Goal: Task Accomplishment & Management: Manage account settings

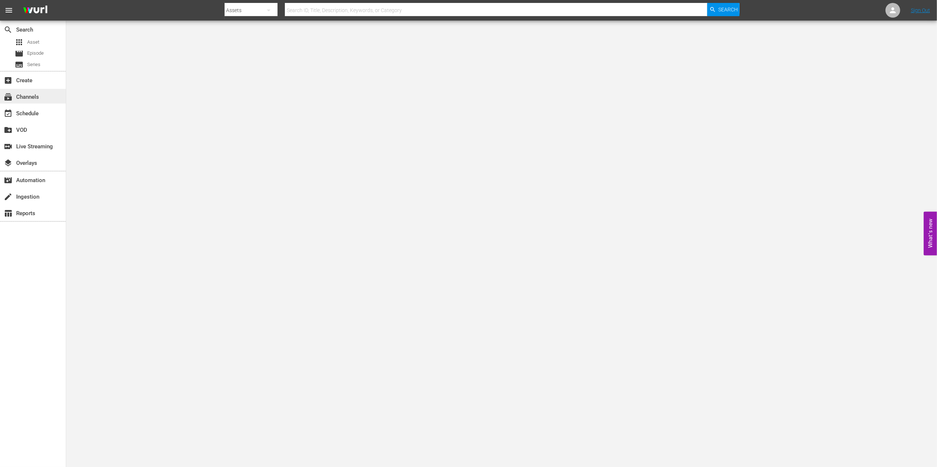
click at [24, 96] on div "subscriptions Channels" at bounding box center [20, 96] width 41 height 7
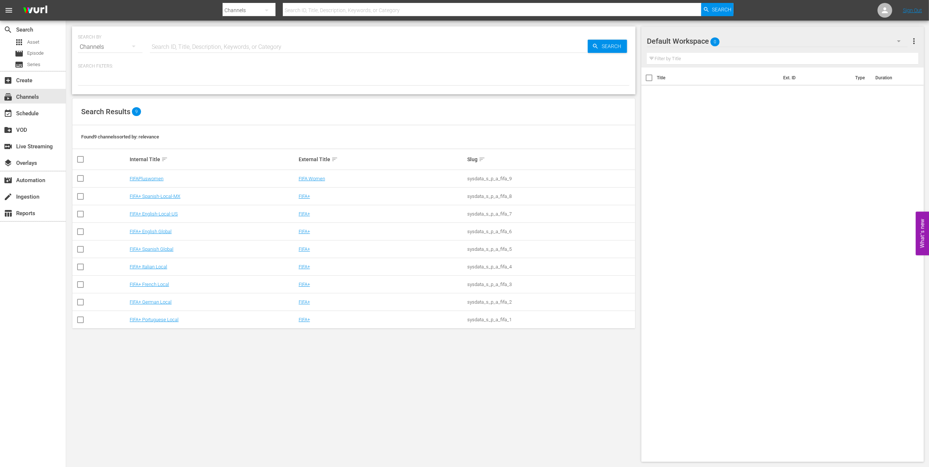
click at [155, 218] on td "FIFA+ English-Local-US" at bounding box center [213, 214] width 169 height 18
click at [158, 214] on link "FIFA+ English-Local-US" at bounding box center [154, 214] width 48 height 6
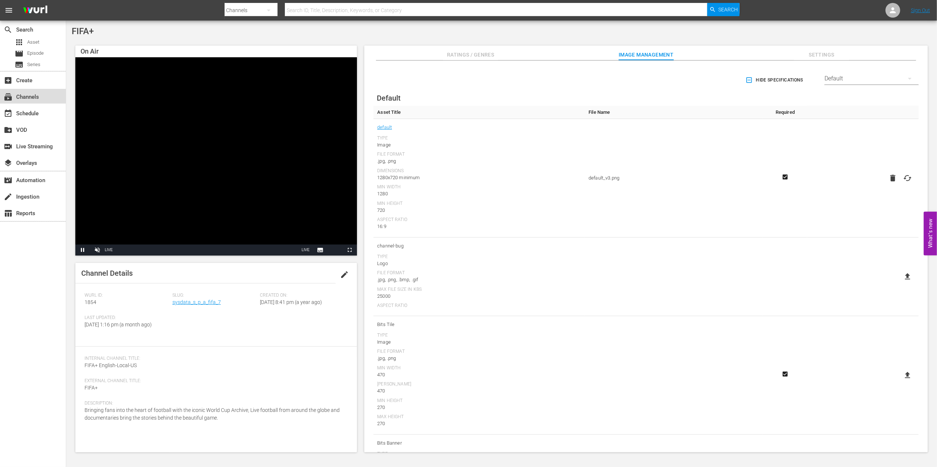
click at [56, 94] on div "subscriptions Channels" at bounding box center [33, 96] width 66 height 15
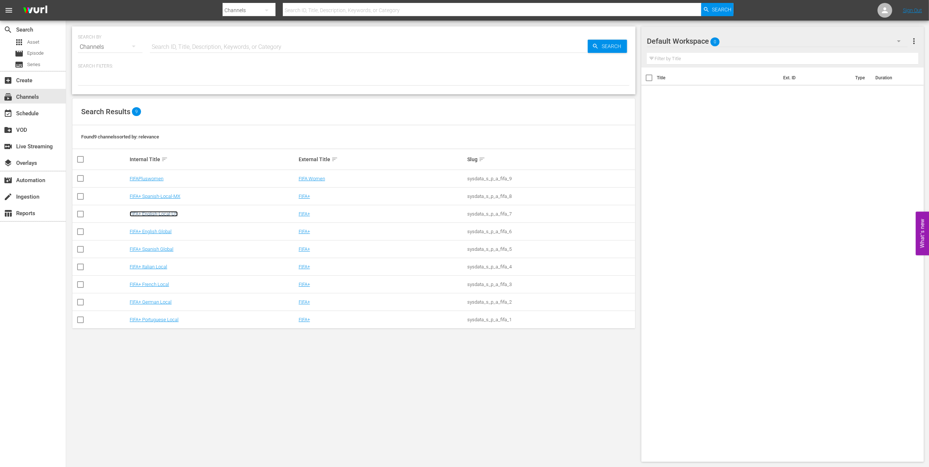
click at [170, 212] on link "FIFA+ English-Local-US" at bounding box center [154, 214] width 48 height 6
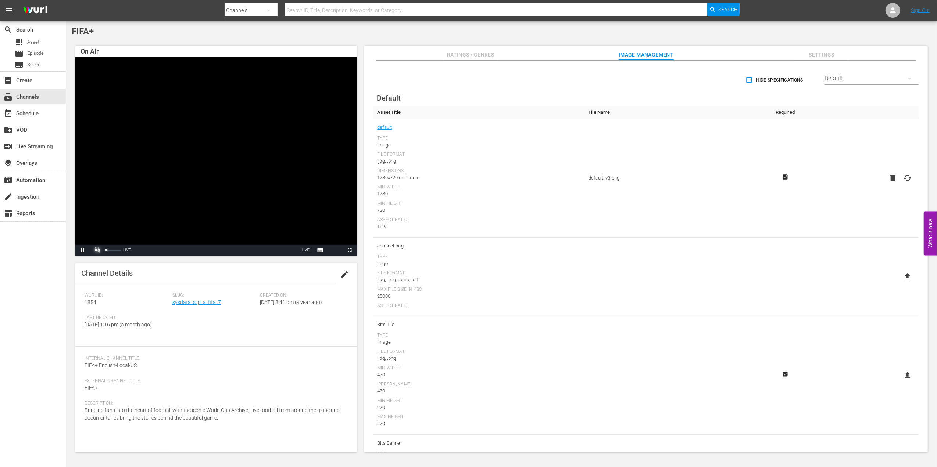
click at [97, 250] on span "Video Player" at bounding box center [97, 250] width 0 height 0
click at [41, 148] on div "switch_video Live Streaming" at bounding box center [20, 145] width 41 height 7
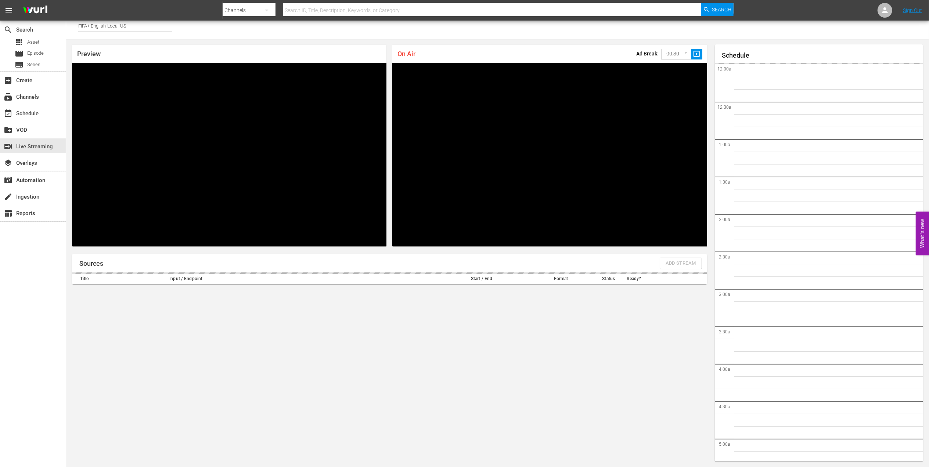
scroll to position [403, 0]
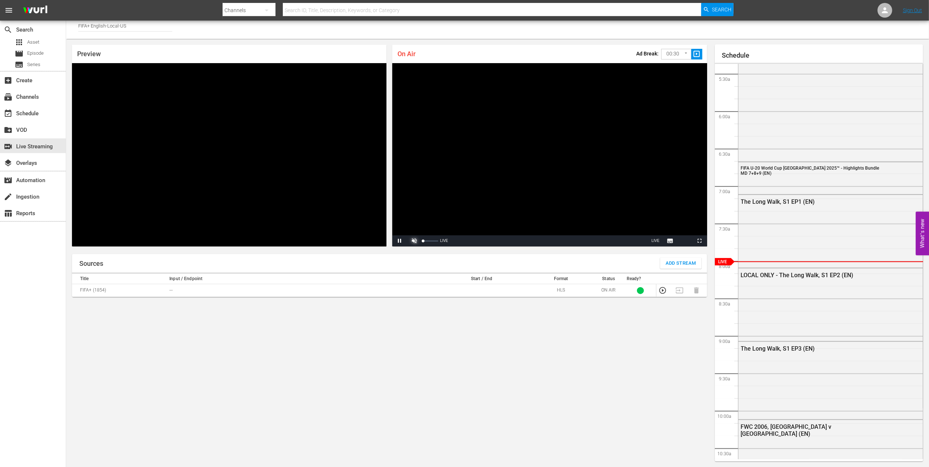
click at [415, 241] on span "Video Player" at bounding box center [415, 241] width 0 height 0
click at [36, 96] on div "subscriptions Channels" at bounding box center [20, 96] width 41 height 7
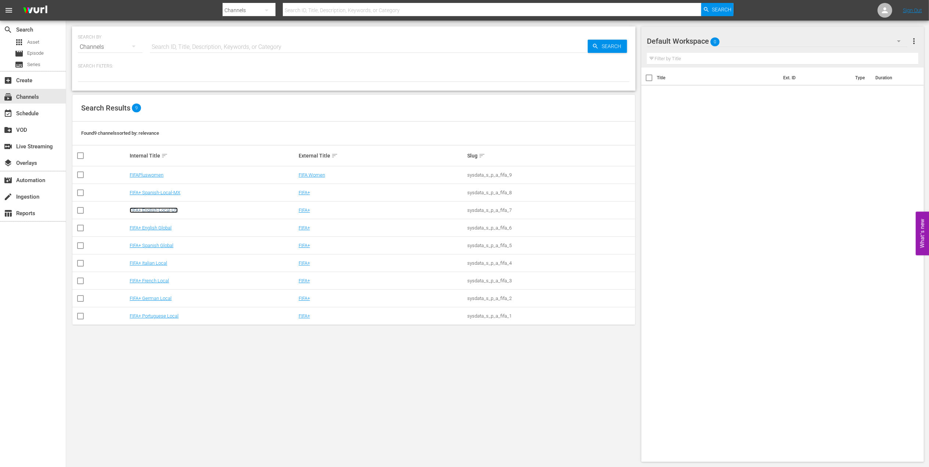
click at [168, 209] on link "FIFA+ English-Local-US" at bounding box center [154, 211] width 48 height 6
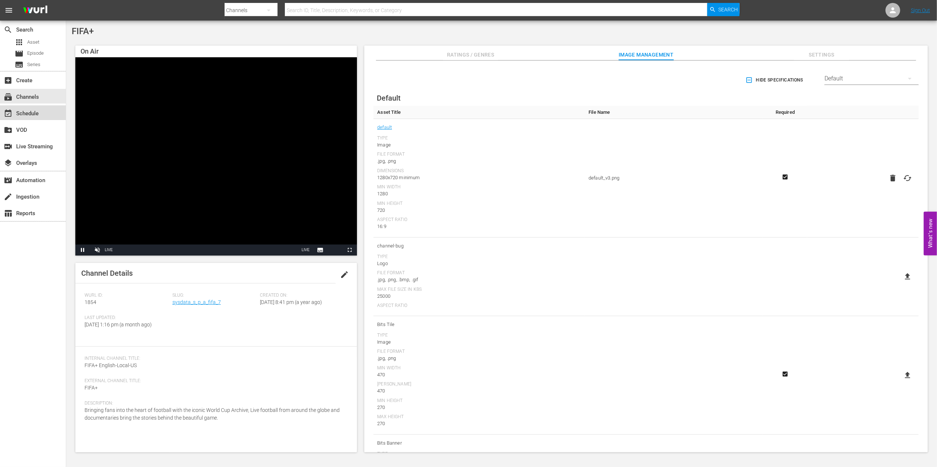
click at [43, 116] on div "event_available Schedule" at bounding box center [33, 112] width 66 height 15
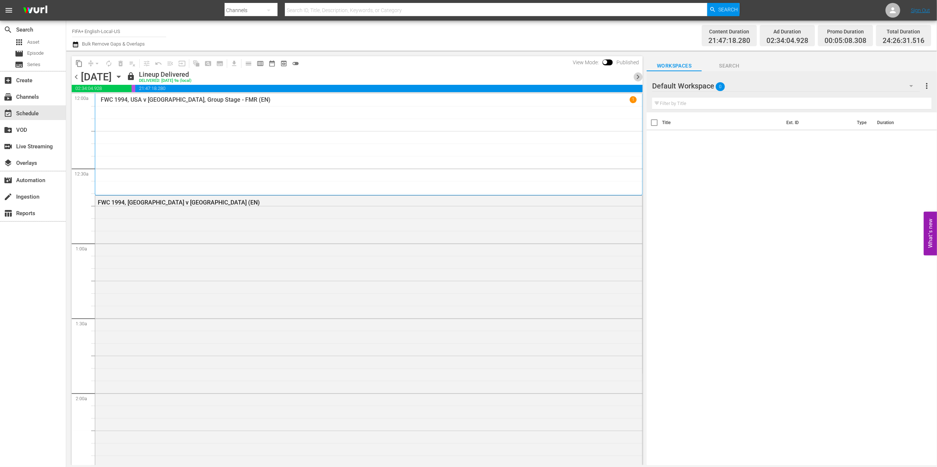
click at [635, 76] on span "chevron_right" at bounding box center [637, 76] width 9 height 9
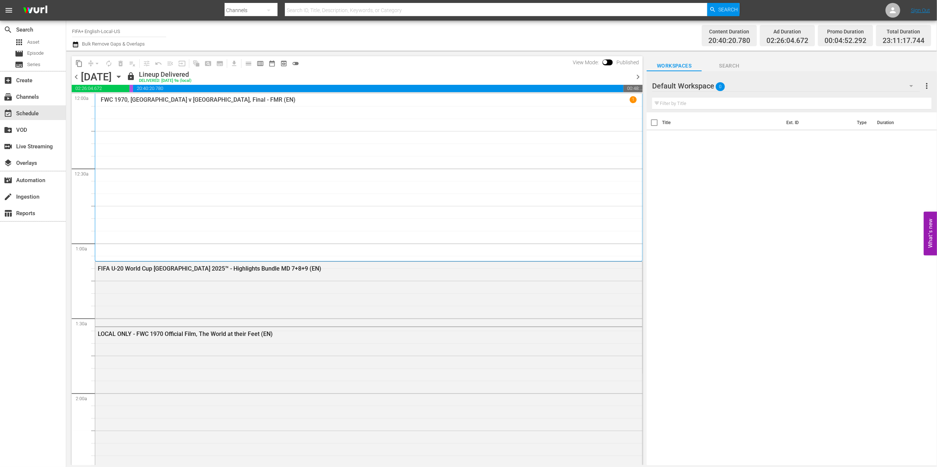
click at [634, 75] on span "chevron_right" at bounding box center [637, 76] width 9 height 9
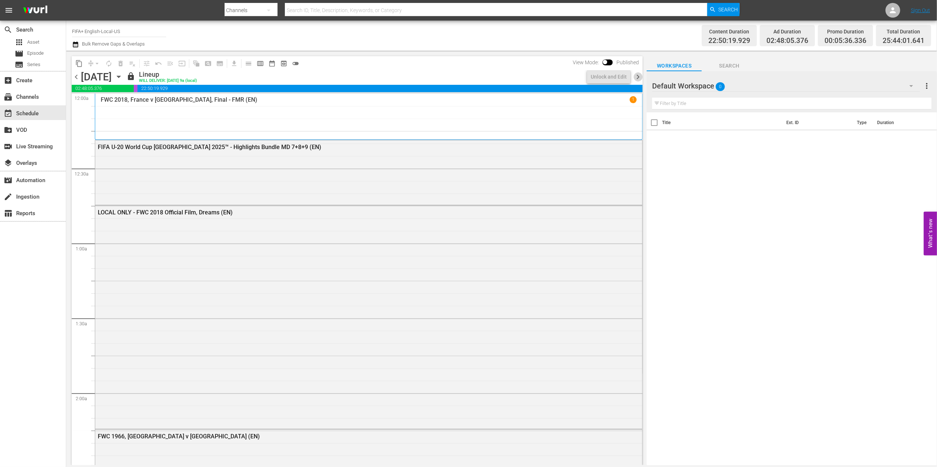
click at [636, 75] on span "chevron_right" at bounding box center [637, 76] width 9 height 9
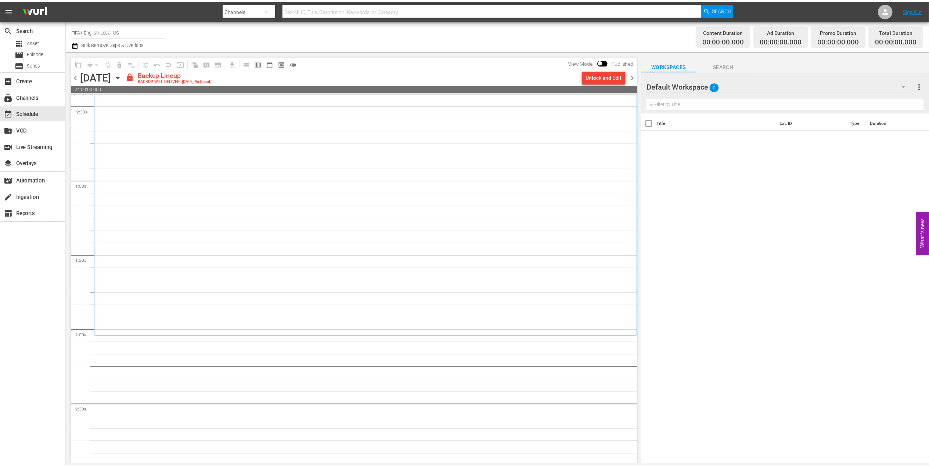
scroll to position [88, 0]
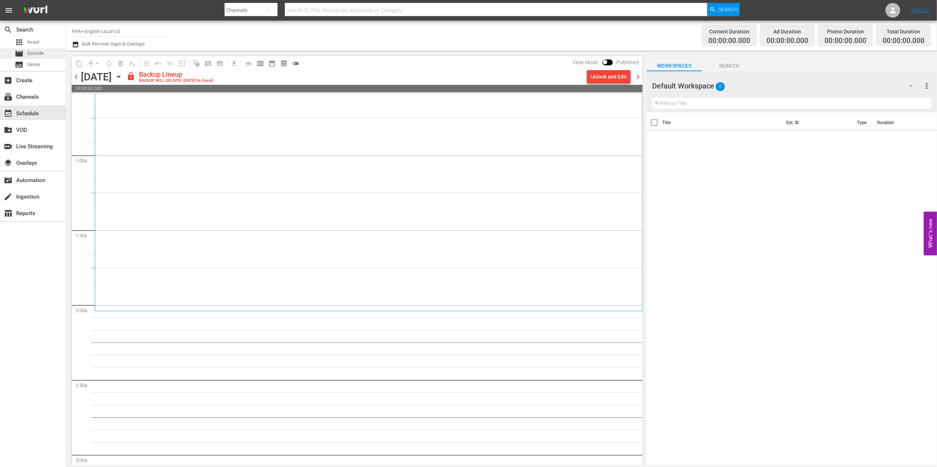
click at [47, 54] on div "movie Episode" at bounding box center [33, 54] width 66 height 10
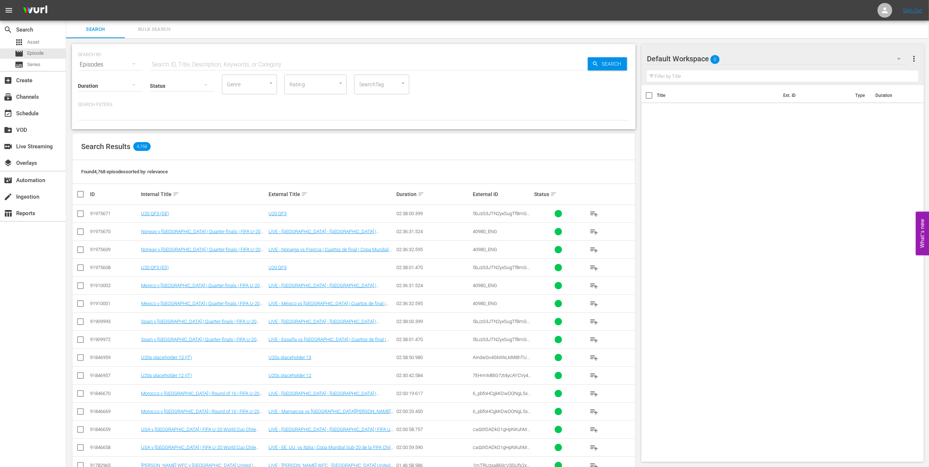
click at [219, 60] on input "text" at bounding box center [369, 65] width 438 height 18
paste input "FACTS: England v Germany FR | England 1966"
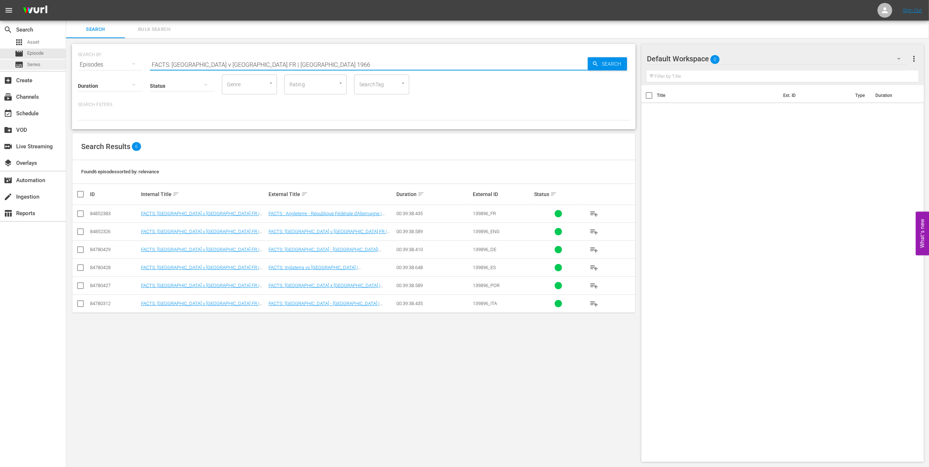
drag, startPoint x: 291, startPoint y: 62, endPoint x: 40, endPoint y: 61, distance: 250.6
click at [66, 0] on div "search Search apps Asset movie Episode subtitles Series add_box Create subscrip…" at bounding box center [497, 0] width 863 height 0
type input "facts 1966"
click at [74, 234] on td at bounding box center [80, 232] width 17 height 18
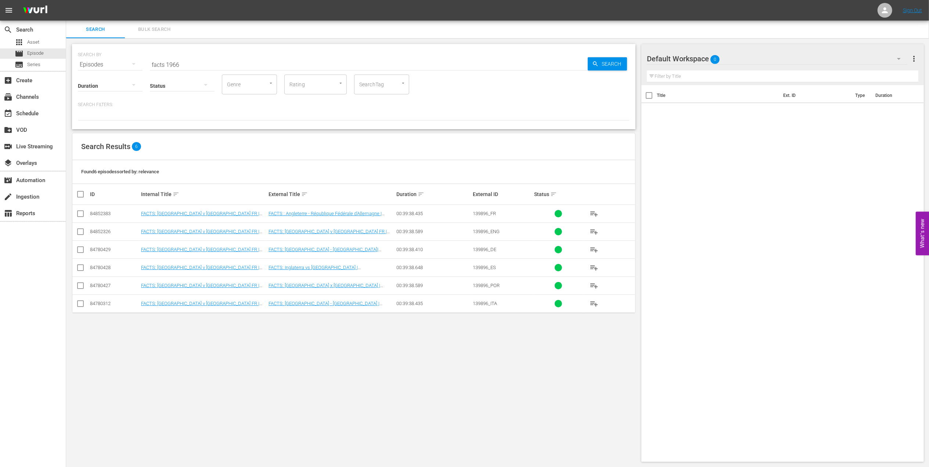
click at [81, 231] on input "checkbox" at bounding box center [80, 233] width 9 height 9
checkbox input "true"
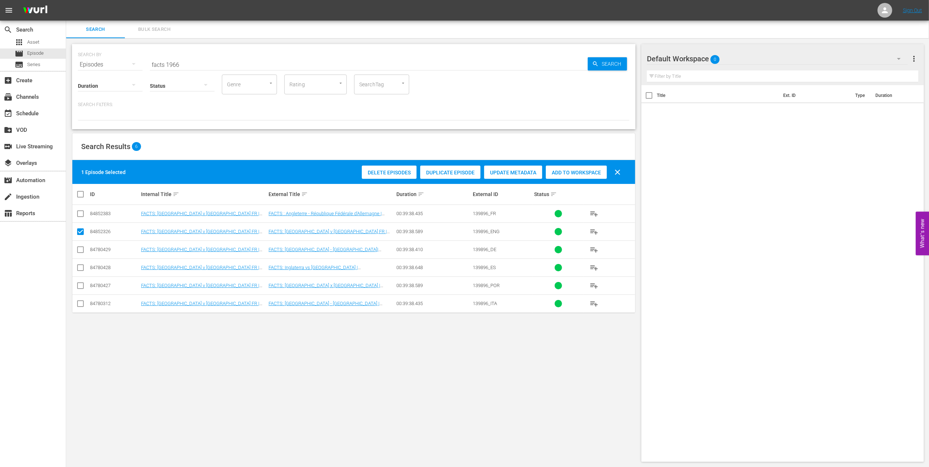
click at [591, 169] on div "Add to Workspace" at bounding box center [576, 173] width 61 height 14
drag, startPoint x: 181, startPoint y: 65, endPoint x: 96, endPoint y: 68, distance: 85.3
click at [96, 65] on div "SEARCH BY Search By Episodes Search ID, Title, Description, Keywords, or Catego…" at bounding box center [354, 60] width 552 height 26
paste input "FWC 1966 - Final - England v Germany"
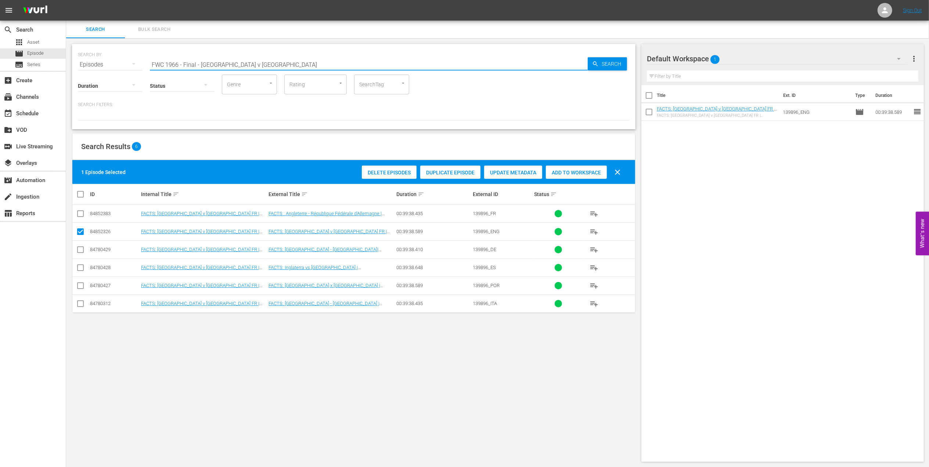
click at [279, 59] on input "FWC 1966 - Final - England v Germany" at bounding box center [369, 65] width 438 height 18
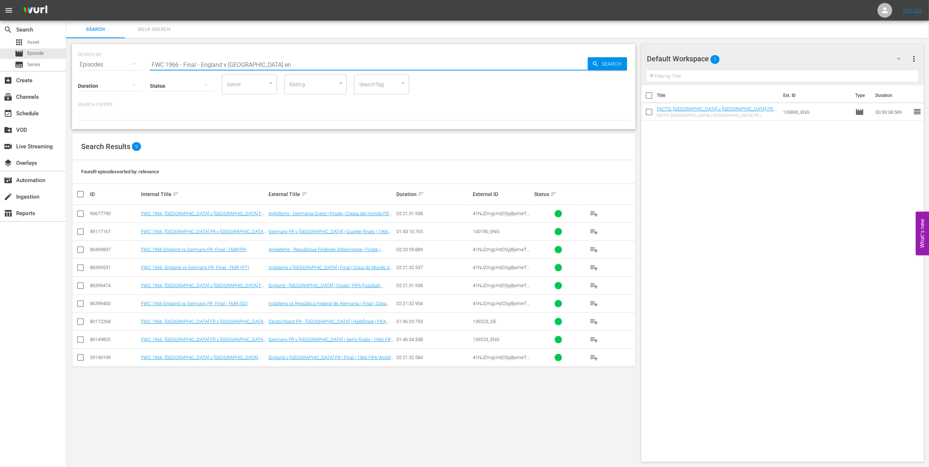
type input "FWC 1966 - Final - England v Germany en"
click at [79, 359] on input "checkbox" at bounding box center [80, 359] width 9 height 9
checkbox input "true"
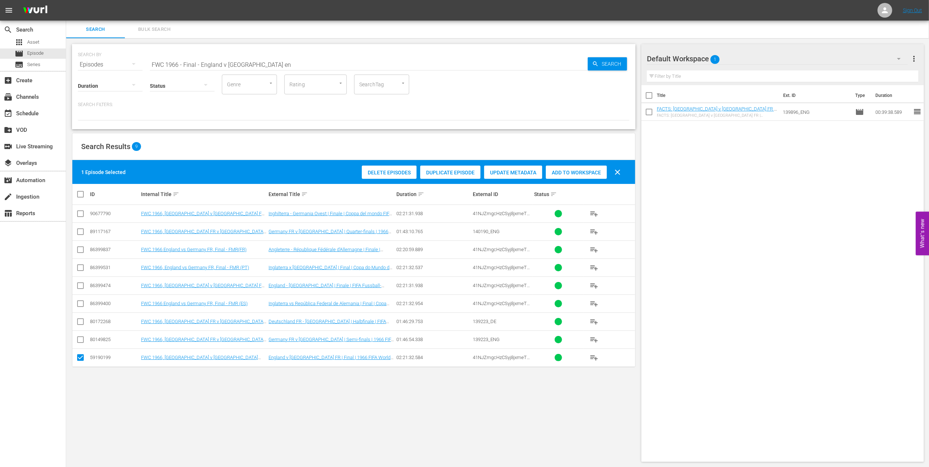
click at [595, 172] on span "Add to Workspace" at bounding box center [576, 173] width 61 height 6
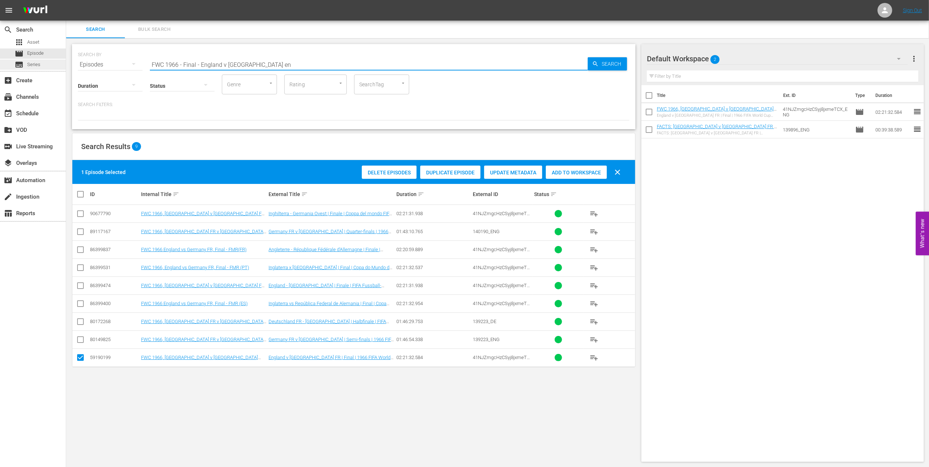
drag, startPoint x: 269, startPoint y: 65, endPoint x: 54, endPoint y: 64, distance: 215.7
click at [66, 0] on div "search Search apps Asset movie Episode subtitles Series add_box Create subscrip…" at bounding box center [497, 0] width 863 height 0
paste input "EP 2 - Lineker | Golden Boot"
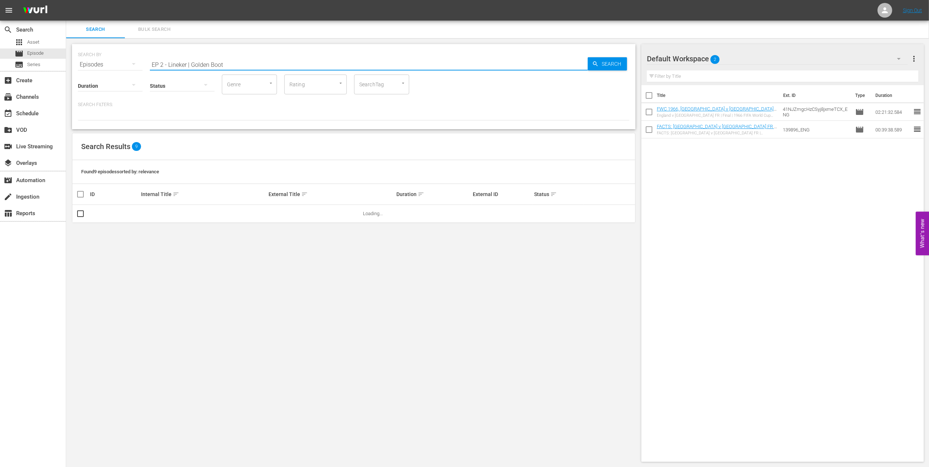
drag, startPoint x: 190, startPoint y: 64, endPoint x: 84, endPoint y: 71, distance: 106.9
click at [85, 70] on div "SEARCH BY Search By Episodes Search ID, Title, Description, Keywords, or Catego…" at bounding box center [354, 86] width 564 height 85
click at [201, 62] on input "Golden Boot" at bounding box center [369, 65] width 438 height 18
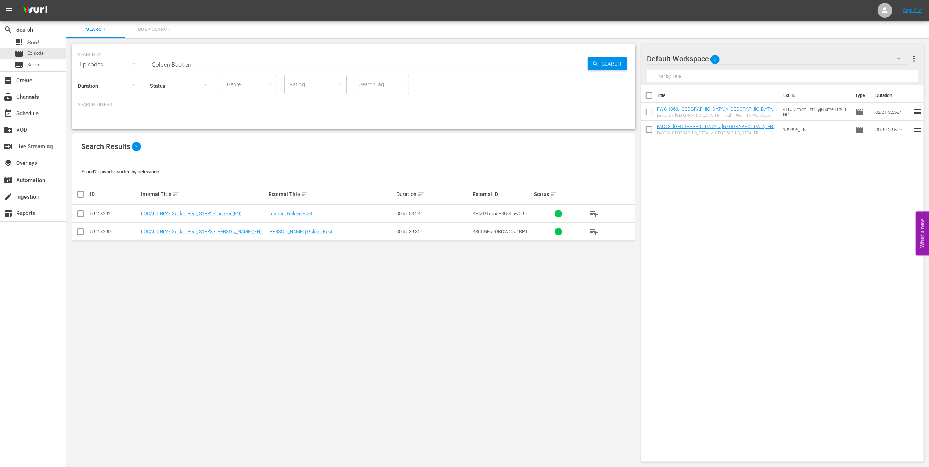
type input "Golden Boot en"
click at [75, 212] on td at bounding box center [80, 214] width 17 height 18
click at [81, 213] on input "checkbox" at bounding box center [80, 215] width 9 height 9
checkbox input "true"
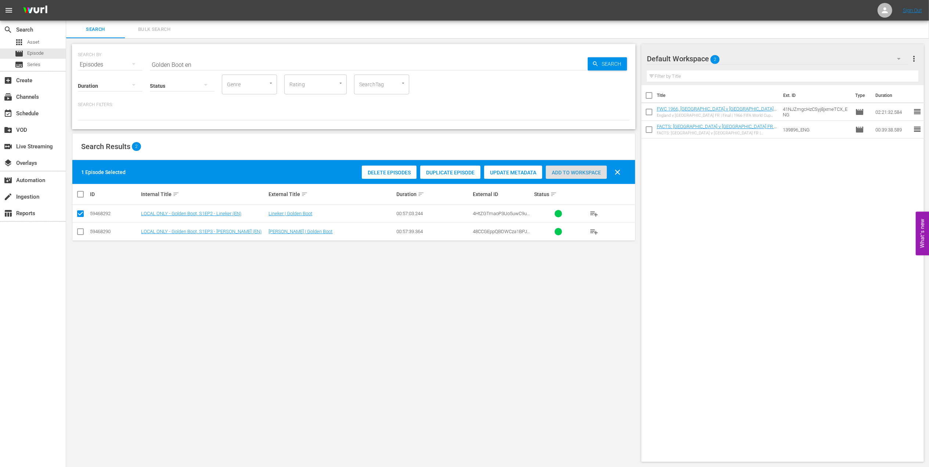
click at [582, 172] on span "Add to Workspace" at bounding box center [576, 173] width 61 height 6
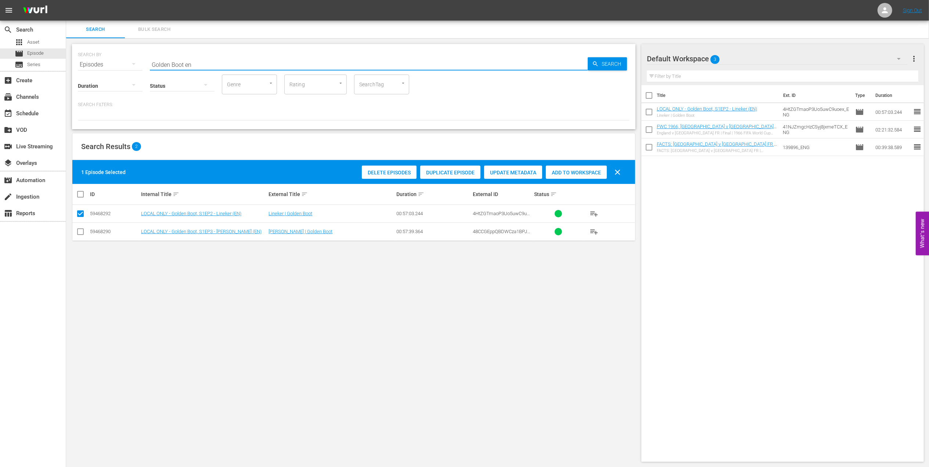
drag, startPoint x: 202, startPoint y: 63, endPoint x: 134, endPoint y: 63, distance: 68.0
click at [135, 63] on div "SEARCH BY Search By Episodes Search ID, Title, Description, Keywords, or Catego…" at bounding box center [354, 60] width 552 height 26
paste input "FIFA U-20 World Cup Chile 2025™ - Highlights Bundle MD"
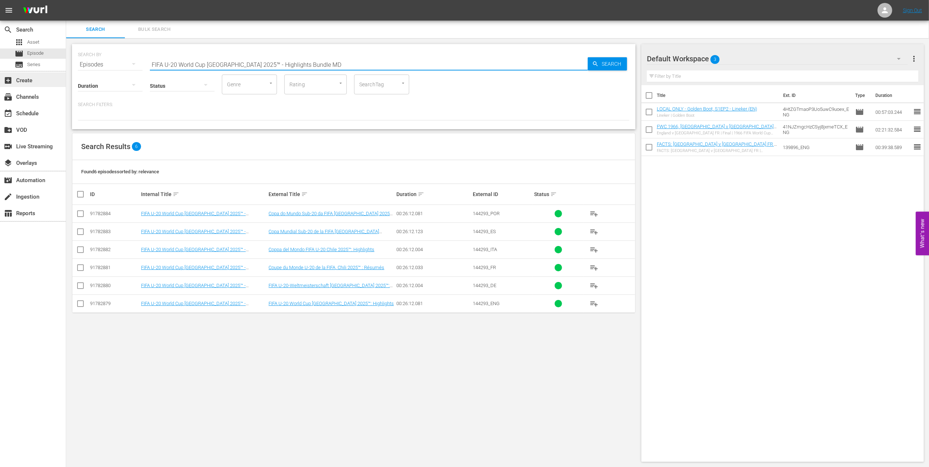
drag, startPoint x: 243, startPoint y: 62, endPoint x: 2, endPoint y: 85, distance: 241.4
click at [66, 0] on div "search Search apps Asset movie Episode subtitles Series add_box Create subscrip…" at bounding box center [497, 0] width 863 height 0
click at [209, 64] on input "Highlights Bundle MD" at bounding box center [369, 65] width 438 height 18
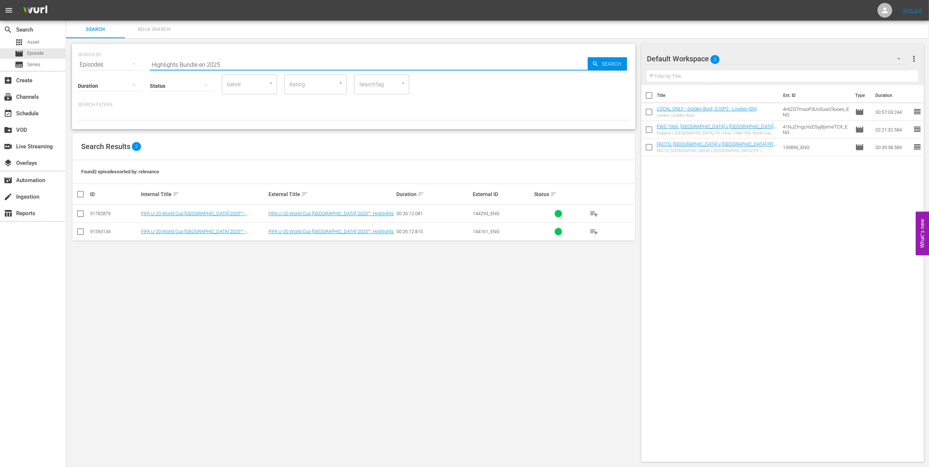
type input "Highlights Bundle en 2025"
drag, startPoint x: 81, startPoint y: 214, endPoint x: 81, endPoint y: 218, distance: 4.1
click at [81, 214] on input "checkbox" at bounding box center [80, 215] width 9 height 9
checkbox input "true"
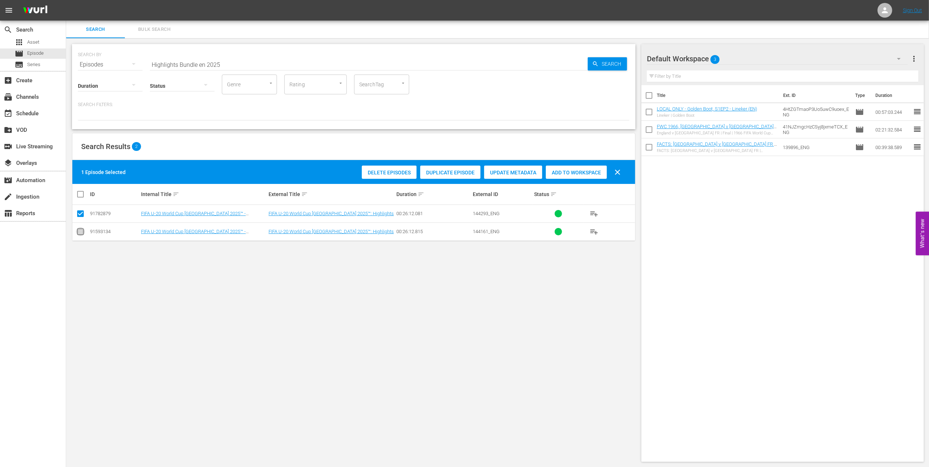
click at [81, 233] on input "checkbox" at bounding box center [80, 233] width 9 height 9
checkbox input "true"
click at [573, 171] on span "Add to Workspace" at bounding box center [594, 173] width 61 height 6
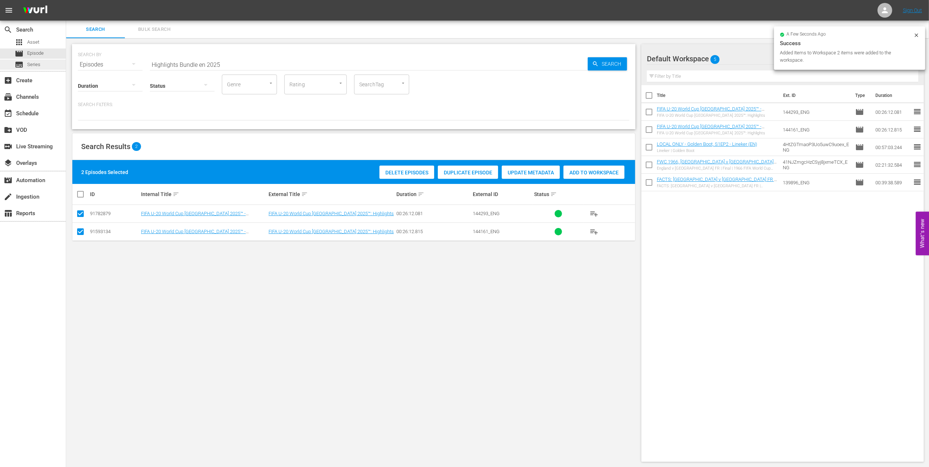
click at [66, 0] on div "search Search apps Asset movie Episode subtitles Series add_box Create subscrip…" at bounding box center [497, 0] width 863 height 0
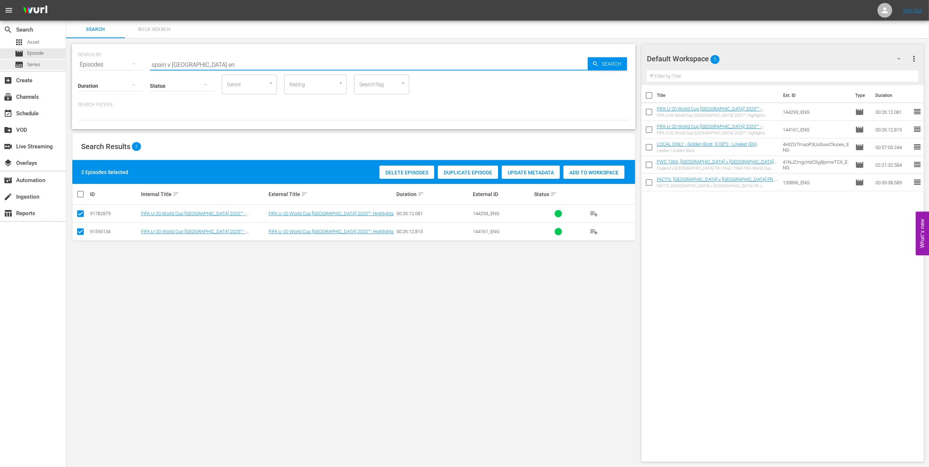
type input "spain v sweden en"
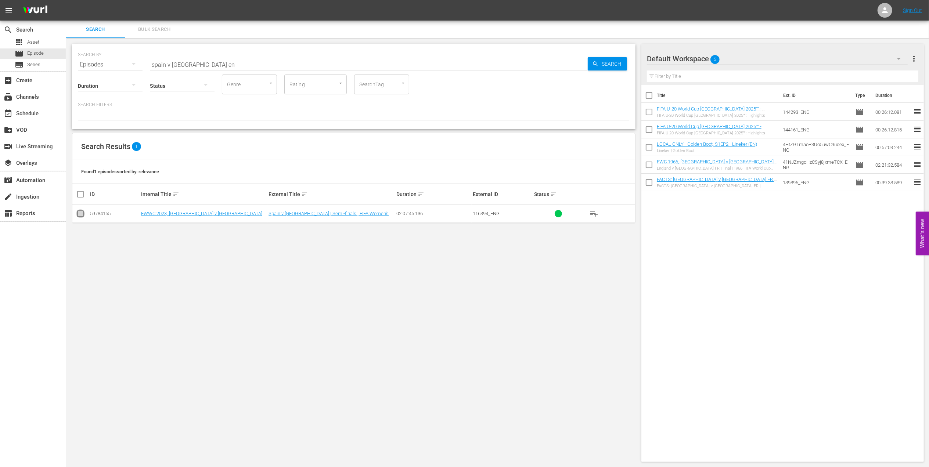
drag, startPoint x: 81, startPoint y: 214, endPoint x: 334, endPoint y: 197, distance: 253.7
click at [82, 215] on input "checkbox" at bounding box center [80, 215] width 9 height 9
checkbox input "true"
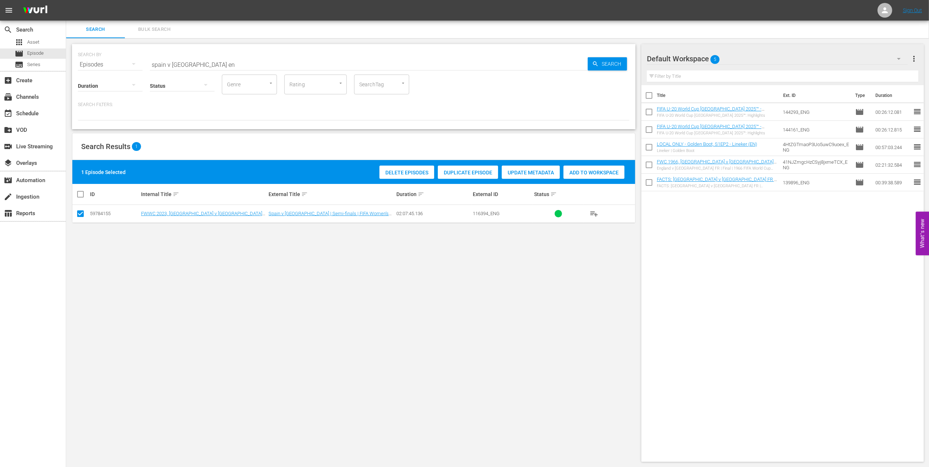
click at [596, 172] on span "Add to Workspace" at bounding box center [594, 173] width 61 height 6
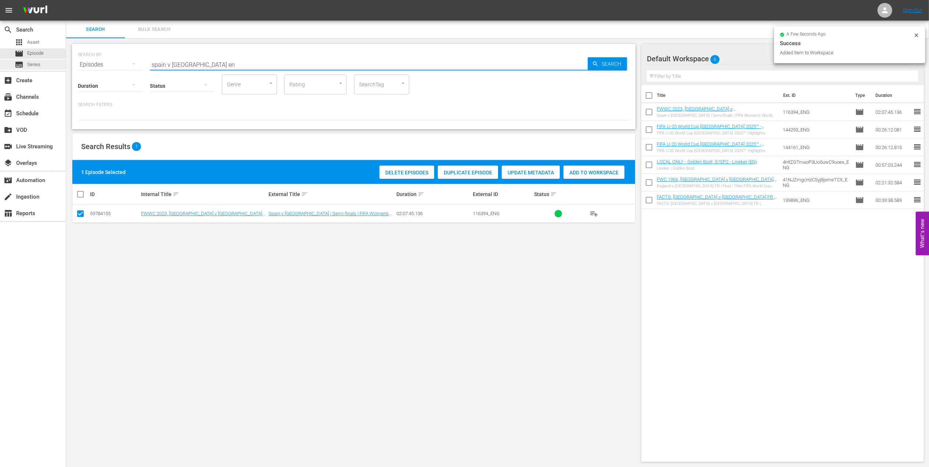
drag, startPoint x: 122, startPoint y: 65, endPoint x: 52, endPoint y: 67, distance: 70.2
click at [66, 0] on div "search Search apps Asset movie Episode subtitles Series add_box Create subscrip…" at bounding box center [497, 0] width 863 height 0
type input "australia v england en"
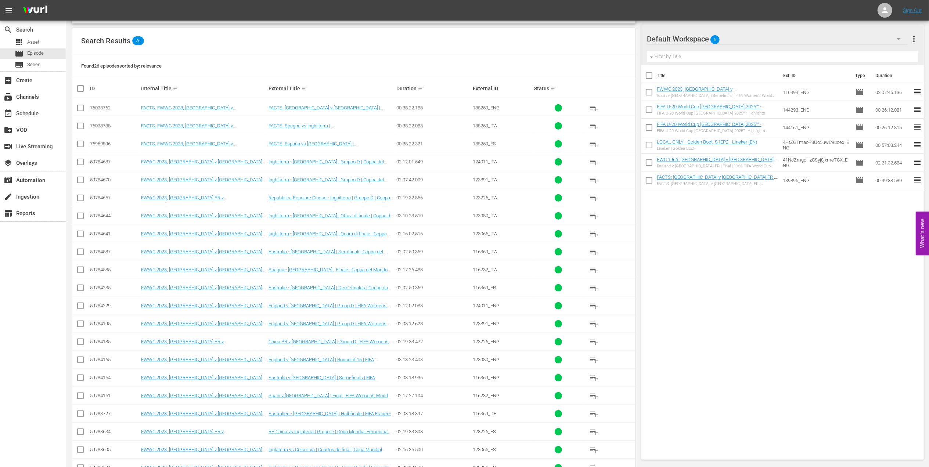
scroll to position [223, 0]
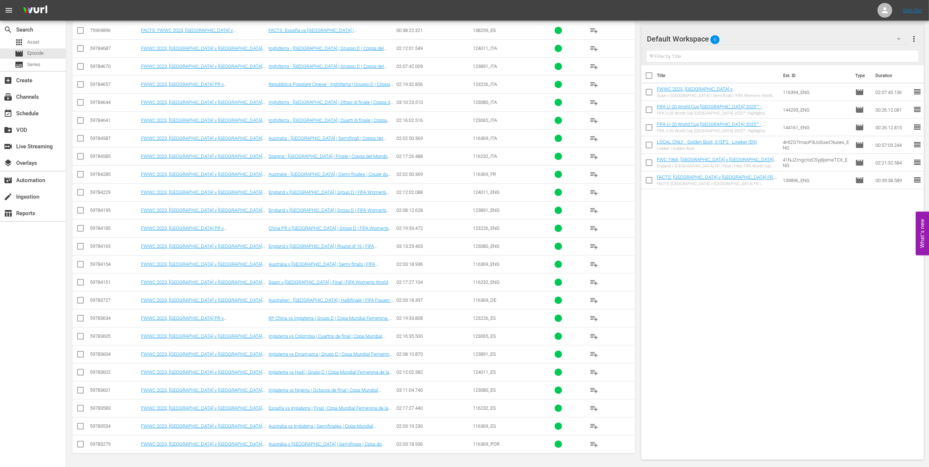
click at [83, 264] on input "checkbox" at bounding box center [80, 266] width 9 height 9
checkbox input "true"
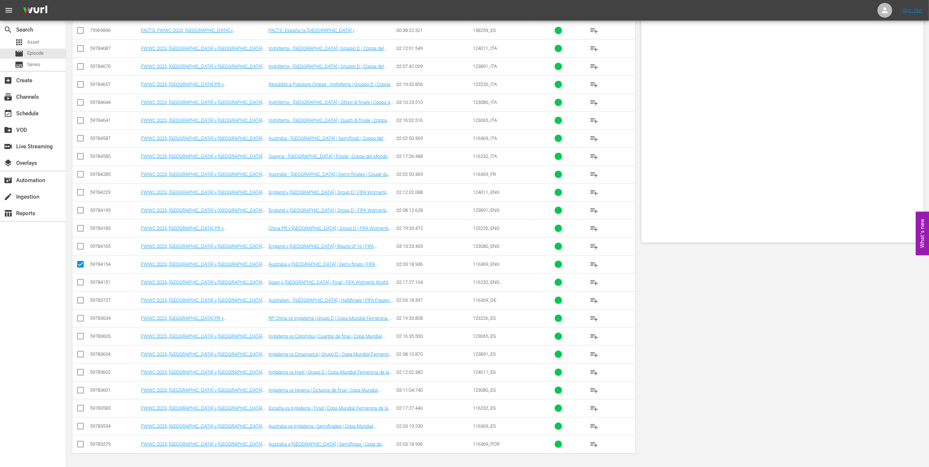
scroll to position [0, 0]
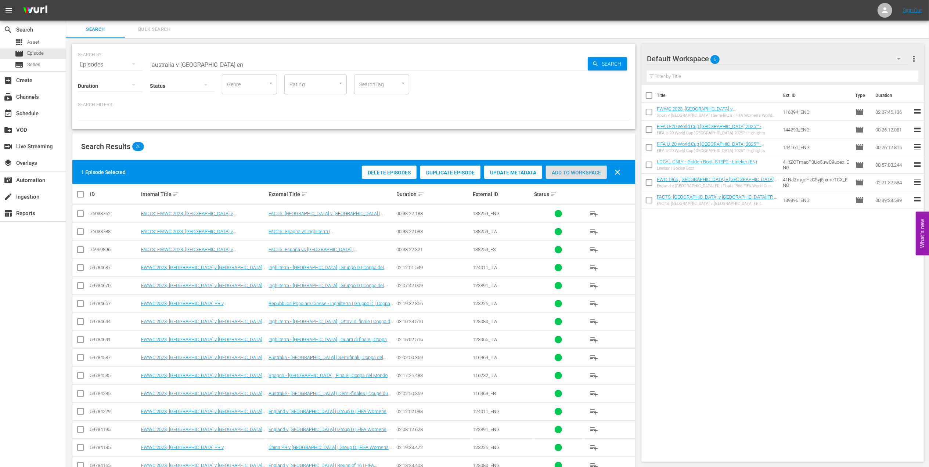
click at [581, 172] on span "Add to Workspace" at bounding box center [576, 173] width 61 height 6
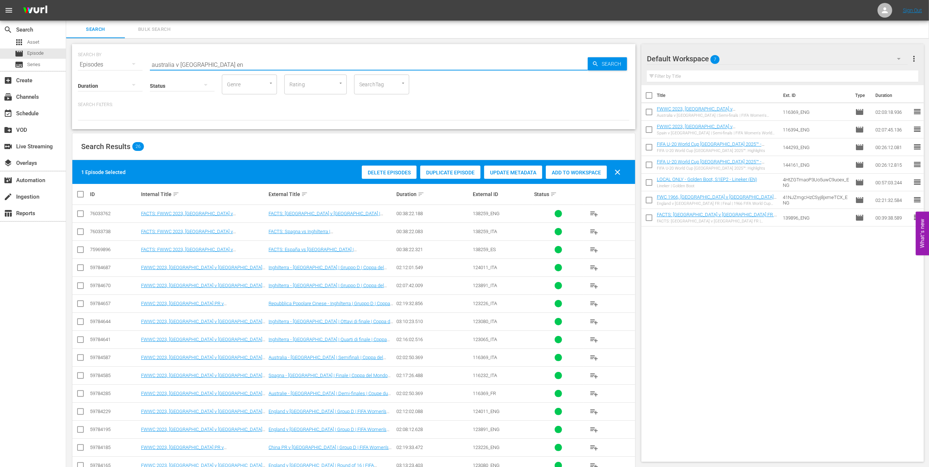
click at [0, 65] on html "menu Sign Out search Search apps Asset movie Episode subtitles Series add_box C…" at bounding box center [464, 233] width 929 height 467
click at [237, 57] on input "australia v england en" at bounding box center [369, 65] width 438 height 18
drag, startPoint x: 236, startPoint y: 62, endPoint x: 143, endPoint y: 65, distance: 92.3
click at [143, 65] on div "SEARCH BY Search By Episodes Search ID, Title, Description, Keywords, or Catego…" at bounding box center [354, 60] width 552 height 26
click at [261, 62] on input "australia v england en" at bounding box center [369, 65] width 438 height 18
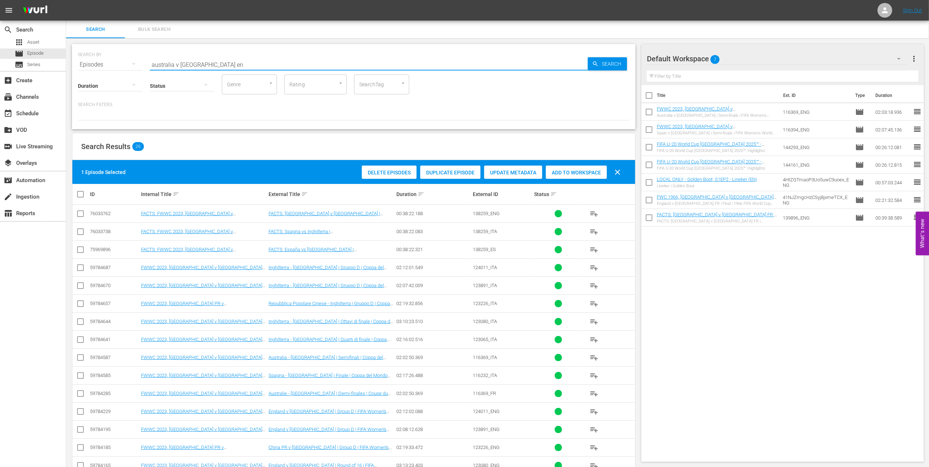
click at [240, 68] on input "australia v england en" at bounding box center [369, 65] width 438 height 18
drag, startPoint x: 240, startPoint y: 65, endPoint x: 67, endPoint y: 77, distance: 174.2
click at [68, 77] on div "SEARCH BY Search By Episodes Search ID, Title, Description, Keywords, or Catego…" at bounding box center [354, 362] width 576 height 649
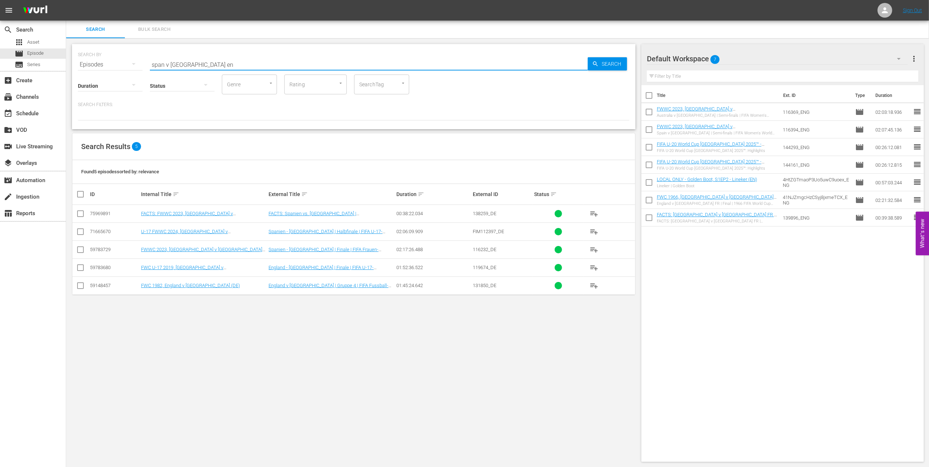
click at [162, 64] on input "span v england en" at bounding box center [369, 65] width 438 height 18
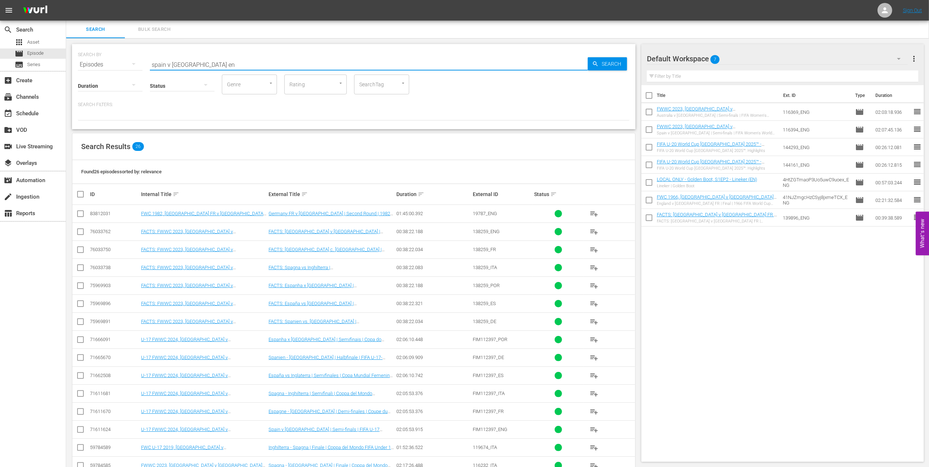
click at [211, 62] on input "spain v england en" at bounding box center [369, 65] width 438 height 18
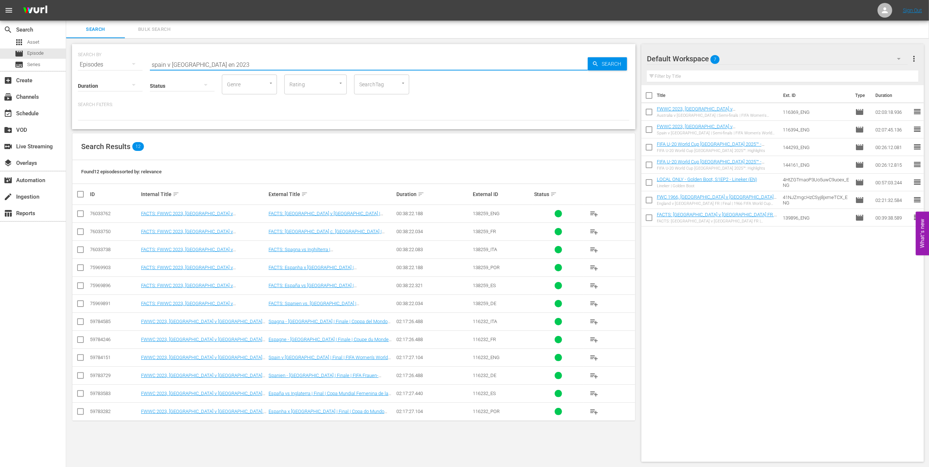
scroll to position [1, 0]
type input "spain v england en 2023"
click at [81, 358] on input "checkbox" at bounding box center [80, 358] width 9 height 9
checkbox input "true"
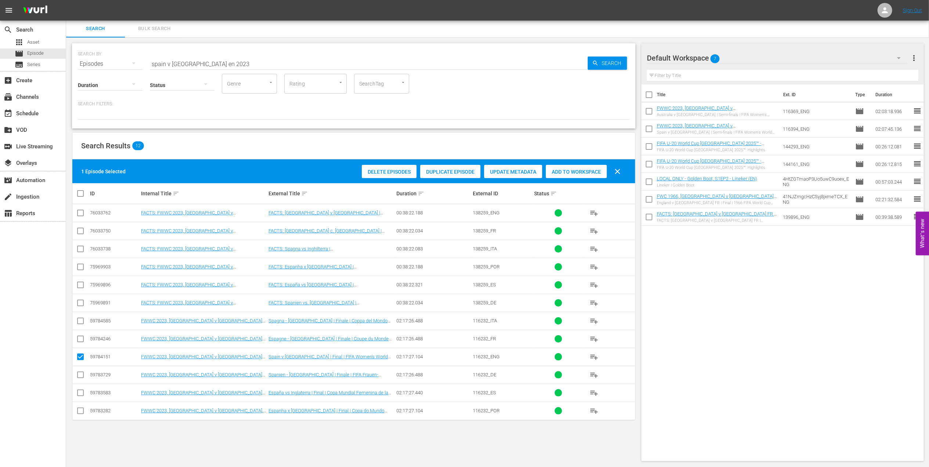
click at [587, 170] on span "Add to Workspace" at bounding box center [576, 172] width 61 height 6
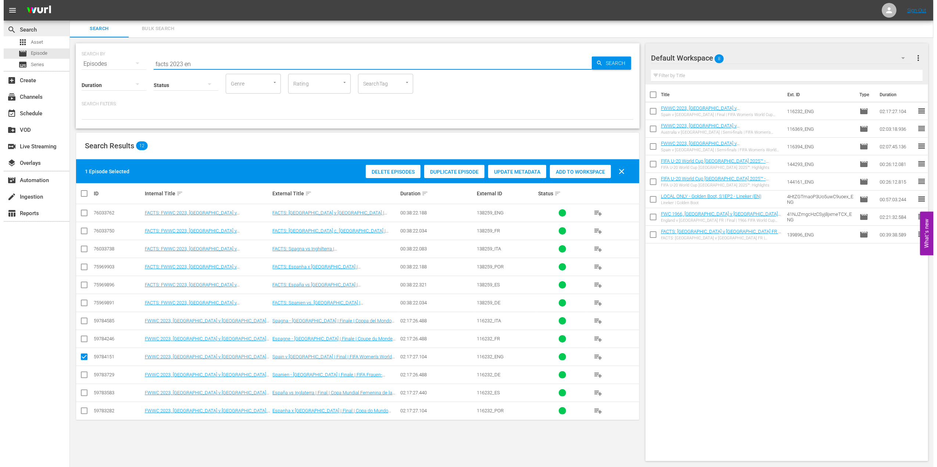
scroll to position [0, 0]
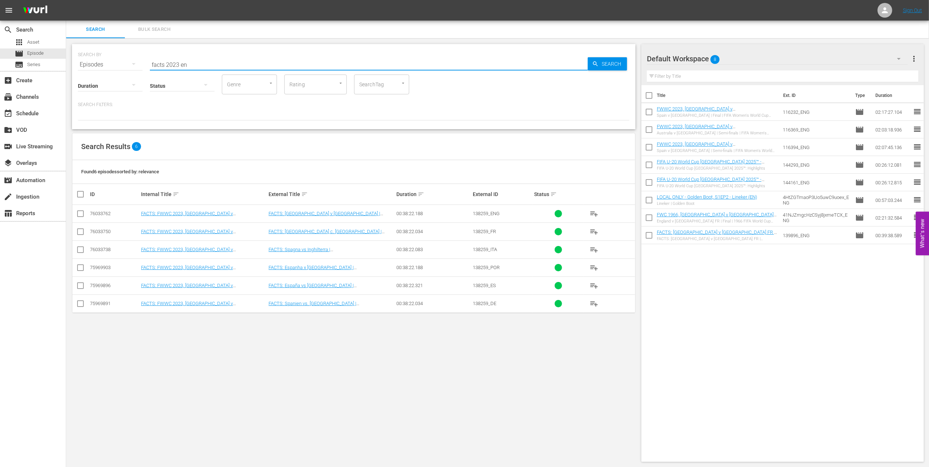
type input "facts 2023 en"
click at [83, 215] on input "checkbox" at bounding box center [80, 215] width 9 height 9
checkbox input "true"
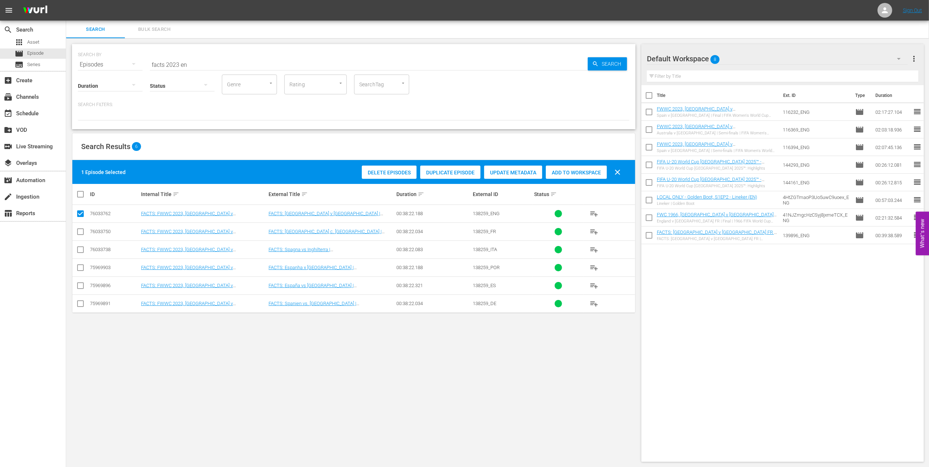
click at [568, 174] on span "Add to Workspace" at bounding box center [576, 173] width 61 height 6
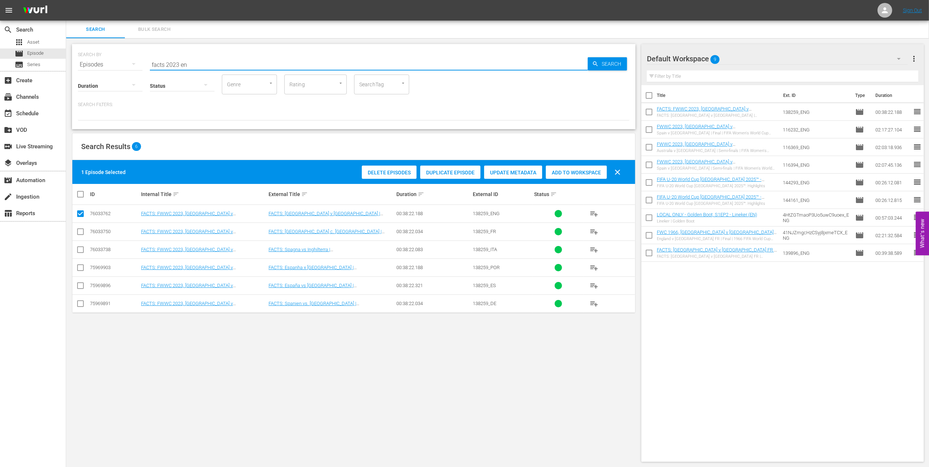
drag, startPoint x: 197, startPoint y: 65, endPoint x: 123, endPoint y: 64, distance: 73.9
click at [75, 65] on div "SEARCH BY Search By Episodes Search ID, Title, Description, Keywords, or Catego…" at bounding box center [354, 86] width 564 height 85
paste input "Brazil v [GEOGRAPHIC_DATA] | Semi-finals | 1970 FIFA World Cup [GEOGRAPHIC_DATA…"
click at [400, 62] on input "Brazil v [GEOGRAPHIC_DATA] | Semi-finals | 1970 FIFA World Cup [GEOGRAPHIC_DATA…" at bounding box center [369, 65] width 438 height 18
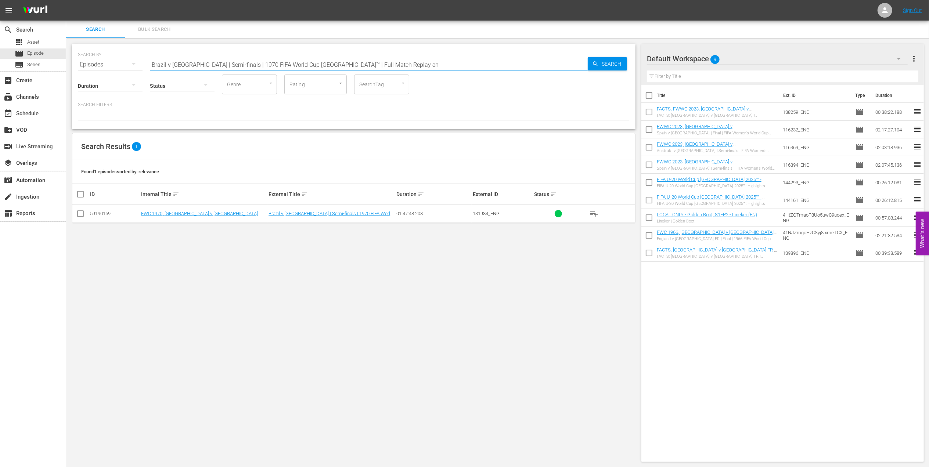
type input "Brazil v Uruguay | Semi-finals | 1970 FIFA World Cup Mexico™ | Full Match Repla…"
click at [78, 215] on input "checkbox" at bounding box center [80, 215] width 9 height 9
checkbox input "true"
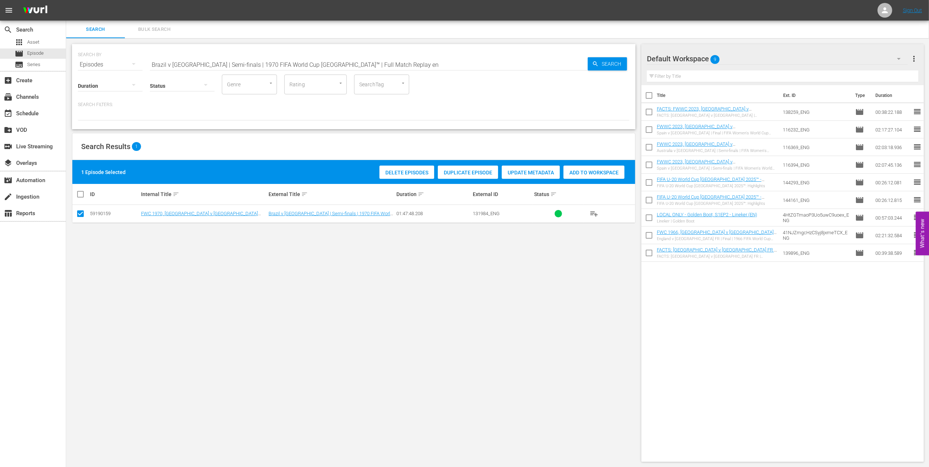
click at [597, 174] on span "Add to Workspace" at bounding box center [594, 173] width 61 height 6
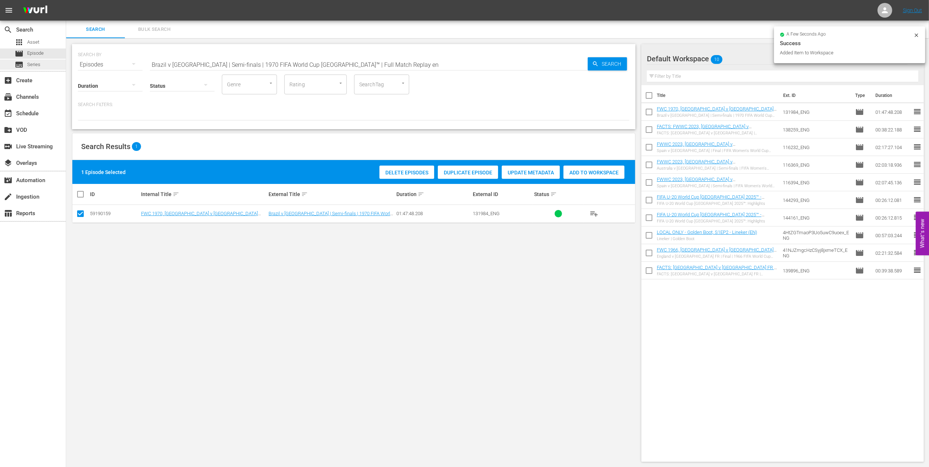
drag, startPoint x: 80, startPoint y: 63, endPoint x: 37, endPoint y: 63, distance: 42.6
click at [66, 0] on div "search Search apps Asset movie Episode subtitles Series add_box Create subscrip…" at bounding box center [497, 0] width 863 height 0
paste input "FWC 1970 - Final - [GEOGRAPHIC_DATA] v [GEOGRAPHIC_DATA]"
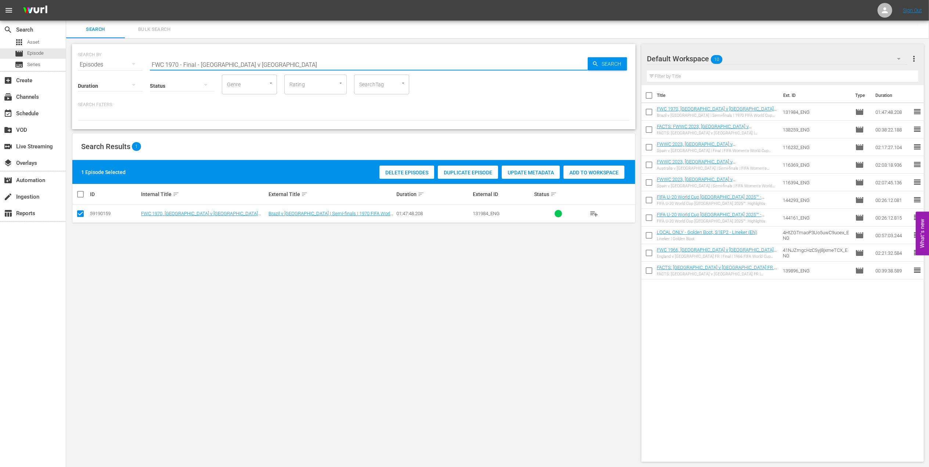
click at [242, 60] on input "FWC 1970 - Final - [GEOGRAPHIC_DATA] v [GEOGRAPHIC_DATA]" at bounding box center [369, 65] width 438 height 18
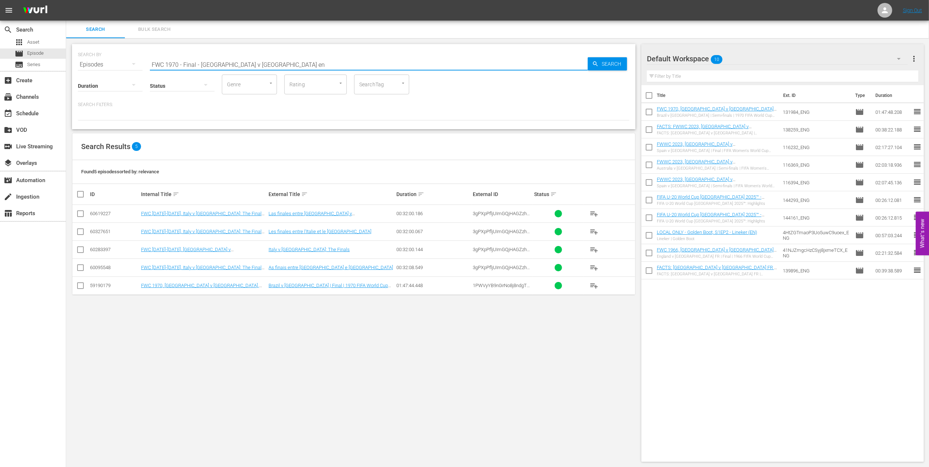
type input "FWC 1970 - Final - [GEOGRAPHIC_DATA] v [GEOGRAPHIC_DATA] en"
click at [75, 286] on td at bounding box center [80, 286] width 17 height 18
click at [81, 286] on input "checkbox" at bounding box center [80, 287] width 9 height 9
checkbox input "true"
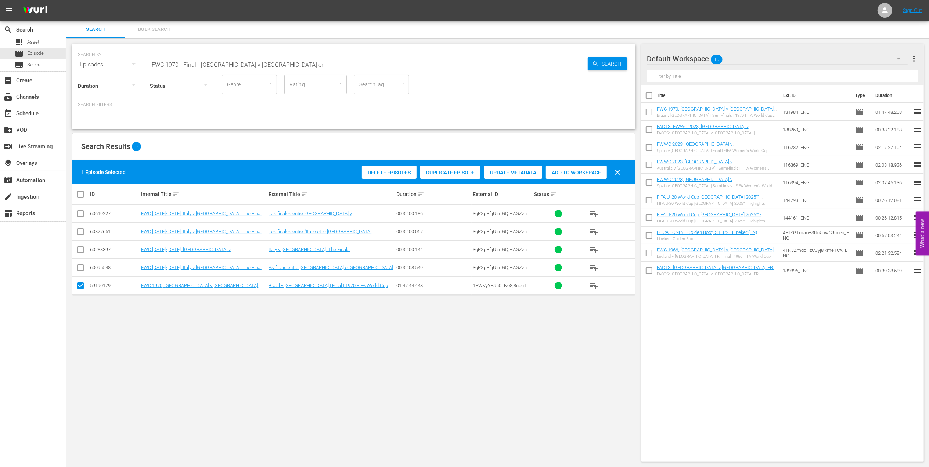
click at [578, 172] on span "Add to Workspace" at bounding box center [576, 173] width 61 height 6
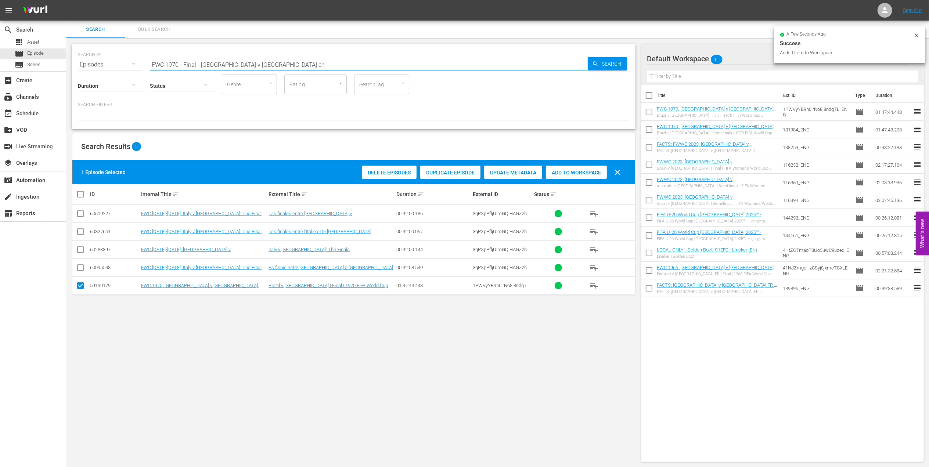
paste input "LOCAL ONLY - FWC 1970 Official Film, The World at their Feet"
drag, startPoint x: 254, startPoint y: 61, endPoint x: 106, endPoint y: 65, distance: 148.2
click at [109, 65] on div "SEARCH BY Search By Episodes Search ID, Title, Description, Keywords, or Catego…" at bounding box center [354, 60] width 552 height 26
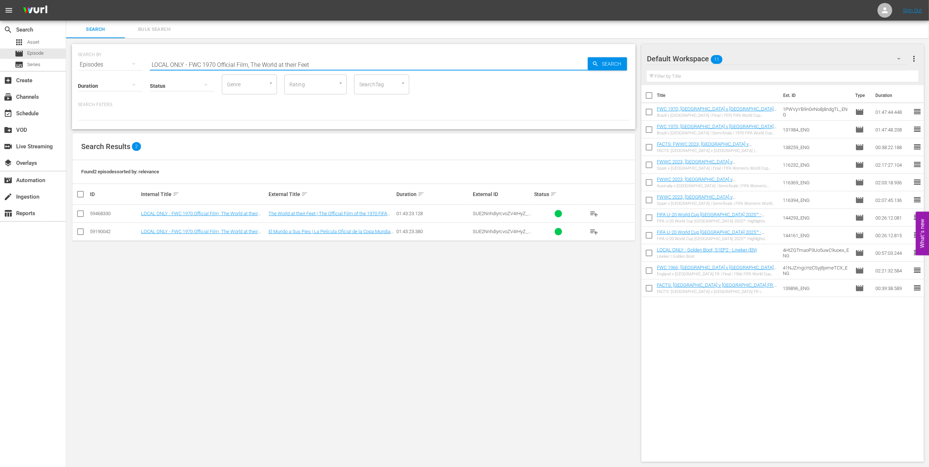
type input "LOCAL ONLY - FWC 1970 Official Film, The World at their Feet"
click at [80, 212] on input "checkbox" at bounding box center [80, 215] width 9 height 9
checkbox input "true"
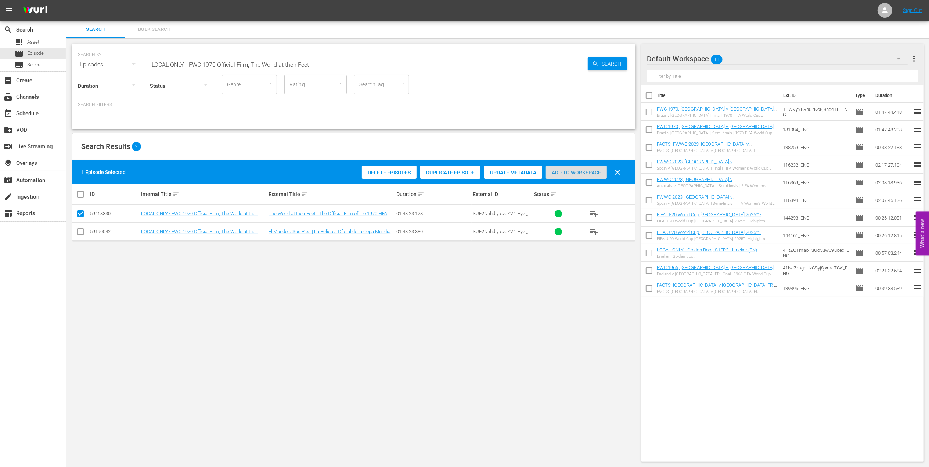
click at [560, 173] on span "Add to Workspace" at bounding box center [576, 173] width 61 height 6
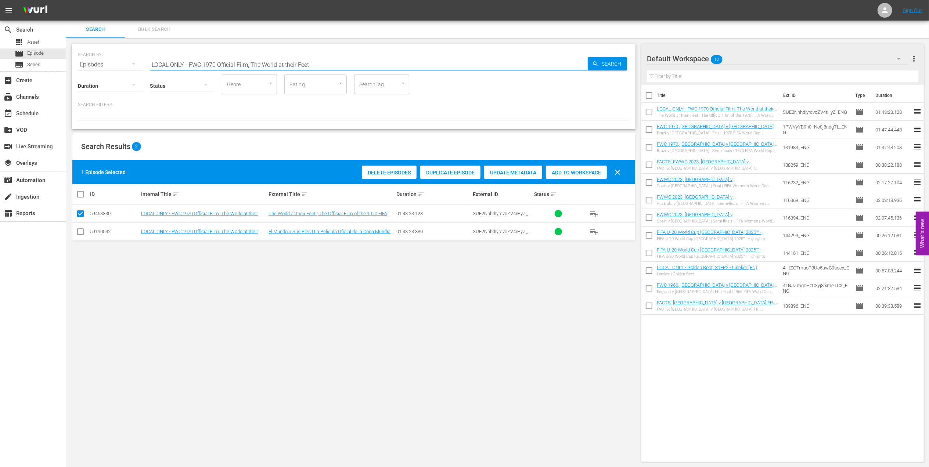
drag, startPoint x: 69, startPoint y: 62, endPoint x: 100, endPoint y: 62, distance: 30.9
click at [68, 62] on div "SEARCH BY Search By Episodes Search ID, Title, Description, Keywords, or Catego…" at bounding box center [354, 253] width 576 height 430
paste input "FWC 1974 - Final - Netherlands v Germany"
click at [280, 59] on input "FWC 1974 - Final - Netherlands v Germany" at bounding box center [369, 65] width 438 height 18
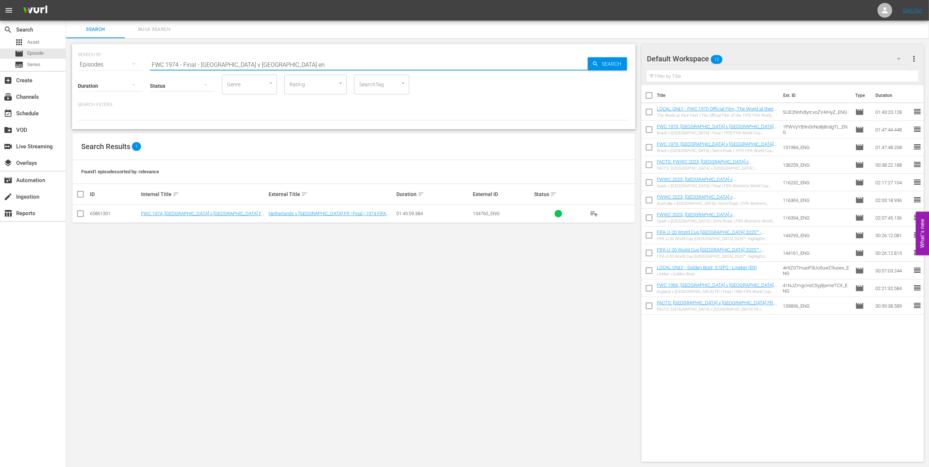
type input "FWC 1974 - Final - Netherlands v Germany en"
click at [80, 216] on input "checkbox" at bounding box center [80, 215] width 9 height 9
checkbox input "true"
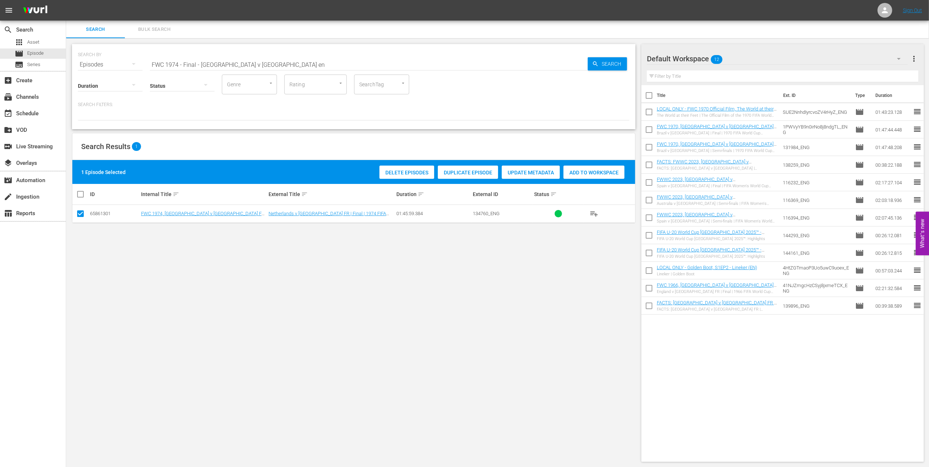
click at [573, 171] on span "Add to Workspace" at bounding box center [594, 173] width 61 height 6
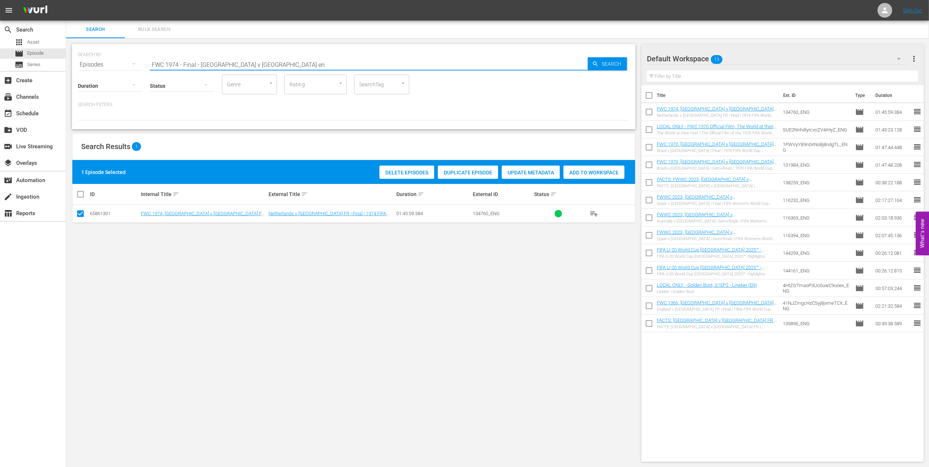
drag, startPoint x: 135, startPoint y: 64, endPoint x: 106, endPoint y: 66, distance: 28.7
click at [100, 65] on div "SEARCH BY Search By Episodes Search ID, Title, Description, Keywords, or Catego…" at bounding box center [354, 60] width 552 height 26
paste input "IFA U-20 World Cup Chile 2025™ - Highlights Bundle MD 7+8+9 (EN)"
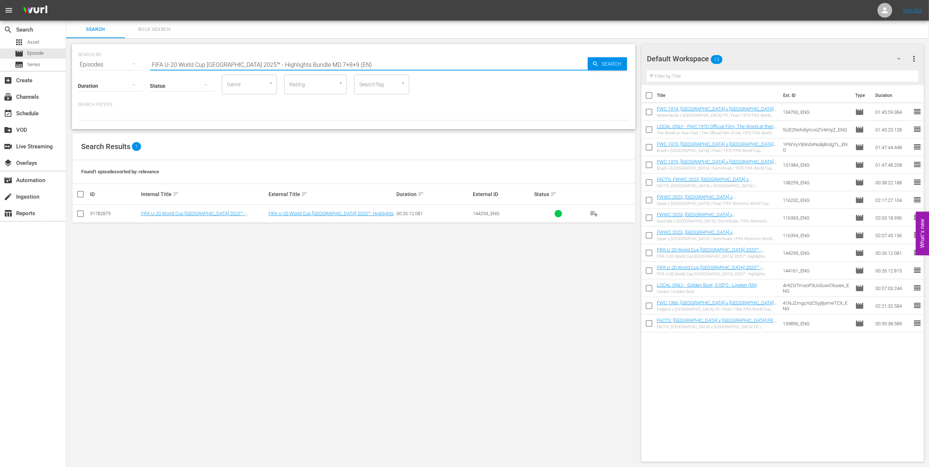
type input "FIFA U-20 World Cup [GEOGRAPHIC_DATA] 2025™ - Highlights Bundle MD 7+8+9 (EN)"
click at [76, 215] on input "checkbox" at bounding box center [80, 215] width 9 height 9
checkbox input "true"
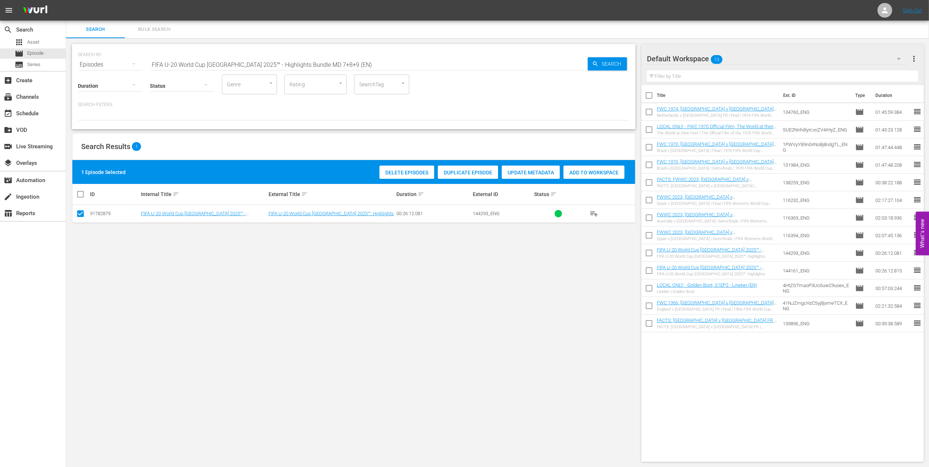
click at [572, 179] on div "Delete Episodes Duplicate Episode Update Metadata Add to Workspace" at bounding box center [502, 172] width 249 height 17
click at [593, 171] on span "Add to Workspace" at bounding box center [594, 173] width 61 height 6
drag, startPoint x: 343, startPoint y: 62, endPoint x: 51, endPoint y: 73, distance: 291.3
click at [66, 0] on div "search Search apps Asset movie Episode subtitles Series add_box Create subscrip…" at bounding box center [497, 0] width 863 height 0
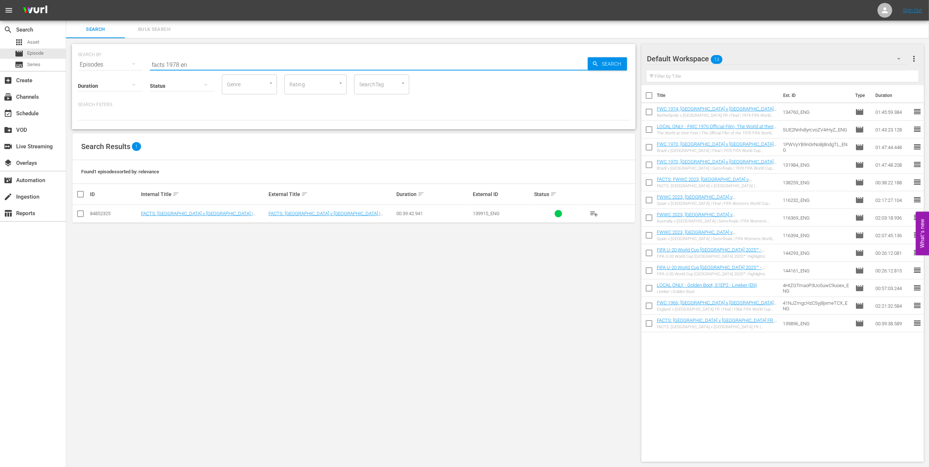
type input "facts 1978 en"
drag, startPoint x: 79, startPoint y: 214, endPoint x: 246, endPoint y: 217, distance: 166.9
click at [81, 215] on input "checkbox" at bounding box center [80, 215] width 9 height 9
checkbox input "true"
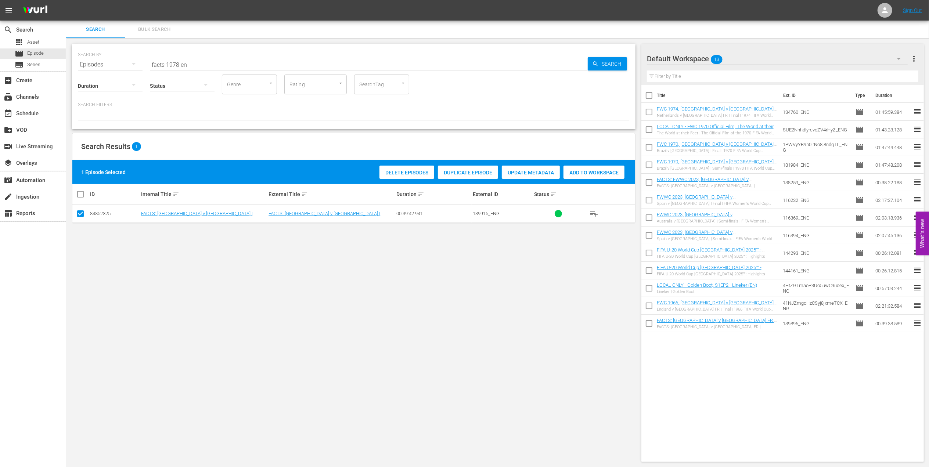
click at [584, 173] on span "Add to Workspace" at bounding box center [594, 173] width 61 height 6
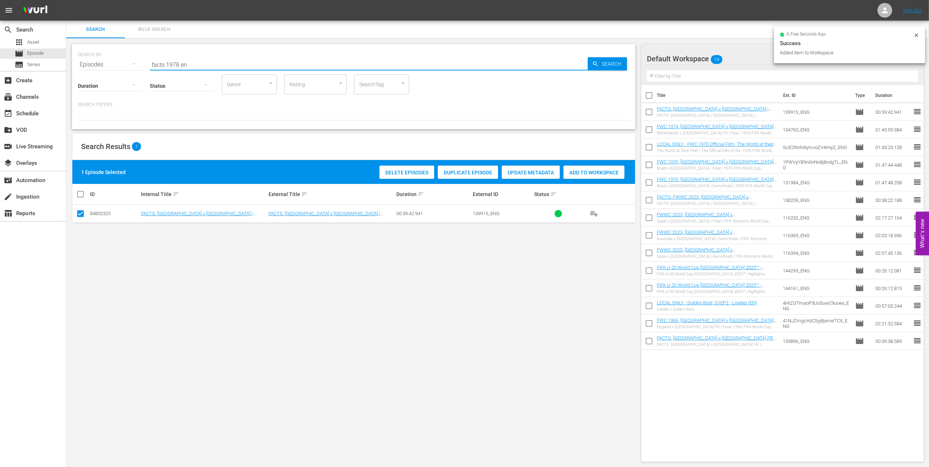
drag, startPoint x: 202, startPoint y: 63, endPoint x: 78, endPoint y: 68, distance: 123.6
click at [78, 68] on div "SEARCH BY Search By Episodes Search ID, Title, Description, Keywords, or Catego…" at bounding box center [354, 86] width 564 height 85
paste input "FWC 1978 - Final - Argentina v Netherlands"
click at [285, 61] on input "FWC 1978 - Final - Argentina v Netherlands" at bounding box center [369, 65] width 438 height 18
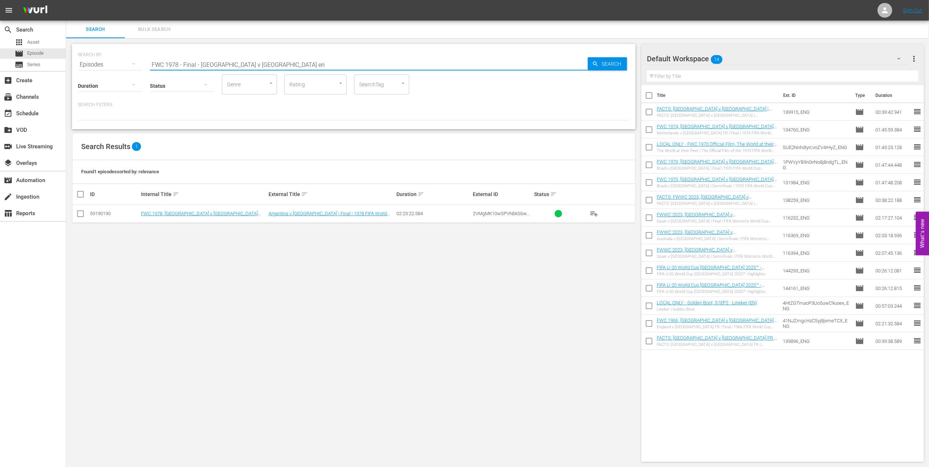
type input "FWC 1978 - Final - Argentina v Netherlands en"
click at [81, 213] on input "checkbox" at bounding box center [80, 215] width 9 height 9
checkbox input "true"
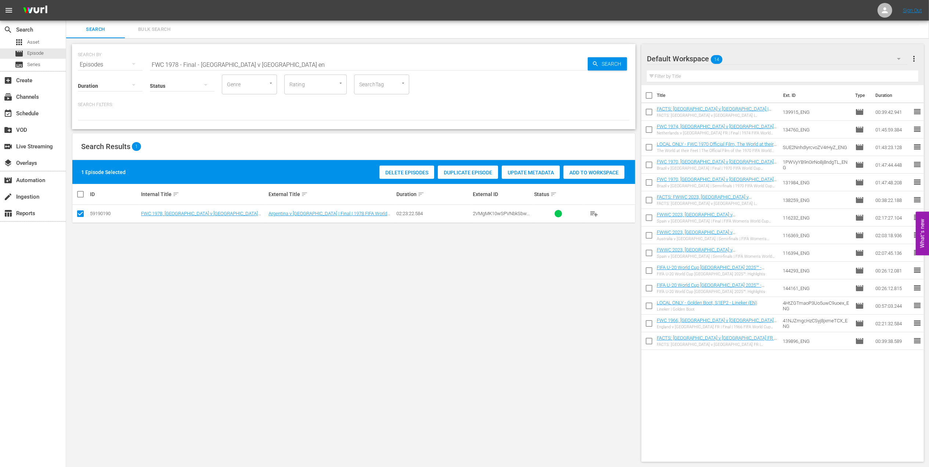
click at [589, 174] on span "Add to Workspace" at bounding box center [594, 173] width 61 height 6
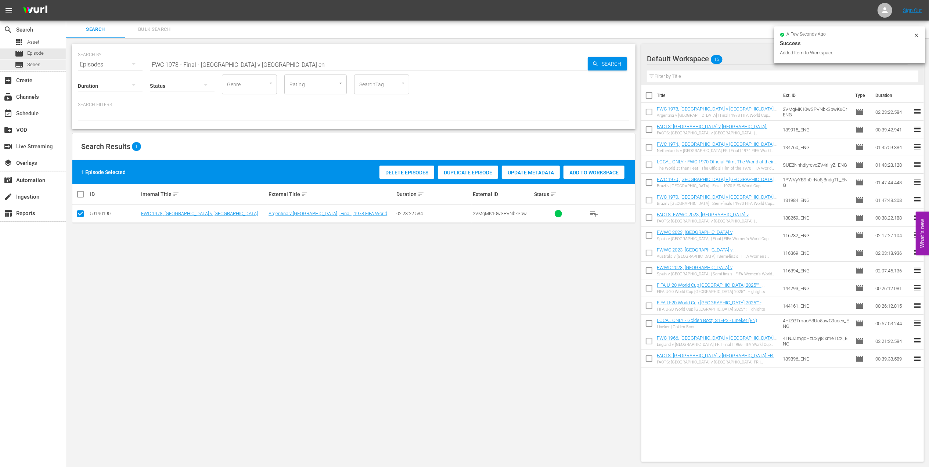
drag, startPoint x: 277, startPoint y: 62, endPoint x: 58, endPoint y: 62, distance: 219.4
click at [66, 0] on div "search Search apps Asset movie Episode subtitles Series add_box Create subscrip…" at bounding box center [497, 0] width 863 height 0
paste input "EP 5 - Icon: Diego Maradona | Eyes of the World"
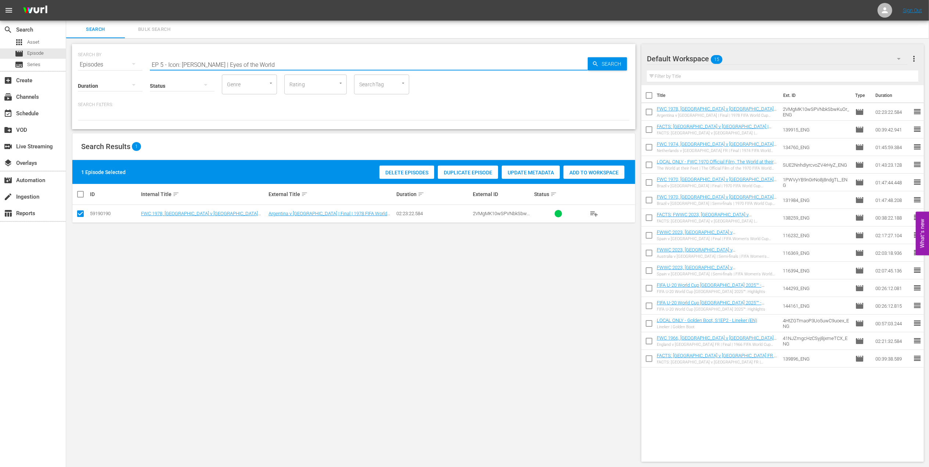
click at [294, 65] on input "EP 5 - Icon: Diego Maradona | Eyes of the World" at bounding box center [369, 65] width 438 height 18
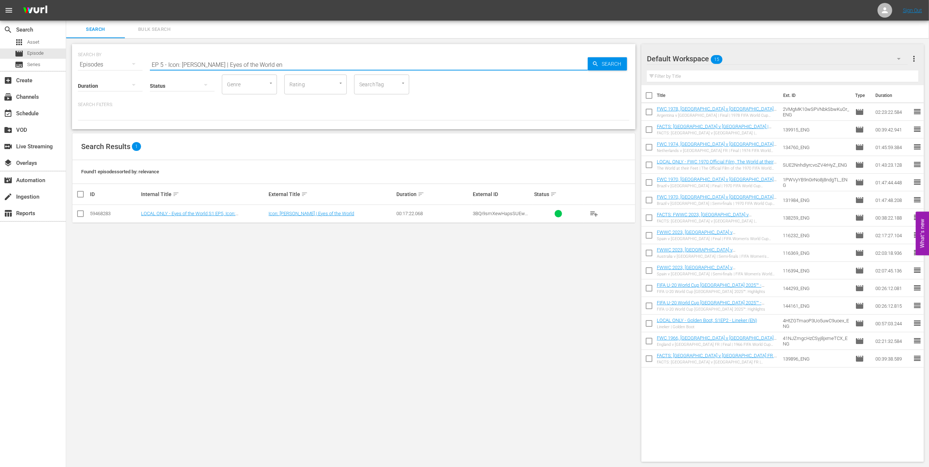
type input "EP 5 - Icon: Diego Maradona | Eyes of the World en"
click at [79, 218] on input "checkbox" at bounding box center [80, 215] width 9 height 9
checkbox input "true"
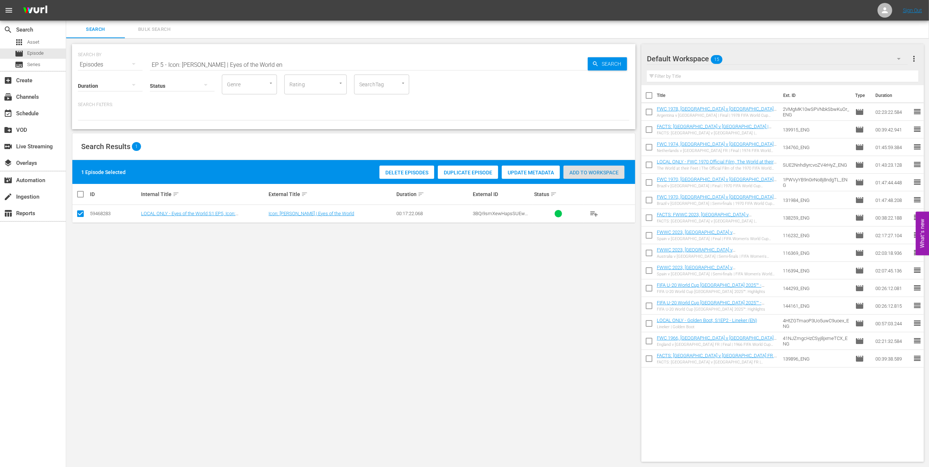
drag, startPoint x: 585, startPoint y: 171, endPoint x: 573, endPoint y: 176, distance: 13.6
click at [585, 172] on span "Add to Workspace" at bounding box center [594, 173] width 61 height 6
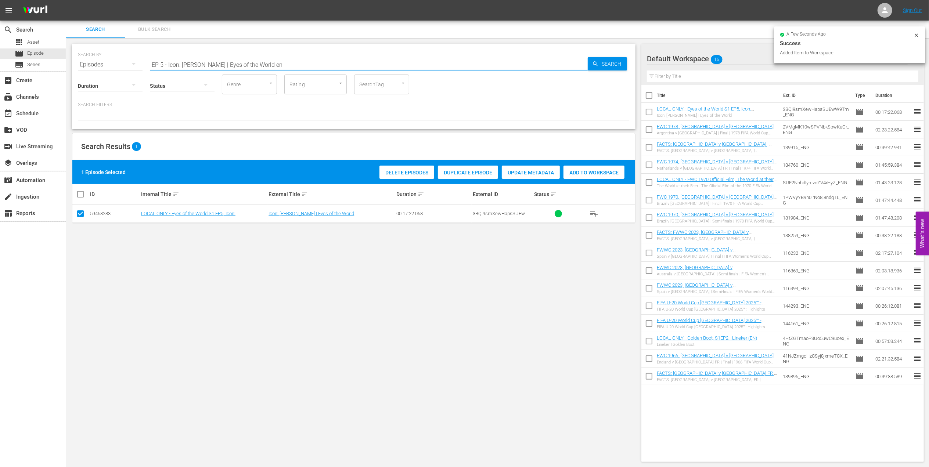
drag, startPoint x: 295, startPoint y: 62, endPoint x: 92, endPoint y: 62, distance: 203.6
click at [93, 62] on div "SEARCH BY Search By Episodes Search ID, Title, Description, Keywords, or Catego…" at bounding box center [354, 60] width 552 height 26
paste input "FWC 1982 - Final - Italy v Germany"
click at [275, 62] on input "FWC 1982 - Final - Italy v Germany" at bounding box center [369, 65] width 438 height 18
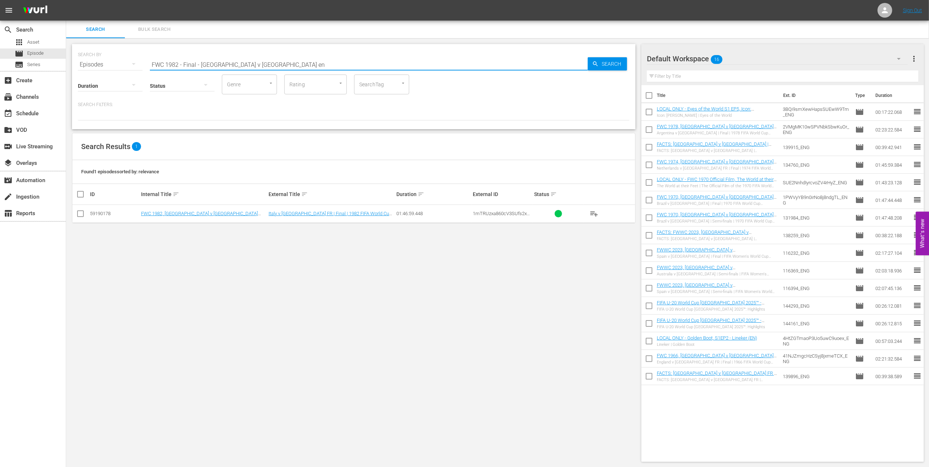
type input "FWC 1982 - Final - Italy v Germany en"
click at [83, 215] on input "checkbox" at bounding box center [80, 215] width 9 height 9
checkbox input "true"
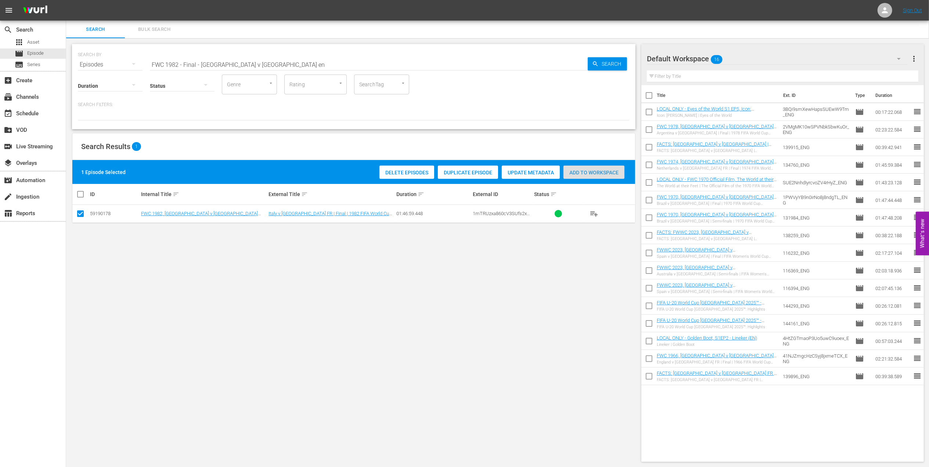
click at [578, 173] on span "Add to Workspace" at bounding box center [594, 173] width 61 height 6
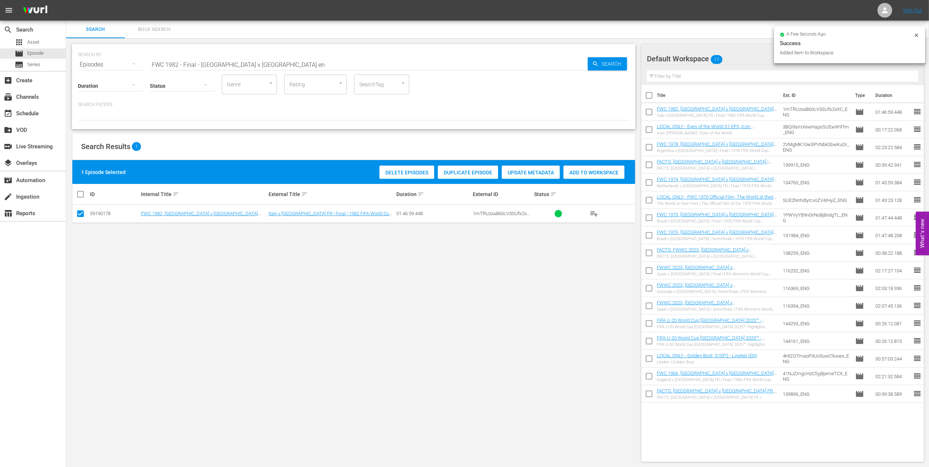
drag, startPoint x: 257, startPoint y: 64, endPoint x: 106, endPoint y: 64, distance: 151.0
click at [107, 64] on div "SEARCH BY Search By Episodes Search ID, Title, Description, Keywords, or Catego…" at bounding box center [354, 60] width 552 height 26
paste input "EP 1 | The Long Walk"
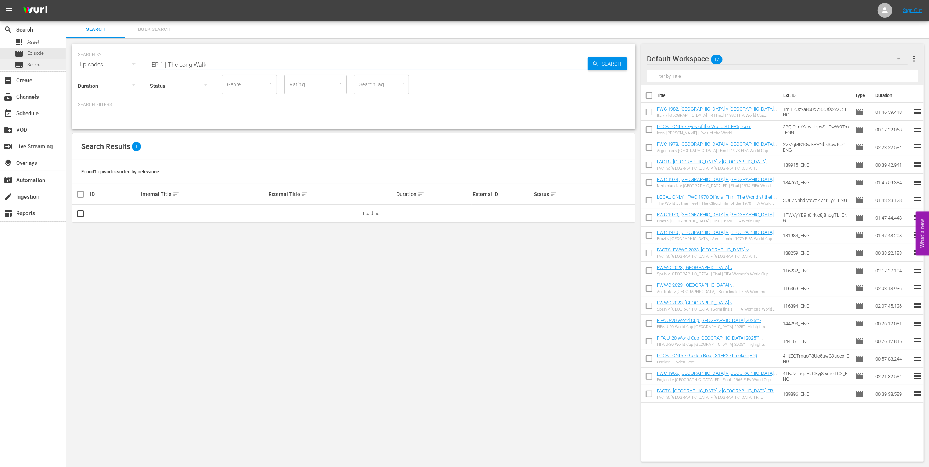
drag, startPoint x: 167, startPoint y: 62, endPoint x: 64, endPoint y: 65, distance: 103.3
click at [66, 0] on div "search Search apps Asset movie Episode subtitles Series add_box Create subscrip…" at bounding box center [497, 0] width 863 height 0
click at [212, 65] on input "The Long Walk" at bounding box center [369, 65] width 438 height 18
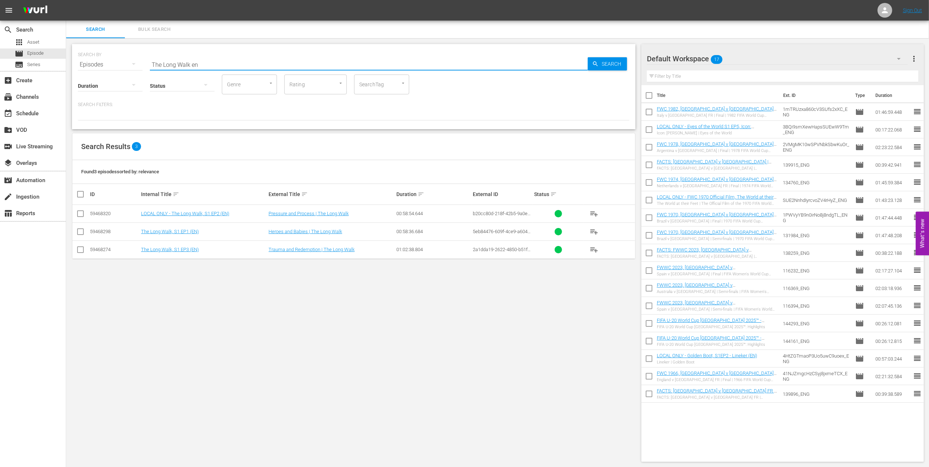
type input "The Long Walk en"
click at [80, 232] on input "checkbox" at bounding box center [80, 233] width 9 height 9
checkbox input "true"
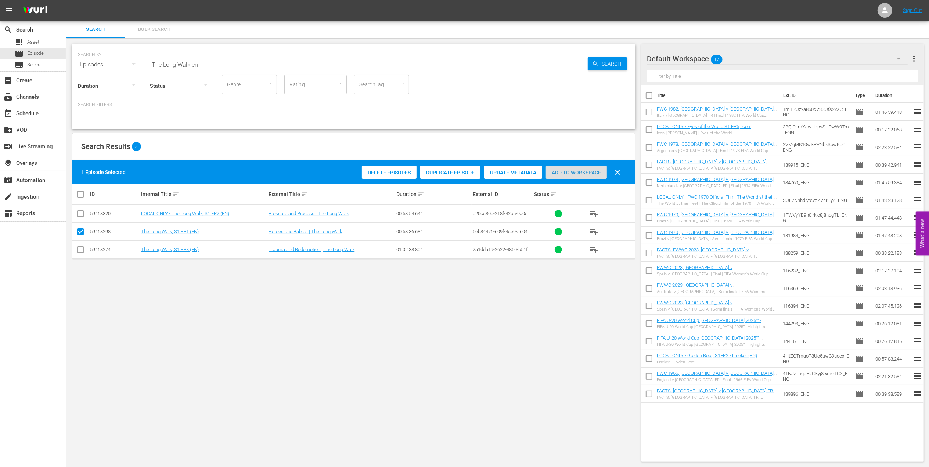
click at [565, 172] on span "Add to Workspace" at bounding box center [576, 173] width 61 height 6
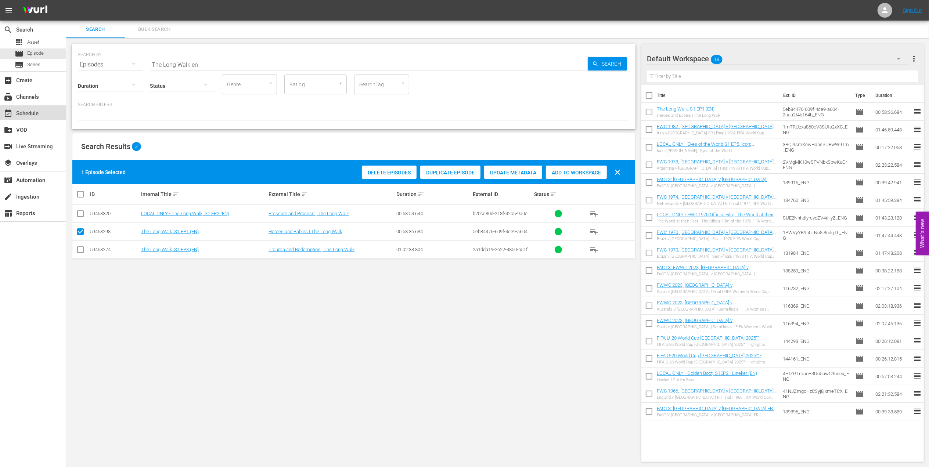
click at [33, 113] on div "event_available Schedule" at bounding box center [20, 112] width 41 height 7
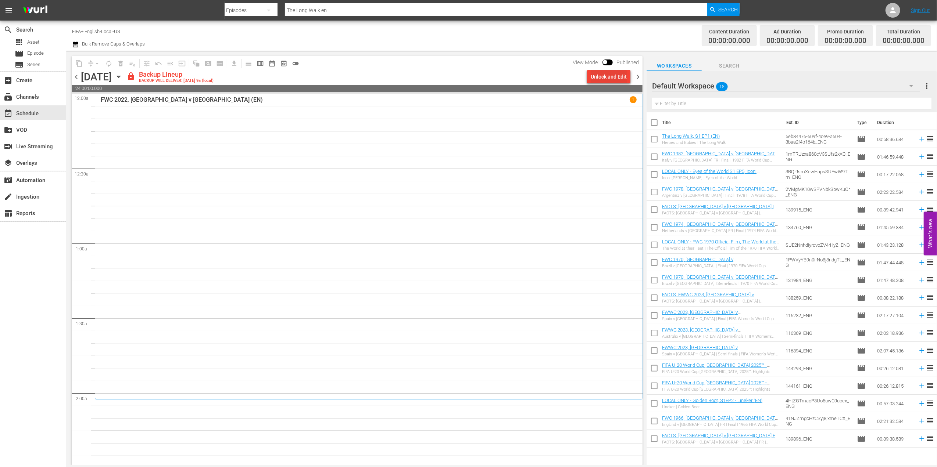
click at [602, 80] on div "Unlock and Edit" at bounding box center [609, 76] width 36 height 13
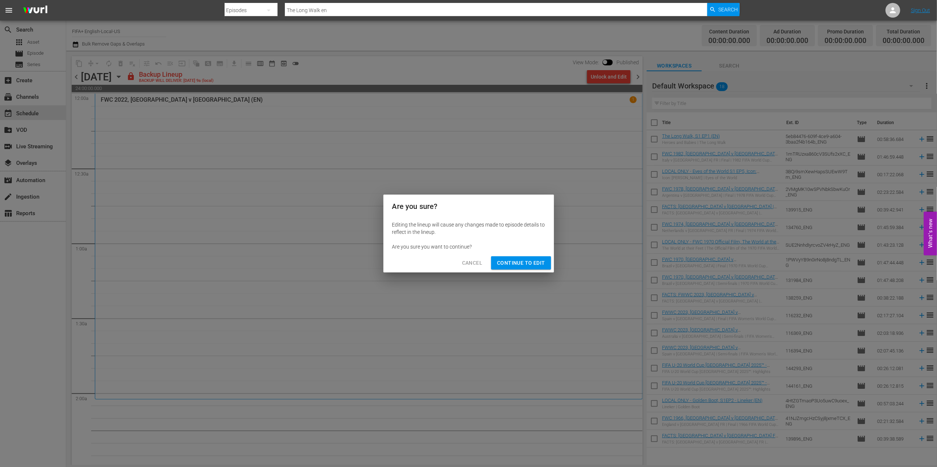
click at [509, 261] on span "Continue to Edit" at bounding box center [521, 263] width 48 height 9
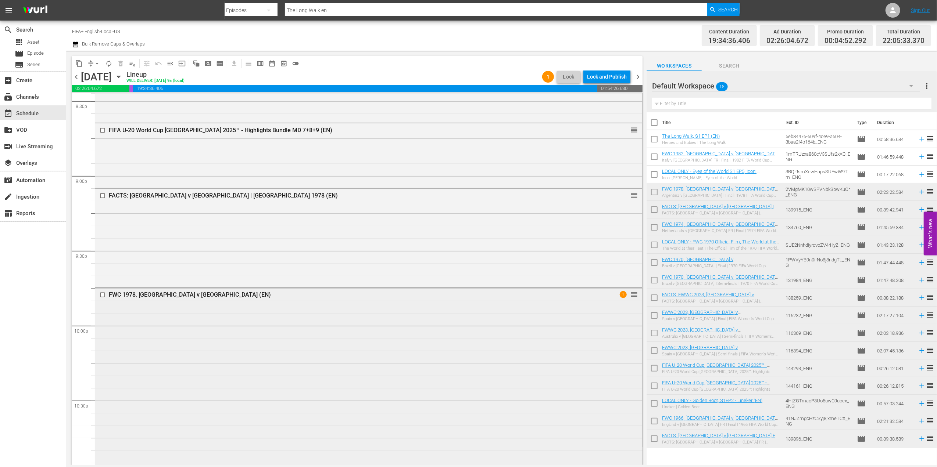
scroll to position [3058, 0]
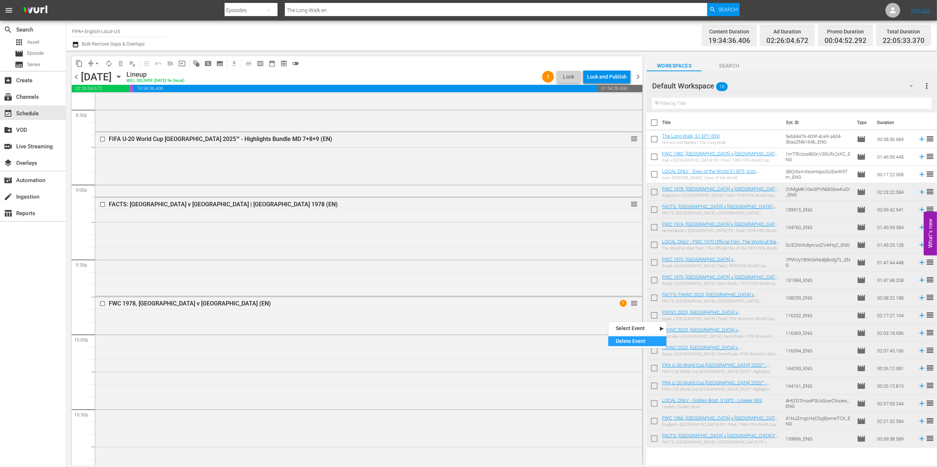
click at [623, 338] on div "Delete Event" at bounding box center [637, 342] width 58 height 10
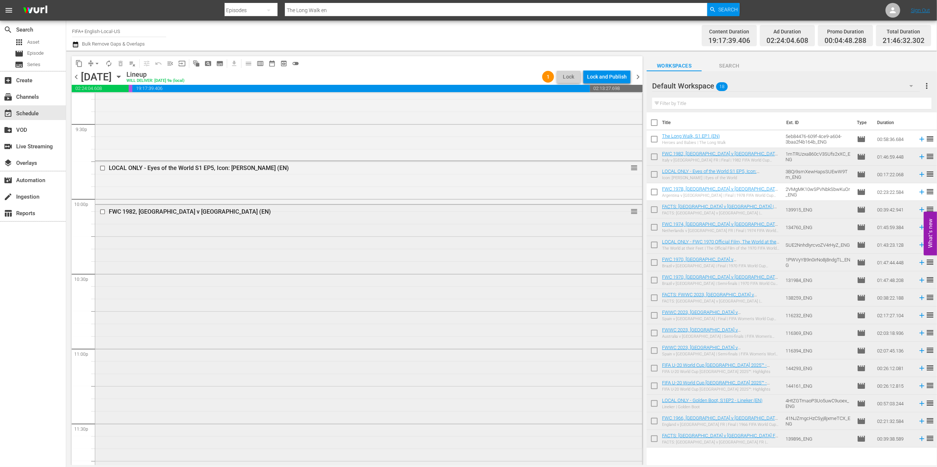
scroll to position [3227, 0]
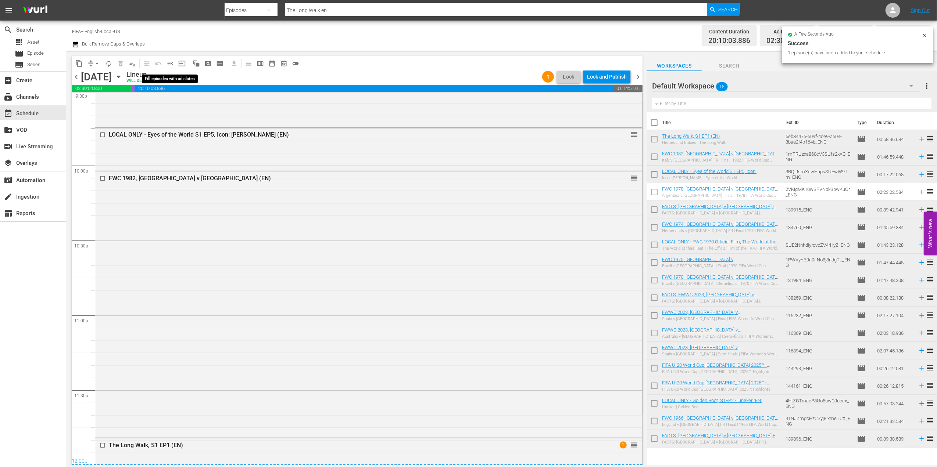
click at [171, 65] on span "menu_open" at bounding box center [169, 63] width 7 height 7
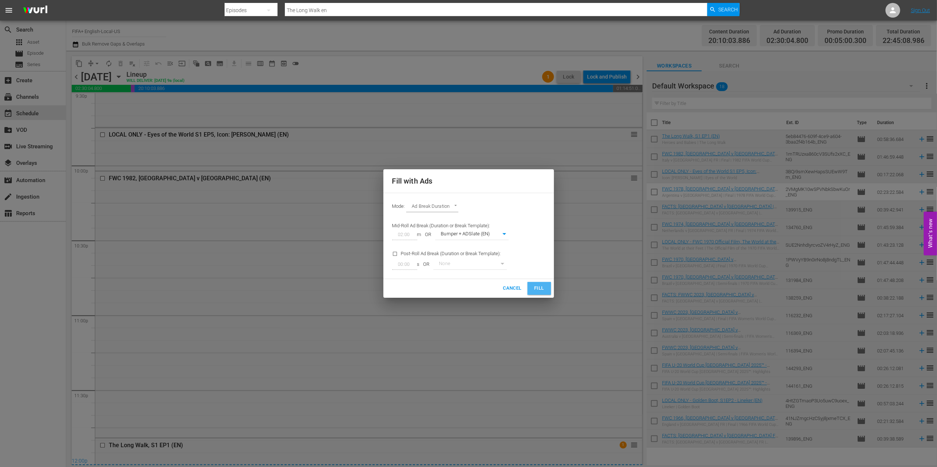
click at [533, 288] on button "Fill" at bounding box center [539, 288] width 24 height 13
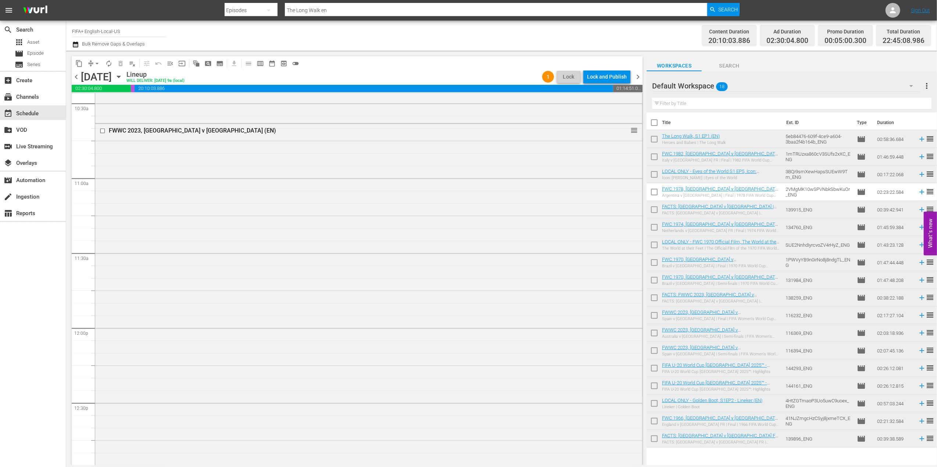
scroll to position [0, 0]
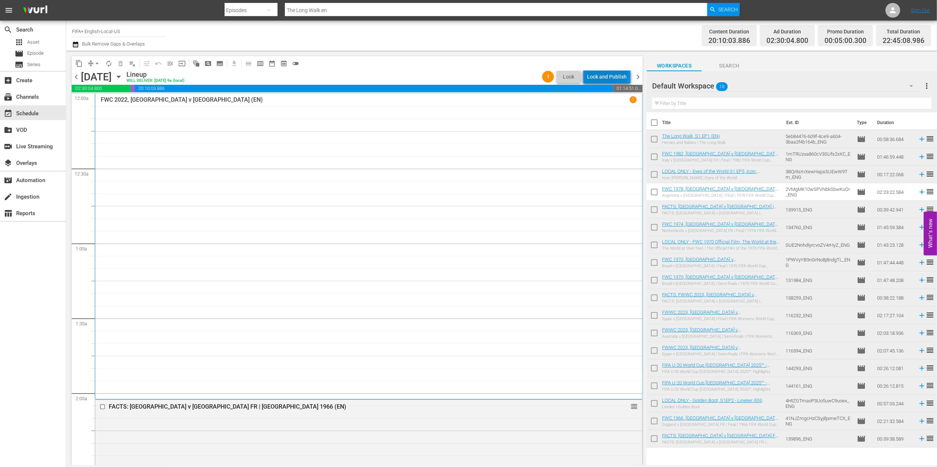
click at [609, 74] on div "Lock and Publish" at bounding box center [607, 76] width 40 height 13
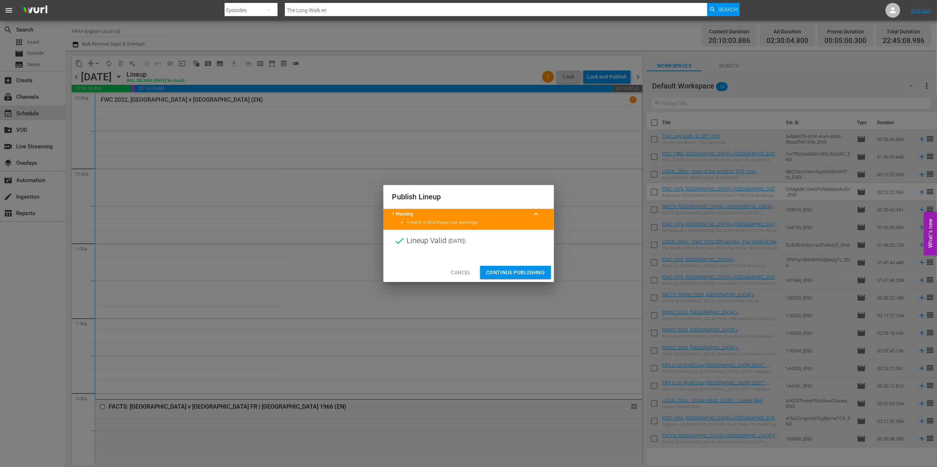
click at [512, 272] on span "Continue Publishing" at bounding box center [515, 272] width 59 height 9
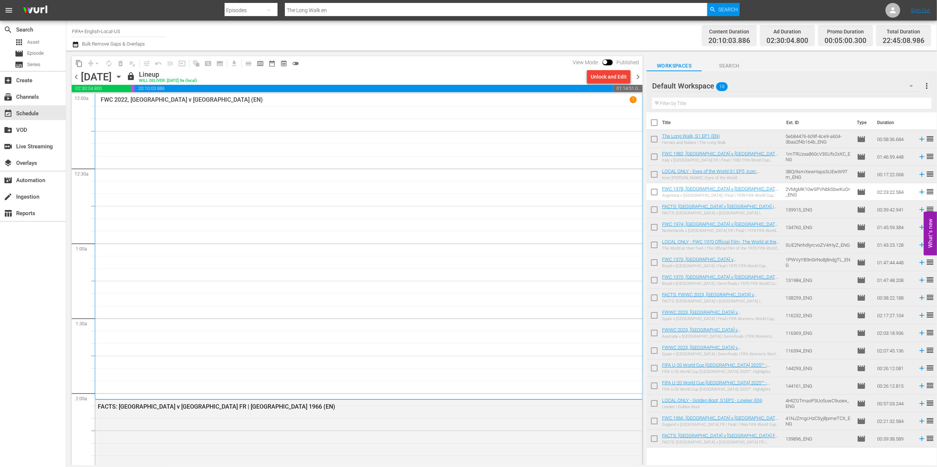
click at [639, 75] on span "chevron_right" at bounding box center [637, 76] width 9 height 9
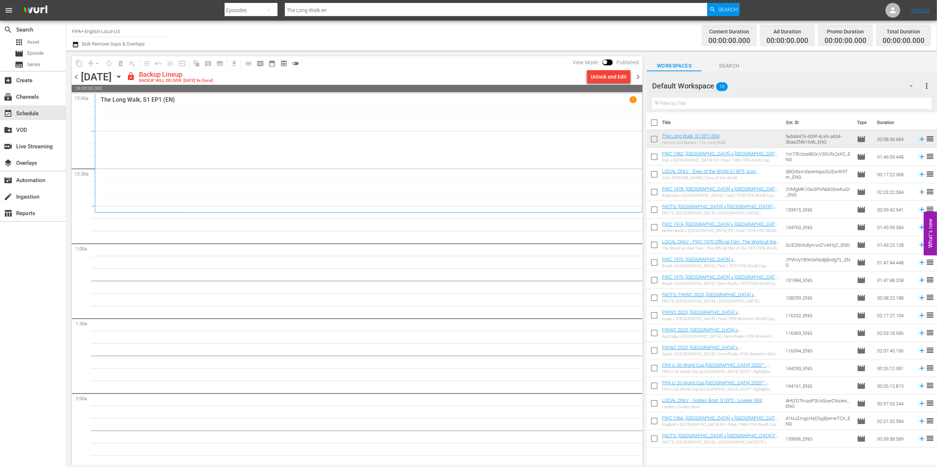
click at [653, 125] on input "checkbox" at bounding box center [653, 123] width 15 height 15
checkbox input "true"
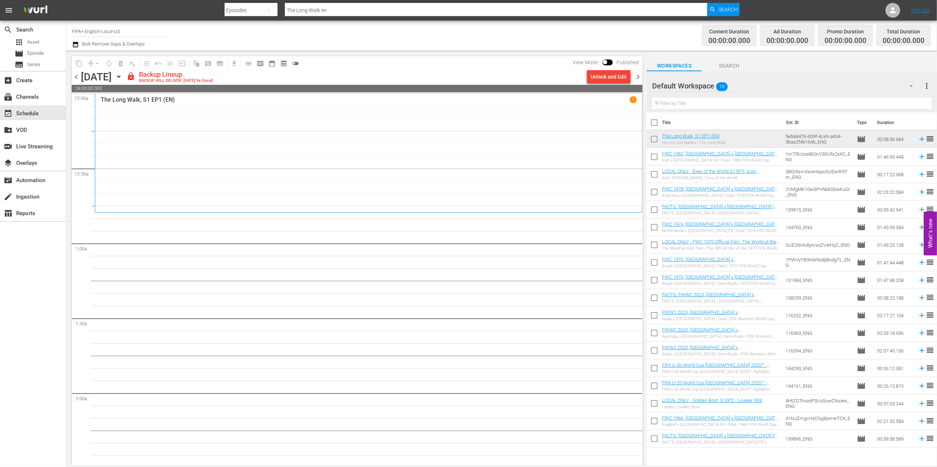
checkbox input "true"
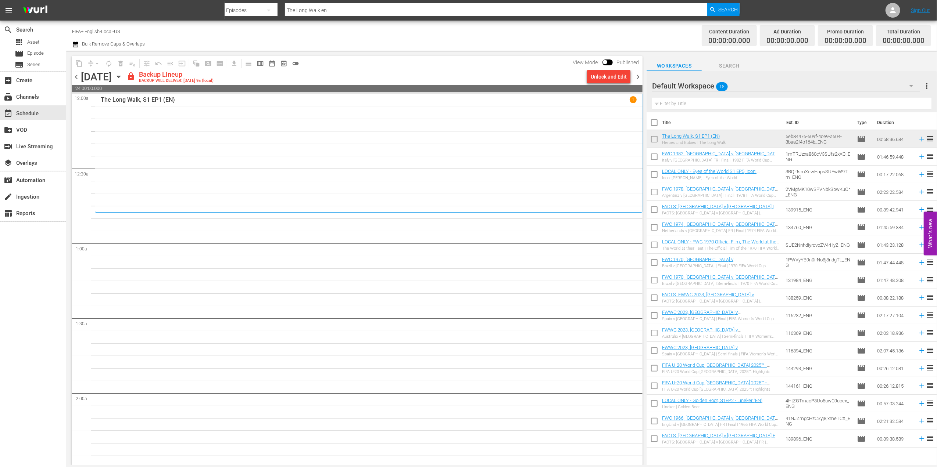
checkbox input "true"
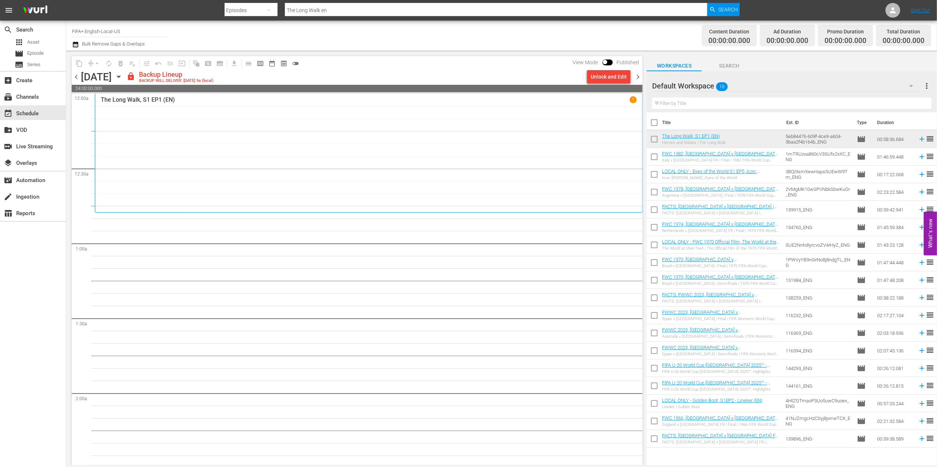
checkbox input "true"
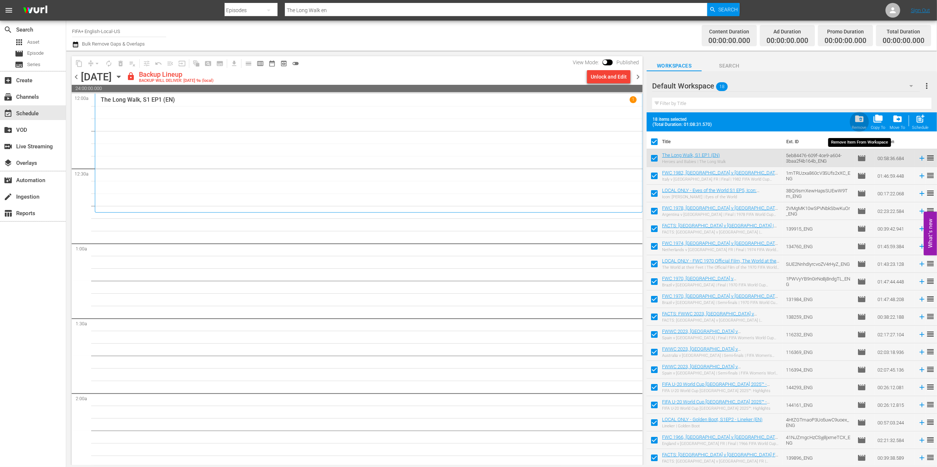
click at [857, 121] on span "folder_delete" at bounding box center [859, 119] width 10 height 10
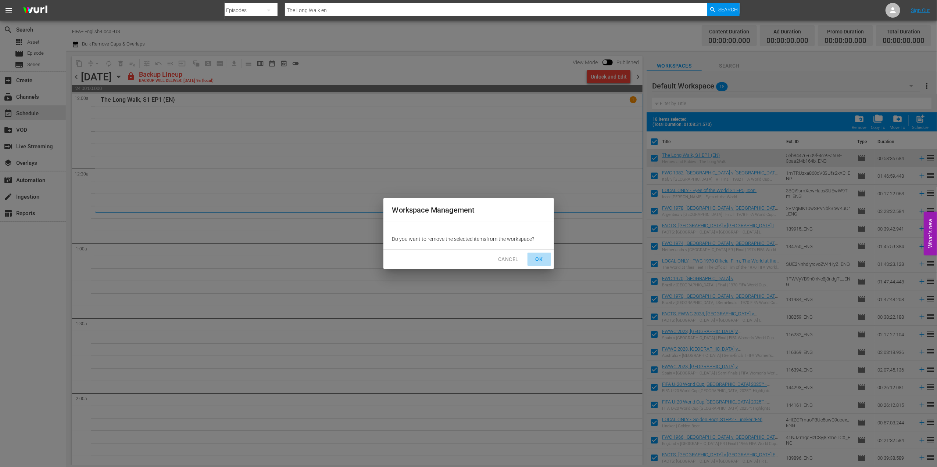
click at [541, 259] on span "OK" at bounding box center [539, 259] width 12 height 9
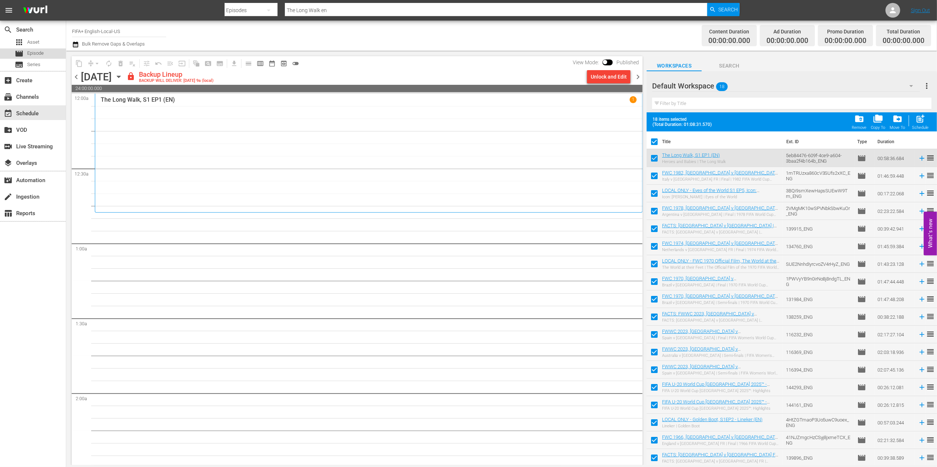
click at [31, 50] on span "Episode" at bounding box center [35, 53] width 17 height 7
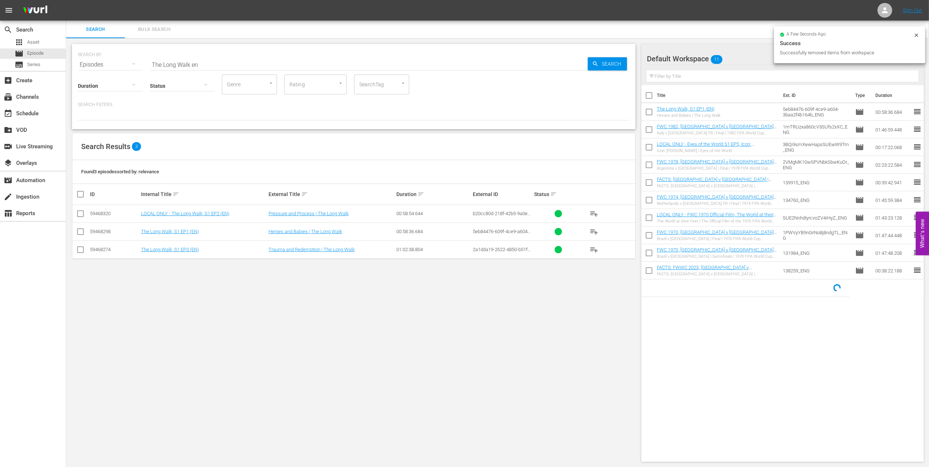
drag, startPoint x: 211, startPoint y: 64, endPoint x: 90, endPoint y: 65, distance: 121.3
click at [90, 65] on div "SEARCH BY Search By Episodes Search ID, Title, Description, Keywords, or Catego…" at bounding box center [354, 60] width 552 height 26
paste input "FWC 1994 - Final - Brazil v Italy"
click at [248, 62] on input "FWC 1994 - Final - Brazil v Italy" at bounding box center [369, 65] width 438 height 18
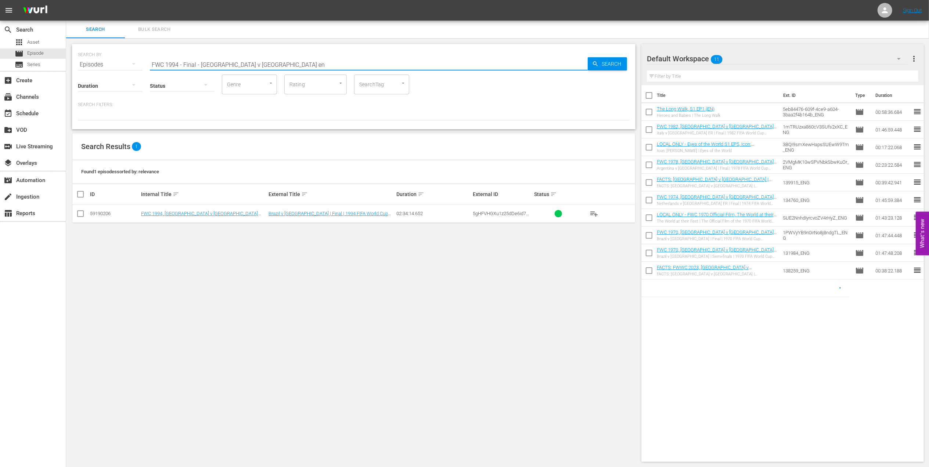
type input "FWC 1994 - Final - Brazil v Italy en"
click at [82, 214] on input "checkbox" at bounding box center [80, 215] width 9 height 9
checkbox input "true"
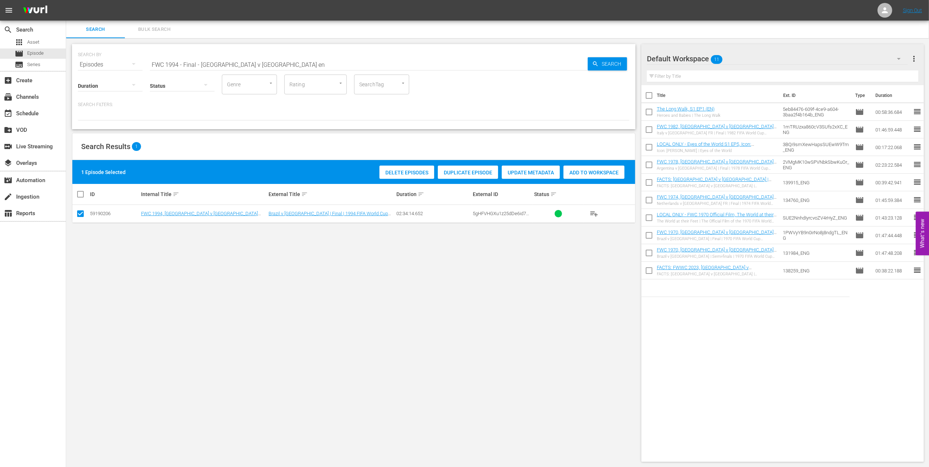
click at [589, 169] on div "Add to Workspace" at bounding box center [594, 173] width 61 height 14
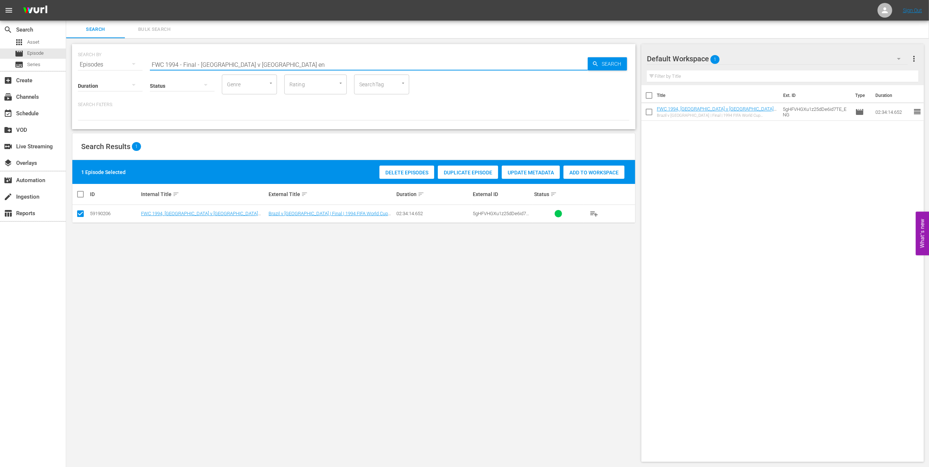
drag, startPoint x: 249, startPoint y: 65, endPoint x: 126, endPoint y: 66, distance: 123.5
click at [124, 66] on div "SEARCH BY Search By Episodes Search ID, Title, Description, Keywords, or Catego…" at bounding box center [354, 60] width 552 height 26
paste input "Eyes of the World, S1EP3 - Heartbreak: Roberto Baggio"
click at [316, 65] on input "Eyes of the World, S1EP3 - Heartbreak: Roberto Baggio" at bounding box center [369, 65] width 438 height 18
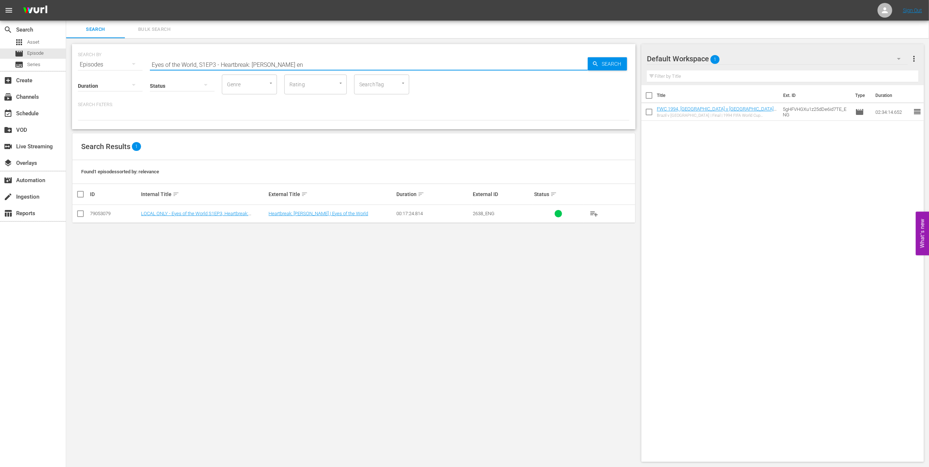
type input "Eyes of the World, S1EP3 - Heartbreak: Roberto Baggio en"
click at [83, 215] on input "checkbox" at bounding box center [80, 215] width 9 height 9
checkbox input "true"
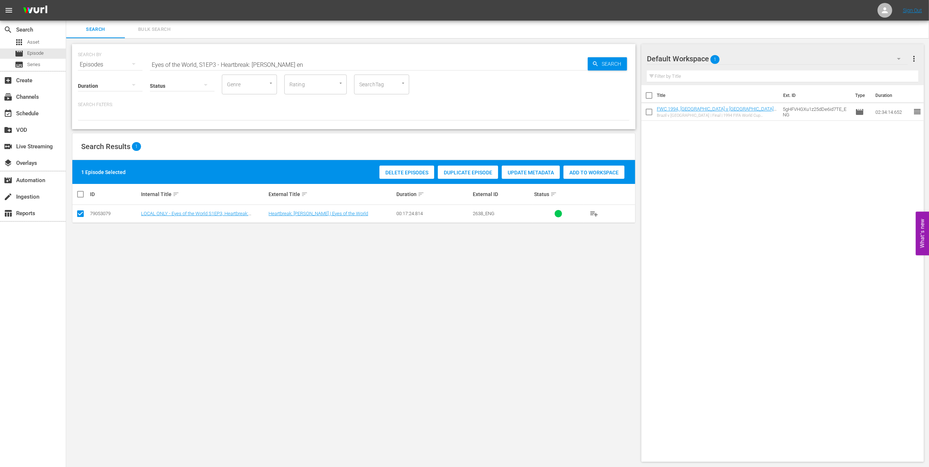
click at [595, 173] on span "Add to Workspace" at bounding box center [594, 173] width 61 height 6
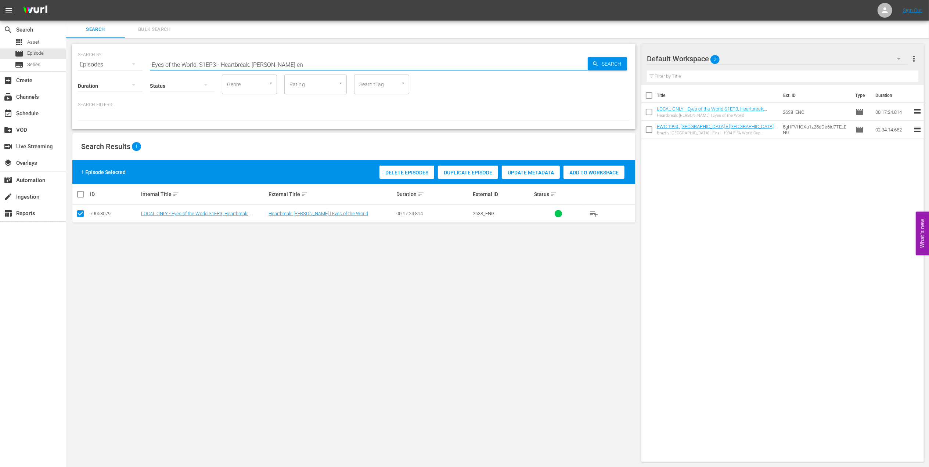
drag, startPoint x: 257, startPoint y: 62, endPoint x: 116, endPoint y: 72, distance: 140.3
click at [108, 65] on div "SEARCH BY Search By Episodes Search ID, Title, Description, Keywords, or Catego…" at bounding box center [354, 60] width 552 height 26
type input "facts 1994"
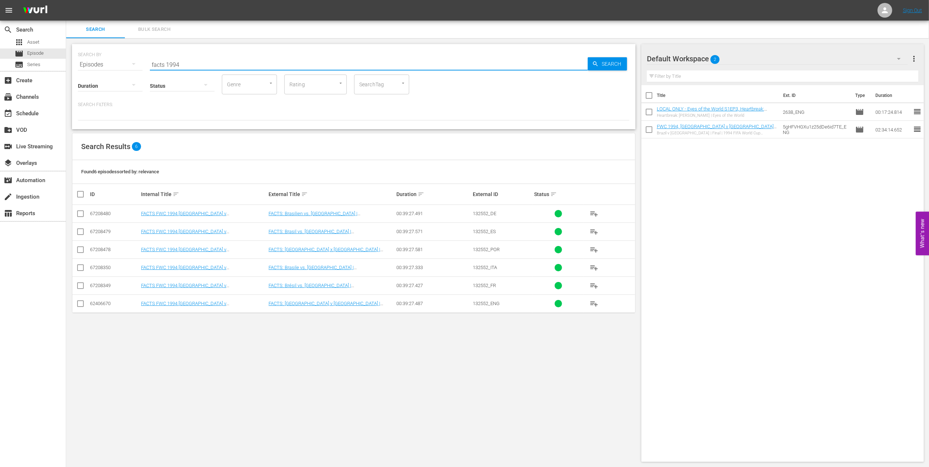
click at [84, 306] on input "checkbox" at bounding box center [80, 305] width 9 height 9
checkbox input "true"
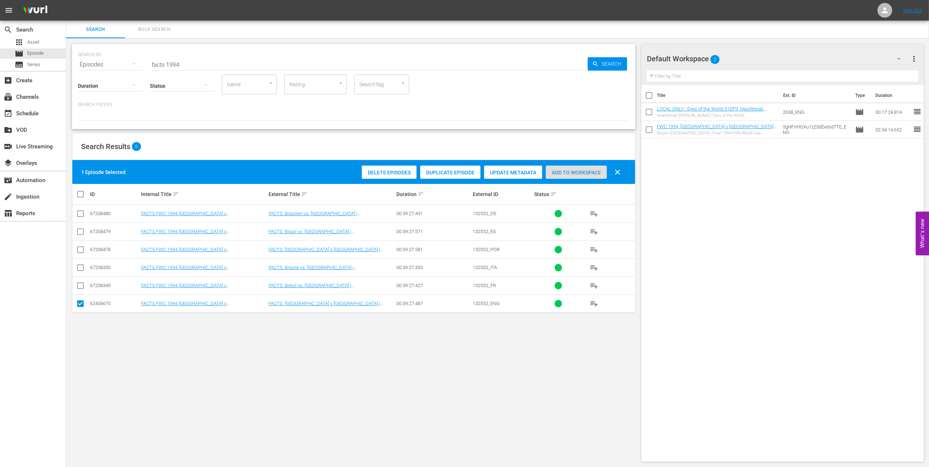
click at [570, 173] on span "Add to Workspace" at bounding box center [576, 173] width 61 height 6
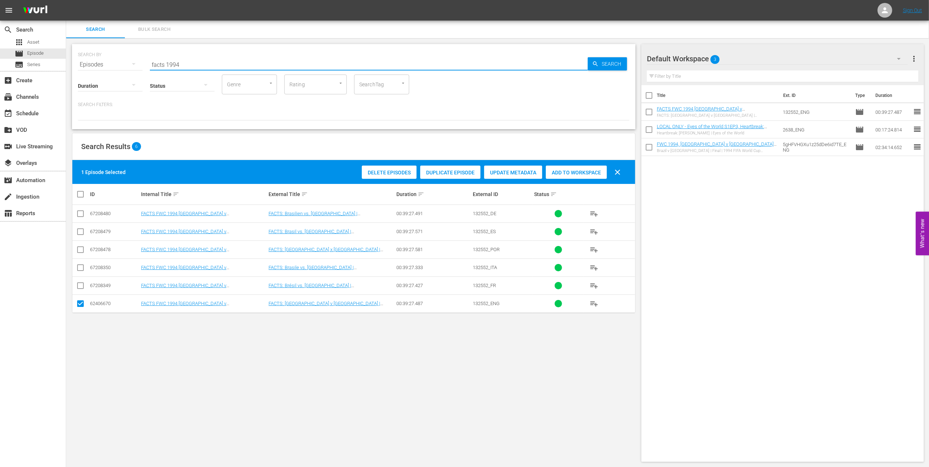
drag, startPoint x: 155, startPoint y: 67, endPoint x: 110, endPoint y: 68, distance: 45.6
click at [110, 67] on div "SEARCH BY Search By Episodes Search ID, Title, Description, Keywords, or Catego…" at bounding box center [354, 60] width 552 height 26
paste input "2011 Official Film - The Class of 2011"
click at [258, 62] on input "2011 Official Film - The Class of 2011" at bounding box center [369, 65] width 438 height 18
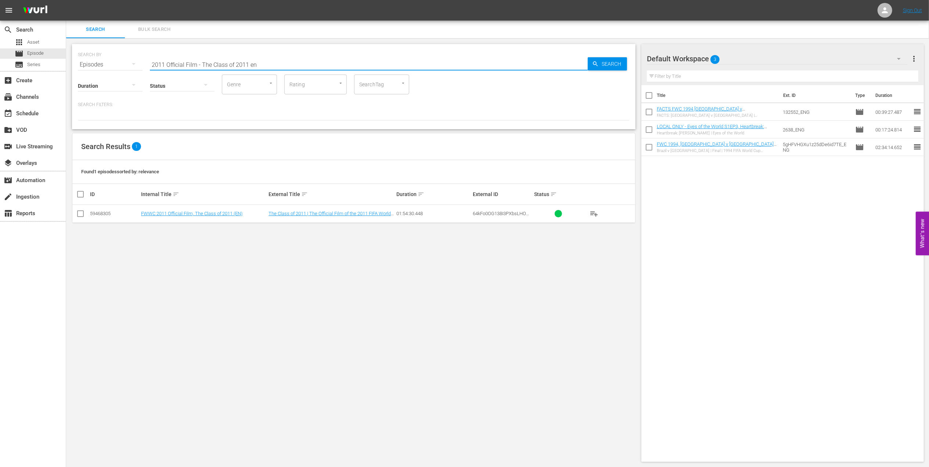
type input "2011 Official Film - The Class of 2011 en"
click at [79, 214] on input "checkbox" at bounding box center [80, 215] width 9 height 9
checkbox input "true"
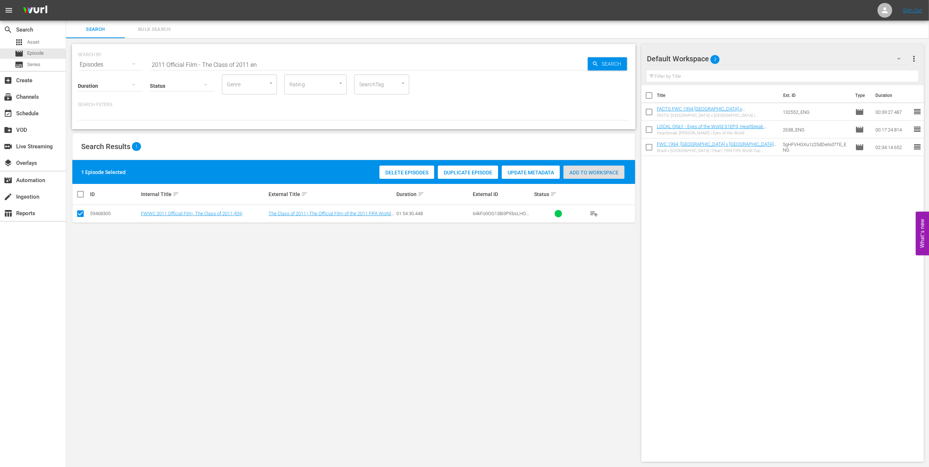
click at [580, 174] on span "Add to Workspace" at bounding box center [594, 173] width 61 height 6
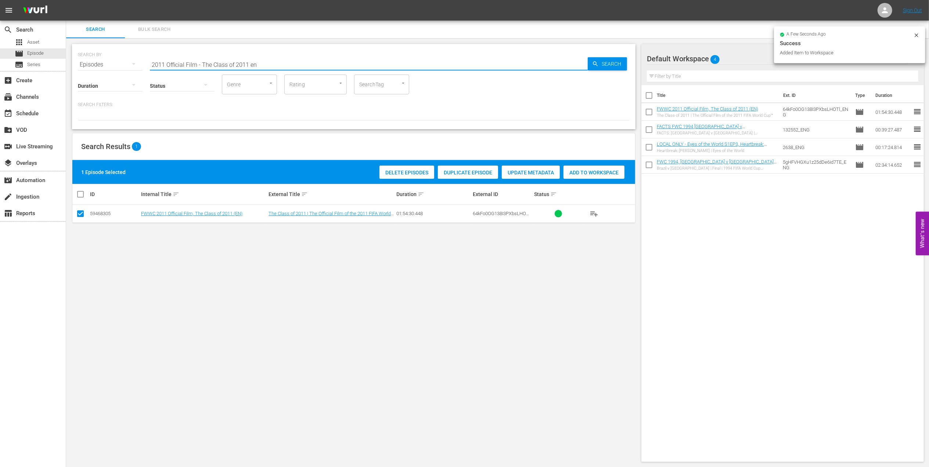
drag, startPoint x: 263, startPoint y: 65, endPoint x: 134, endPoint y: 66, distance: 129.0
click at [67, 65] on div "SEARCH BY Search By Episodes Search ID, Title, Description, Keywords, or Catego…" at bounding box center [354, 253] width 576 height 430
paste input "FWWC 2011 - SF - Japan v Swed"
click at [295, 64] on input "FWWC 2011 - SF - Japan v Sweden" at bounding box center [369, 65] width 438 height 18
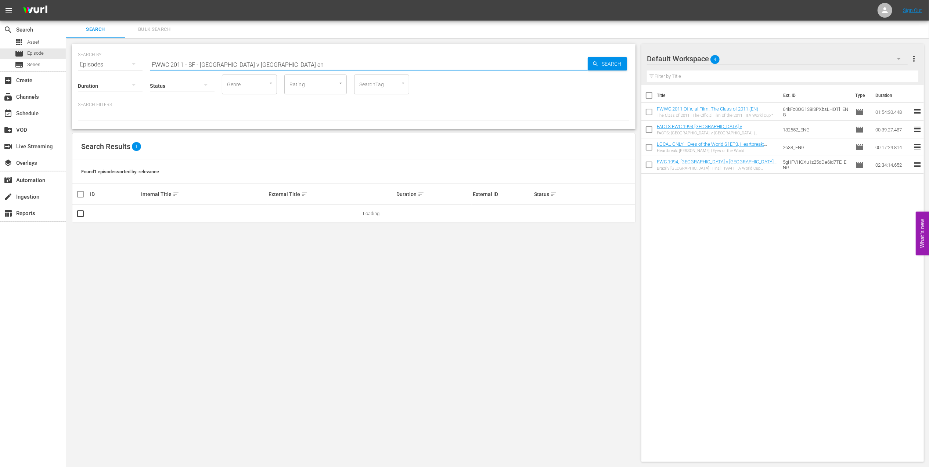
drag, startPoint x: 199, startPoint y: 65, endPoint x: 184, endPoint y: 65, distance: 14.3
click at [184, 65] on input "FWWC 2011 - SF - Japan v Sweden en" at bounding box center [369, 65] width 438 height 18
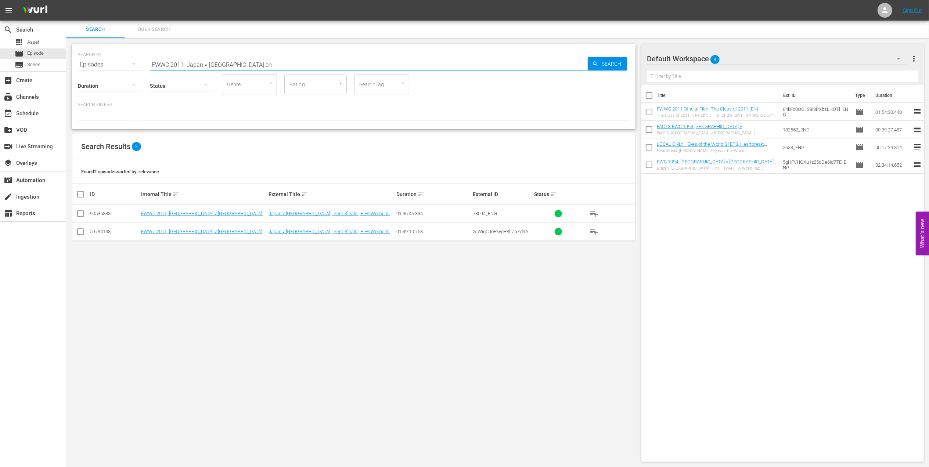
type input "FWWC 2011 Japan v Sweden en"
click at [84, 213] on input "checkbox" at bounding box center [80, 215] width 9 height 9
checkbox input "true"
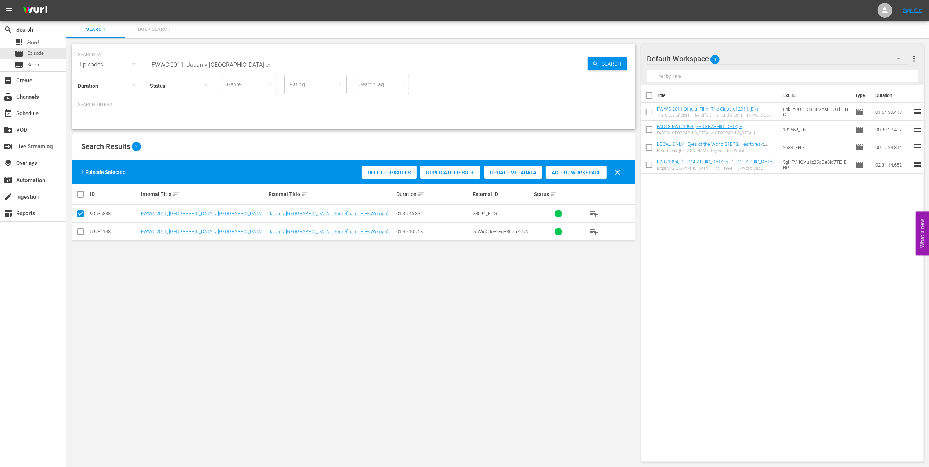
click at [559, 172] on span "Add to Workspace" at bounding box center [576, 173] width 61 height 6
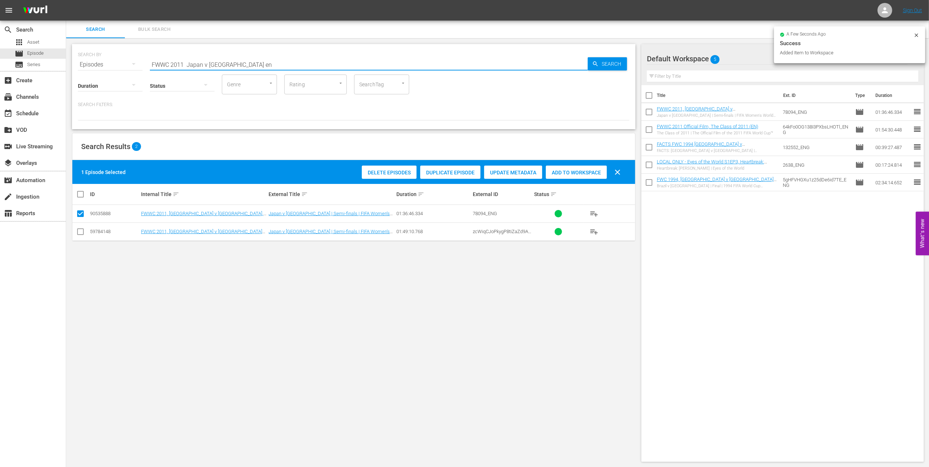
drag, startPoint x: 242, startPoint y: 63, endPoint x: 96, endPoint y: 65, distance: 145.9
click at [96, 65] on div "SEARCH BY Search By Episodes Search ID, Title, Description, Keywords, or Catego…" at bounding box center [354, 60] width 552 height 26
paste input "- Final - Japan v USA"
click at [255, 62] on input "FWWC 2011 - Final - Japan v USA" at bounding box center [369, 65] width 438 height 18
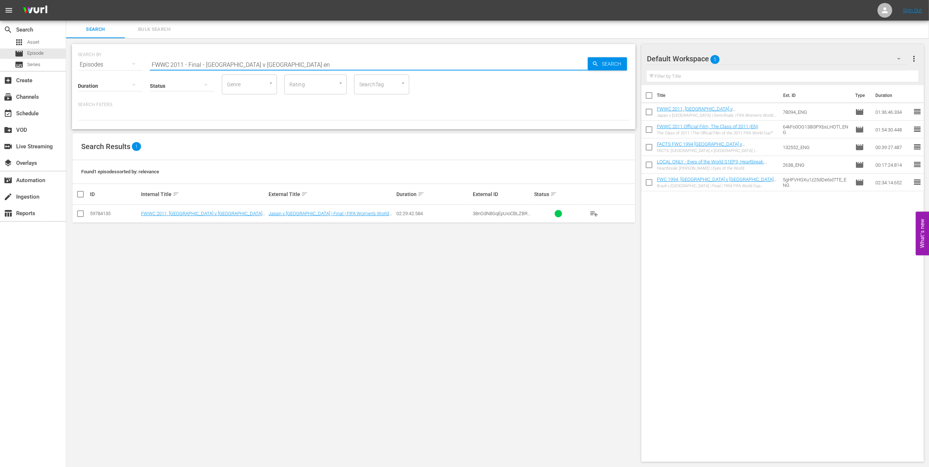
type input "FWWC 2011 - Final - Japan v USA en"
click at [84, 216] on input "checkbox" at bounding box center [80, 215] width 9 height 9
checkbox input "true"
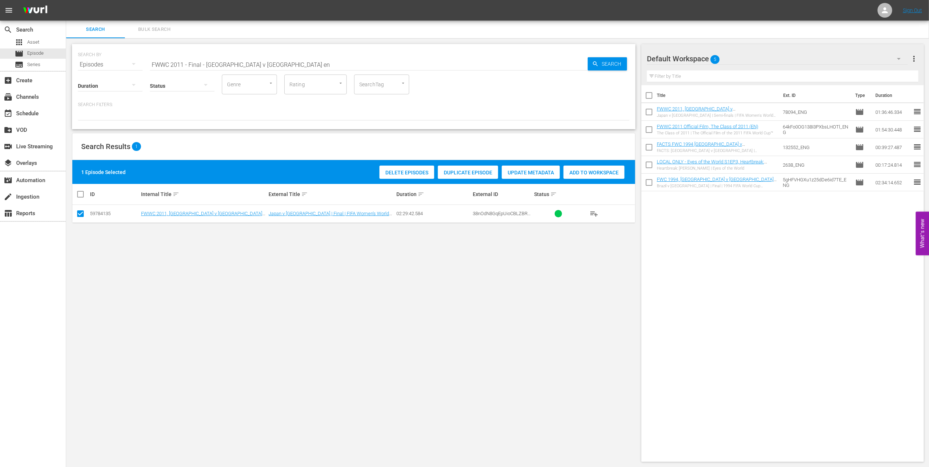
click at [597, 174] on span "Add to Workspace" at bounding box center [594, 173] width 61 height 6
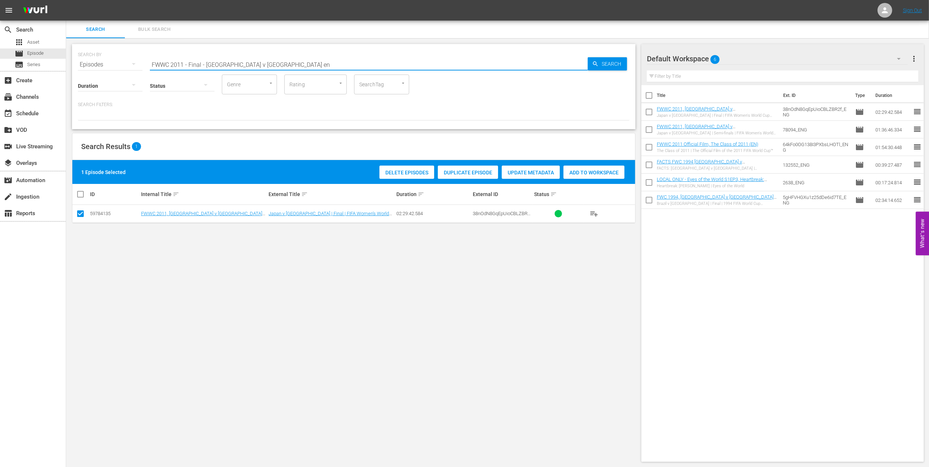
drag, startPoint x: 253, startPoint y: 65, endPoint x: 92, endPoint y: 76, distance: 161.7
click at [92, 71] on div "SEARCH BY Search By Episodes Search ID, Title, Description, Keywords, or Catego…" at bounding box center [354, 86] width 564 height 85
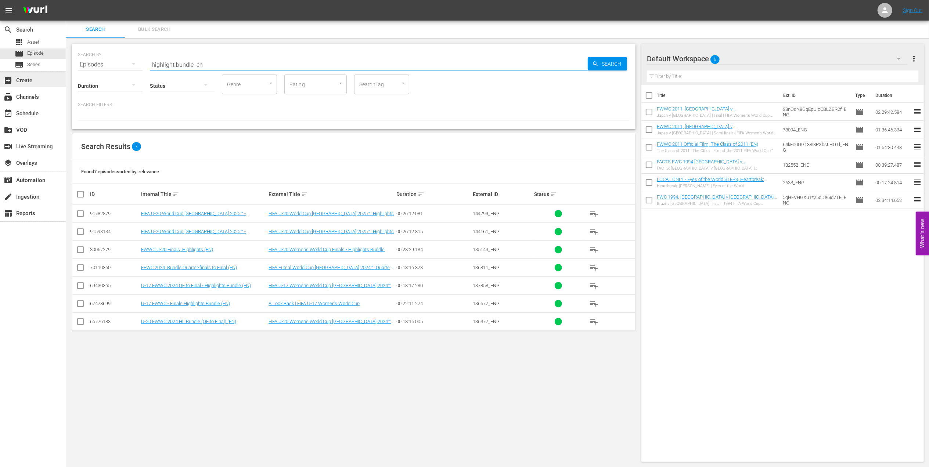
drag, startPoint x: 214, startPoint y: 62, endPoint x: 44, endPoint y: 72, distance: 170.1
click at [66, 0] on div "search Search apps Asset movie Episode subtitles Series add_box Create subscrip…" at bounding box center [497, 0] width 863 height 0
click at [196, 62] on input "highlight bundle en" at bounding box center [369, 65] width 438 height 18
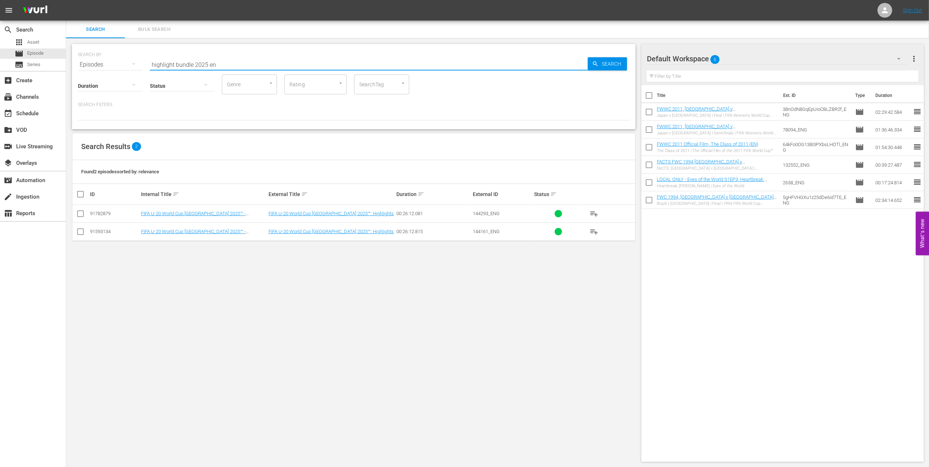
drag, startPoint x: 212, startPoint y: 64, endPoint x: 178, endPoint y: 64, distance: 34.2
click at [178, 64] on input "highlight bundle 2025 en" at bounding box center [369, 65] width 438 height 18
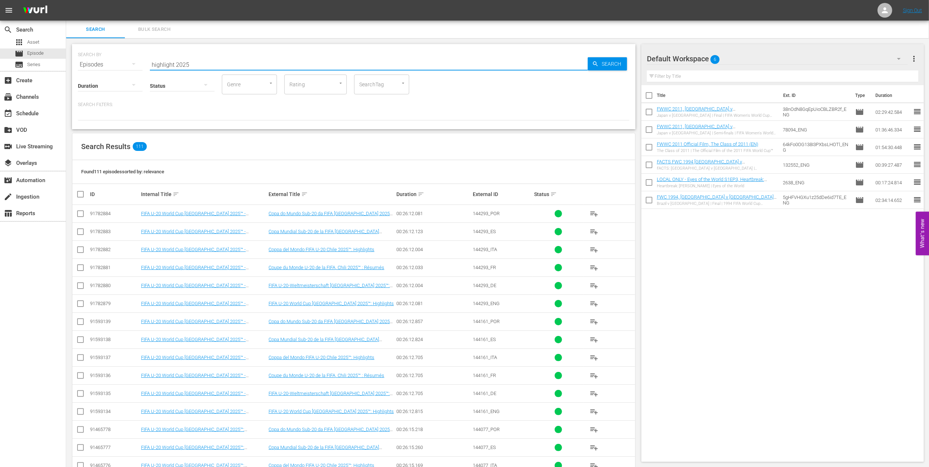
click at [173, 64] on input "highlight 2025" at bounding box center [369, 65] width 438 height 18
click at [209, 65] on input "highlights 2025" at bounding box center [369, 65] width 438 height 18
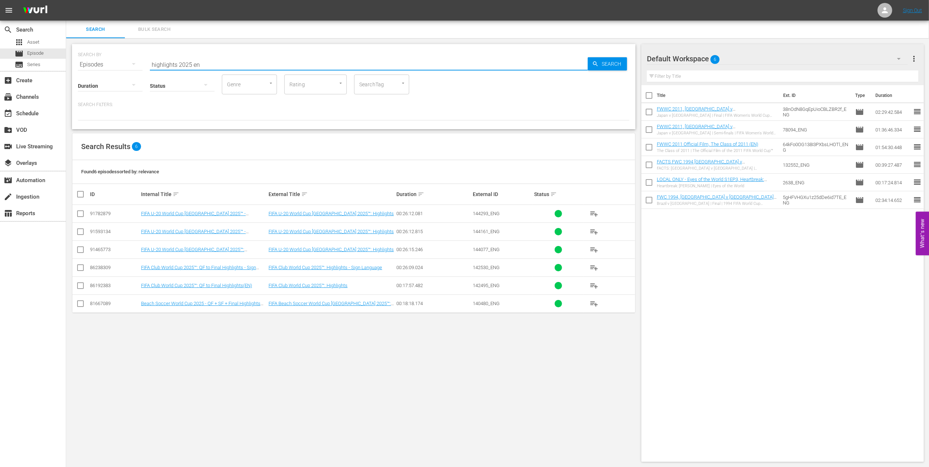
type input "highlights 2025 en"
click at [78, 214] on input "checkbox" at bounding box center [80, 215] width 9 height 9
checkbox input "true"
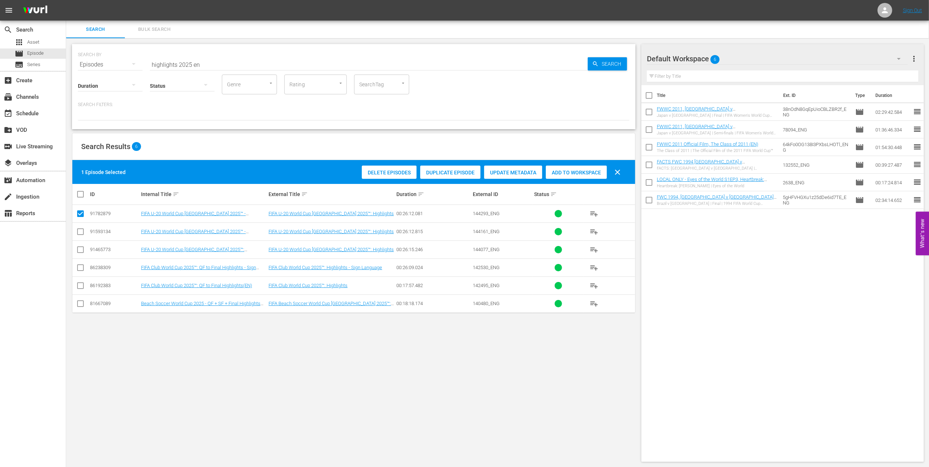
click at [79, 234] on input "checkbox" at bounding box center [80, 233] width 9 height 9
checkbox input "true"
click at [79, 250] on input "checkbox" at bounding box center [80, 251] width 9 height 9
checkbox input "true"
click at [585, 171] on span "Add to Workspace" at bounding box center [576, 173] width 61 height 6
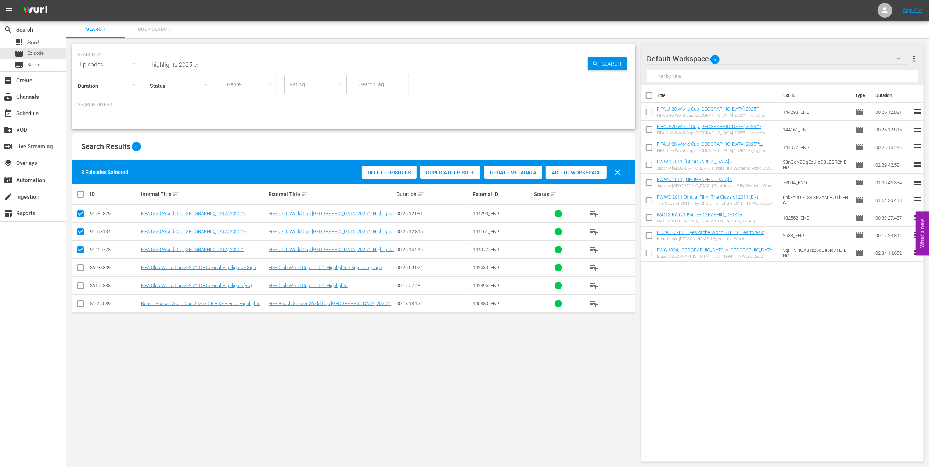
drag, startPoint x: 208, startPoint y: 64, endPoint x: 122, endPoint y: 67, distance: 85.7
click at [122, 67] on div "SEARCH BY Search By Episodes Search ID, Title, Description, Keywords, or Catego…" at bounding box center [354, 60] width 552 height 26
paste input "World Champions: [GEOGRAPHIC_DATA] 1982"
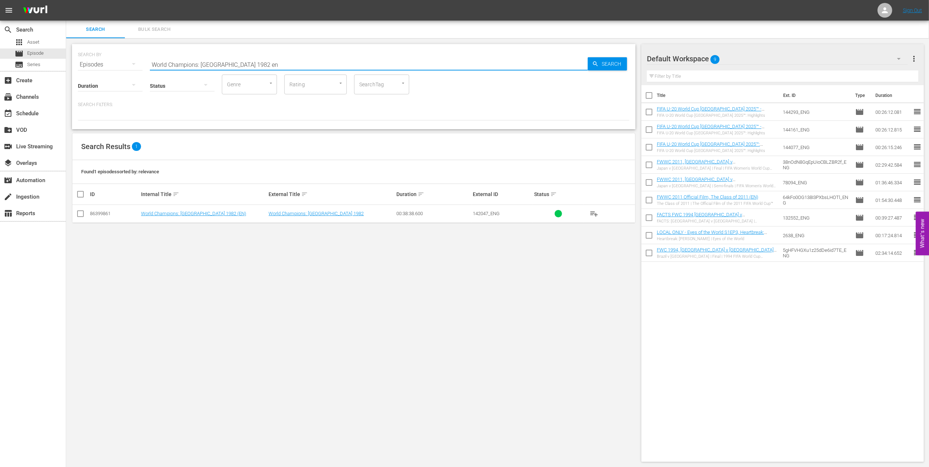
type input "World Champions: Italy 1982 en"
drag, startPoint x: 79, startPoint y: 212, endPoint x: 376, endPoint y: 228, distance: 296.6
click at [80, 214] on input "checkbox" at bounding box center [80, 215] width 9 height 9
checkbox input "true"
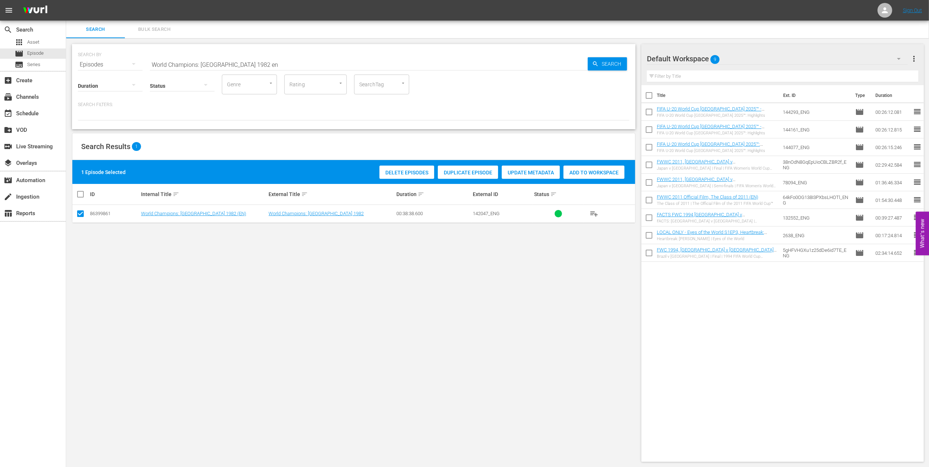
click at [607, 169] on div "Add to Workspace" at bounding box center [594, 173] width 61 height 14
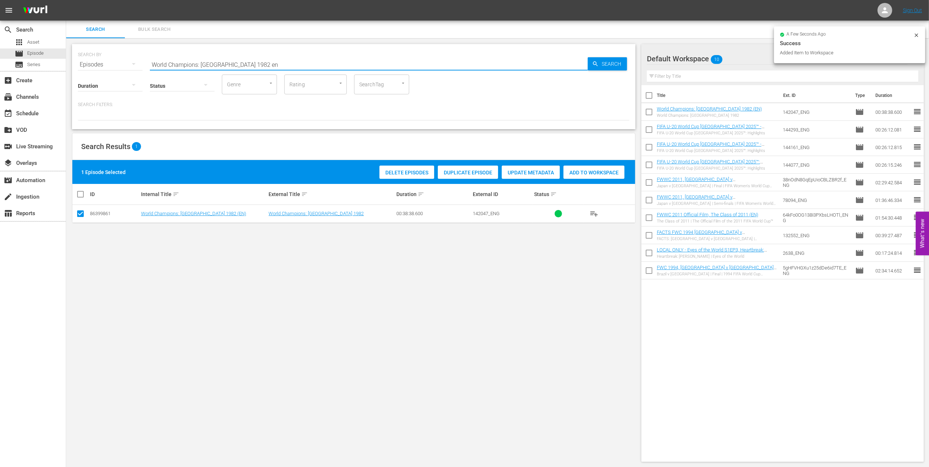
drag, startPoint x: 268, startPoint y: 64, endPoint x: 117, endPoint y: 66, distance: 150.7
click at [112, 64] on div "SEARCH BY Search By Episodes Search ID, Title, Description, Keywords, or Catego…" at bounding box center [354, 60] width 552 height 26
paste input "FWC 1982 - Final - Italy v Germany"
click at [268, 62] on input "FWC 1982 - Final - Italy v Germany" at bounding box center [369, 65] width 438 height 18
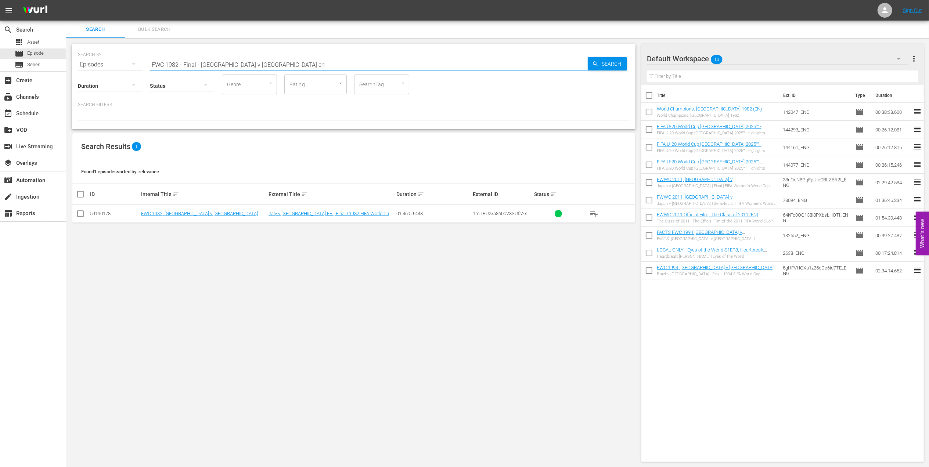
type input "FWC 1982 - Final - Italy v Germany en"
click at [79, 215] on input "checkbox" at bounding box center [80, 215] width 9 height 9
checkbox input "true"
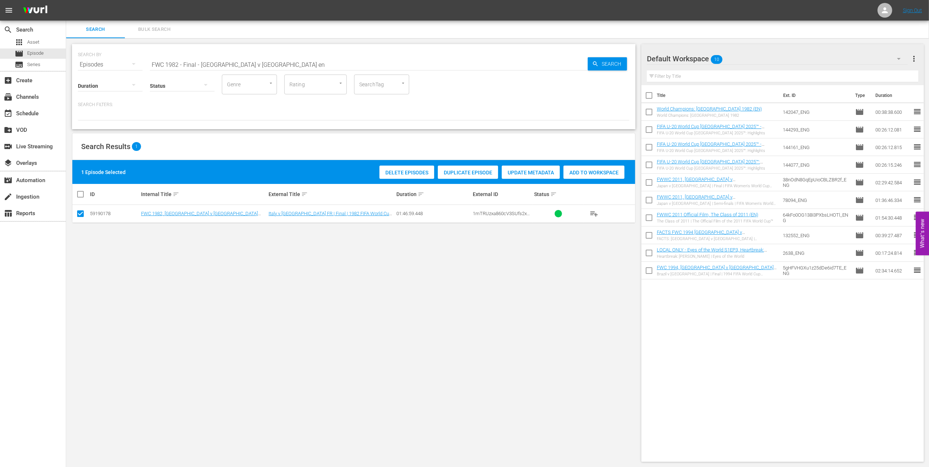
click at [596, 173] on span "Add to Workspace" at bounding box center [594, 173] width 61 height 6
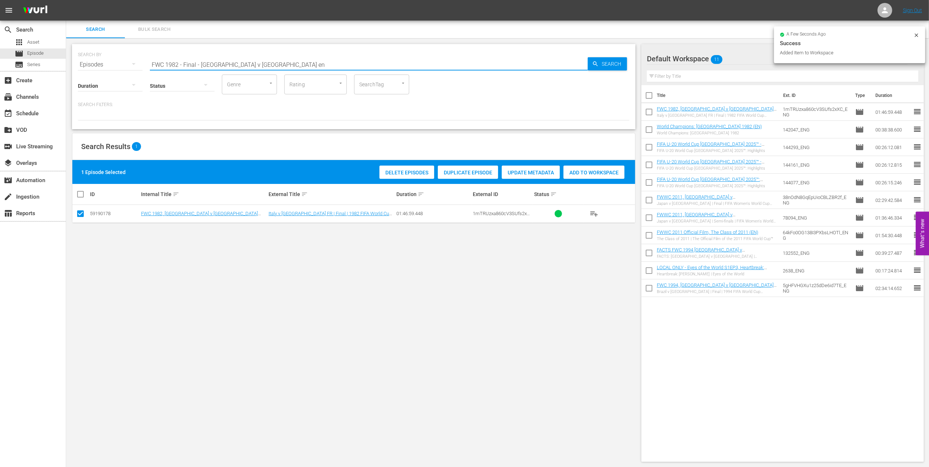
drag, startPoint x: 174, startPoint y: 63, endPoint x: 126, endPoint y: 64, distance: 48.1
click at [126, 64] on div "SEARCH BY Search By Episodes Search ID, Title, Description, Keywords, or Catego…" at bounding box center [354, 60] width 552 height 26
paste input "rance v Croatia | Semi Final | FIFA World Cup 1998 | Full Match Replay | New Co…"
click at [395, 64] on input "France v Croatia | Semi Final | FIFA World Cup 1998 | Full Match Replay | New C…" at bounding box center [369, 65] width 438 height 18
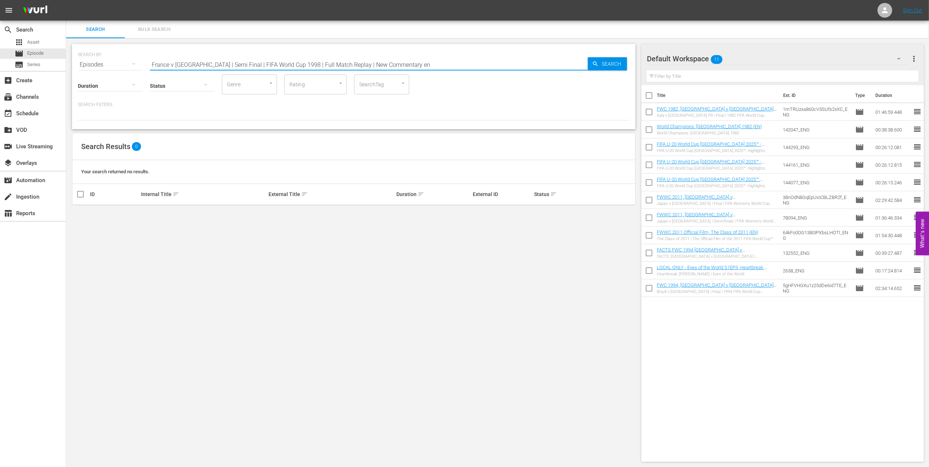
drag, startPoint x: 401, startPoint y: 65, endPoint x: 193, endPoint y: 65, distance: 208.7
click at [193, 65] on input "France v Croatia | Semi Final | FIFA World Cup 1998 | Full Match Replay | New C…" at bounding box center [369, 65] width 438 height 18
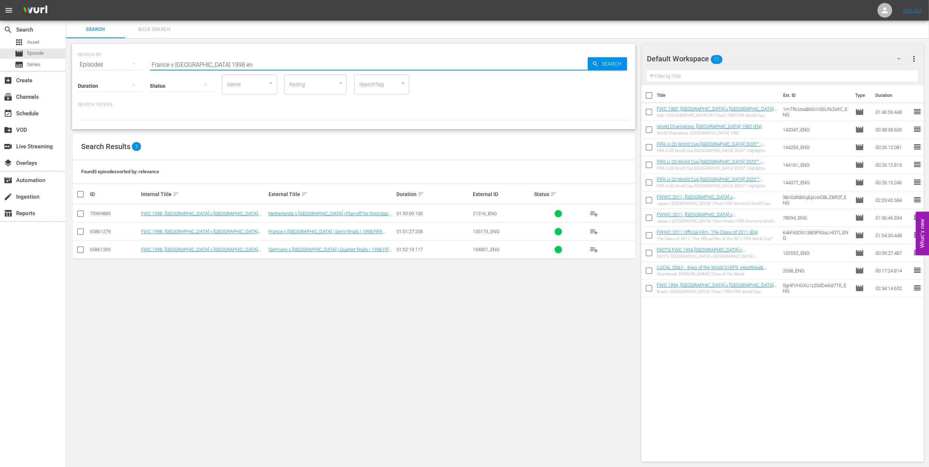
type input "France v Croatia 1998 en"
click at [80, 233] on input "checkbox" at bounding box center [80, 233] width 9 height 9
checkbox input "true"
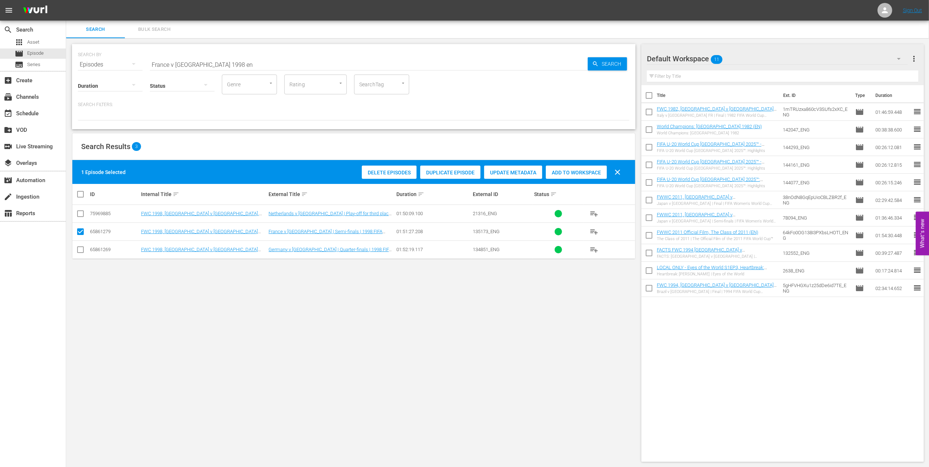
click at [565, 170] on span "Add to Workspace" at bounding box center [576, 173] width 61 height 6
click at [88, 62] on div "SEARCH BY Search By Episodes Search ID, Title, Description, Keywords, or Catego…" at bounding box center [354, 60] width 552 height 26
paste input "World Champions: [GEOGRAPHIC_DATA] 1998"
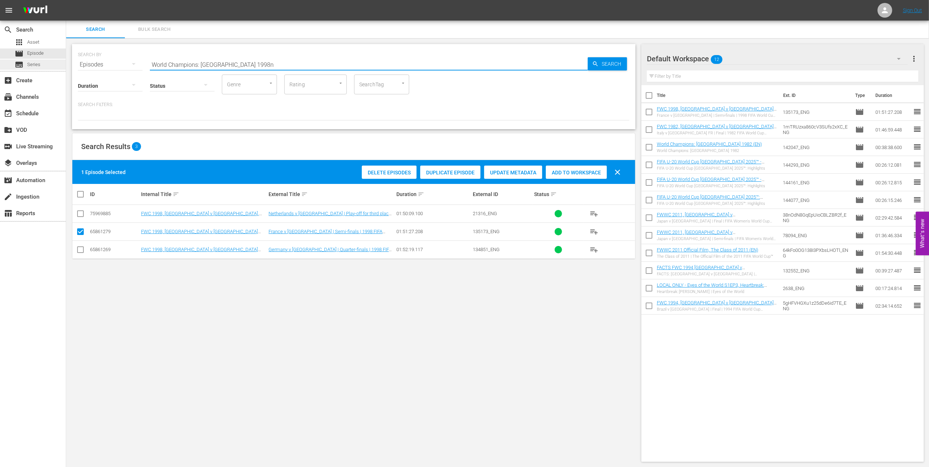
drag, startPoint x: 251, startPoint y: 63, endPoint x: 40, endPoint y: 62, distance: 210.9
click at [66, 0] on div "search Search apps Asset movie Episode subtitles Series add_box Create subscrip…" at bounding box center [497, 0] width 863 height 0
paste input "text"
click at [277, 64] on input "World Champions: [GEOGRAPHIC_DATA] 1998" at bounding box center [369, 65] width 438 height 18
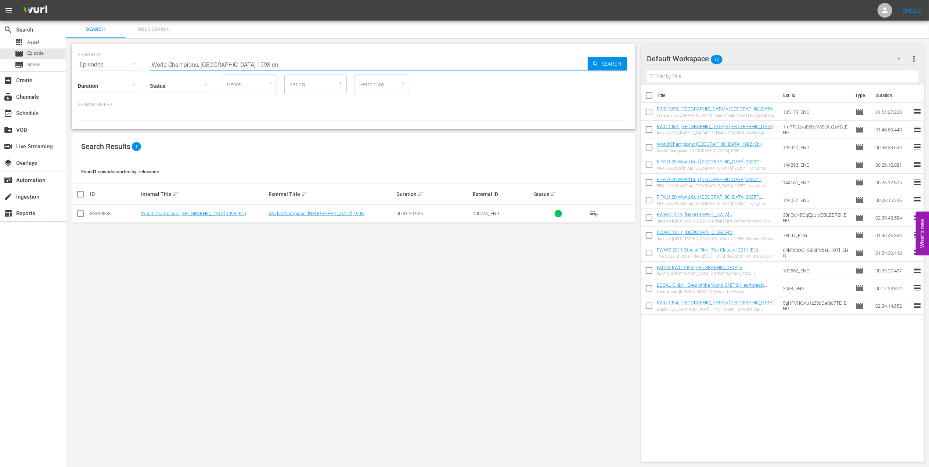
type input "World Champions: France 1998 en"
click at [82, 212] on input "checkbox" at bounding box center [80, 215] width 9 height 9
checkbox input "true"
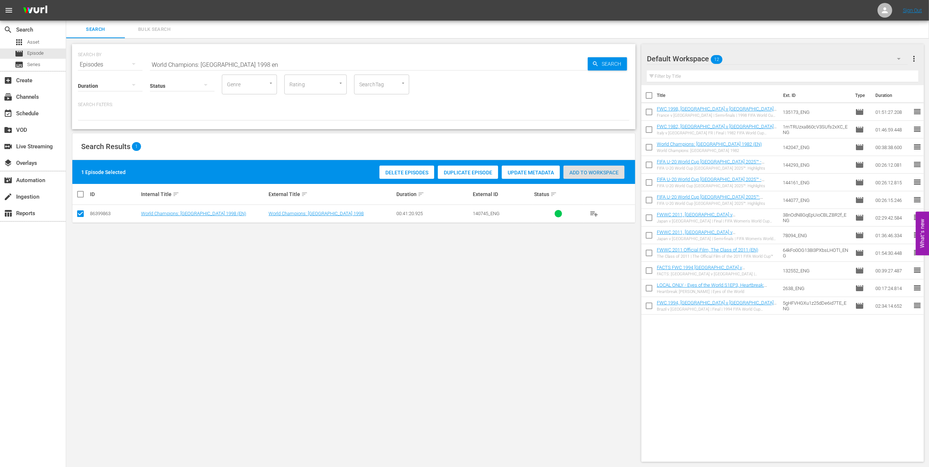
click at [587, 174] on span "Add to Workspace" at bounding box center [594, 173] width 61 height 6
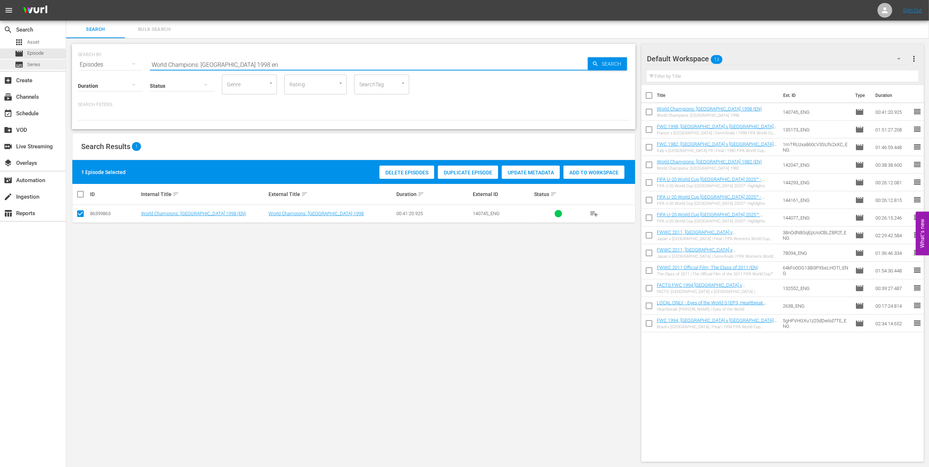
drag, startPoint x: 237, startPoint y: 63, endPoint x: 65, endPoint y: 64, distance: 172.4
click at [66, 0] on div "search Search apps Asset movie Episode subtitles Series add_box Create subscrip…" at bounding box center [497, 0] width 863 height 0
paste input "Unforgettable Penalty Shootouts 5"
click at [283, 65] on input "Unforgettable Penalty Shootouts 5" at bounding box center [369, 65] width 438 height 18
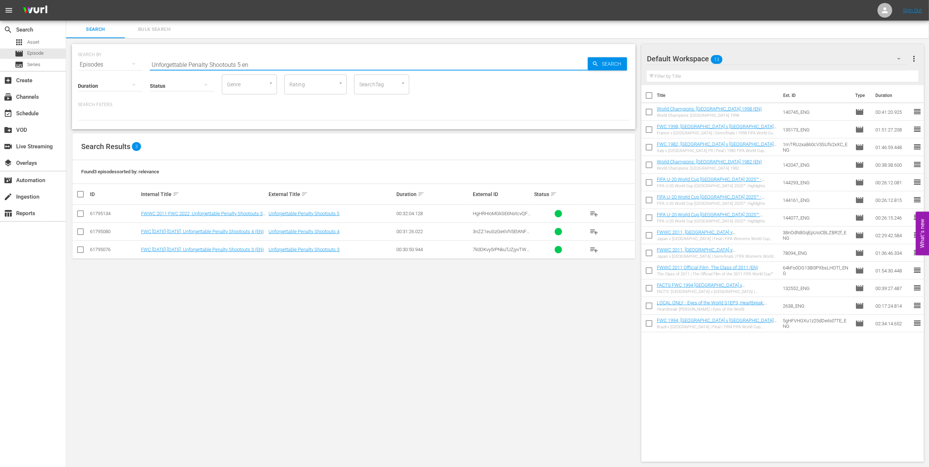
type input "Unforgettable Penalty Shootouts 5 en"
click at [80, 215] on input "checkbox" at bounding box center [80, 215] width 9 height 9
checkbox input "true"
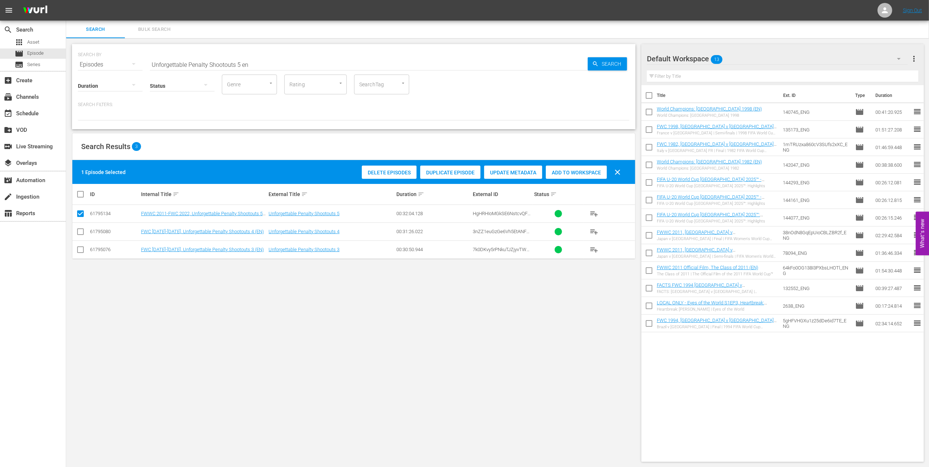
click at [565, 171] on span "Add to Workspace" at bounding box center [576, 173] width 61 height 6
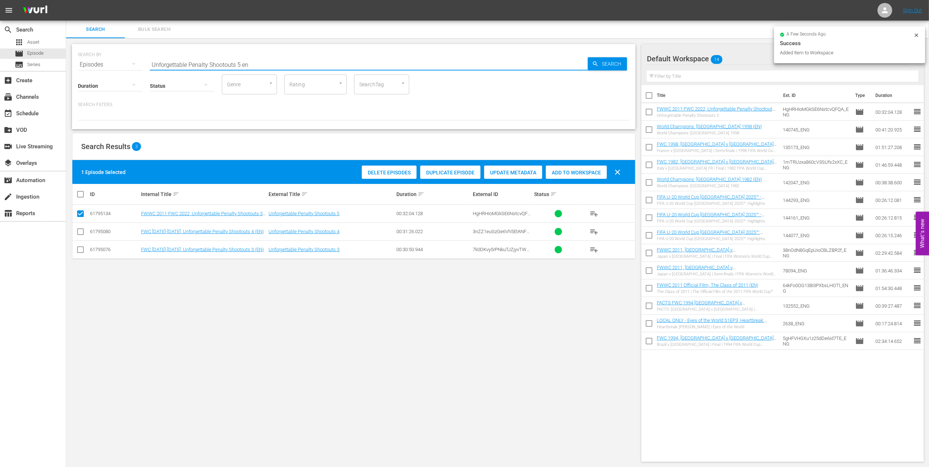
drag, startPoint x: 207, startPoint y: 65, endPoint x: 109, endPoint y: 66, distance: 97.4
click at [110, 65] on div "SEARCH BY Search By Episodes Search ID, Title, Description, Keywords, or Catego…" at bounding box center [354, 60] width 552 height 26
paste input "EP 1 | The Long Walk"
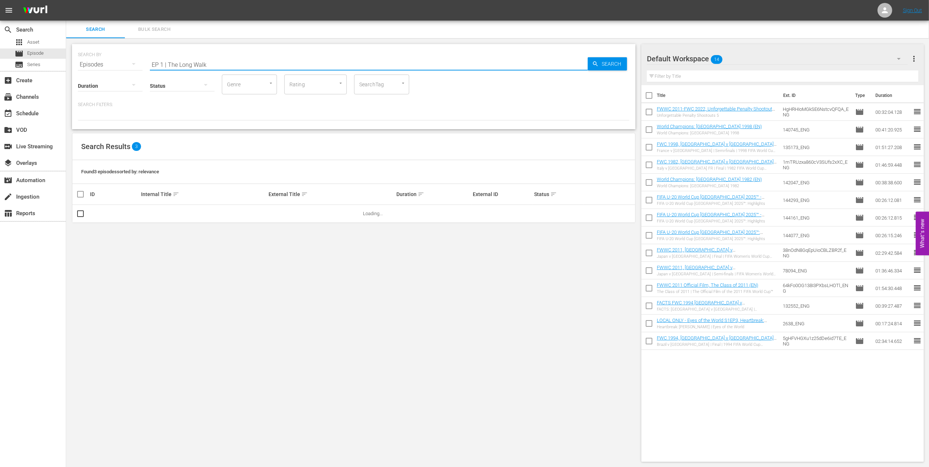
drag, startPoint x: 166, startPoint y: 64, endPoint x: 105, endPoint y: 72, distance: 62.0
click at [105, 72] on div "SEARCH BY Search By Episodes Search ID, Title, Description, Keywords, or Catego…" at bounding box center [354, 86] width 564 height 85
click at [196, 60] on input "The Long Walk" at bounding box center [369, 65] width 438 height 18
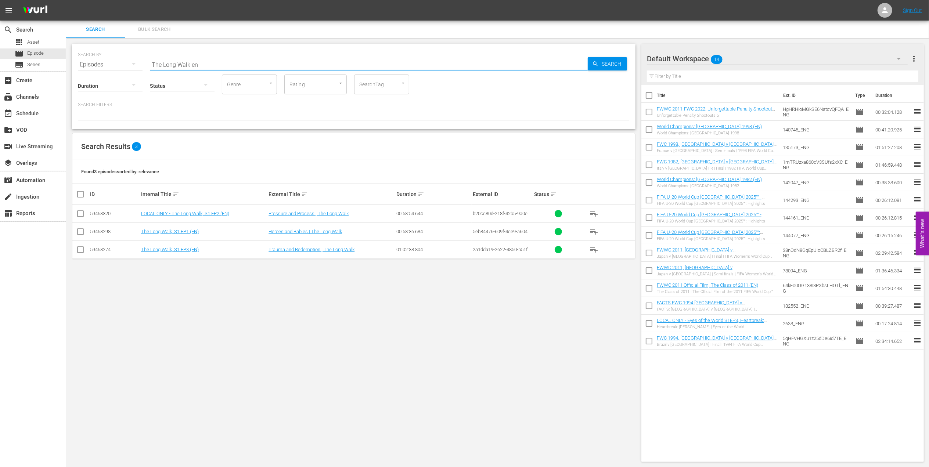
type input "The Long Walk en"
drag, startPoint x: 80, startPoint y: 229, endPoint x: 88, endPoint y: 231, distance: 8.2
click at [80, 230] on input "checkbox" at bounding box center [80, 233] width 9 height 9
checkbox input "true"
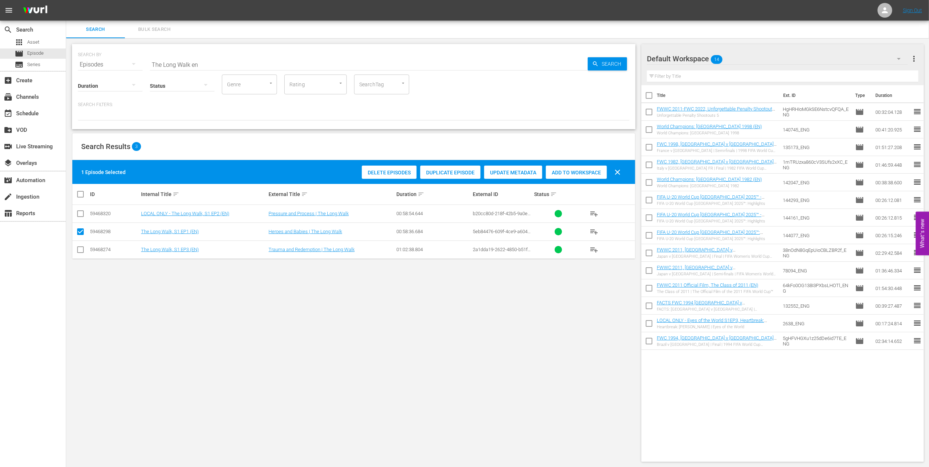
click at [583, 172] on span "Add to Workspace" at bounding box center [576, 173] width 61 height 6
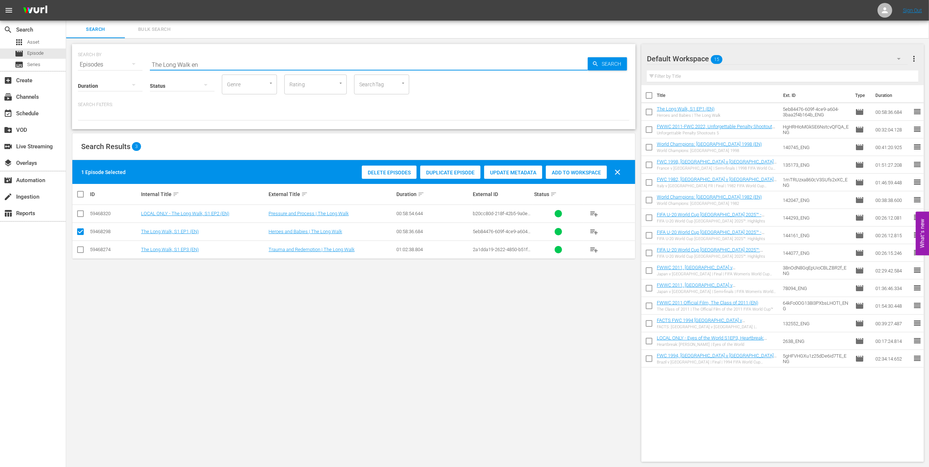
drag, startPoint x: 207, startPoint y: 67, endPoint x: 114, endPoint y: 67, distance: 93.3
click at [114, 67] on div "SEARCH BY Search By Episodes Search ID, Title, Description, Keywords, or Catego…" at bounding box center [354, 60] width 552 height 26
paste input "FWC 1994 - Final - Brazil v Italy"
click at [249, 65] on input "FWC 1994 - Final - Brazil v Italy" at bounding box center [369, 65] width 438 height 18
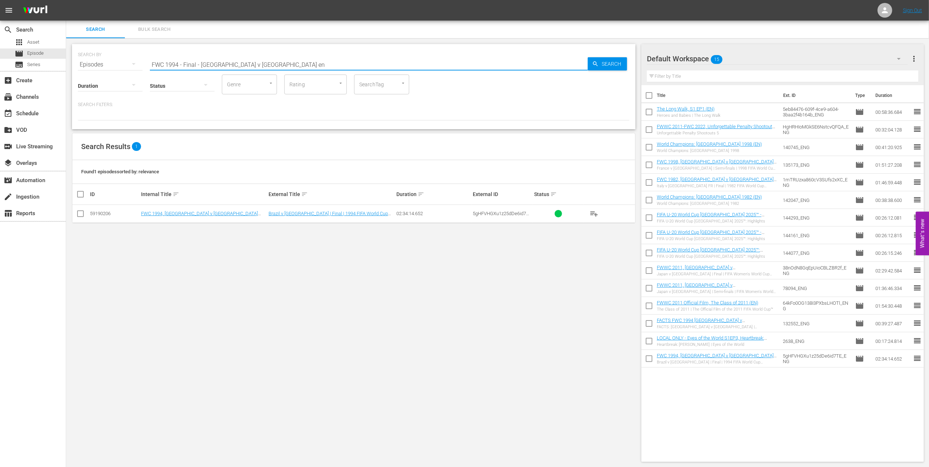
type input "FWC 1994 - Final - Brazil v Italy en"
click at [79, 216] on input "checkbox" at bounding box center [80, 215] width 9 height 9
checkbox input "true"
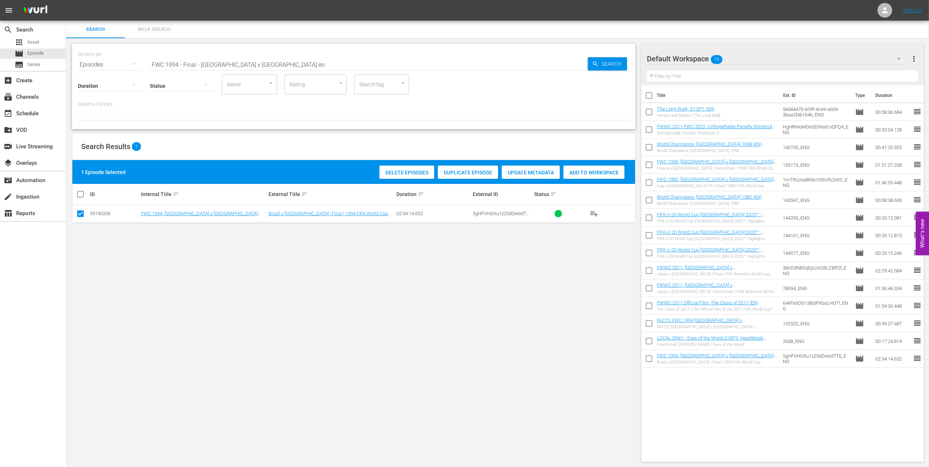
click at [590, 171] on span "Add to Workspace" at bounding box center [594, 173] width 61 height 6
drag, startPoint x: 248, startPoint y: 64, endPoint x: 112, endPoint y: 62, distance: 136.0
click at [112, 62] on div "SEARCH BY Search By Episodes Search ID, Title, Description, Keywords, or Catego…" at bounding box center [354, 60] width 552 height 26
paste input "2022 - Final - Argentina v France"
click at [257, 64] on input "FWC 2022 - Final - Argentina v France" at bounding box center [369, 65] width 438 height 18
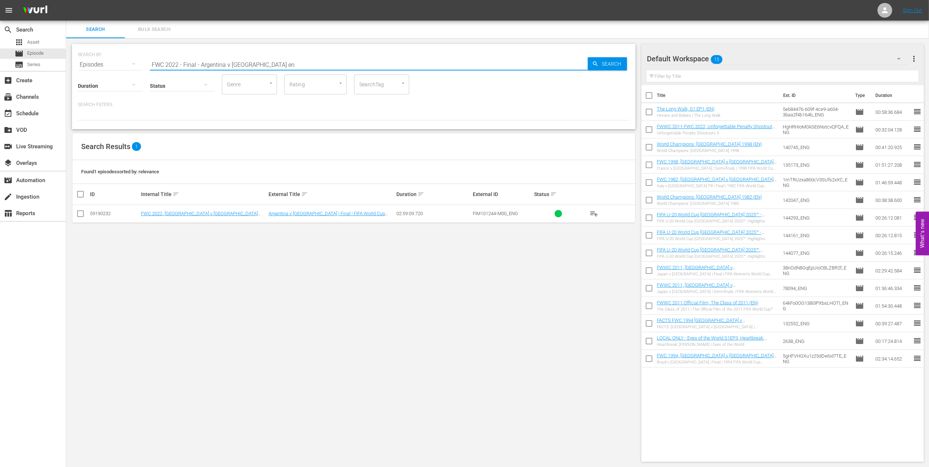
type input "FWC 2022 - Final - Argentina v France en"
click at [78, 215] on input "checkbox" at bounding box center [80, 215] width 9 height 9
checkbox input "true"
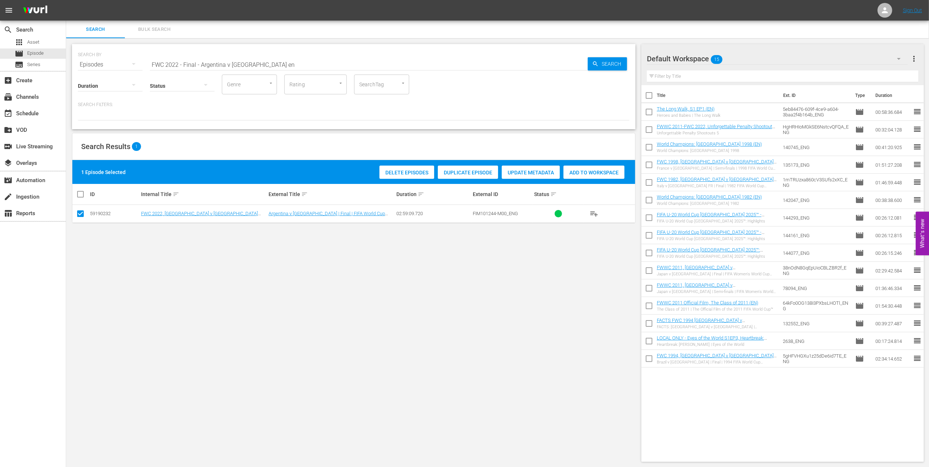
click at [588, 172] on span "Add to Workspace" at bounding box center [594, 173] width 61 height 6
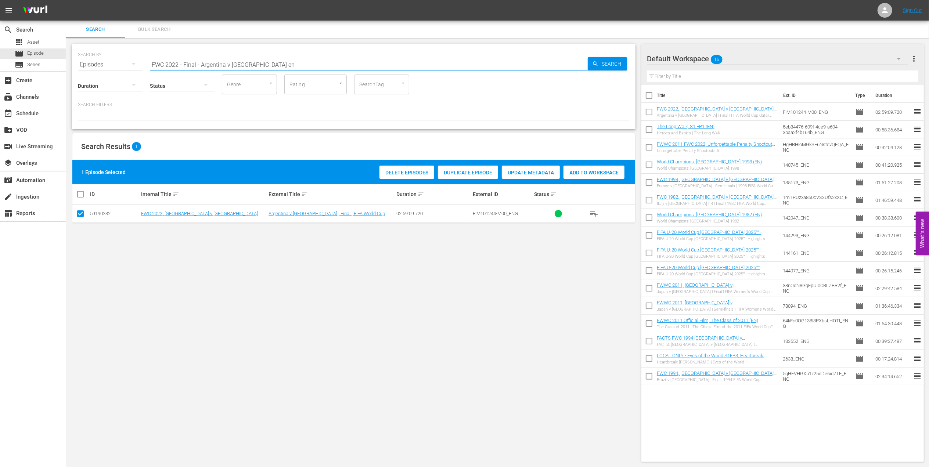
drag, startPoint x: 265, startPoint y: 65, endPoint x: 149, endPoint y: 65, distance: 115.8
click at [109, 65] on div "SEARCH BY Search By Episodes Search ID, Title, Description, Keywords, or Catego…" at bounding box center [354, 60] width 552 height 26
paste input "EP 2 | The Long Walk"
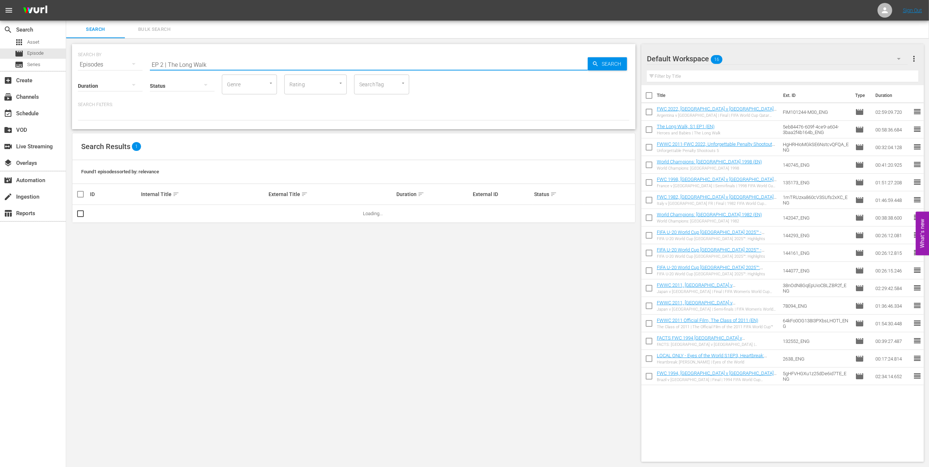
drag, startPoint x: 168, startPoint y: 64, endPoint x: 80, endPoint y: 67, distance: 88.2
click at [80, 67] on div "SEARCH BY Search By Episodes Search ID, Title, Description, Keywords, or Catego…" at bounding box center [354, 60] width 552 height 26
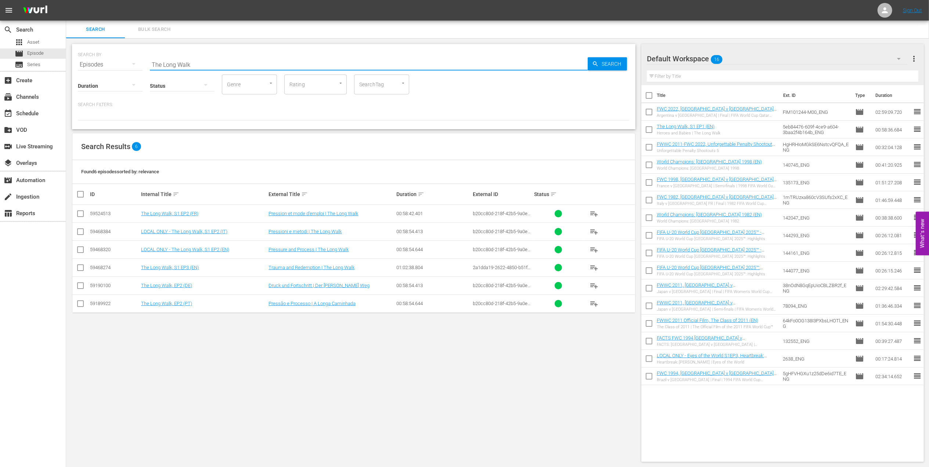
click at [205, 61] on input "The Long Walk" at bounding box center [369, 65] width 438 height 18
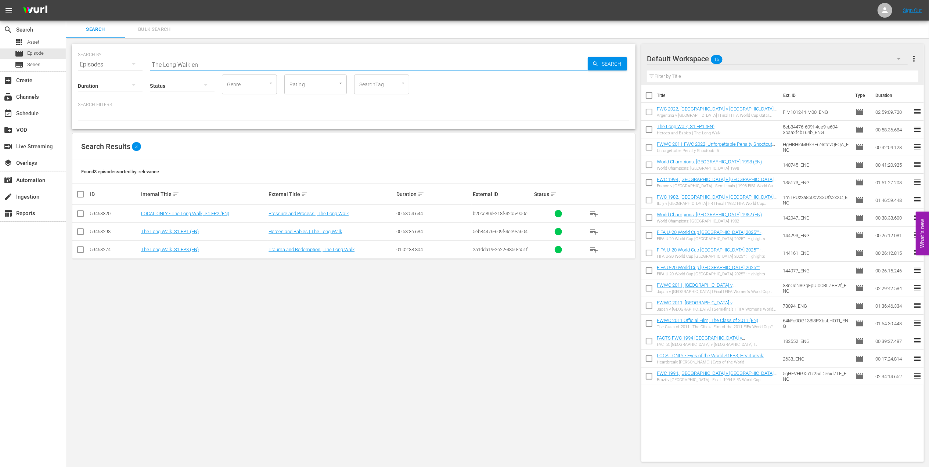
type input "The Long Walk en"
click at [81, 212] on input "checkbox" at bounding box center [80, 215] width 9 height 9
checkbox input "true"
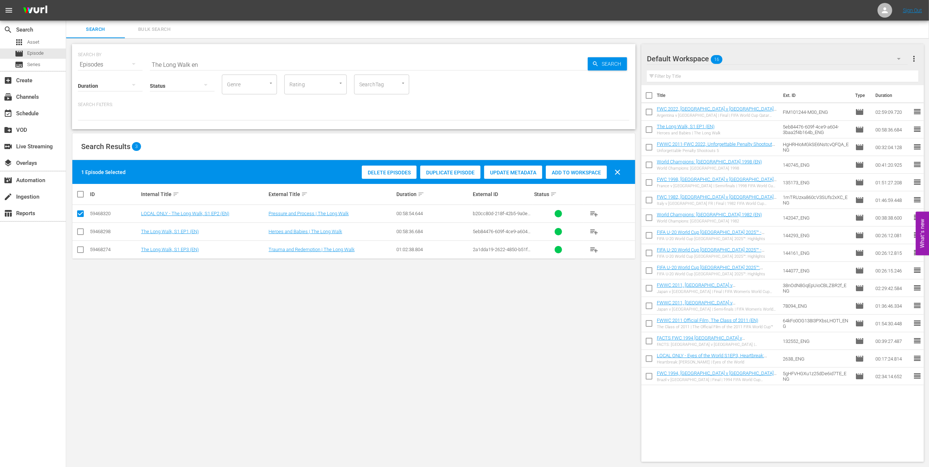
click at [582, 176] on div "Add to Workspace" at bounding box center [576, 173] width 61 height 14
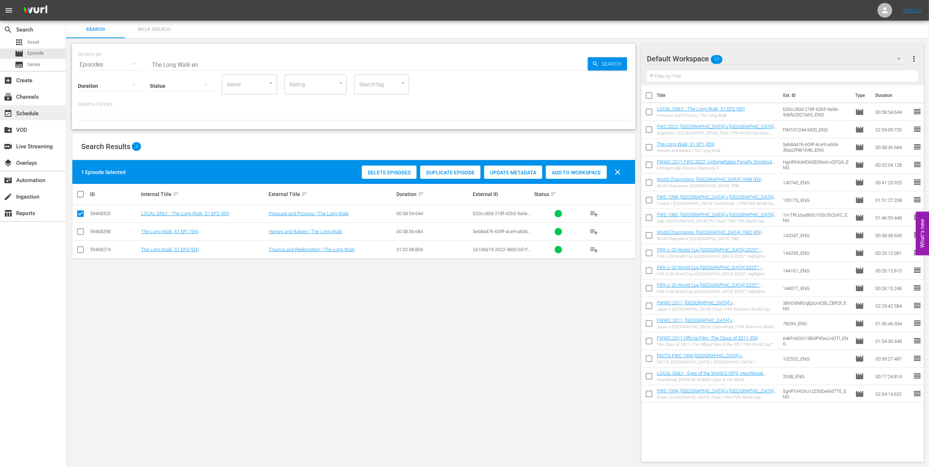
click at [48, 107] on div "event_available Schedule" at bounding box center [33, 112] width 66 height 15
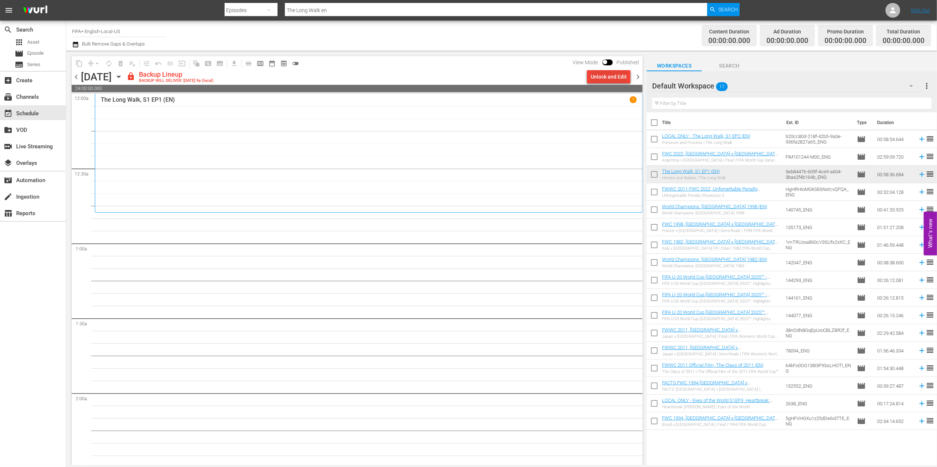
click at [598, 81] on div "Unlock and Edit" at bounding box center [609, 76] width 36 height 13
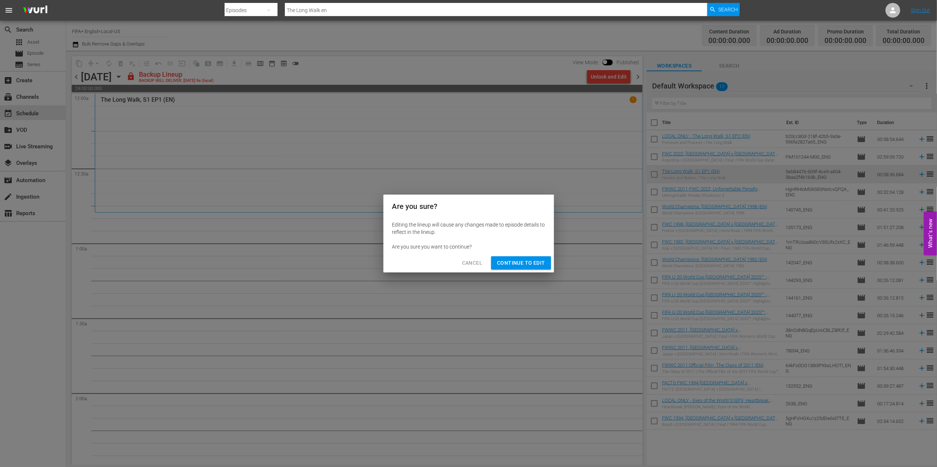
click at [529, 264] on span "Continue to Edit" at bounding box center [521, 263] width 48 height 9
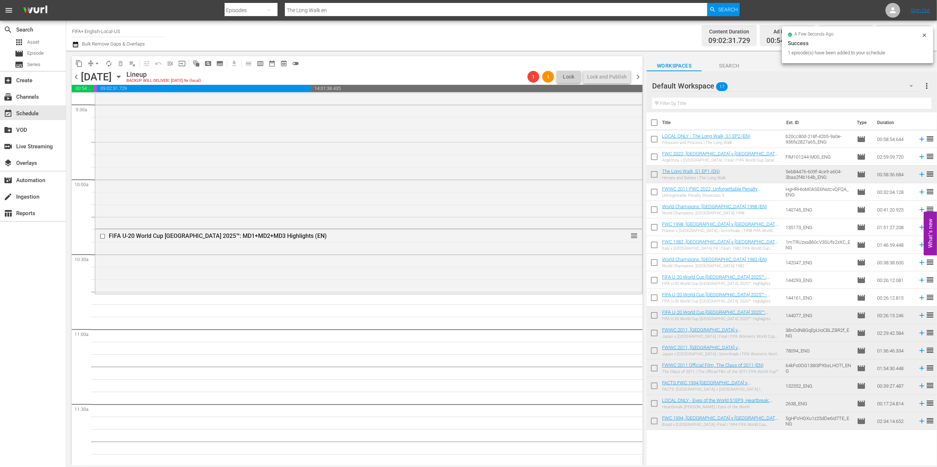
scroll to position [1426, 0]
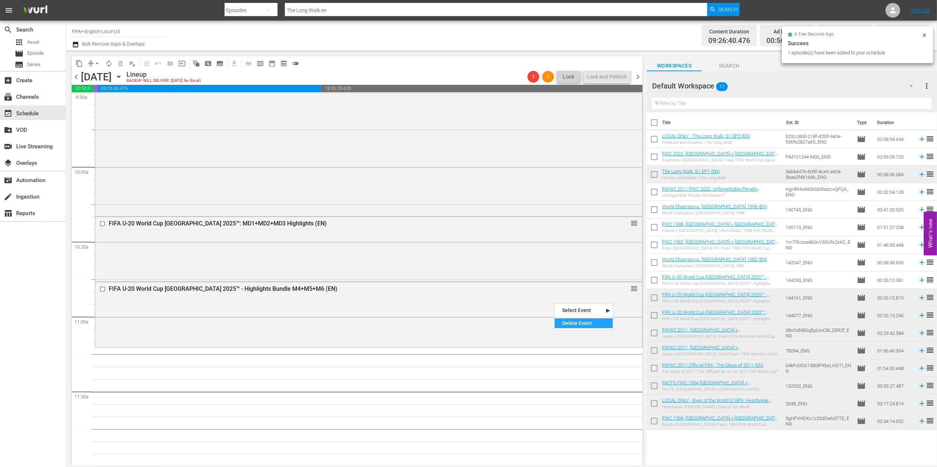
click at [584, 321] on div "Delete Event" at bounding box center [584, 324] width 58 height 10
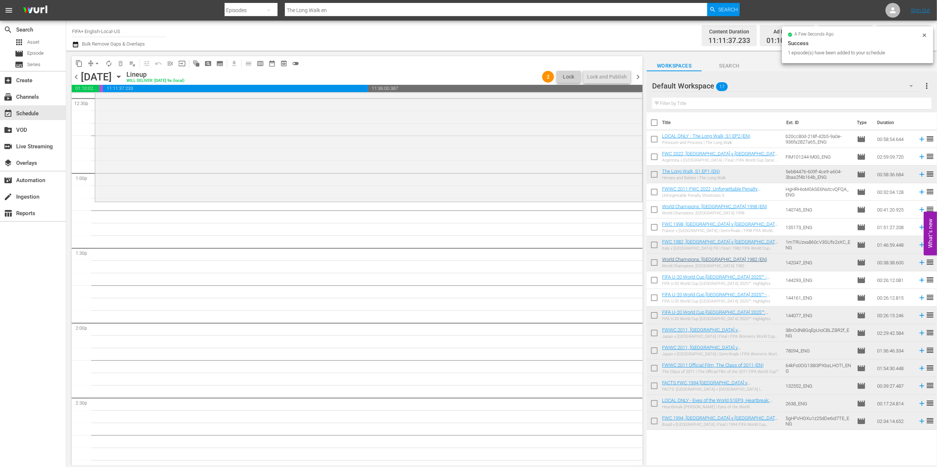
scroll to position [1886, 0]
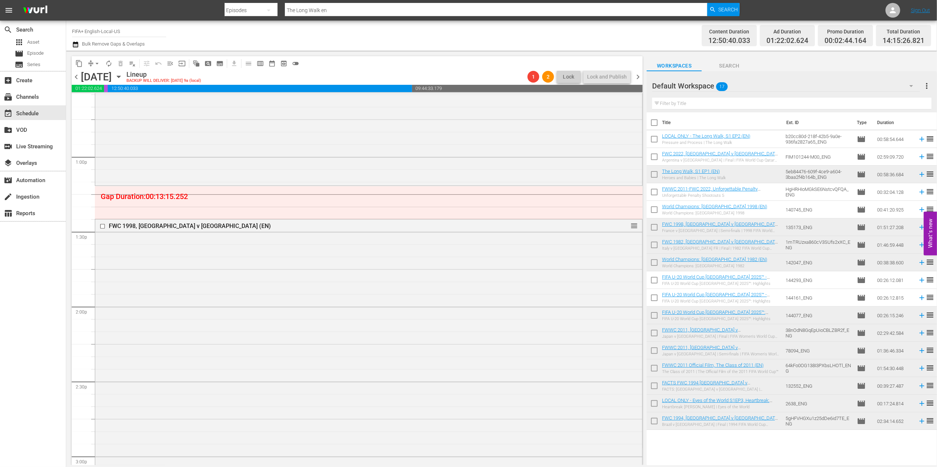
drag, startPoint x: 625, startPoint y: 225, endPoint x: 600, endPoint y: 187, distance: 45.8
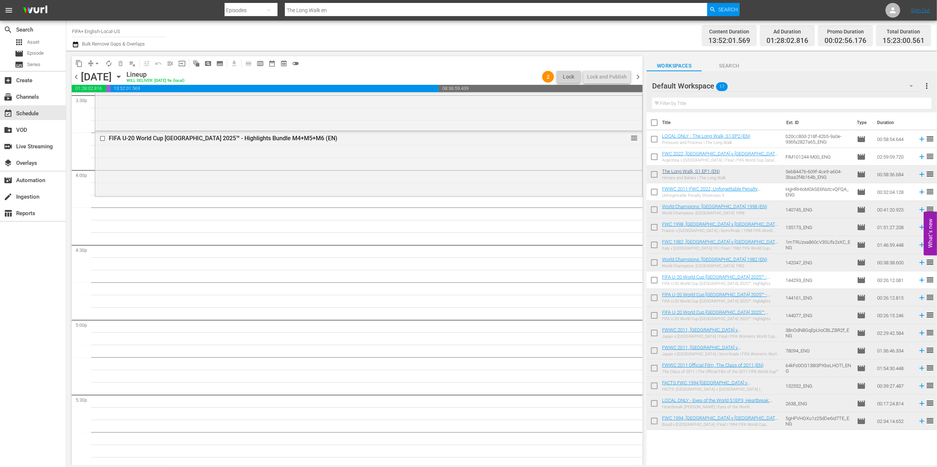
scroll to position [2334, 0]
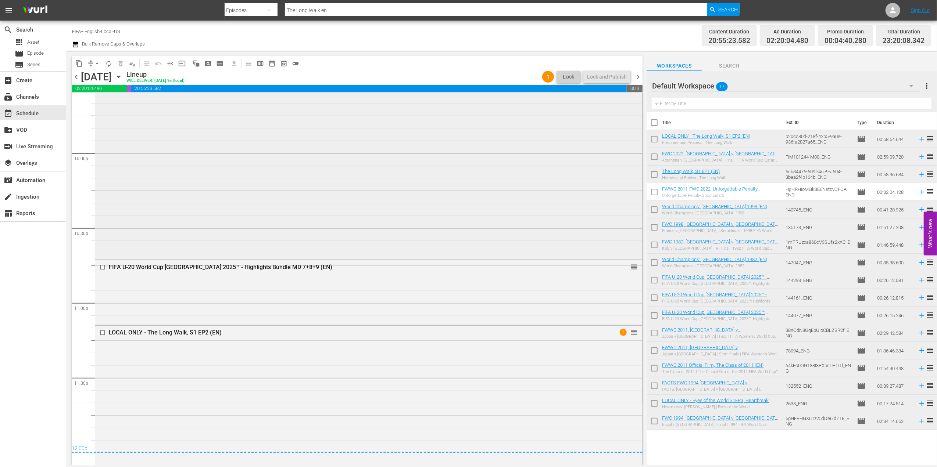
scroll to position [3246, 0]
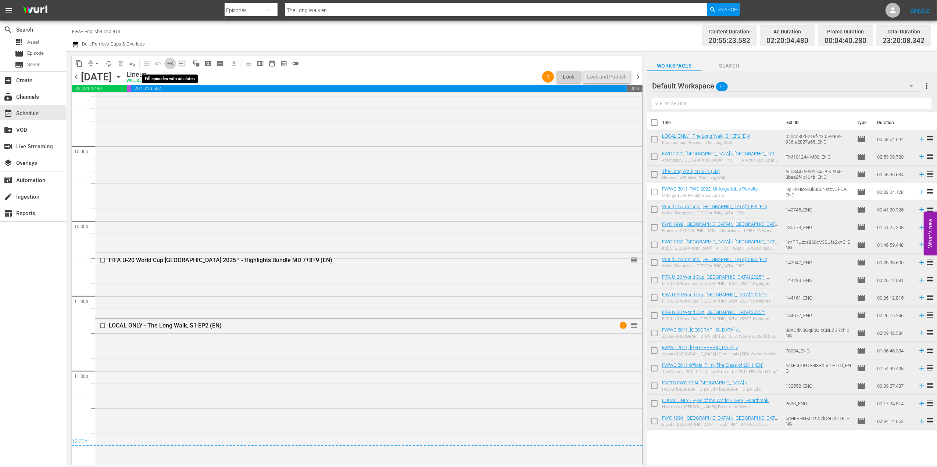
click at [168, 65] on span "menu_open" at bounding box center [169, 63] width 7 height 7
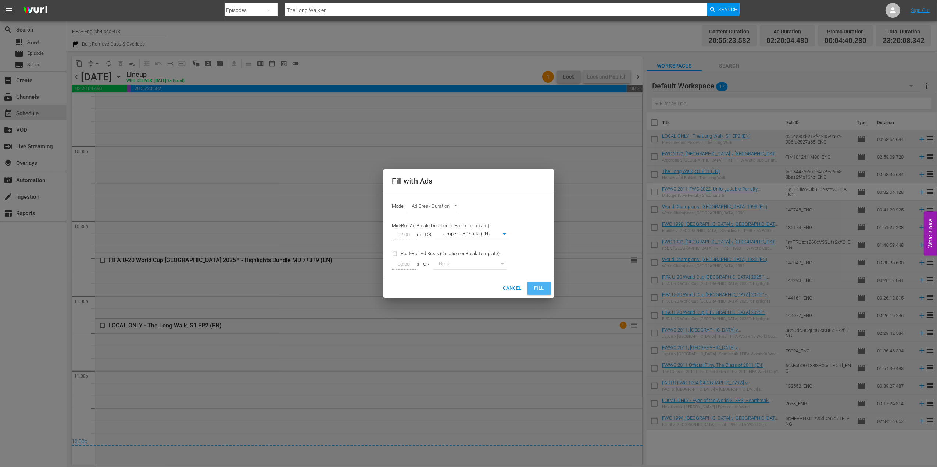
click at [542, 291] on span "Fill" at bounding box center [539, 288] width 12 height 8
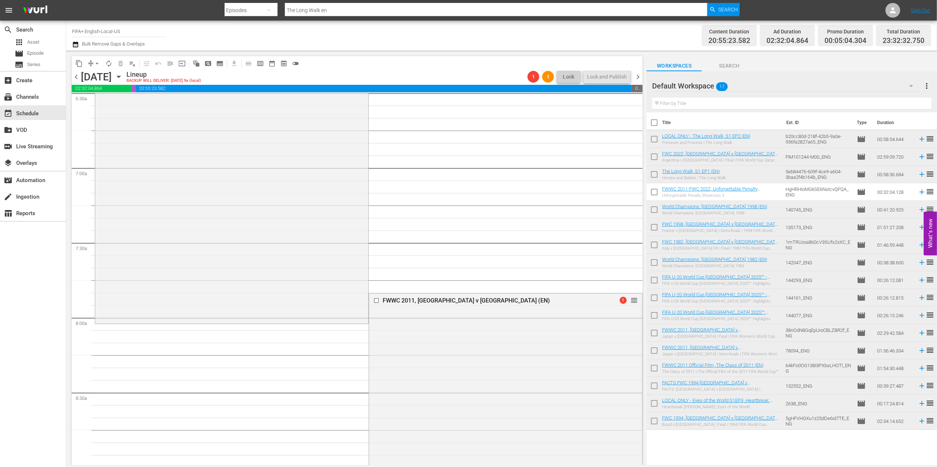
scroll to position [1033, 0]
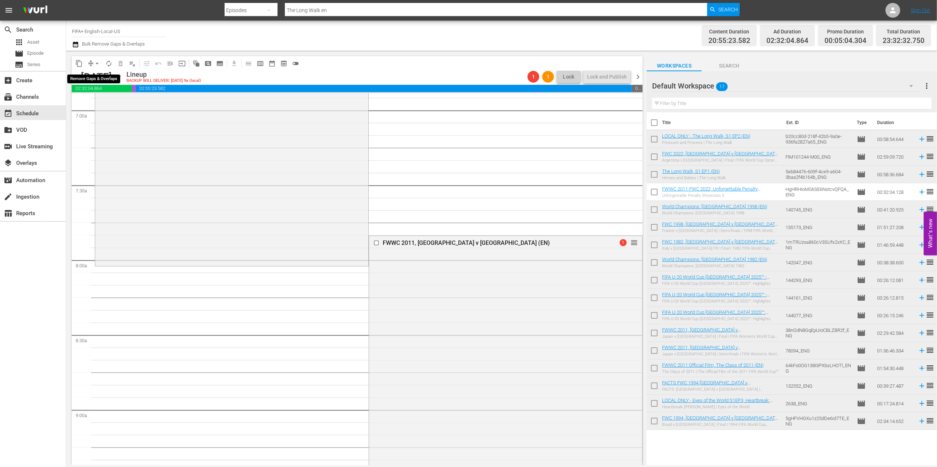
click at [98, 62] on span "arrow_drop_down" at bounding box center [96, 63] width 7 height 7
click at [110, 104] on li "Align to End of Previous Day" at bounding box center [97, 103] width 77 height 12
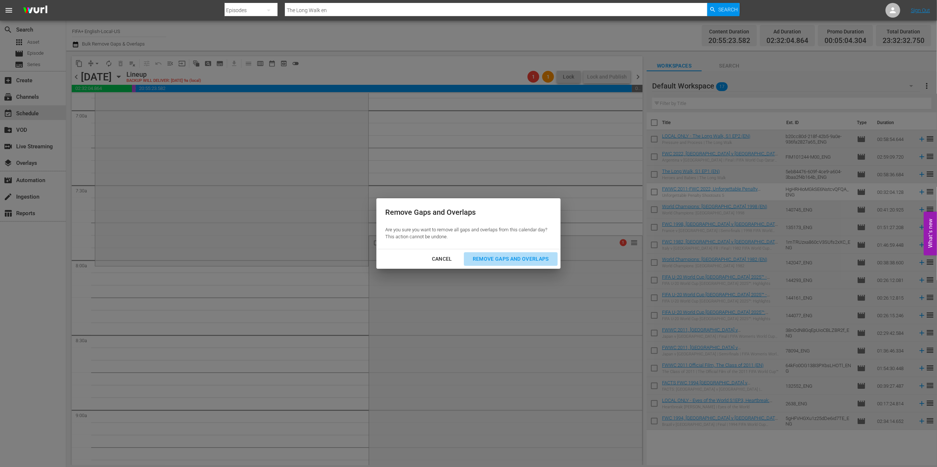
click at [502, 258] on div "Remove Gaps and Overlaps" at bounding box center [511, 259] width 88 height 9
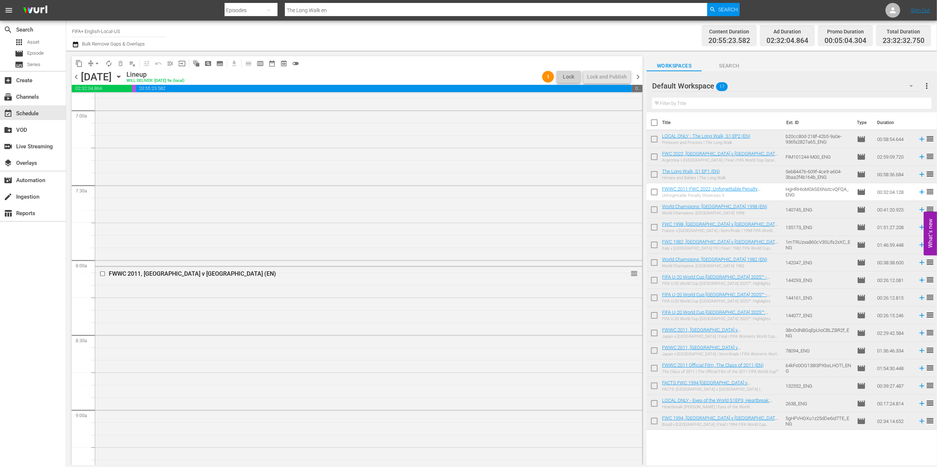
click at [573, 235] on div "FWWC 2011, [GEOGRAPHIC_DATA] v [GEOGRAPHIC_DATA], Semi-Finals - FMR (EN) 1 reor…" at bounding box center [368, 129] width 547 height 270
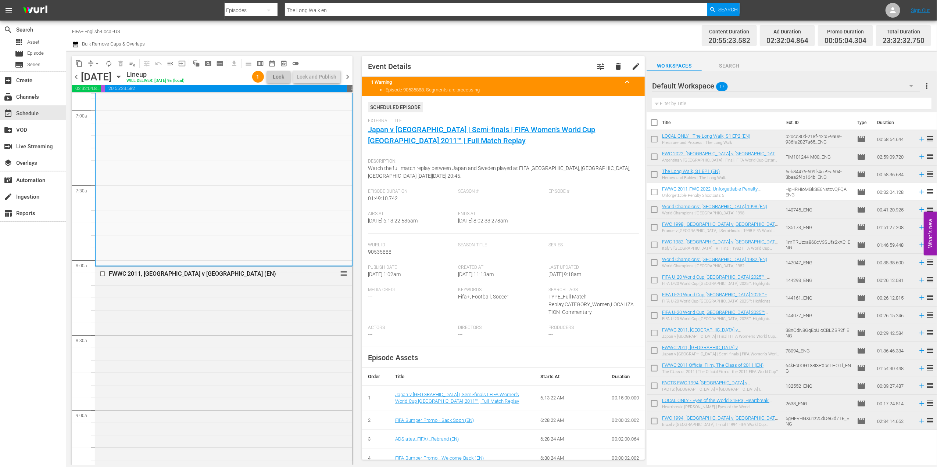
click at [349, 76] on span "chevron_right" at bounding box center [347, 76] width 9 height 9
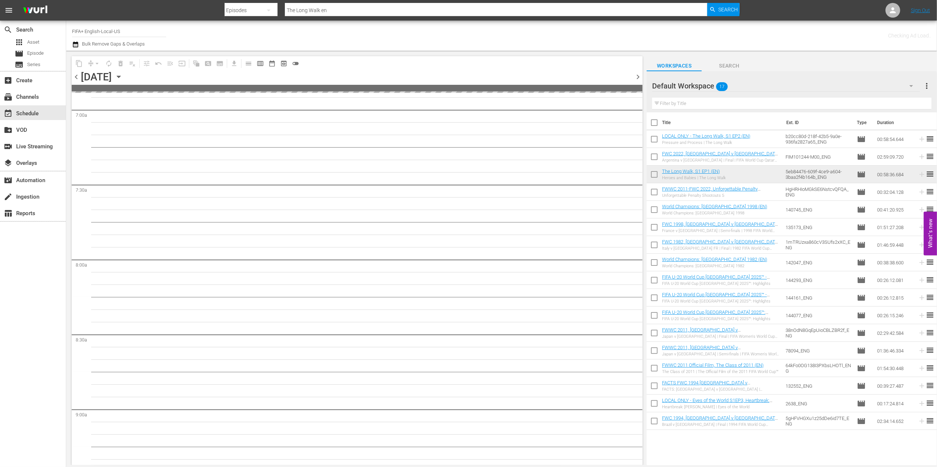
scroll to position [1083, 0]
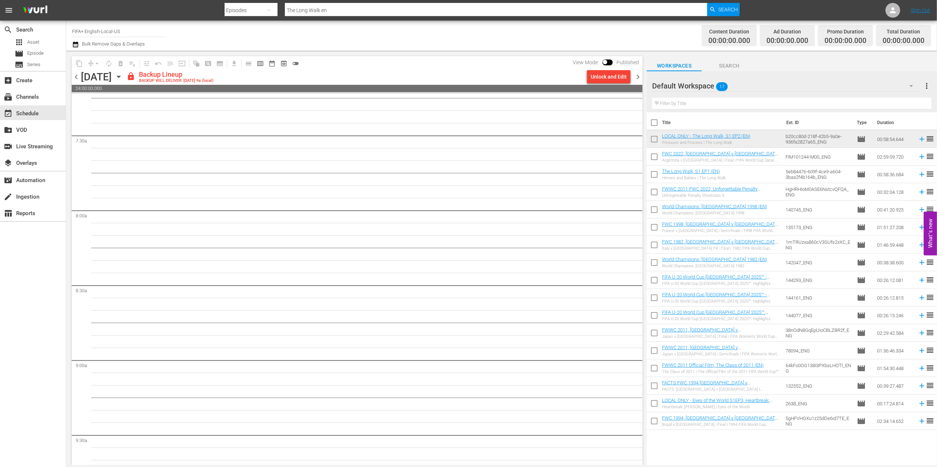
click at [77, 75] on span "chevron_left" at bounding box center [76, 76] width 9 height 9
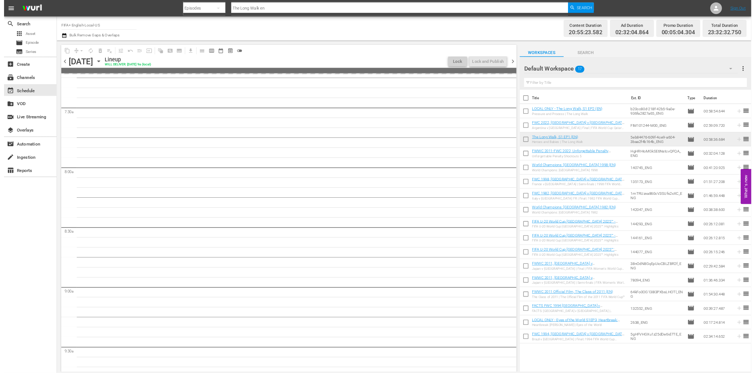
scroll to position [1033, 0]
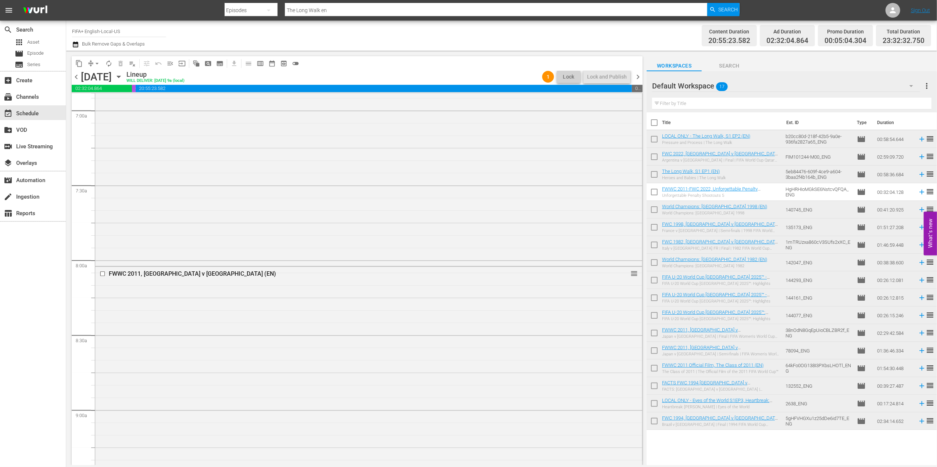
click at [82, 75] on div "[DATE]" at bounding box center [96, 77] width 31 height 12
click at [638, 74] on span "chevron_right" at bounding box center [637, 76] width 9 height 9
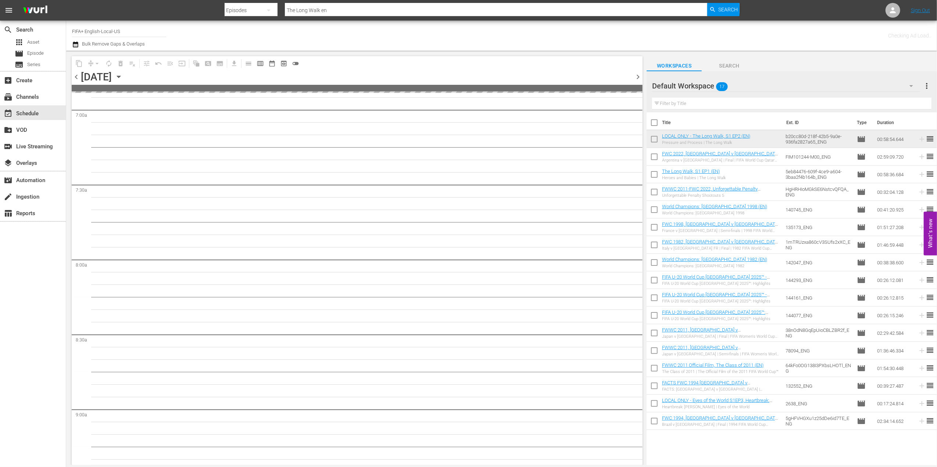
scroll to position [1083, 0]
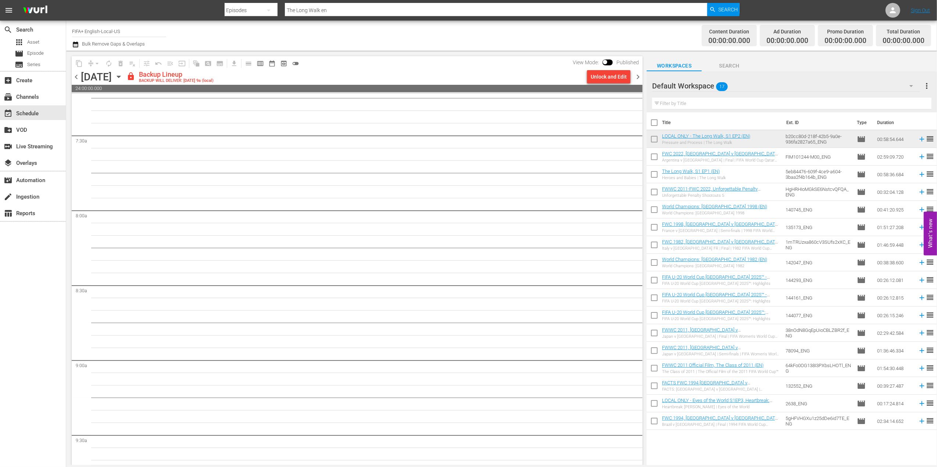
click at [77, 75] on span "chevron_left" at bounding box center [76, 76] width 9 height 9
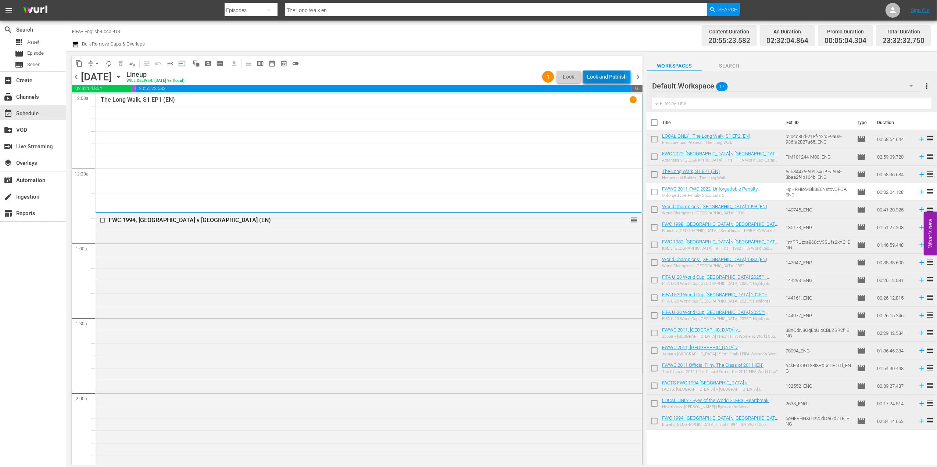
click at [606, 78] on div "Lock and Publish" at bounding box center [607, 76] width 40 height 13
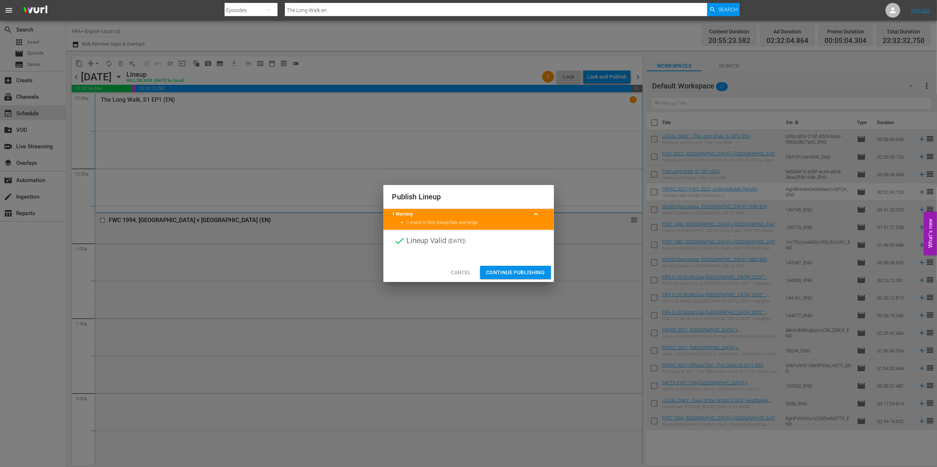
click at [518, 272] on span "Continue Publishing" at bounding box center [515, 272] width 59 height 9
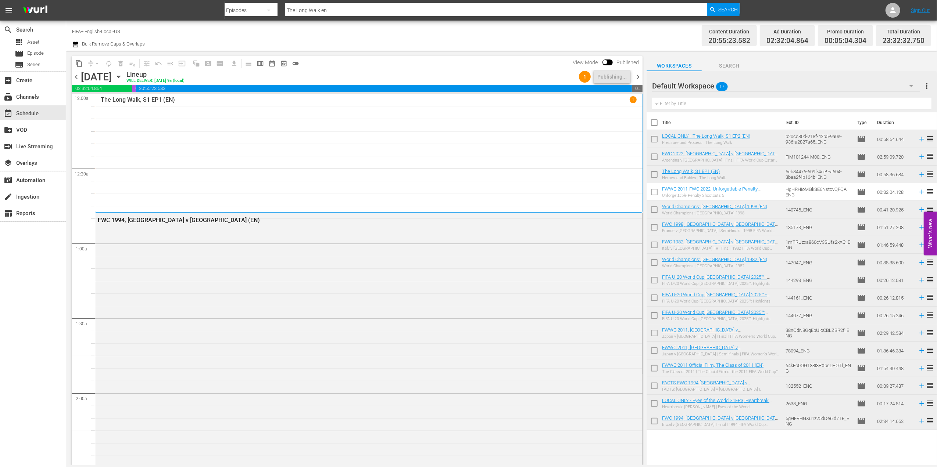
click at [639, 73] on span "chevron_right" at bounding box center [637, 76] width 9 height 9
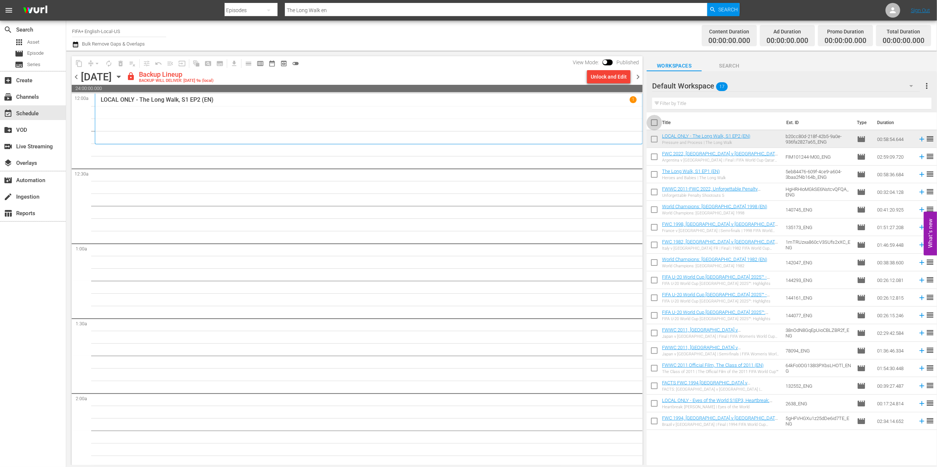
click at [656, 125] on input "checkbox" at bounding box center [653, 123] width 15 height 15
checkbox input "true"
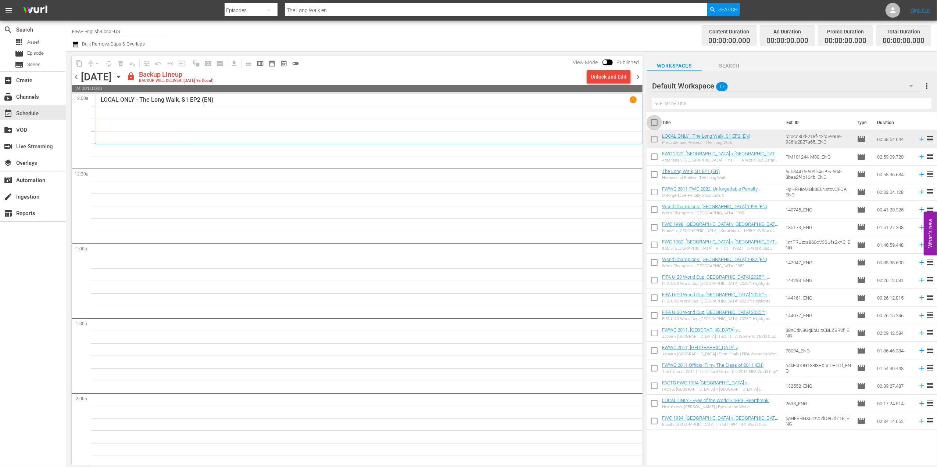
checkbox input "true"
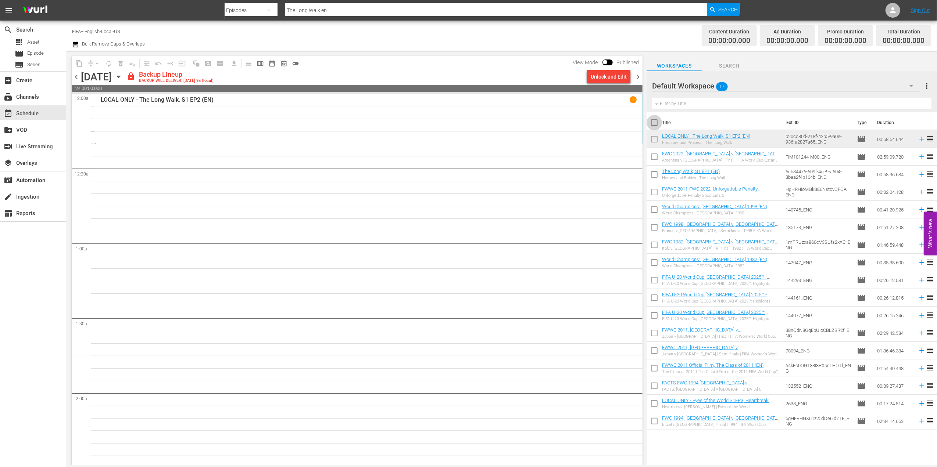
checkbox input "true"
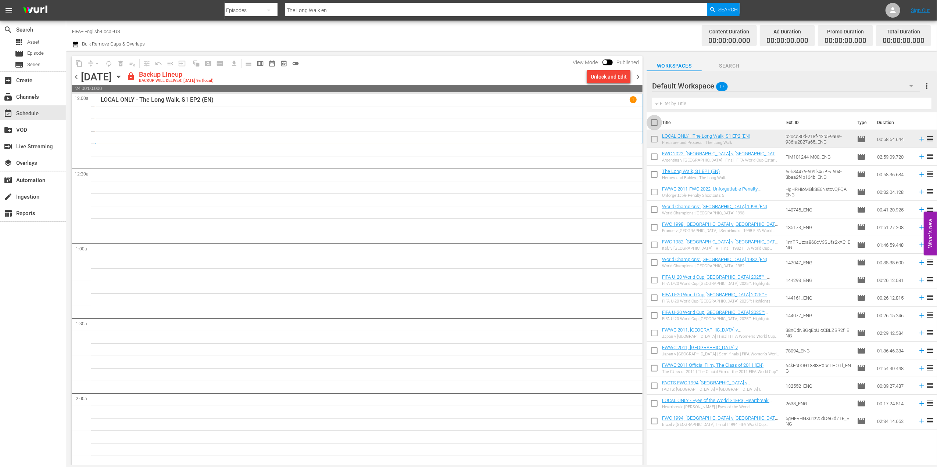
checkbox input "true"
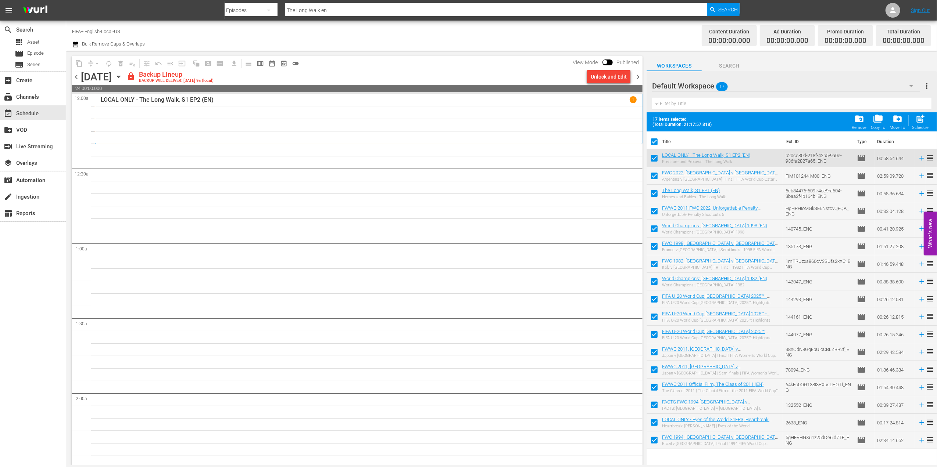
click at [647, 303] on input "checkbox" at bounding box center [653, 300] width 15 height 15
checkbox input "false"
click at [653, 317] on input "checkbox" at bounding box center [653, 318] width 15 height 15
checkbox input "false"
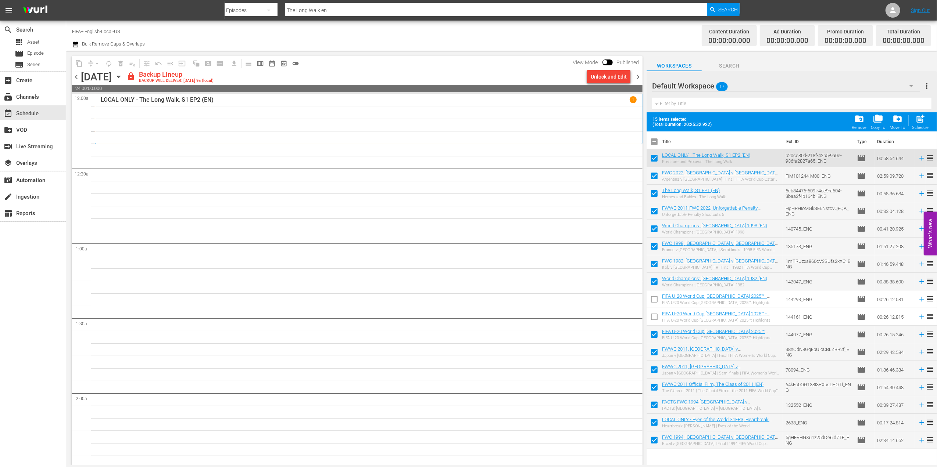
click at [653, 334] on input "checkbox" at bounding box center [653, 336] width 15 height 15
checkbox input "false"
click at [856, 121] on span "folder_delete" at bounding box center [859, 119] width 10 height 10
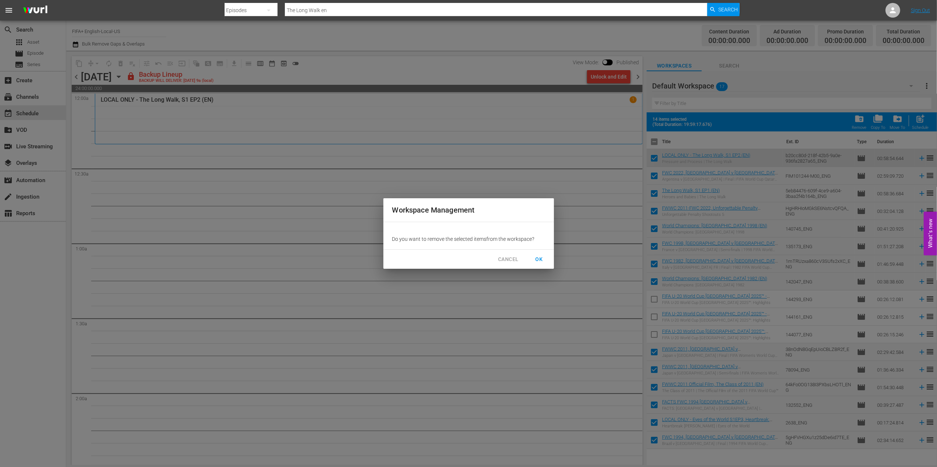
click at [542, 258] on span "OK" at bounding box center [539, 259] width 12 height 9
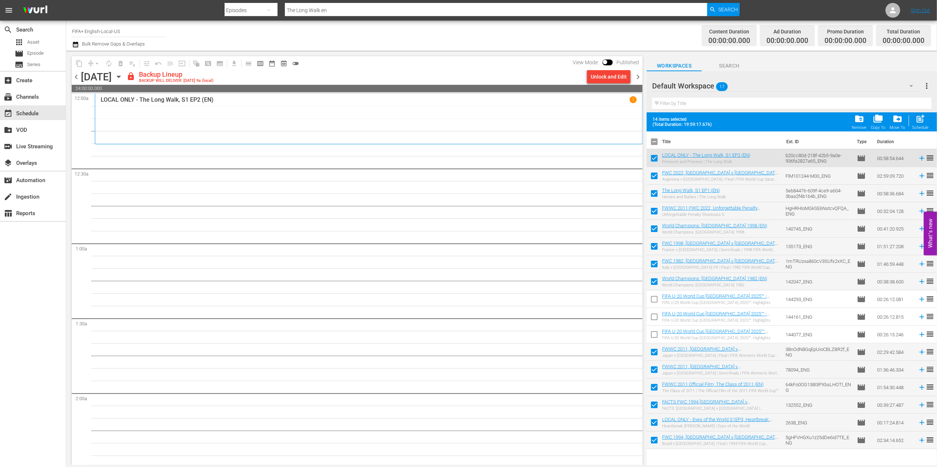
checkbox input "false"
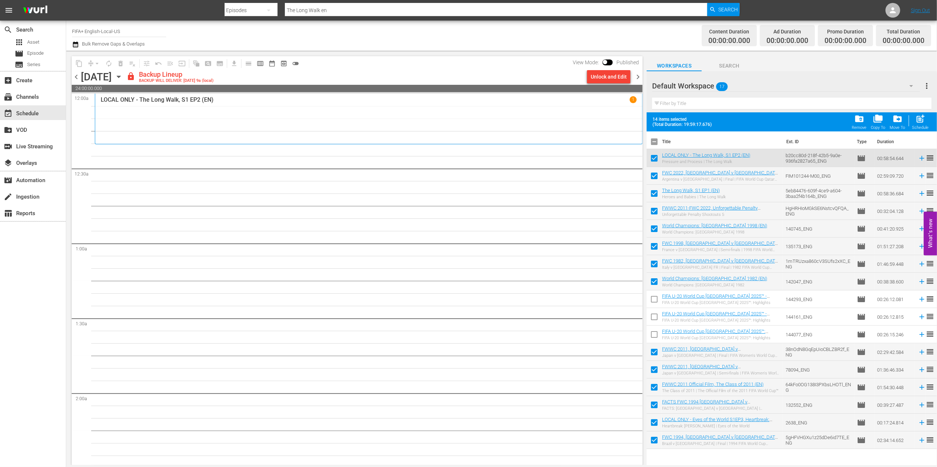
checkbox input "false"
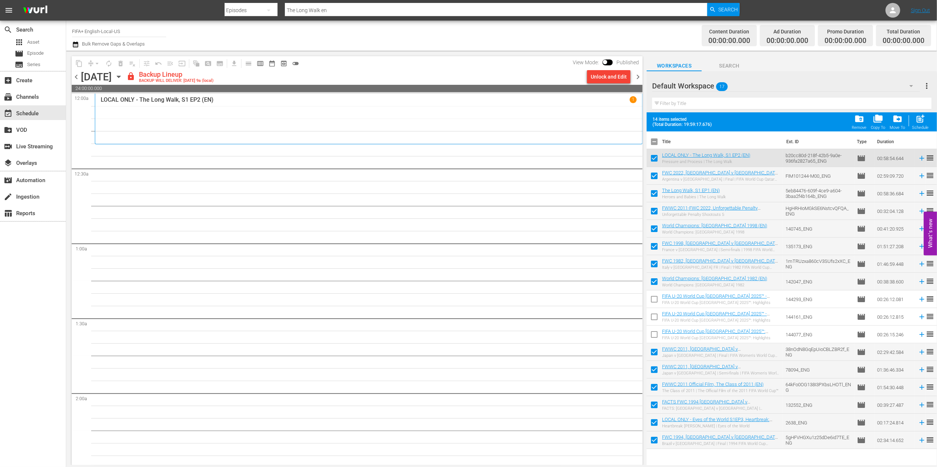
checkbox input "false"
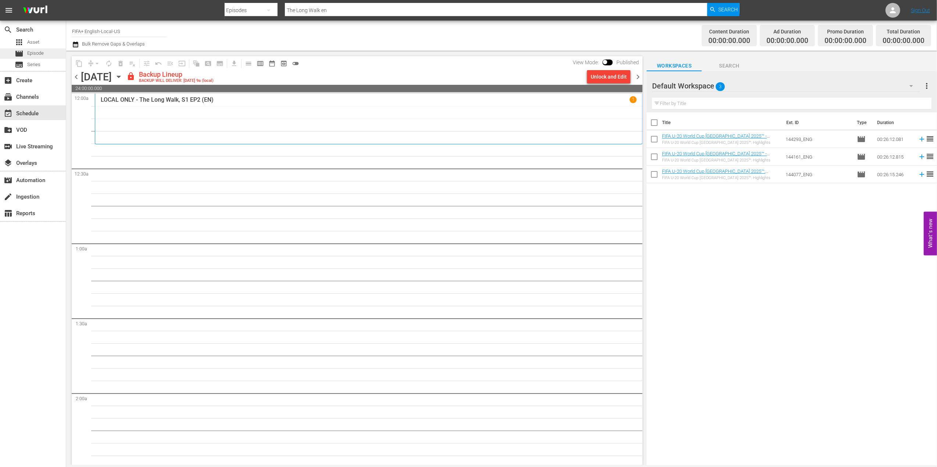
click at [45, 53] on div "movie Episode" at bounding box center [33, 54] width 66 height 10
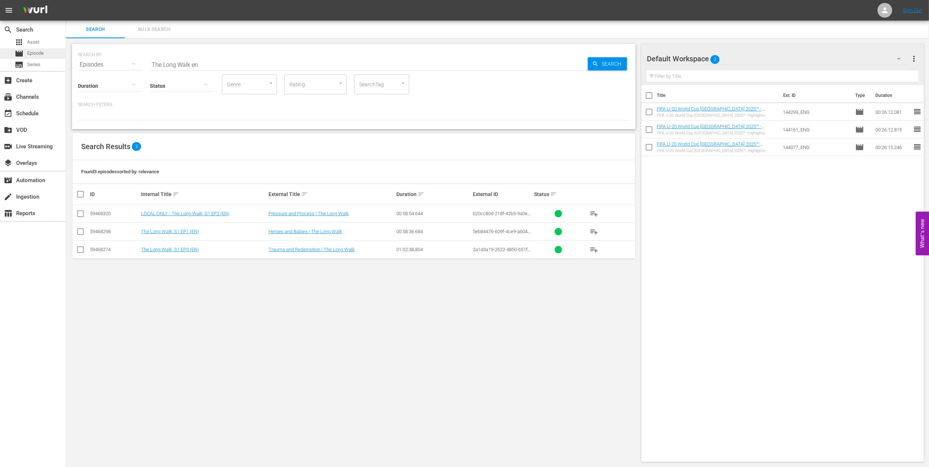
click at [49, 54] on div "movie Episode" at bounding box center [33, 54] width 66 height 10
drag, startPoint x: 207, startPoint y: 64, endPoint x: 112, endPoint y: 64, distance: 94.1
click at [112, 64] on div "SEARCH BY Search By Episodes Search ID, Title, Description, Keywords, or Catego…" at bounding box center [354, 60] width 552 height 26
paste input "FWC 2006 - Final - [GEOGRAPHIC_DATA] v [GEOGRAPHIC_DATA]"
click at [254, 61] on input "FWC 2006 - Final - [GEOGRAPHIC_DATA] v [GEOGRAPHIC_DATA]" at bounding box center [369, 65] width 438 height 18
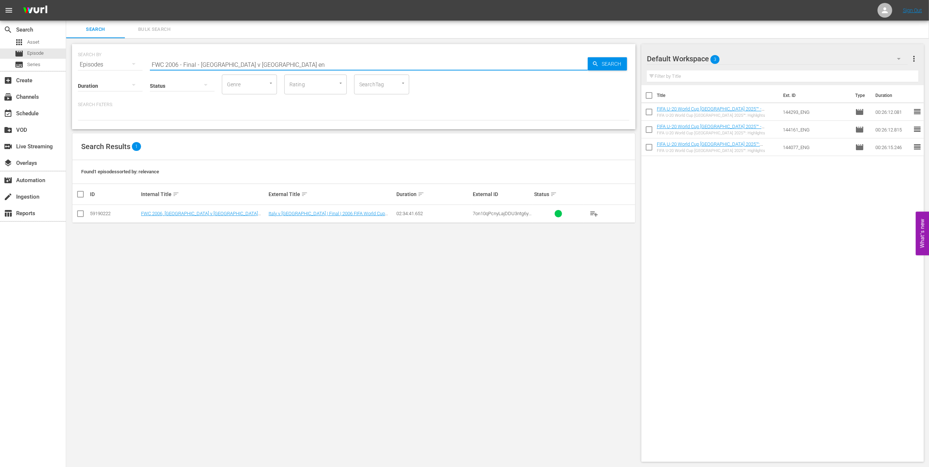
type input "FWC 2006 - Final - [GEOGRAPHIC_DATA] v [GEOGRAPHIC_DATA] en"
drag, startPoint x: 80, startPoint y: 212, endPoint x: 111, endPoint y: 214, distance: 30.5
click at [81, 213] on input "checkbox" at bounding box center [80, 215] width 9 height 9
checkbox input "true"
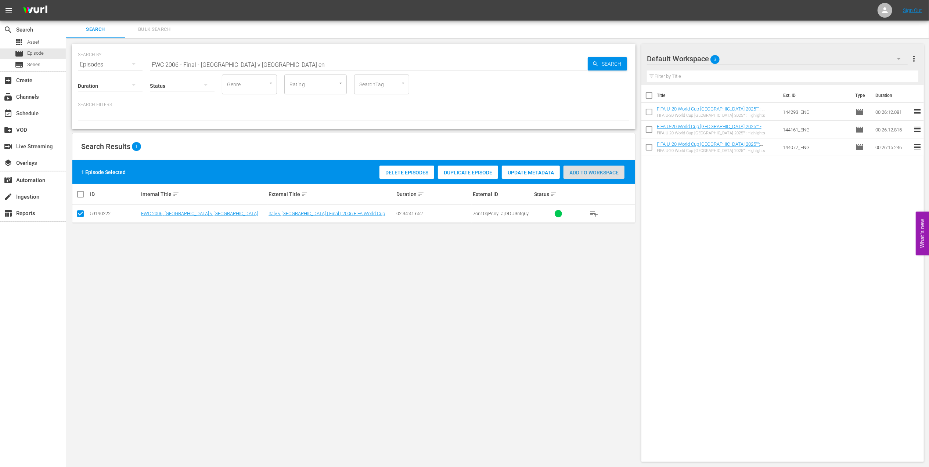
click at [578, 170] on span "Add to Workspace" at bounding box center [594, 173] width 61 height 6
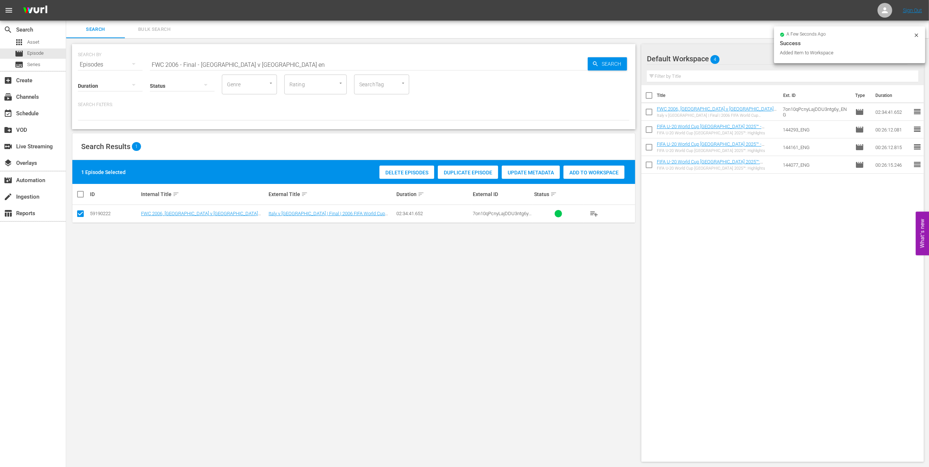
drag, startPoint x: 101, startPoint y: 64, endPoint x: 111, endPoint y: 64, distance: 10.3
click at [82, 64] on div "SEARCH BY Search By Episodes Search ID, Title, Description, Keywords, or Catego…" at bounding box center [354, 60] width 552 height 26
paste input "World Champions: [GEOGRAPHIC_DATA] 2006"
click at [274, 64] on input "World Champions: [GEOGRAPHIC_DATA] 2006" at bounding box center [369, 65] width 438 height 18
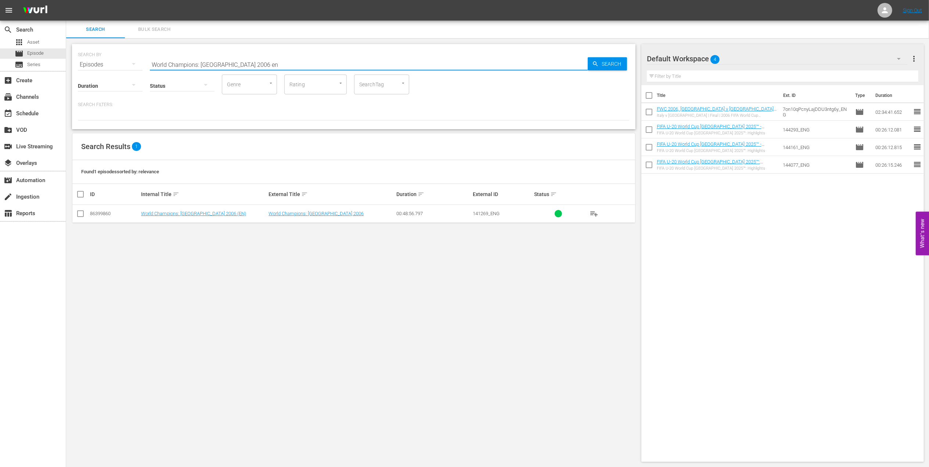
type input "World Champions: [GEOGRAPHIC_DATA] 2006 en"
click at [80, 212] on input "checkbox" at bounding box center [80, 215] width 9 height 9
checkbox input "true"
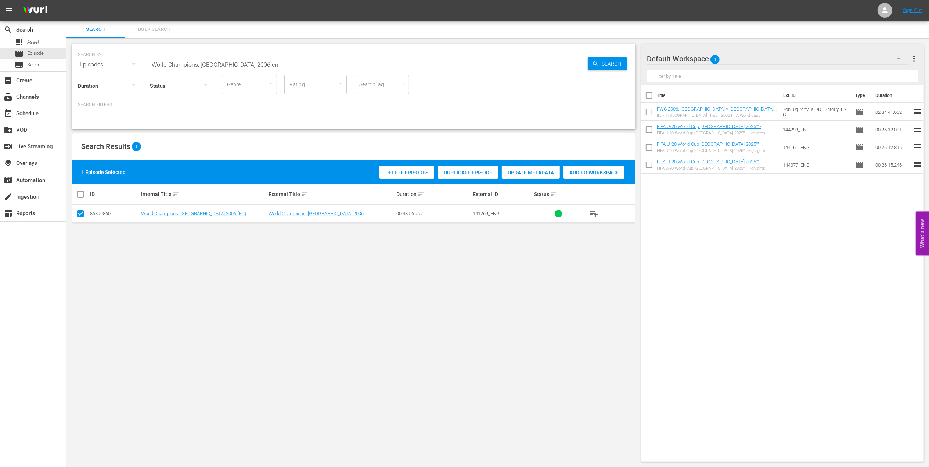
click at [576, 173] on span "Add to Workspace" at bounding box center [594, 173] width 61 height 6
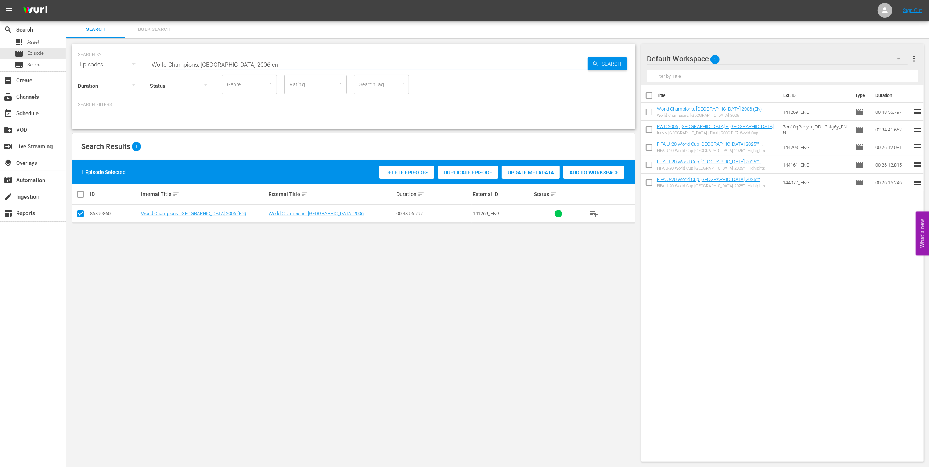
drag, startPoint x: 193, startPoint y: 64, endPoint x: 102, endPoint y: 64, distance: 90.4
click at [102, 64] on div "SEARCH BY Search By Episodes Search ID, Title, Description, Keywords, or Catego…" at bounding box center [354, 60] width 552 height 26
paste input "France v [GEOGRAPHIC_DATA] FR | Semi-finals | FIFA World Cup 1986 | Full Match …"
click at [353, 62] on input "France v [GEOGRAPHIC_DATA] FR | Semi-finals | FIFA World Cup 1986 | Full Match …" at bounding box center [369, 65] width 438 height 18
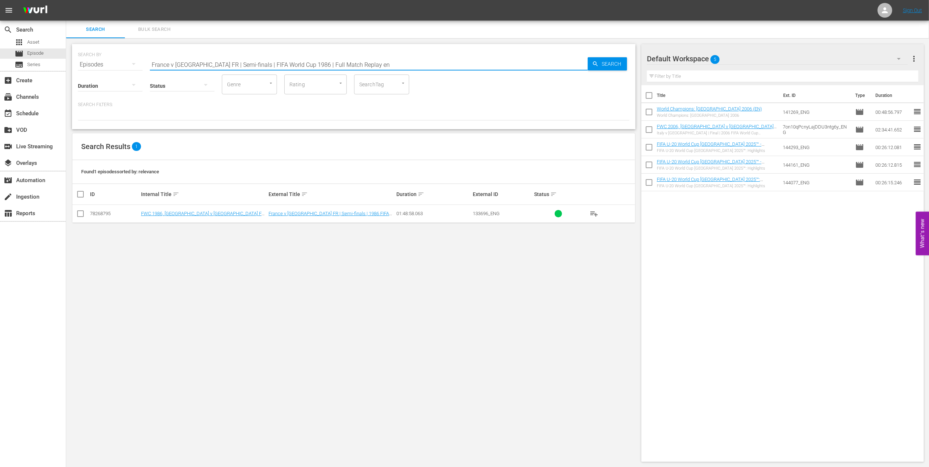
type input "France v [GEOGRAPHIC_DATA] FR | Semi-finals | FIFA World Cup 1986 | Full Match …"
click at [79, 215] on input "checkbox" at bounding box center [80, 215] width 9 height 9
checkbox input "true"
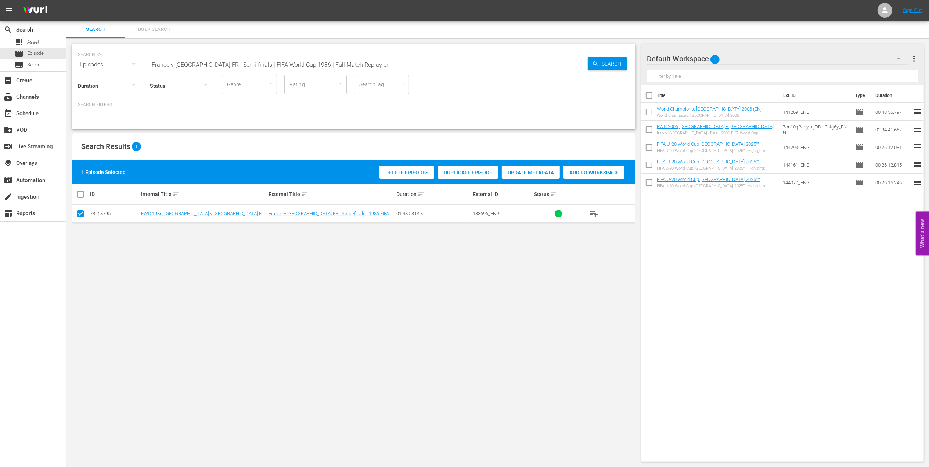
click at [582, 174] on span "Add to Workspace" at bounding box center [594, 173] width 61 height 6
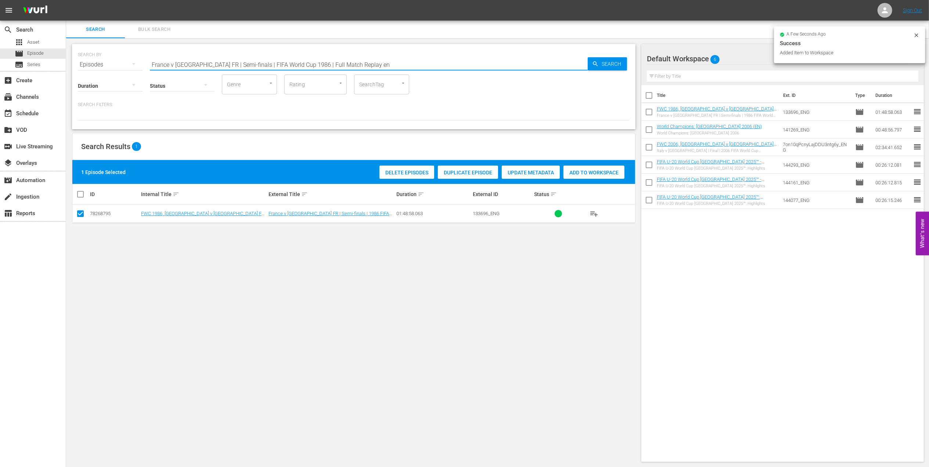
drag, startPoint x: 350, startPoint y: 63, endPoint x: 75, endPoint y: 63, distance: 274.5
click at [76, 63] on div "SEARCH BY Search By Episodes Search ID, Title, Description, Keywords, or Catego…" at bounding box center [354, 86] width 564 height 85
paste input "WC 1986 Argentina v [GEOGRAPHIC_DATA], Semifinal"
click at [306, 61] on input "FWC 1986 Argentina v [GEOGRAPHIC_DATA], Semifinal" at bounding box center [369, 65] width 438 height 18
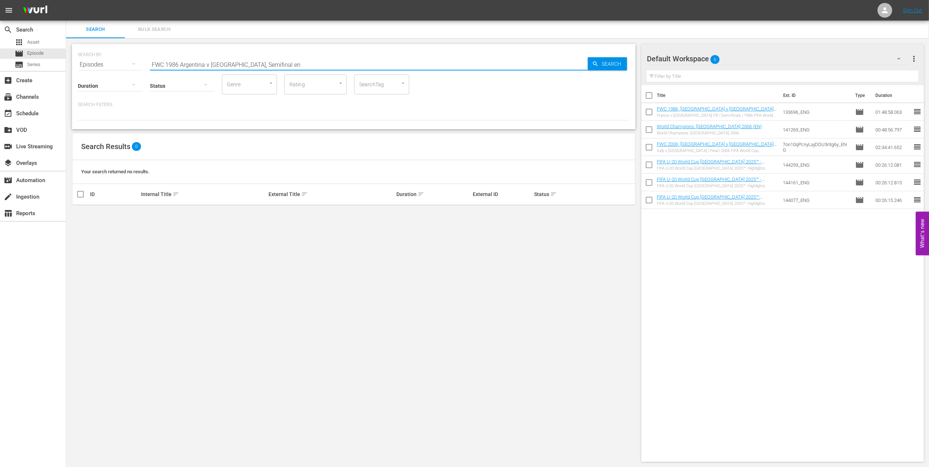
drag, startPoint x: 258, startPoint y: 64, endPoint x: 234, endPoint y: 65, distance: 23.5
click at [234, 65] on input "FWC 1986 Argentina v [GEOGRAPHIC_DATA], Semifinal en" at bounding box center [369, 65] width 438 height 18
type input "FWC 1986 [GEOGRAPHIC_DATA] v [GEOGRAPHIC_DATA] en"
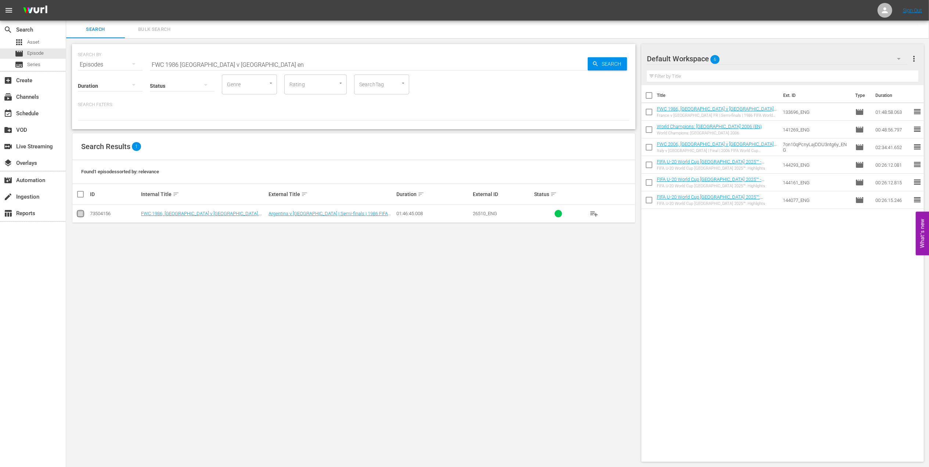
drag, startPoint x: 83, startPoint y: 214, endPoint x: 348, endPoint y: 202, distance: 265.2
click at [83, 215] on input "checkbox" at bounding box center [80, 215] width 9 height 9
checkbox input "true"
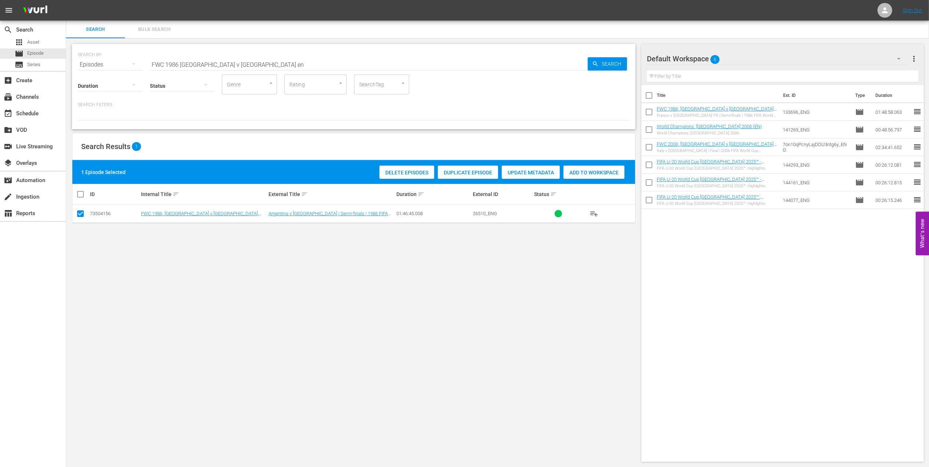
click at [595, 169] on div "Add to Workspace" at bounding box center [594, 173] width 61 height 14
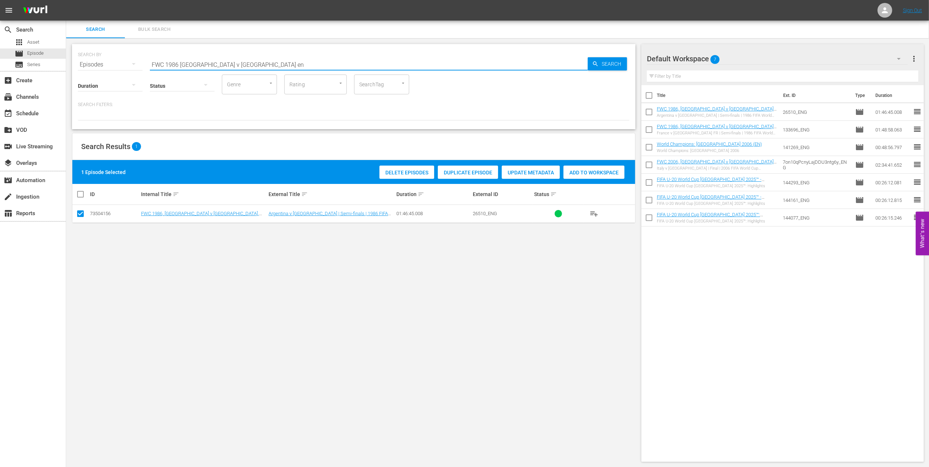
drag, startPoint x: 112, startPoint y: 71, endPoint x: 134, endPoint y: 71, distance: 22.0
click at [102, 71] on div "SEARCH BY Search By Episodes Search ID, Title, Description, Keywords, or Catego…" at bounding box center [354, 86] width 564 height 85
paste input "- Final - [GEOGRAPHIC_DATA] v [GEOGRAPHIC_DATA]"
click at [281, 62] on input "FWC 1986 - Final - [GEOGRAPHIC_DATA] v [GEOGRAPHIC_DATA]" at bounding box center [369, 65] width 438 height 18
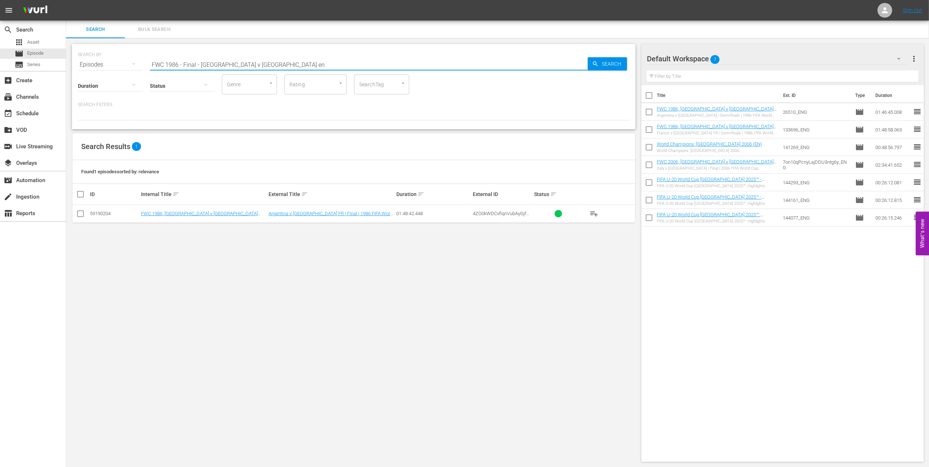
type input "FWC 1986 - Final - [GEOGRAPHIC_DATA] v [GEOGRAPHIC_DATA] en"
click at [80, 216] on input "checkbox" at bounding box center [80, 215] width 9 height 9
checkbox input "true"
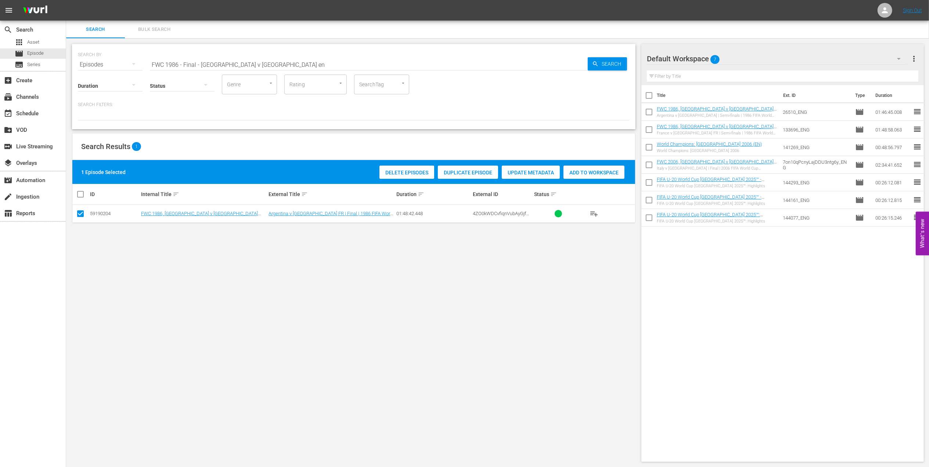
click at [603, 170] on span "Add to Workspace" at bounding box center [594, 173] width 61 height 6
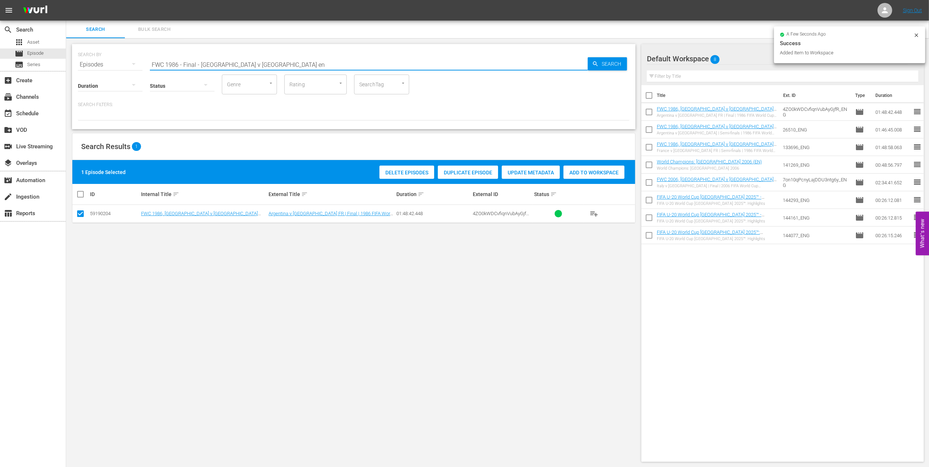
drag, startPoint x: 165, startPoint y: 64, endPoint x: 68, endPoint y: 64, distance: 97.4
click at [66, 64] on div "SEARCH BY Search By Episodes Search ID, Title, Description, Keywords, or Catego…" at bounding box center [354, 253] width 576 height 430
paste input "1986 Official Film - Hero"
click at [266, 61] on input "1986 Official Film - Hero" at bounding box center [369, 65] width 438 height 18
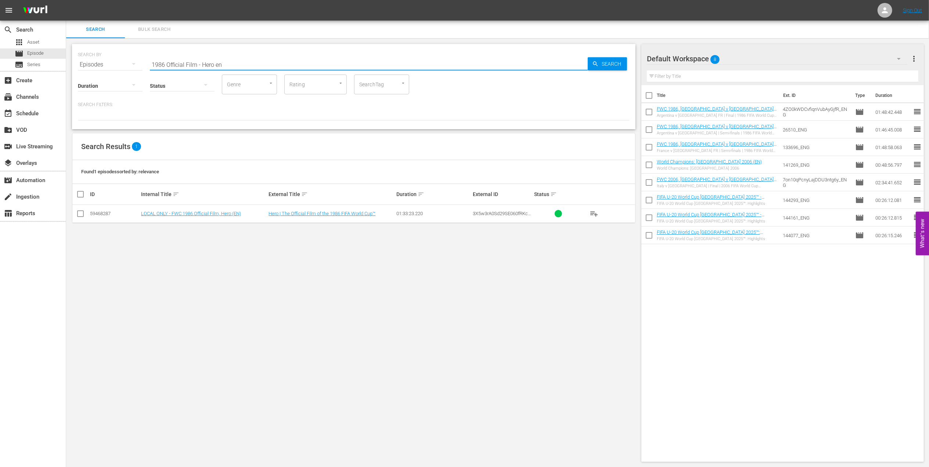
type input "1986 Official Film - Hero en"
click at [79, 215] on input "checkbox" at bounding box center [80, 215] width 9 height 9
checkbox input "true"
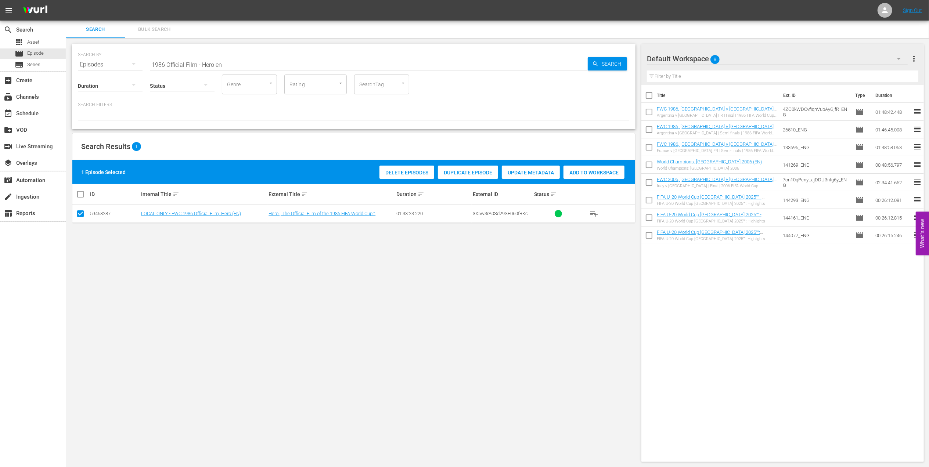
click at [581, 173] on span "Add to Workspace" at bounding box center [594, 173] width 61 height 6
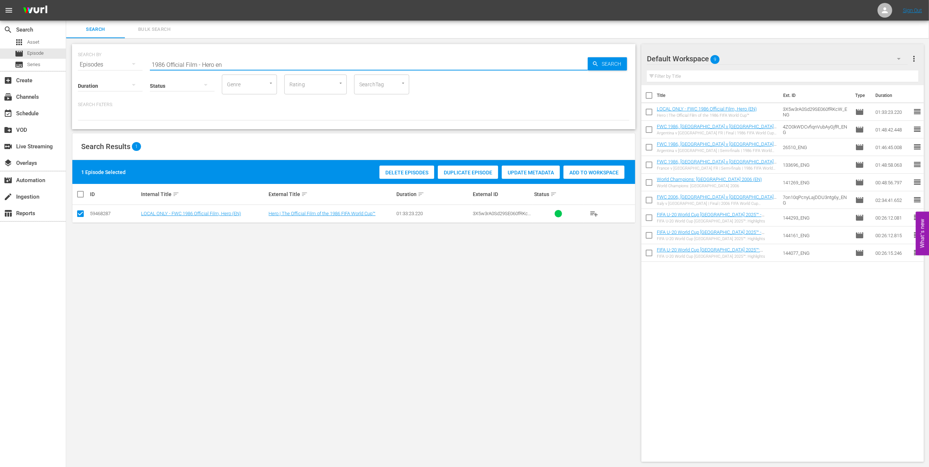
drag, startPoint x: 227, startPoint y: 68, endPoint x: 118, endPoint y: 65, distance: 109.5
click at [96, 65] on div "SEARCH BY Search By Episodes Search ID, Title, Description, Keywords, or Catego…" at bounding box center [354, 60] width 552 height 26
paste input "From Earth to Olympus: [PERSON_NAME] and [PERSON_NAME] World Champions"
click at [375, 61] on input "From Earth to Olympus: [PERSON_NAME] and [PERSON_NAME] World Champions" at bounding box center [369, 65] width 438 height 18
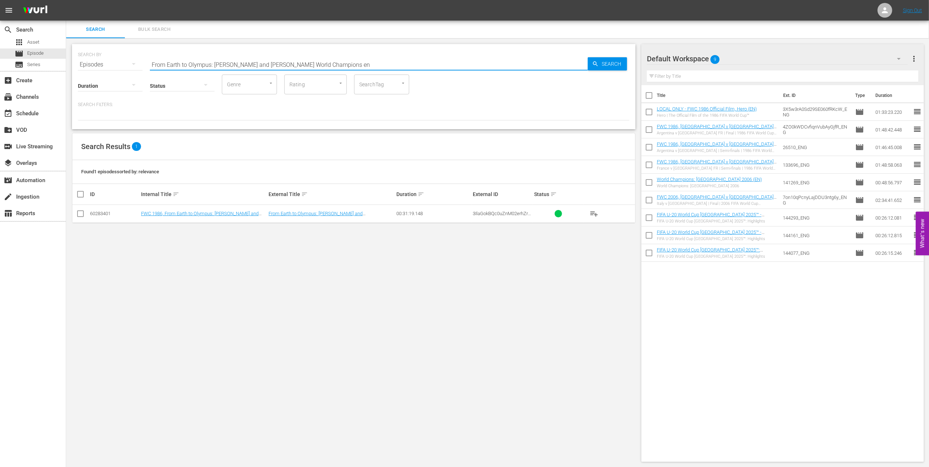
type input "From Earth to Olympus: [PERSON_NAME] and [PERSON_NAME] World Champions en"
click at [81, 214] on input "checkbox" at bounding box center [80, 215] width 9 height 9
checkbox input "true"
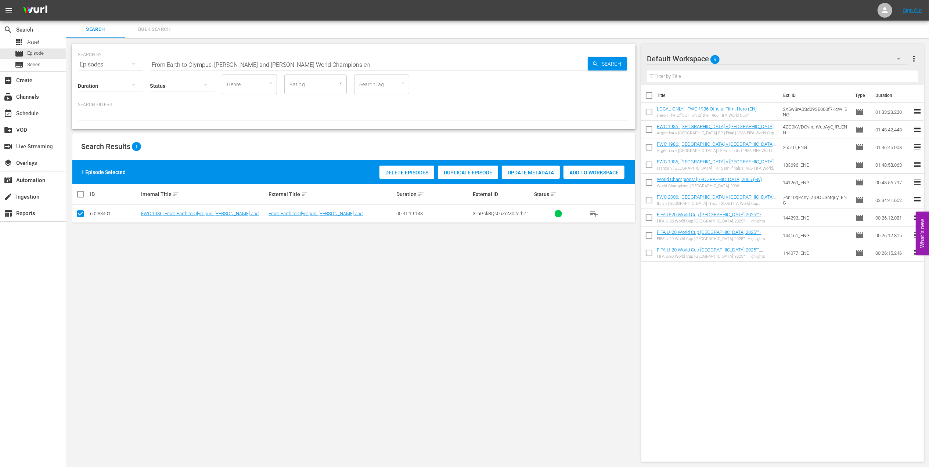
click at [584, 172] on span "Add to Workspace" at bounding box center [594, 173] width 61 height 6
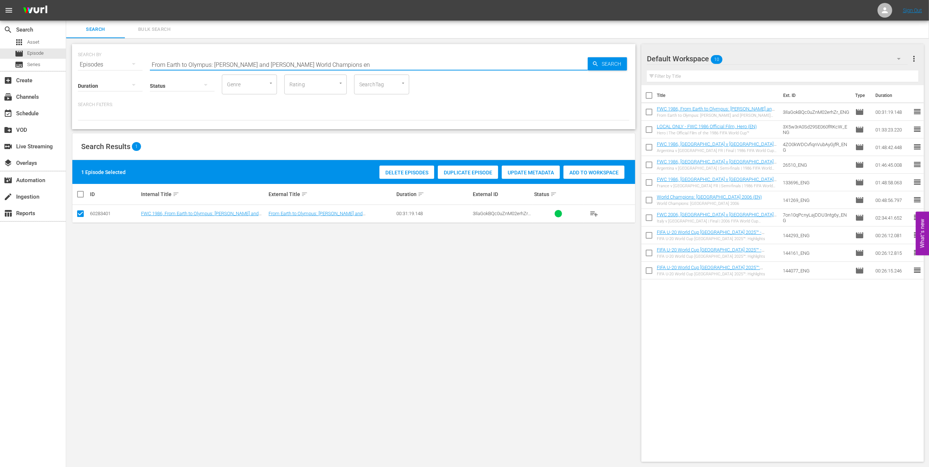
drag, startPoint x: 294, startPoint y: 63, endPoint x: 136, endPoint y: 65, distance: 158.4
click at [135, 65] on div "SEARCH BY Search By Episodes Search ID, Title, Description, Keywords, or Catego…" at bounding box center [354, 60] width 552 height 26
paste input "[PERSON_NAME] Shining Bright in the World Cup"
click at [296, 64] on input "[PERSON_NAME] Shining Bright in the World Cup" at bounding box center [369, 65] width 438 height 18
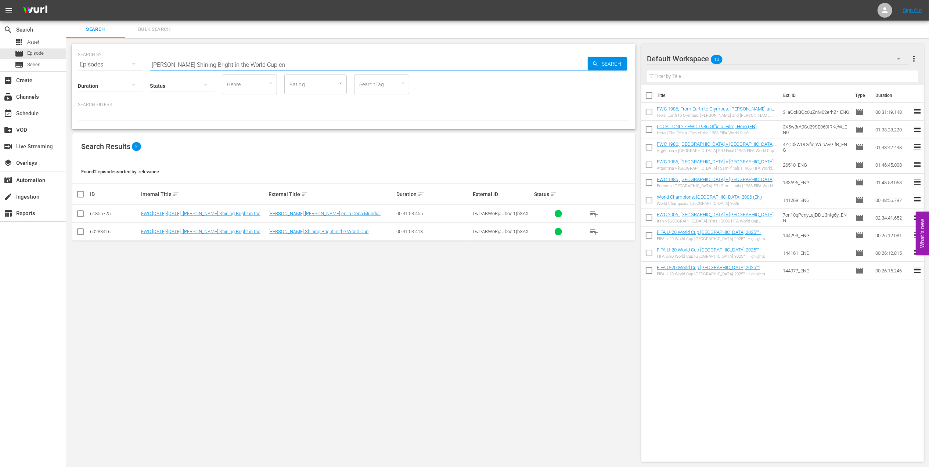
type input "[PERSON_NAME] Shining Bright in the World Cup en"
drag, startPoint x: 81, startPoint y: 231, endPoint x: 99, endPoint y: 231, distance: 18.4
click at [81, 231] on input "checkbox" at bounding box center [80, 233] width 9 height 9
checkbox input "true"
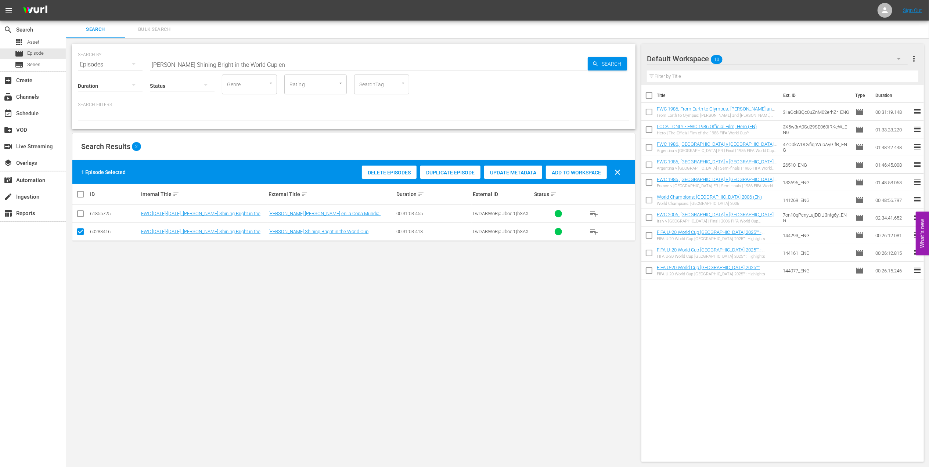
click at [571, 169] on div "Add to Workspace" at bounding box center [576, 173] width 61 height 14
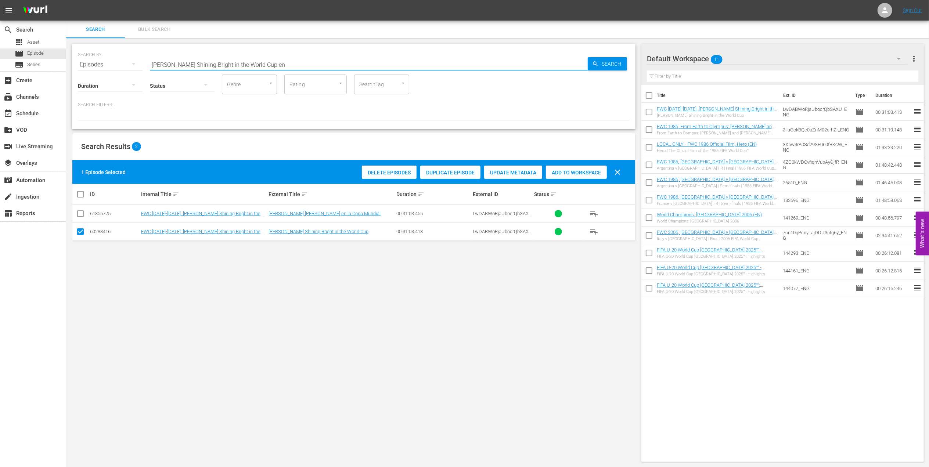
drag, startPoint x: 295, startPoint y: 62, endPoint x: 118, endPoint y: 65, distance: 177.9
click at [118, 64] on div "SEARCH BY Search By Episodes Search ID, Title, Description, Keywords, or Catego…" at bounding box center [354, 60] width 552 height 26
type input "g"
type input "facts 2022 en"
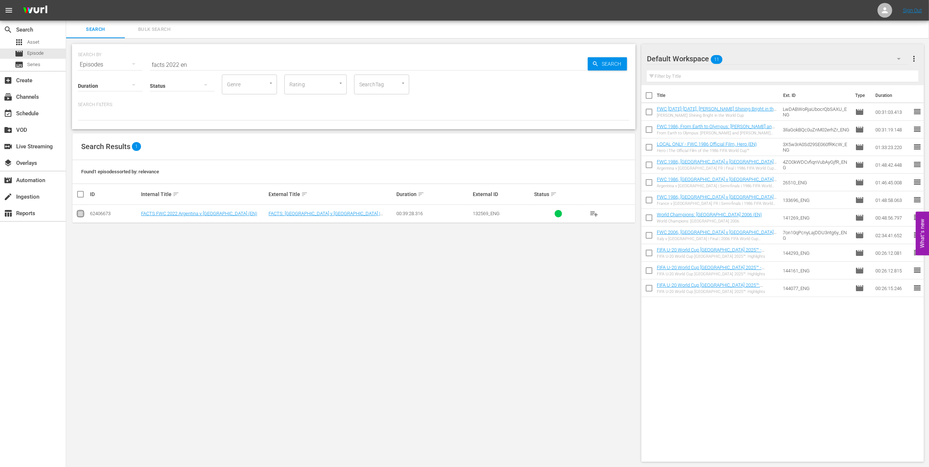
click at [76, 215] on input "checkbox" at bounding box center [80, 215] width 9 height 9
checkbox input "true"
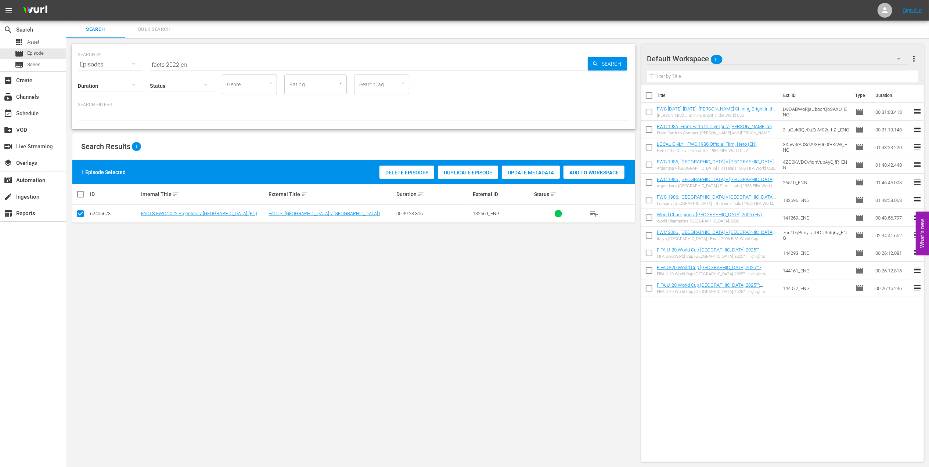
click at [587, 170] on span "Add to Workspace" at bounding box center [594, 173] width 61 height 6
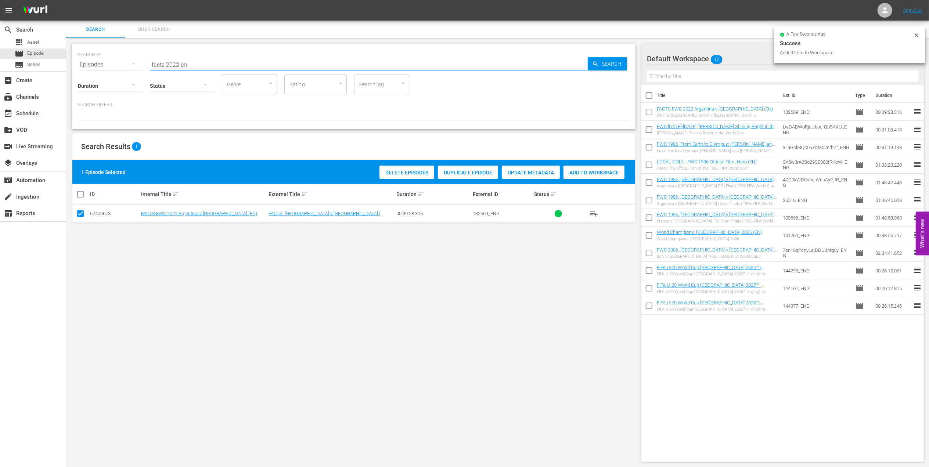
click at [112, 65] on div "SEARCH BY Search By Episodes Search ID, Title, Description, Keywords, or Catego…" at bounding box center [354, 60] width 552 height 26
paste input "2006 Official Film - The Story of the 2006 FIFA World Cup"
click at [316, 63] on input "2006 Official Film - The Story of the 2006 FIFA World Cup" at bounding box center [369, 65] width 438 height 18
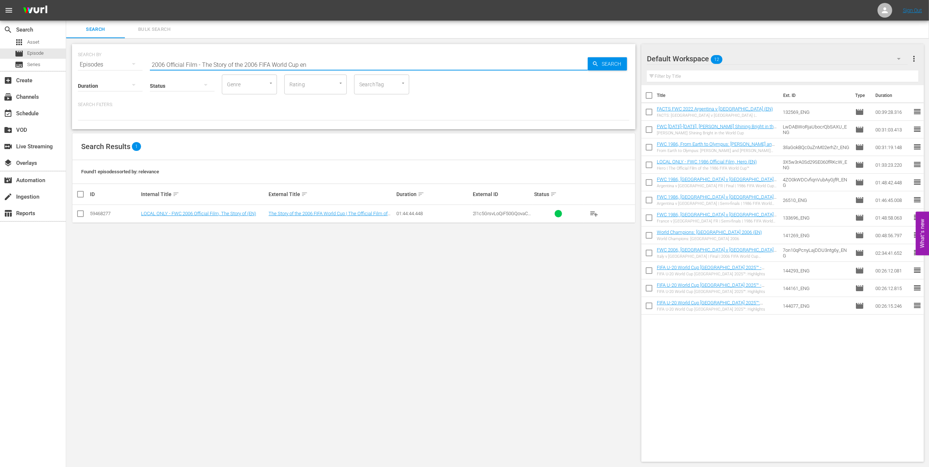
type input "2006 Official Film - The Story of the 2006 FIFA World Cup en"
drag, startPoint x: 82, startPoint y: 214, endPoint x: 346, endPoint y: 202, distance: 263.8
click at [83, 215] on input "checkbox" at bounding box center [80, 215] width 9 height 9
checkbox input "true"
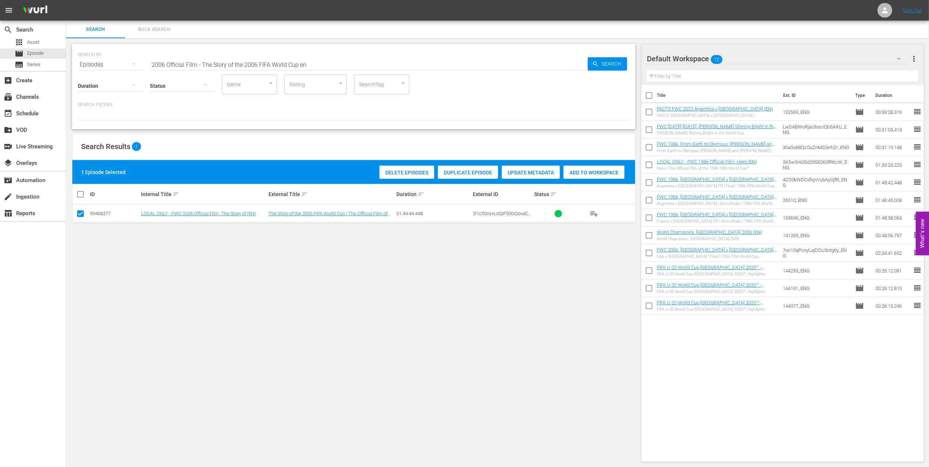
click at [586, 171] on span "Add to Workspace" at bounding box center [594, 173] width 61 height 6
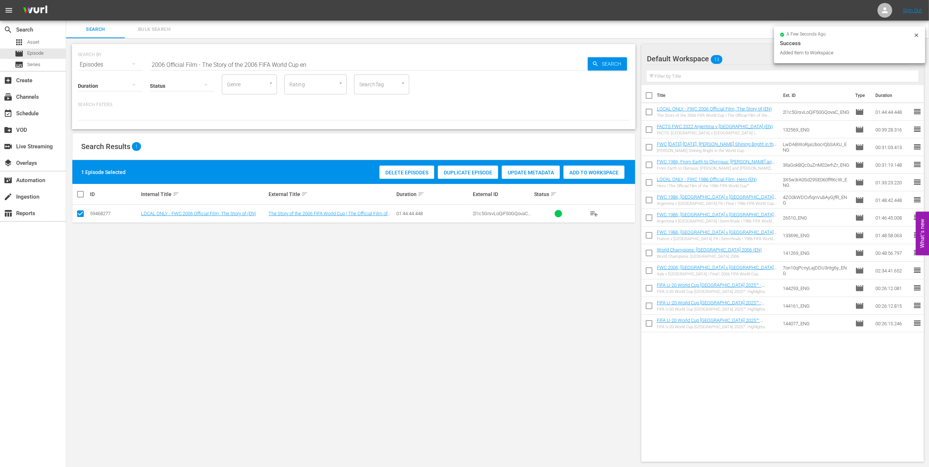
drag, startPoint x: 100, startPoint y: 65, endPoint x: 96, endPoint y: 67, distance: 4.6
click at [96, 65] on div "SEARCH BY Search By Episodes Search ID, Title, Description, Keywords, or Catego…" at bounding box center [354, 60] width 552 height 26
paste input "Italy v [GEOGRAPHIC_DATA] | Group E | FIFA World Cup 2006 | Full Match Replay"
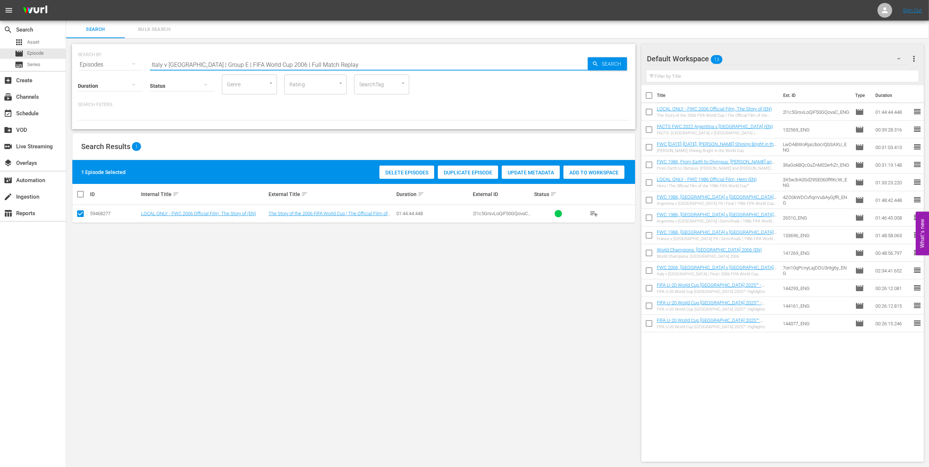
click at [330, 62] on input "Italy v [GEOGRAPHIC_DATA] | Group E | FIFA World Cup 2006 | Full Match Replay" at bounding box center [369, 65] width 438 height 18
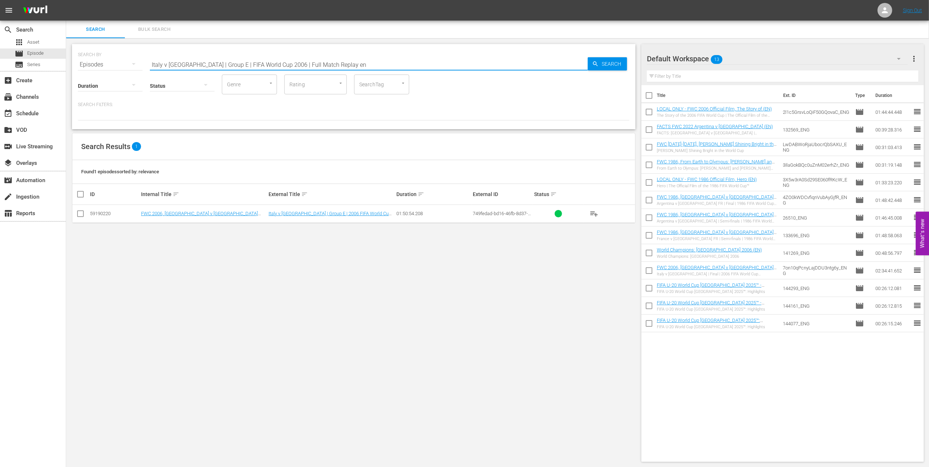
type input "Italy v [GEOGRAPHIC_DATA] | Group E | FIFA World Cup 2006 | Full Match Replay en"
drag, startPoint x: 78, startPoint y: 215, endPoint x: 290, endPoint y: 220, distance: 211.7
click at [79, 216] on input "checkbox" at bounding box center [80, 215] width 9 height 9
checkbox input "true"
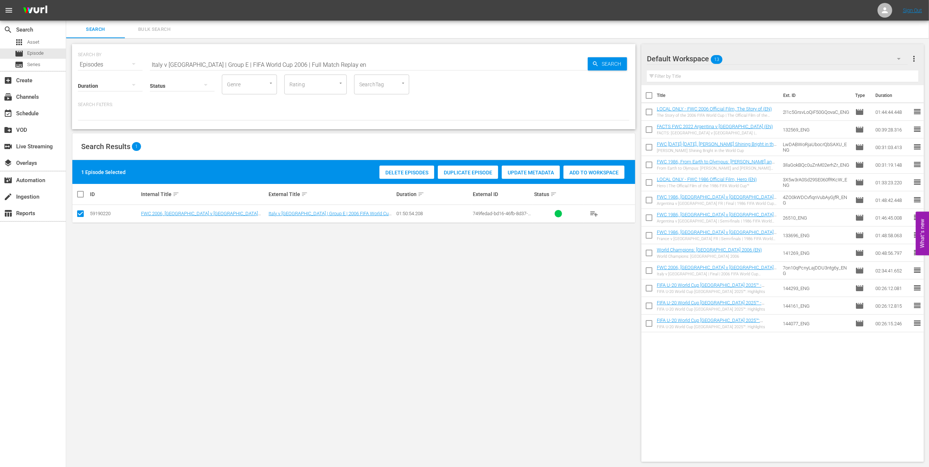
click at [580, 172] on span "Add to Workspace" at bounding box center [594, 173] width 61 height 6
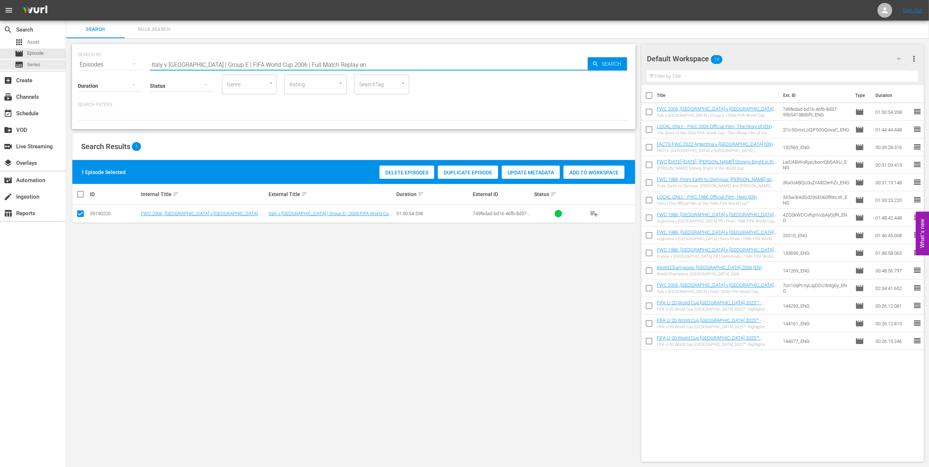
drag, startPoint x: 340, startPoint y: 65, endPoint x: 191, endPoint y: 64, distance: 148.8
click at [66, 0] on div "search Search apps Asset movie Episode subtitles Series add_box Create subscrip…" at bounding box center [497, 0] width 863 height 0
paste input "EP 2 | The Long Walk"
click at [273, 62] on input "EP 2 | The Long Walk" at bounding box center [369, 65] width 438 height 18
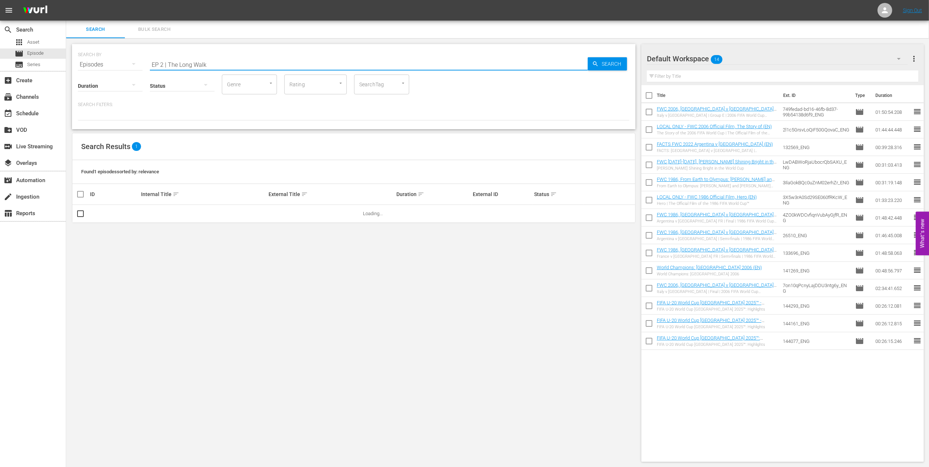
drag, startPoint x: 162, startPoint y: 64, endPoint x: 90, endPoint y: 73, distance: 72.3
click at [84, 73] on div "SEARCH BY Search By Episodes Search ID, Title, Description, Keywords, or Catego…" at bounding box center [354, 86] width 564 height 85
click at [228, 66] on input "The Long Walk" at bounding box center [369, 65] width 438 height 18
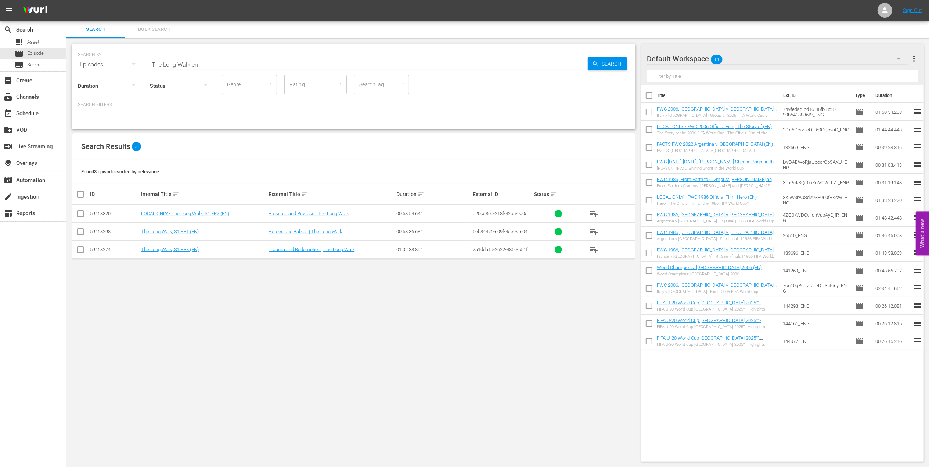
type input "The Long Walk en"
click at [83, 216] on input "checkbox" at bounding box center [80, 215] width 9 height 9
checkbox input "true"
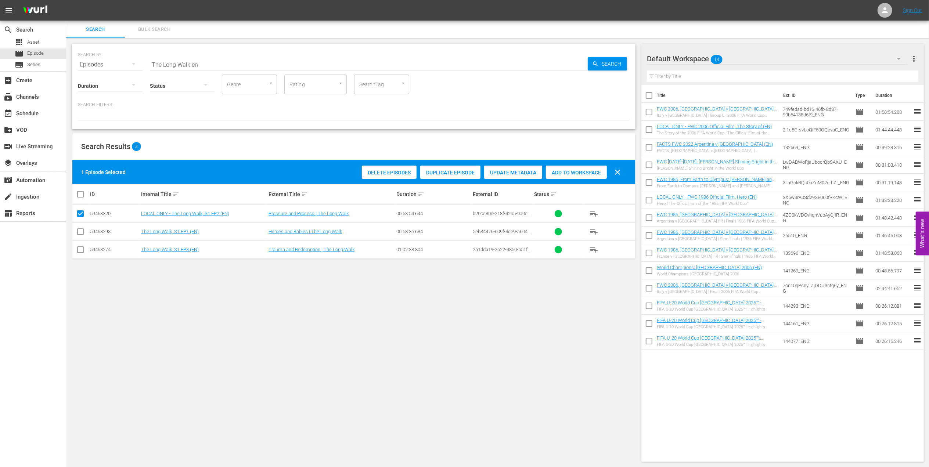
click at [587, 169] on div "Add to Workspace" at bounding box center [576, 173] width 61 height 14
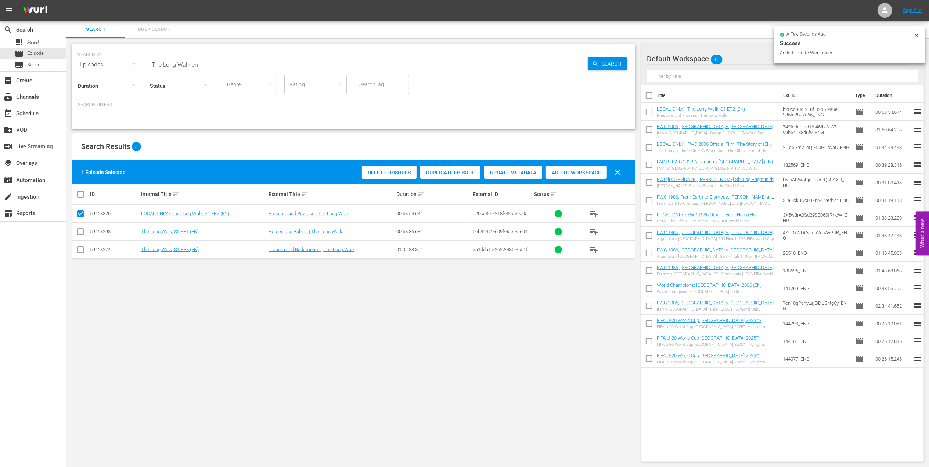
drag, startPoint x: 150, startPoint y: 62, endPoint x: 69, endPoint y: 64, distance: 80.5
click at [66, 0] on div "search Search apps Asset movie Episode subtitles Series add_box Create subscrip…" at bounding box center [497, 0] width 863 height 0
paste input "FWC 2006 - Final - [GEOGRAPHIC_DATA] v [GEOGRAPHIC_DATA]"
click at [274, 63] on input "FWC 2006 - Final - [GEOGRAPHIC_DATA] v [GEOGRAPHIC_DATA]" at bounding box center [369, 65] width 438 height 18
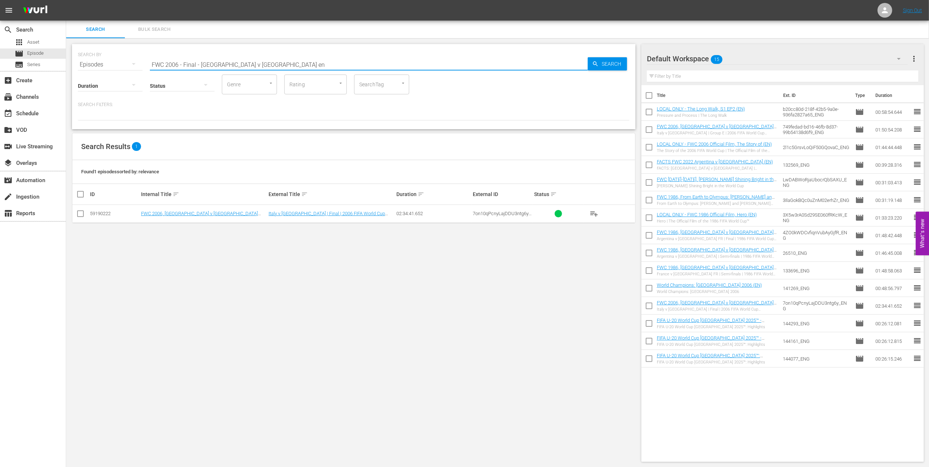
type input "FWC 2006 - Final - [GEOGRAPHIC_DATA] v [GEOGRAPHIC_DATA] en"
click at [81, 214] on input "checkbox" at bounding box center [80, 215] width 9 height 9
checkbox input "true"
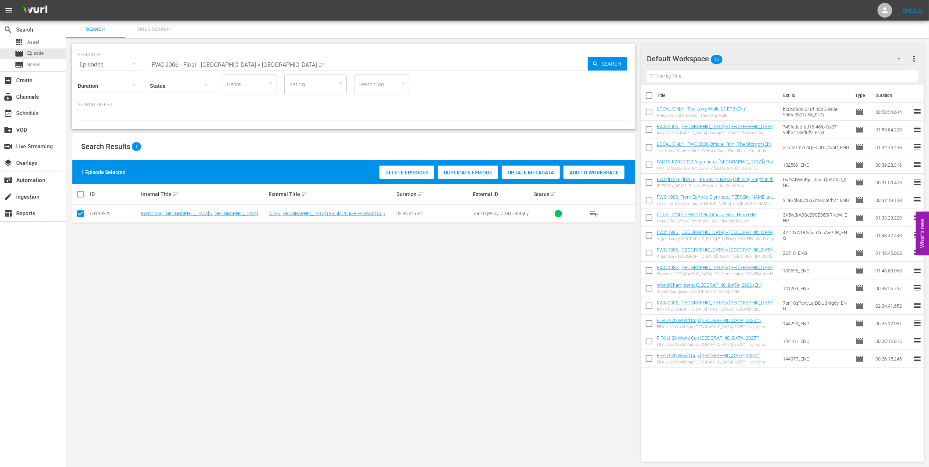
click at [594, 171] on span "Add to Workspace" at bounding box center [594, 173] width 61 height 6
drag, startPoint x: 261, startPoint y: 62, endPoint x: 237, endPoint y: 65, distance: 23.7
click at [106, 66] on div "SEARCH BY Search By Episodes Search ID, Title, Description, Keywords, or Catego…" at bounding box center [354, 60] width 552 height 26
paste input "EP 3 - [PERSON_NAME] | Golden Boot"
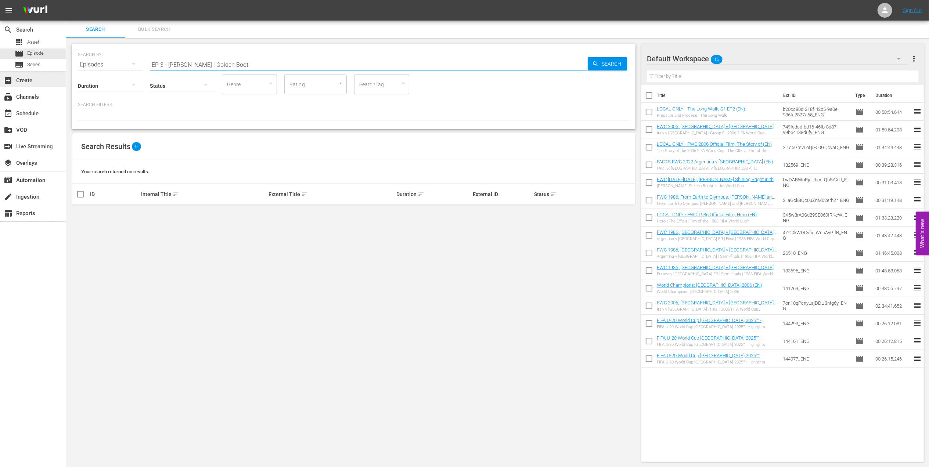
drag, startPoint x: 194, startPoint y: 64, endPoint x: 0, endPoint y: 75, distance: 194.7
click at [0, 75] on html "menu Sign Out search Search apps Asset movie Episode subtitles Series add_box C…" at bounding box center [464, 233] width 929 height 467
click at [214, 65] on input "Golden Boot" at bounding box center [369, 65] width 438 height 18
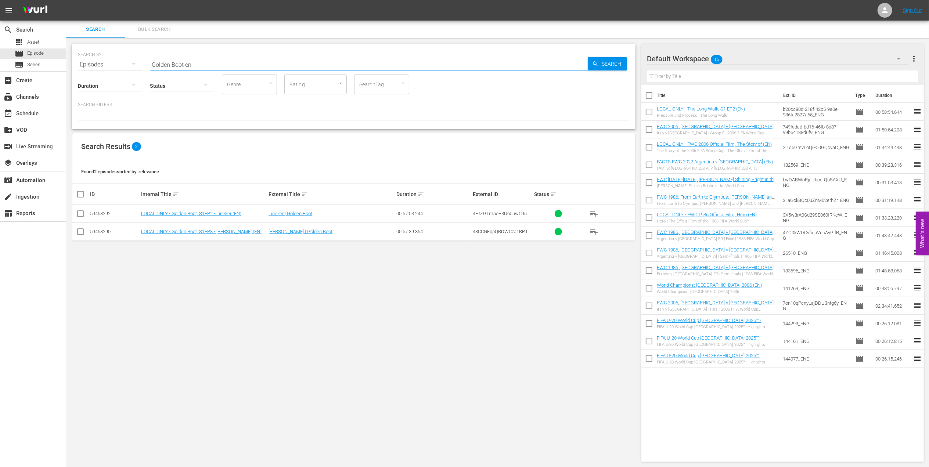
type input "Golden Boot en"
click at [82, 233] on input "checkbox" at bounding box center [80, 233] width 9 height 9
checkbox input "true"
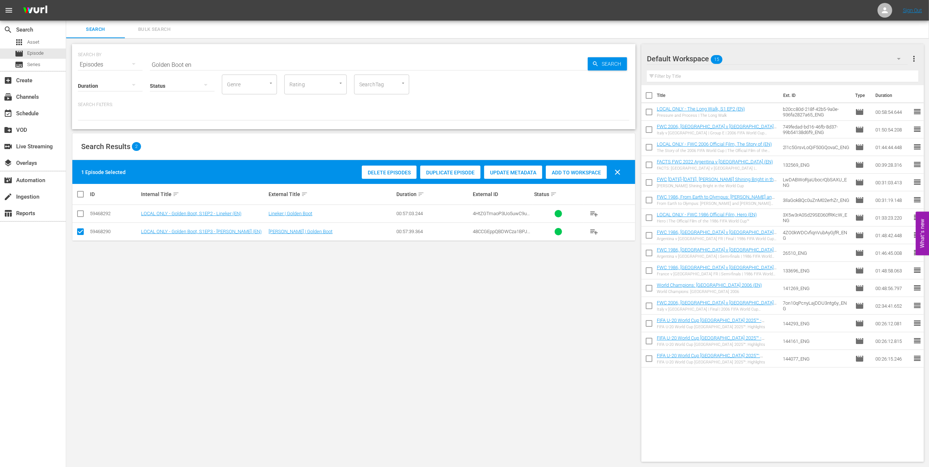
click at [559, 174] on span "Add to Workspace" at bounding box center [576, 173] width 61 height 6
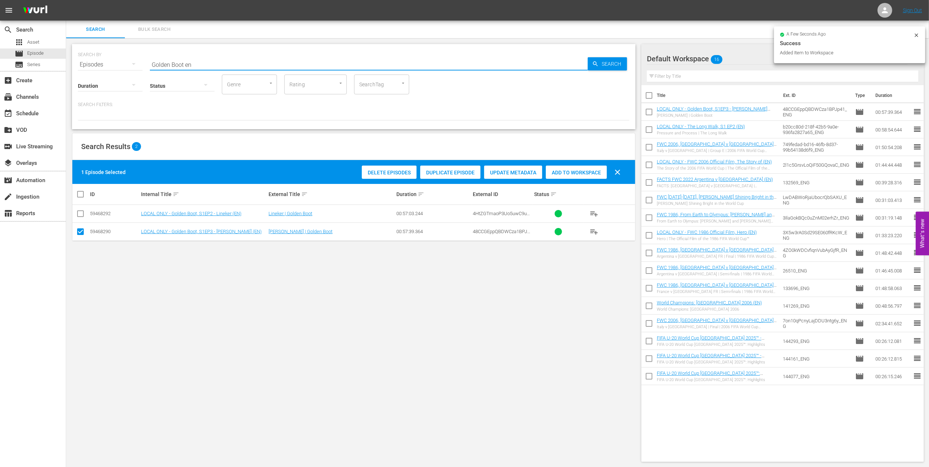
drag, startPoint x: 200, startPoint y: 62, endPoint x: 160, endPoint y: 69, distance: 40.4
click at [121, 69] on div "SEARCH BY Search By Episodes Search ID, Title, Description, Keywords, or Catego…" at bounding box center [354, 86] width 564 height 85
paste input "FWC 1970 - Final - [GEOGRAPHIC_DATA] v [GEOGRAPHIC_DATA]"
click at [253, 61] on input "FWC 1970 - Final - [GEOGRAPHIC_DATA] v [GEOGRAPHIC_DATA]" at bounding box center [369, 65] width 438 height 18
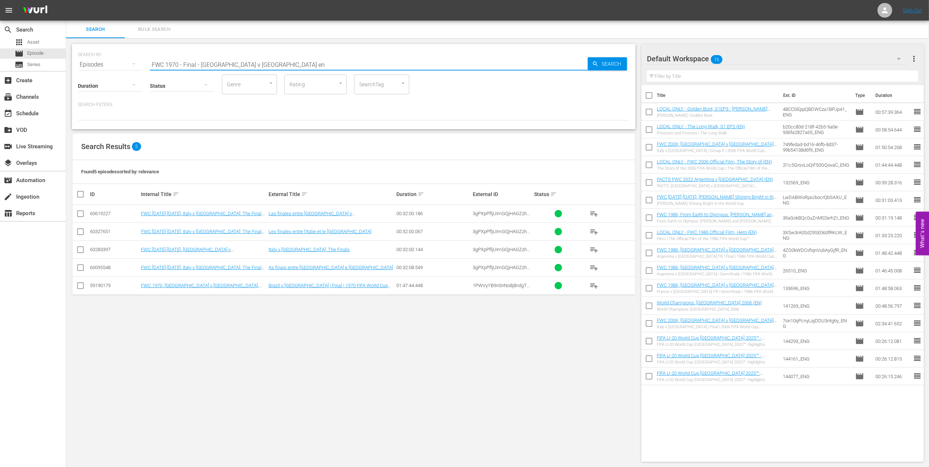
type input "FWC 1970 - Final - [GEOGRAPHIC_DATA] v [GEOGRAPHIC_DATA] en"
click at [81, 288] on input "checkbox" at bounding box center [80, 287] width 9 height 9
checkbox input "true"
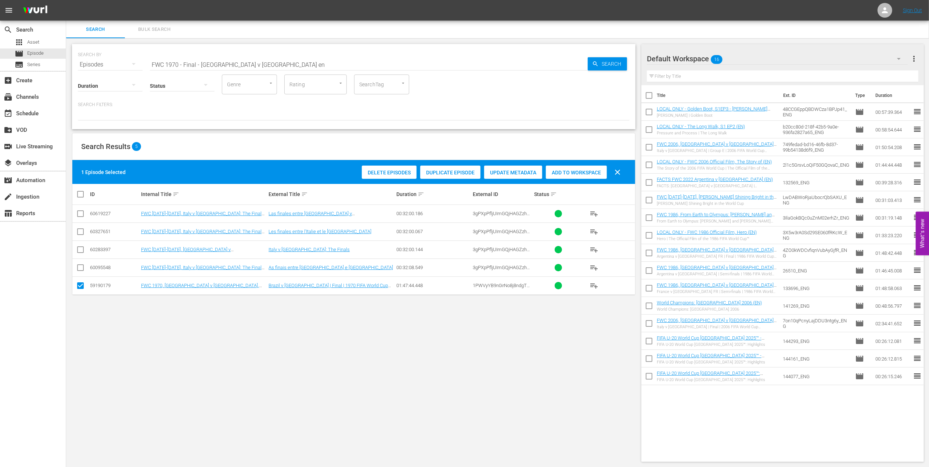
click at [576, 173] on span "Add to Workspace" at bounding box center [576, 173] width 61 height 6
drag, startPoint x: 246, startPoint y: 62, endPoint x: 95, endPoint y: 65, distance: 151.1
click at [95, 65] on div "SEARCH BY Search By Episodes Search ID, Title, Description, Keywords, or Catego…" at bounding box center [354, 60] width 552 height 26
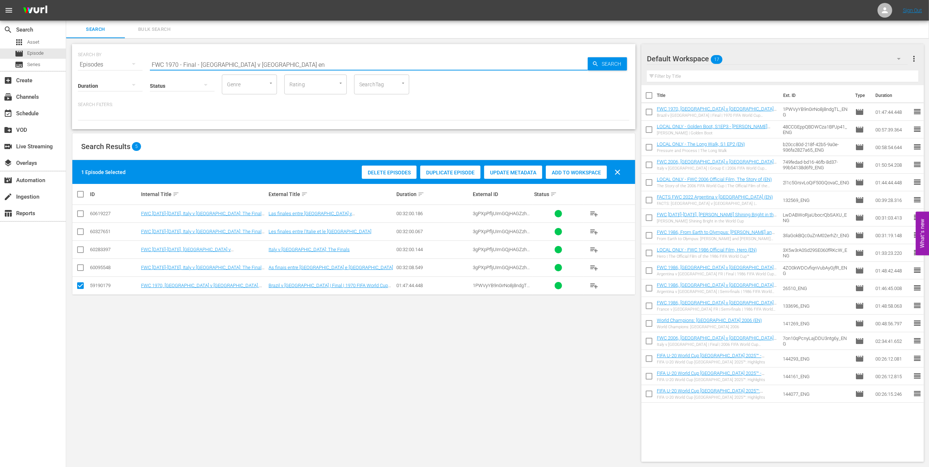
paste input "BRAZIL IN [DATE] - FWC [GEOGRAPHIC_DATA] 1970"
click at [261, 61] on input "BRAZIL IN [DATE] - FWC [GEOGRAPHIC_DATA] 1970" at bounding box center [369, 65] width 438 height 18
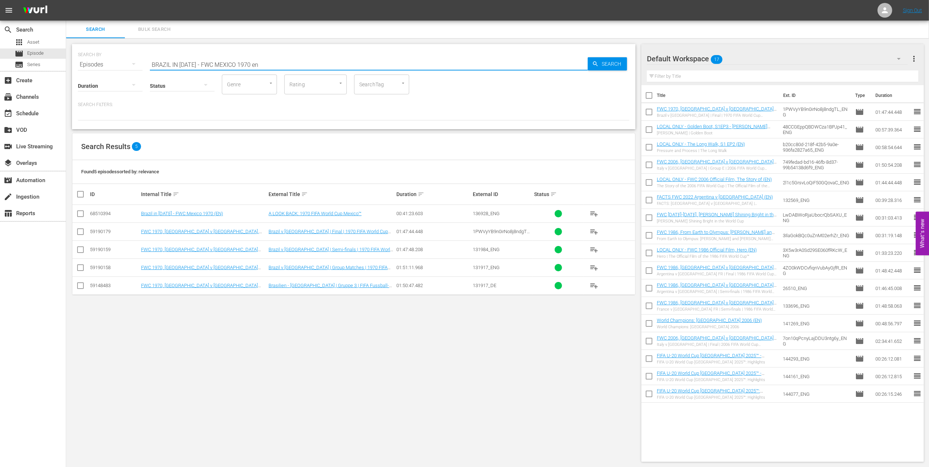
type input "BRAZIL IN [DATE] - FWC MEXICO 1970 en"
click at [77, 215] on input "checkbox" at bounding box center [80, 215] width 9 height 9
checkbox input "true"
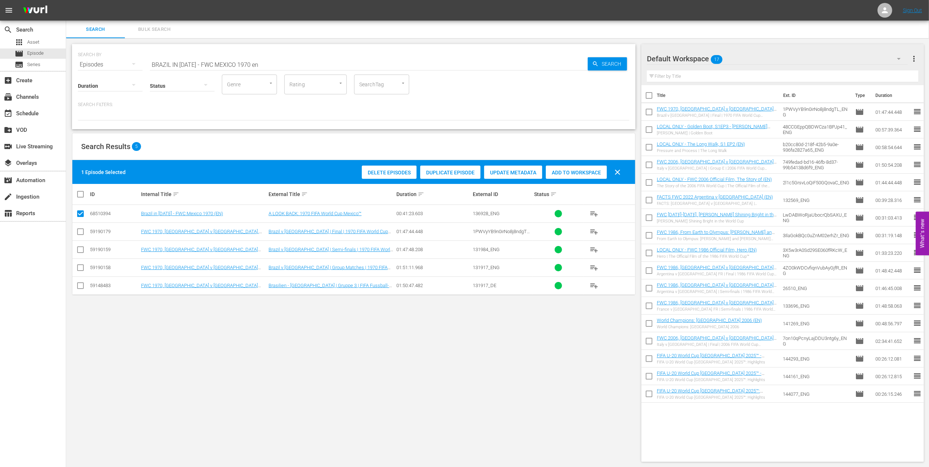
click at [572, 172] on span "Add to Workspace" at bounding box center [576, 173] width 61 height 6
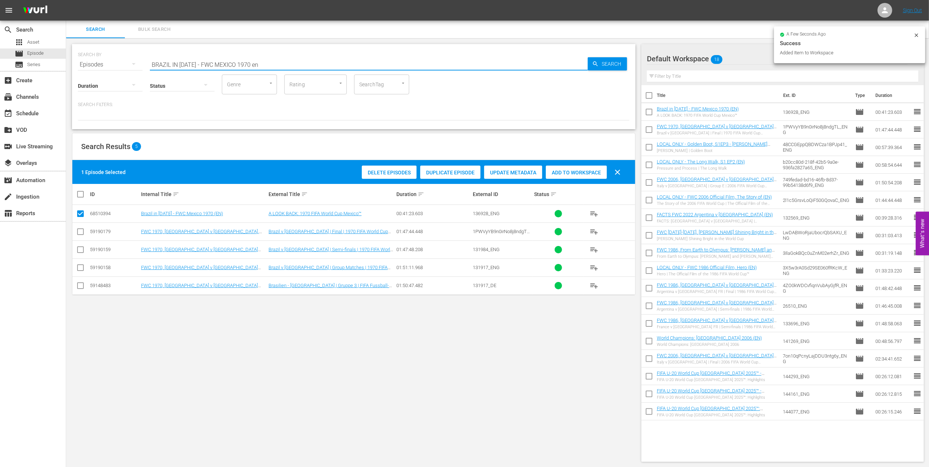
drag, startPoint x: 268, startPoint y: 62, endPoint x: 91, endPoint y: 63, distance: 176.4
click at [90, 62] on div "SEARCH BY Search By Episodes Search ID, Title, Description, Keywords, or Catego…" at bounding box center [354, 60] width 552 height 26
paste input "EP 3 | The Long Walk"
drag, startPoint x: 237, startPoint y: 62, endPoint x: 154, endPoint y: 64, distance: 83.1
click at [234, 64] on input "EP 3 | The Long Walk" at bounding box center [369, 65] width 438 height 18
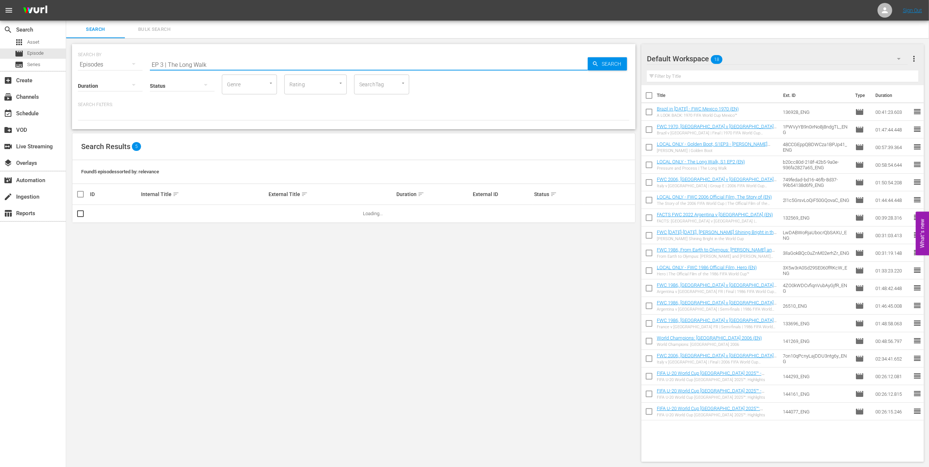
drag, startPoint x: 168, startPoint y: 63, endPoint x: 92, endPoint y: 69, distance: 76.3
click at [87, 69] on div "SEARCH BY Search By Episodes Search ID, Title, Description, Keywords, or Catego…" at bounding box center [354, 86] width 564 height 85
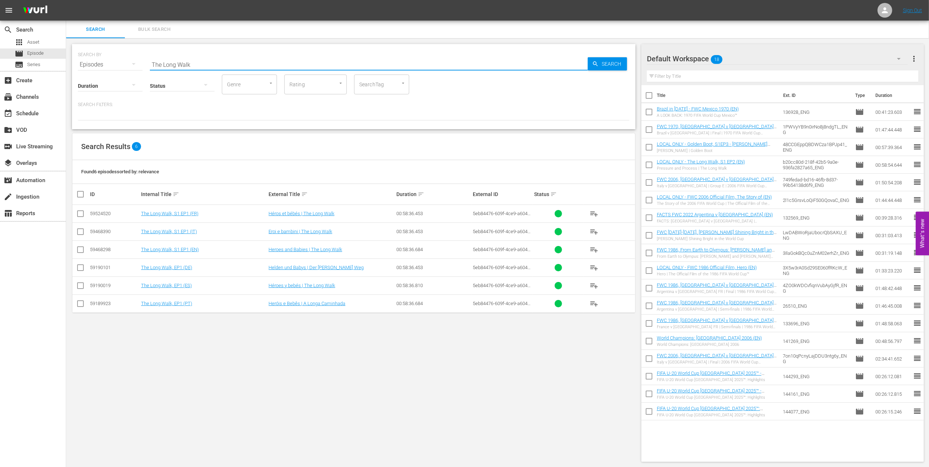
click at [229, 65] on input "The Long Walk" at bounding box center [369, 65] width 438 height 18
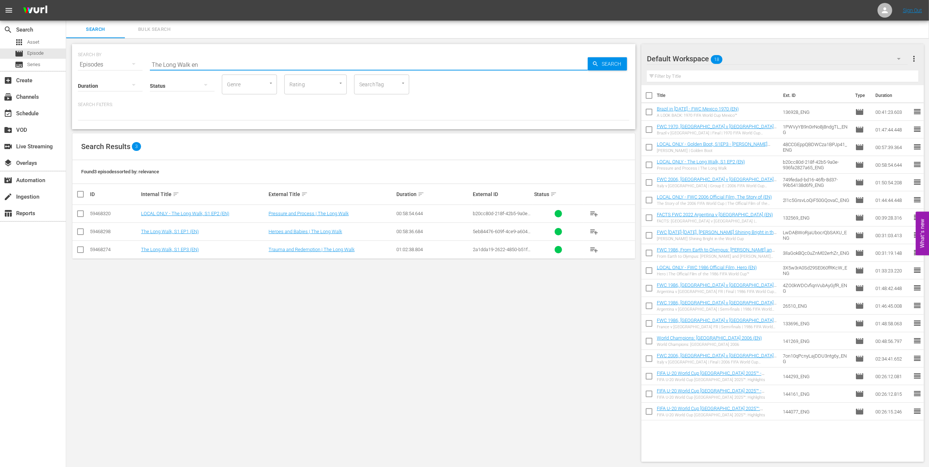
type input "The Long Walk en"
drag, startPoint x: 83, startPoint y: 247, endPoint x: 123, endPoint y: 245, distance: 39.7
click at [83, 248] on input "checkbox" at bounding box center [80, 251] width 9 height 9
checkbox input "true"
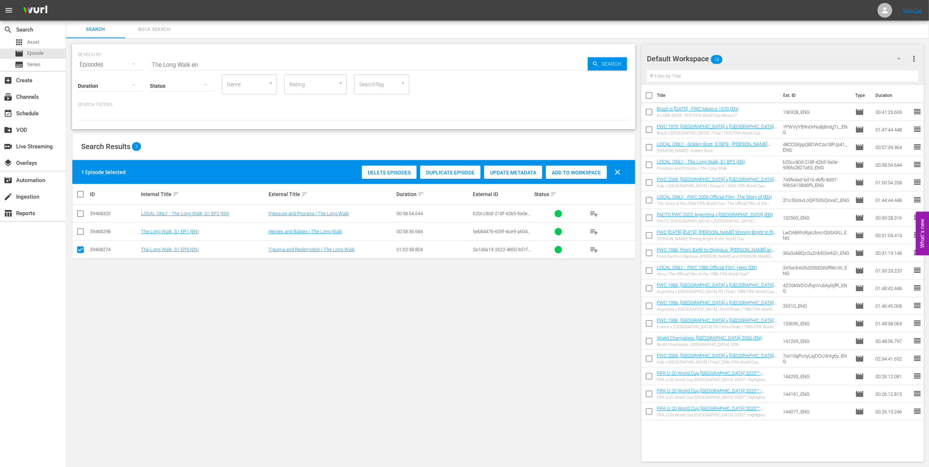
click at [579, 168] on div "Add to Workspace" at bounding box center [576, 173] width 61 height 14
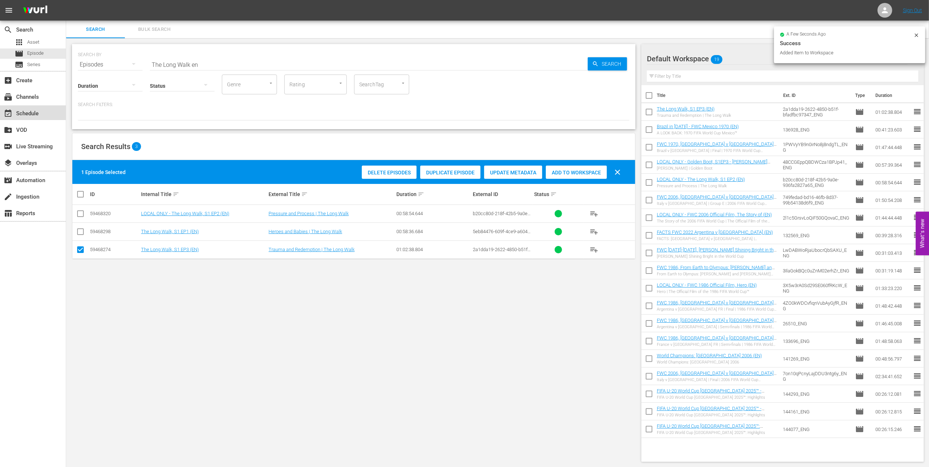
click at [40, 115] on div "event_available Schedule" at bounding box center [20, 112] width 41 height 7
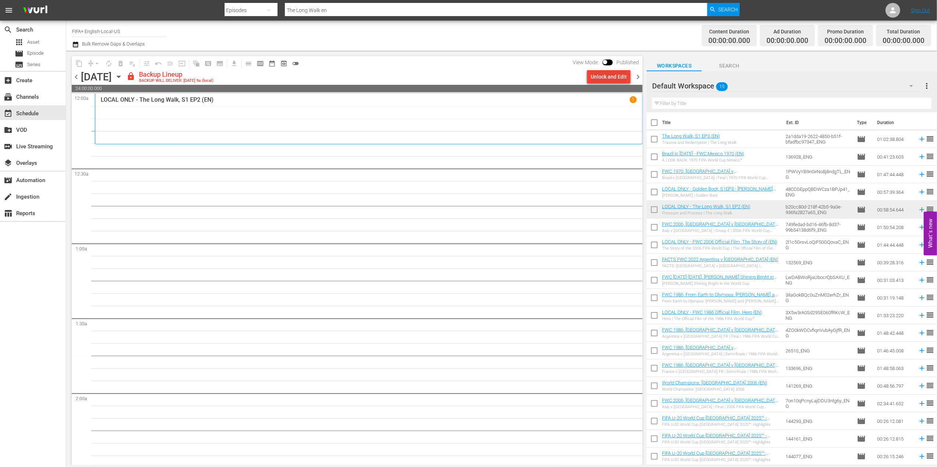
click at [612, 77] on div "Unlock and Edit" at bounding box center [609, 76] width 36 height 13
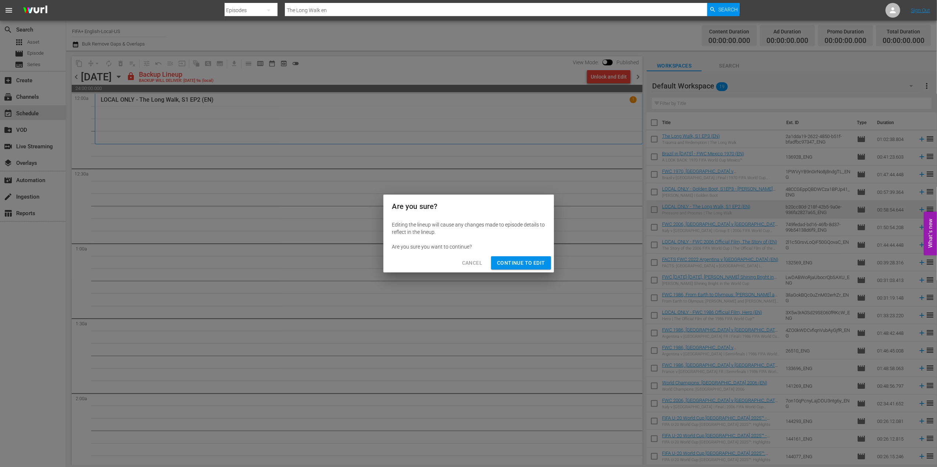
click at [510, 260] on span "Continue to Edit" at bounding box center [521, 263] width 48 height 9
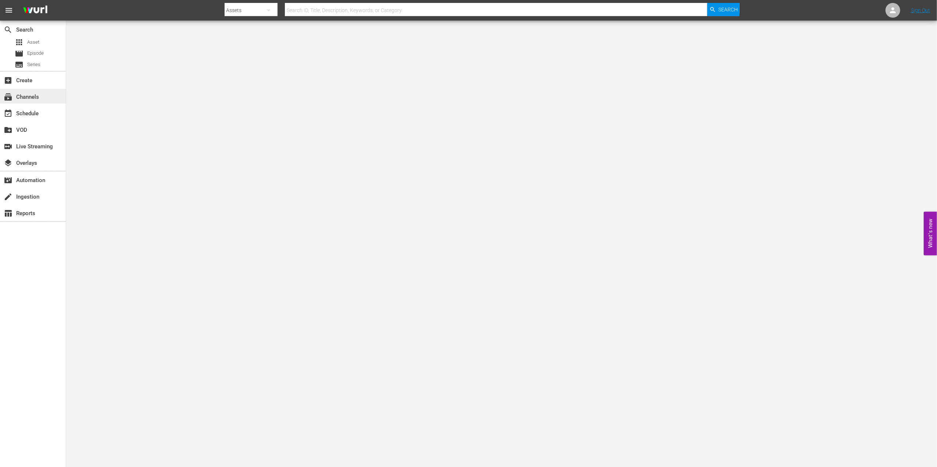
click at [39, 97] on div "subscriptions Channels" at bounding box center [20, 96] width 41 height 7
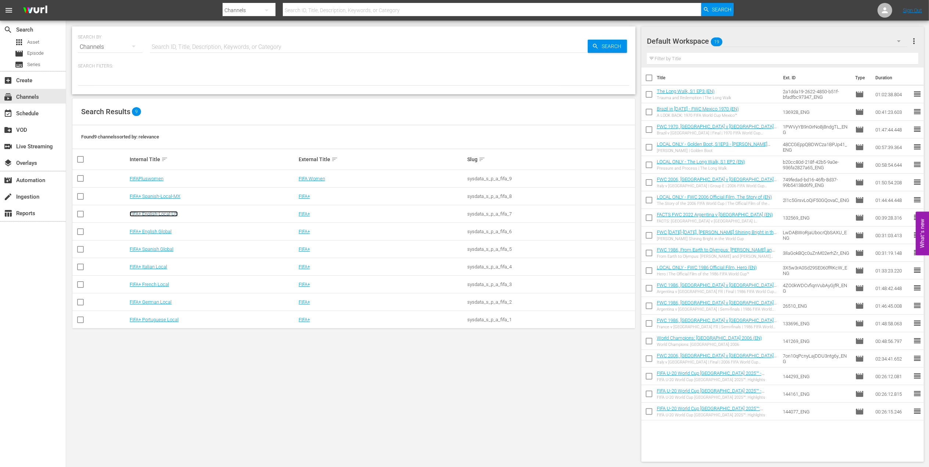
click at [171, 216] on link "FIFA+ English-Local-US" at bounding box center [154, 214] width 48 height 6
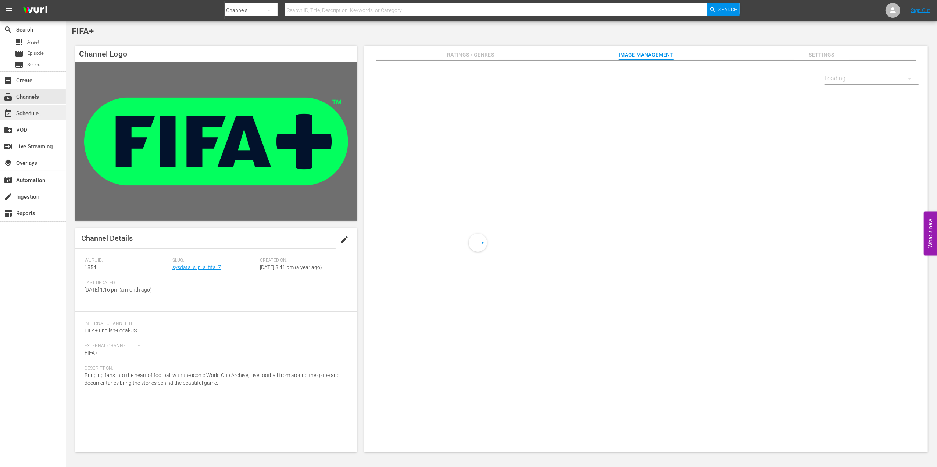
click at [24, 114] on div "event_available Schedule" at bounding box center [20, 112] width 41 height 7
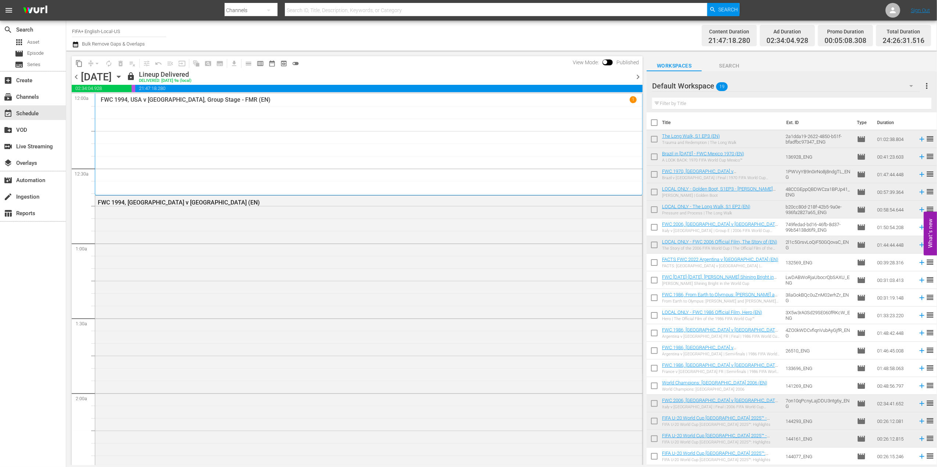
click at [635, 79] on span "chevron_right" at bounding box center [637, 76] width 9 height 9
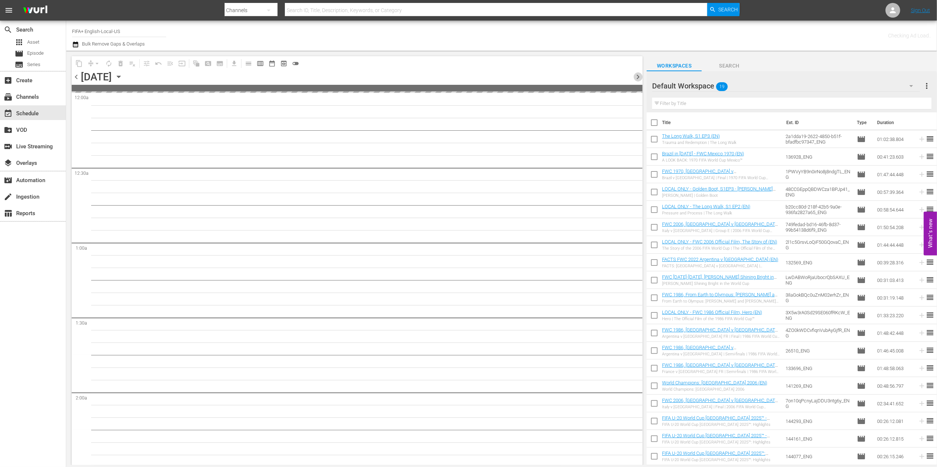
click at [635, 79] on span "chevron_right" at bounding box center [637, 76] width 9 height 9
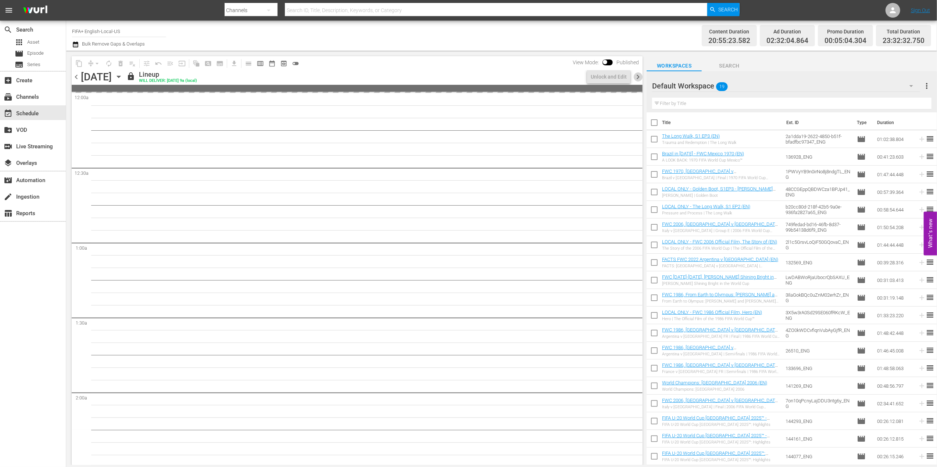
click at [635, 79] on span "chevron_right" at bounding box center [637, 76] width 9 height 9
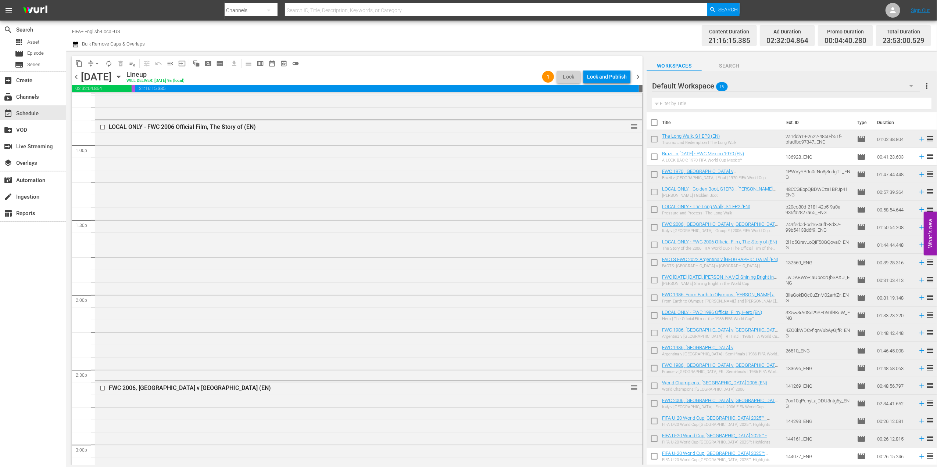
scroll to position [1892, 0]
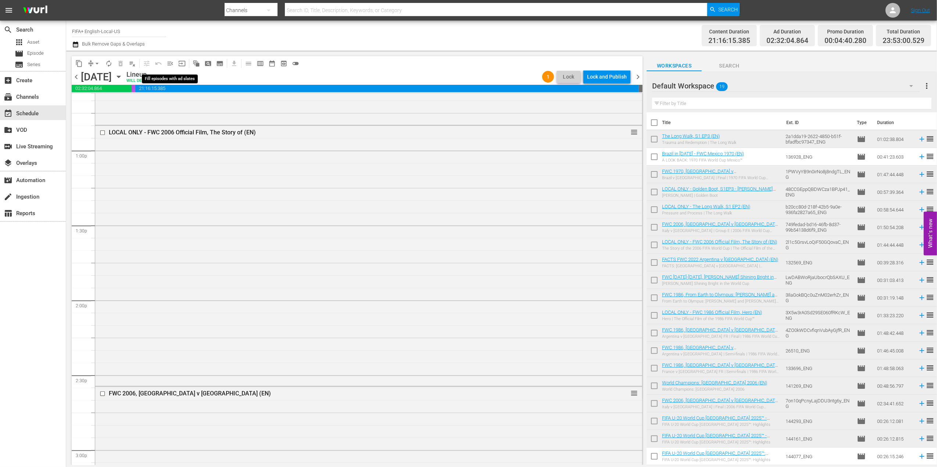
click at [171, 62] on span "menu_open" at bounding box center [169, 63] width 7 height 7
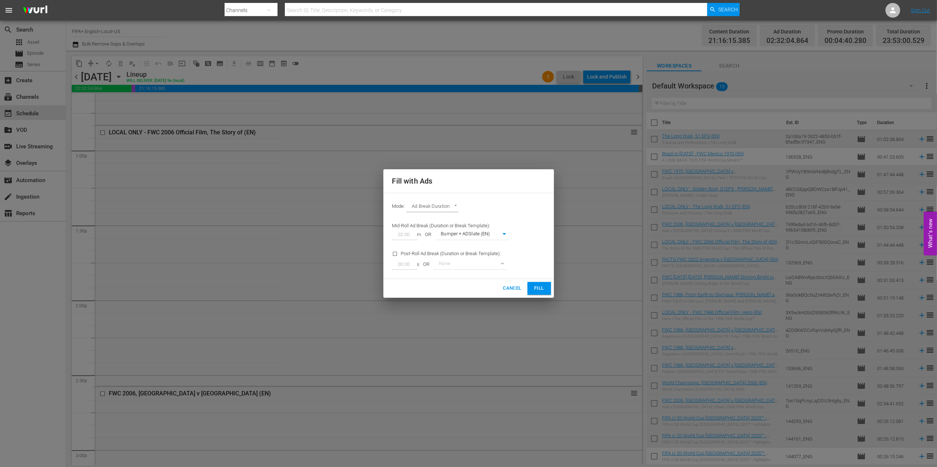
click at [544, 290] on span "Fill" at bounding box center [539, 288] width 12 height 8
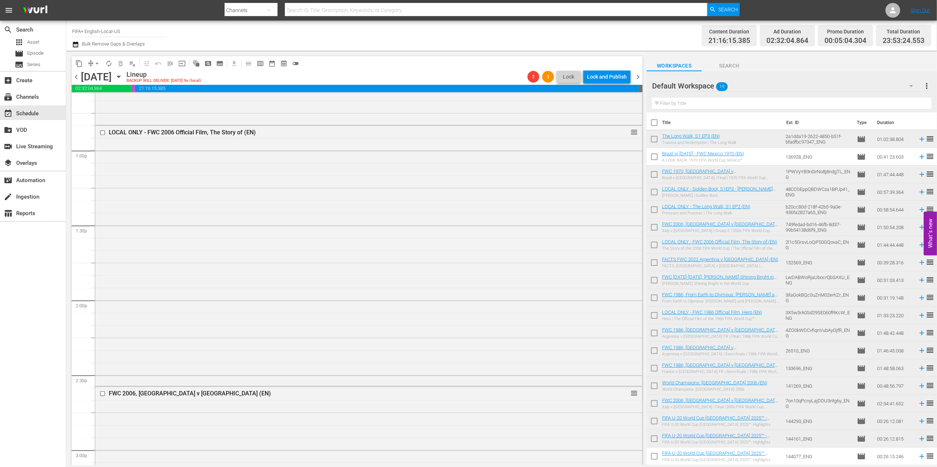
click at [544, 290] on div "LOCAL ONLY - FWC 2006 Official Film, The Story of (EN) reorder" at bounding box center [368, 255] width 547 height 259
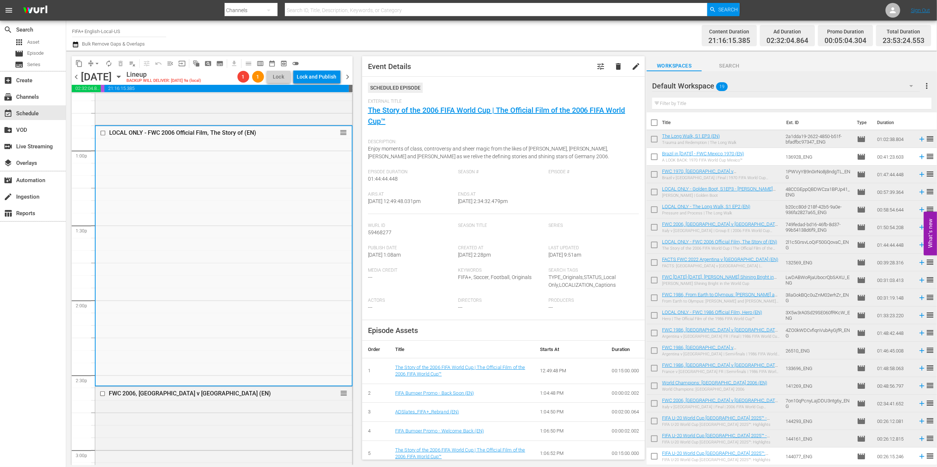
drag, startPoint x: 350, startPoint y: 75, endPoint x: 177, endPoint y: 79, distance: 173.1
click at [350, 75] on span "chevron_right" at bounding box center [347, 76] width 9 height 9
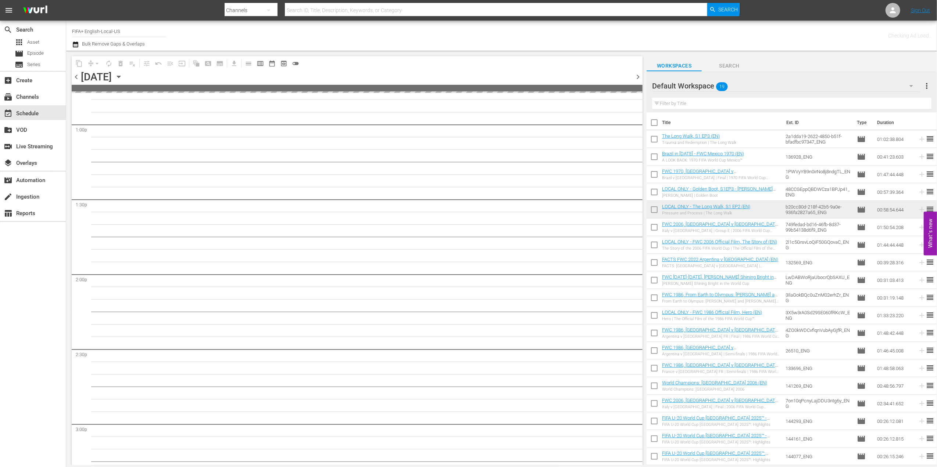
click at [76, 76] on span "chevron_left" at bounding box center [76, 76] width 9 height 9
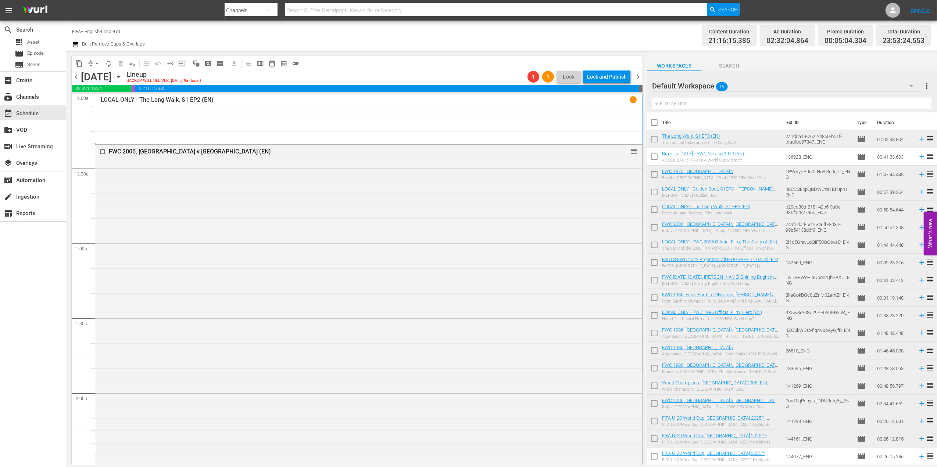
click at [644, 82] on div "content_copy compress arrow_drop_down autorenew_outlined delete_forever_outline…" at bounding box center [355, 258] width 578 height 415
click at [172, 62] on span "menu_open" at bounding box center [169, 63] width 7 height 7
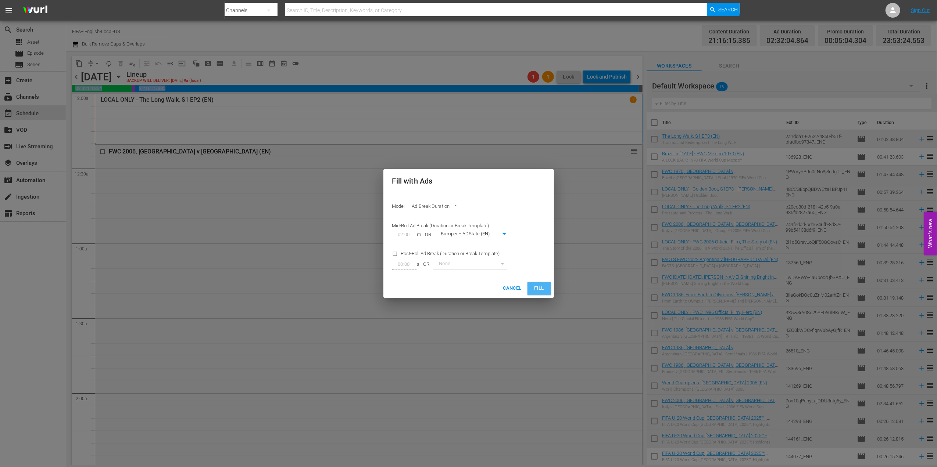
click at [538, 288] on span "Fill" at bounding box center [539, 288] width 12 height 8
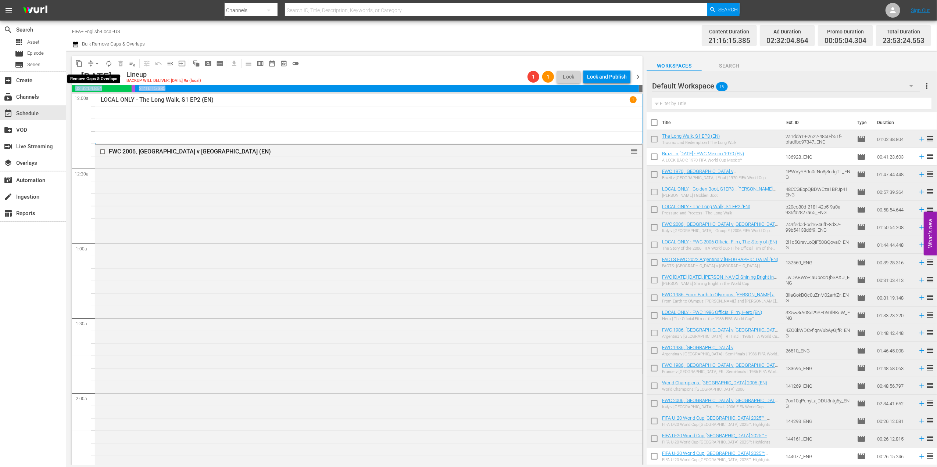
click at [98, 64] on span "arrow_drop_down" at bounding box center [96, 63] width 7 height 7
click at [111, 101] on li "Align to End of Previous Day" at bounding box center [97, 103] width 77 height 12
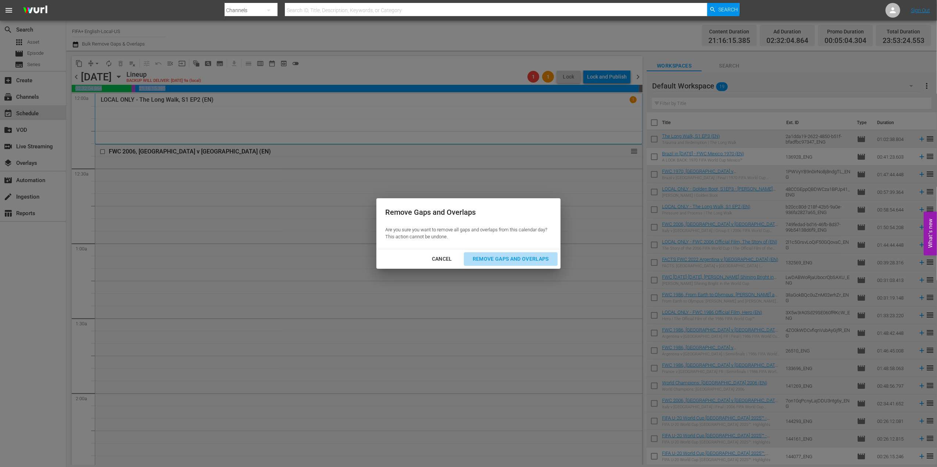
click at [502, 257] on div "Remove Gaps and Overlaps" at bounding box center [511, 259] width 88 height 9
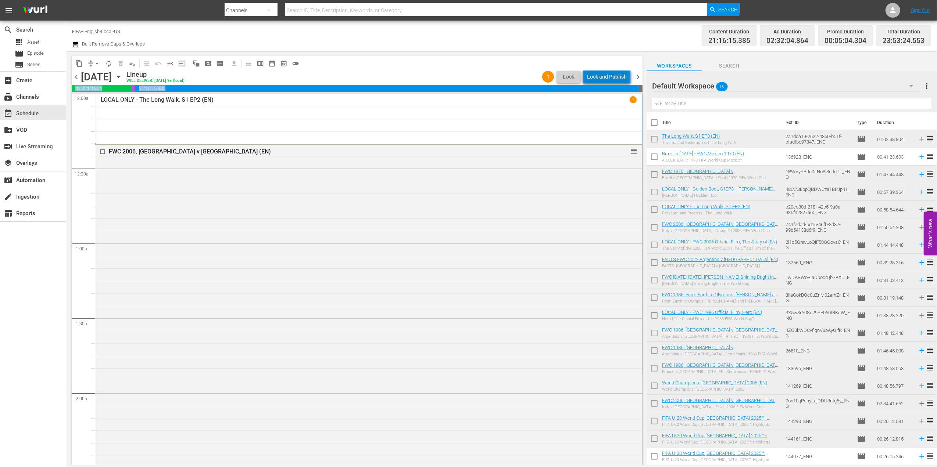
click at [609, 78] on div "Lock and Publish" at bounding box center [607, 76] width 40 height 13
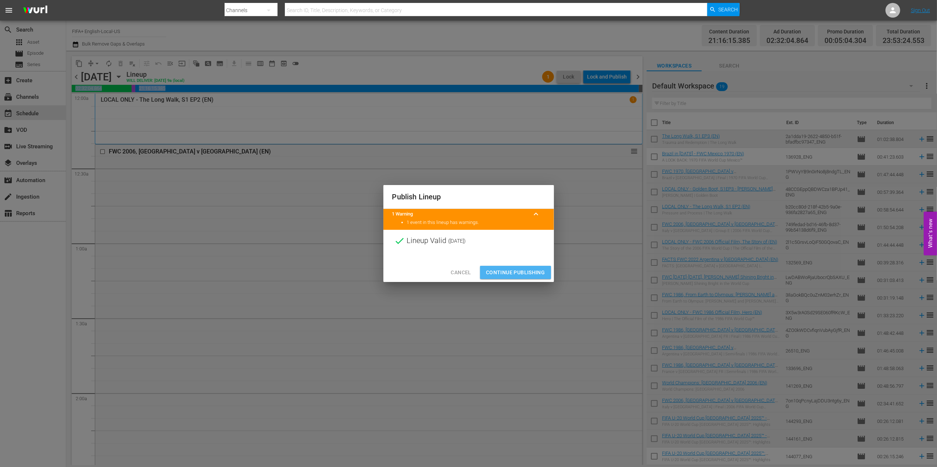
click at [502, 273] on span "Continue Publishing" at bounding box center [515, 272] width 59 height 9
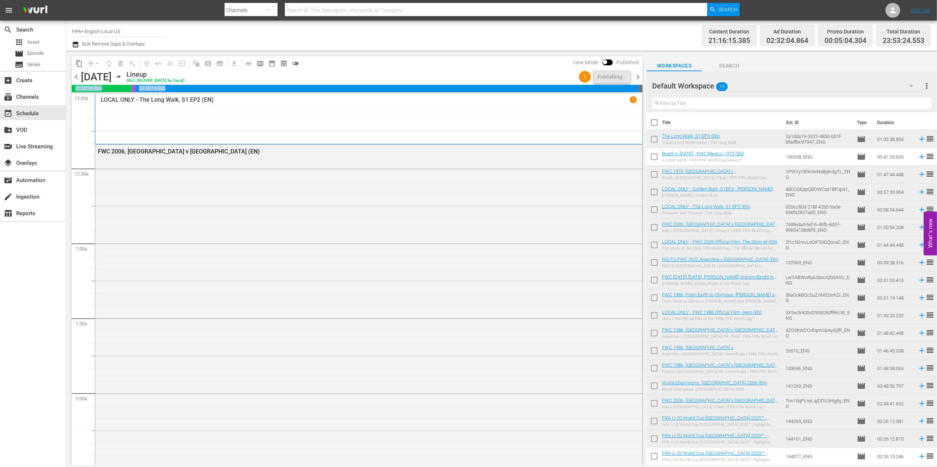
click at [637, 75] on span "chevron_right" at bounding box center [637, 76] width 9 height 9
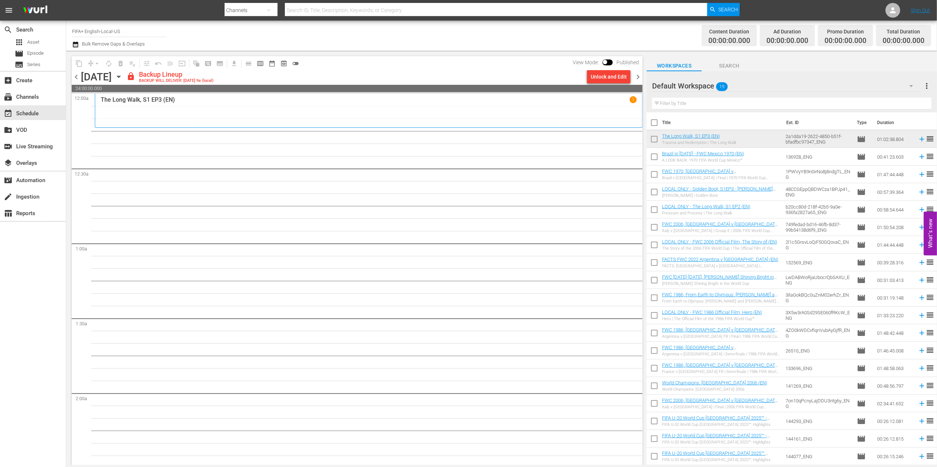
click at [75, 77] on span "chevron_left" at bounding box center [76, 76] width 9 height 9
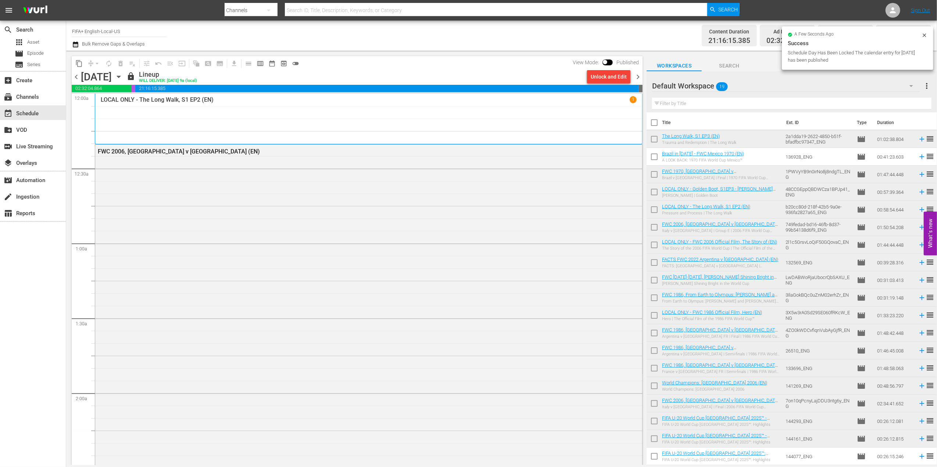
click at [637, 75] on span "chevron_right" at bounding box center [637, 76] width 9 height 9
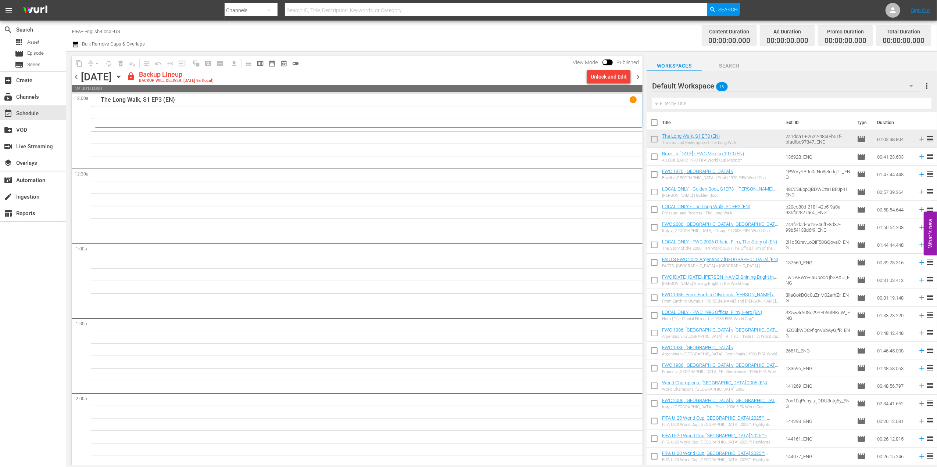
click at [651, 140] on input "checkbox" at bounding box center [653, 140] width 15 height 15
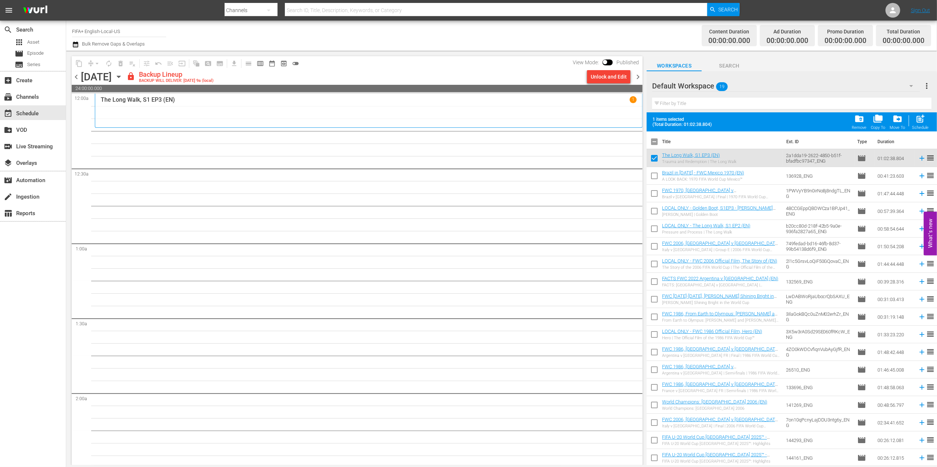
click at [655, 155] on input "checkbox" at bounding box center [653, 159] width 15 height 15
checkbox input "false"
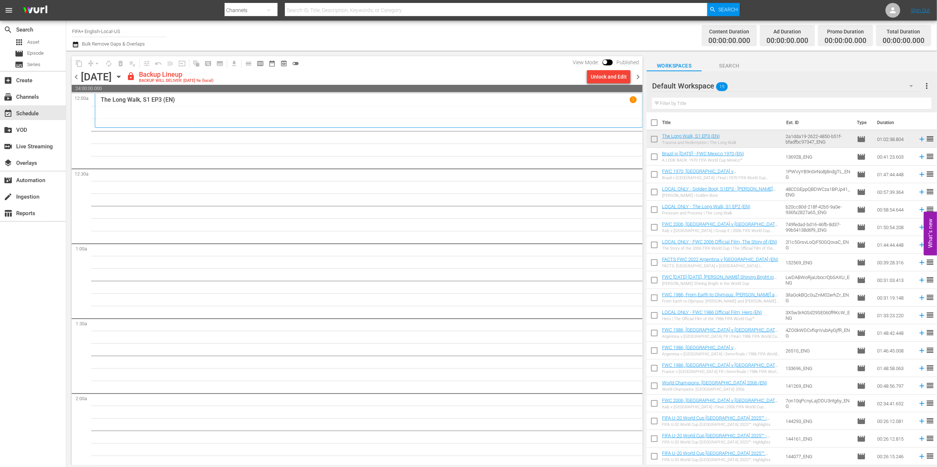
click at [656, 118] on input "checkbox" at bounding box center [653, 123] width 15 height 15
checkbox input "true"
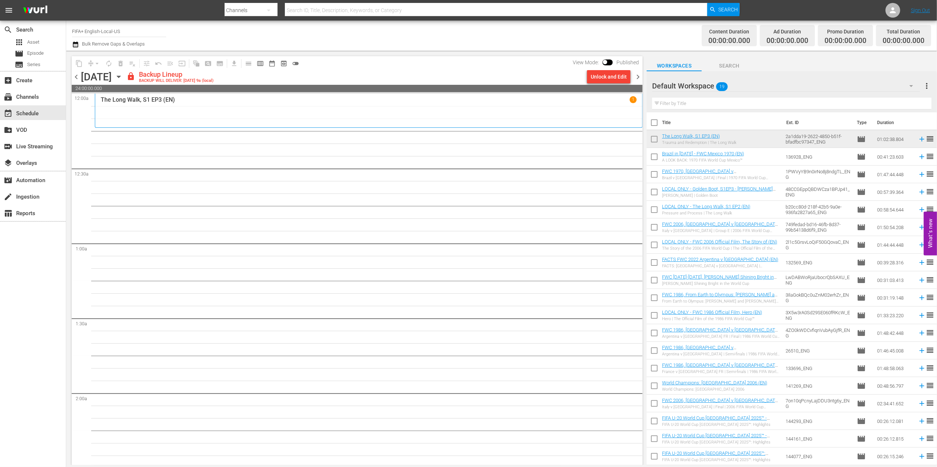
checkbox input "true"
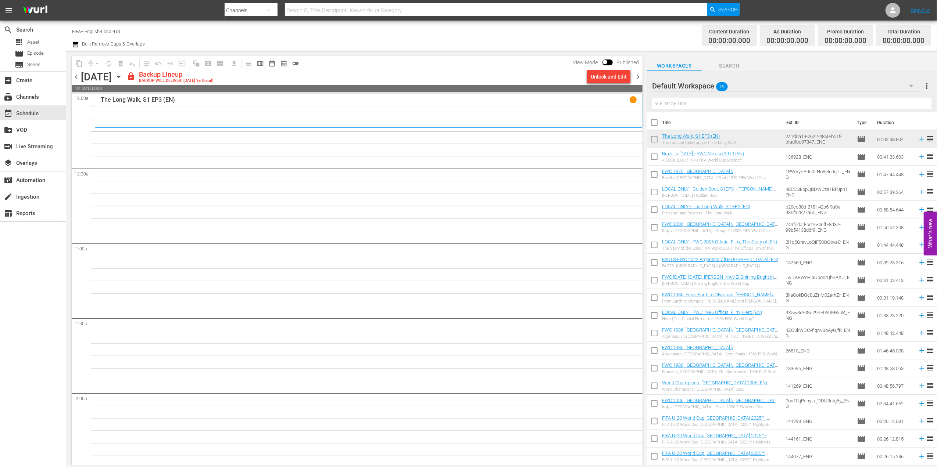
checkbox input "true"
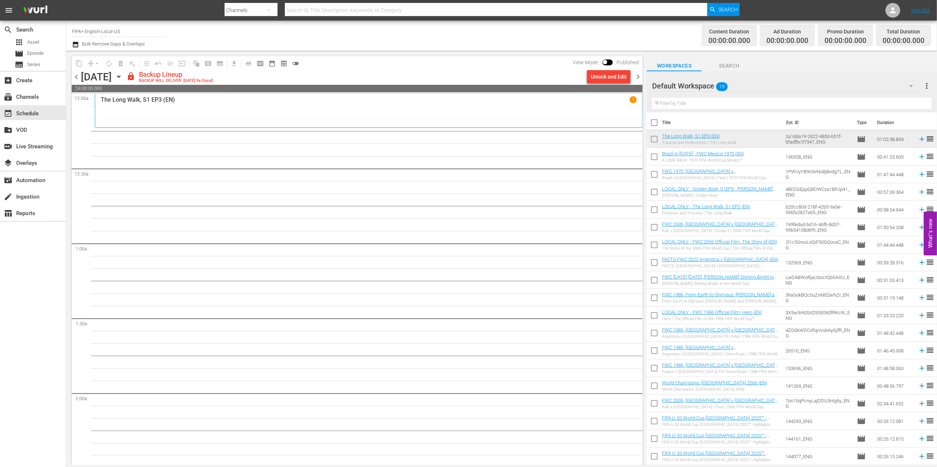
checkbox input "true"
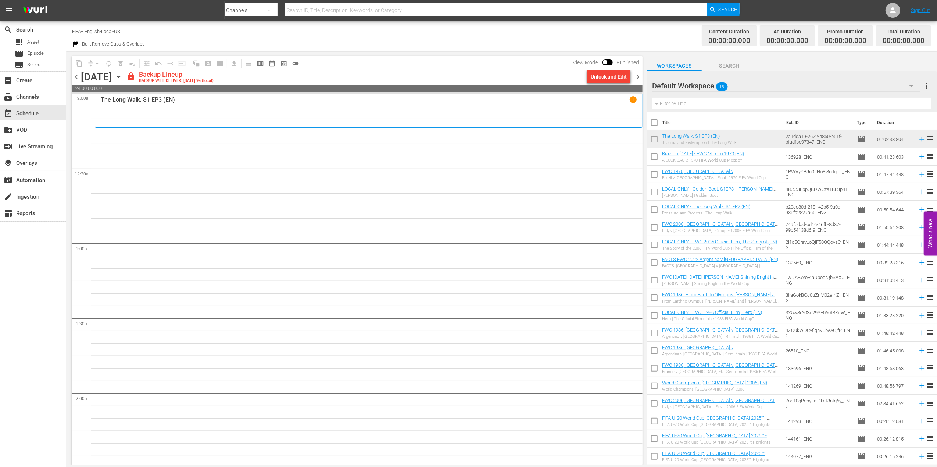
checkbox input "true"
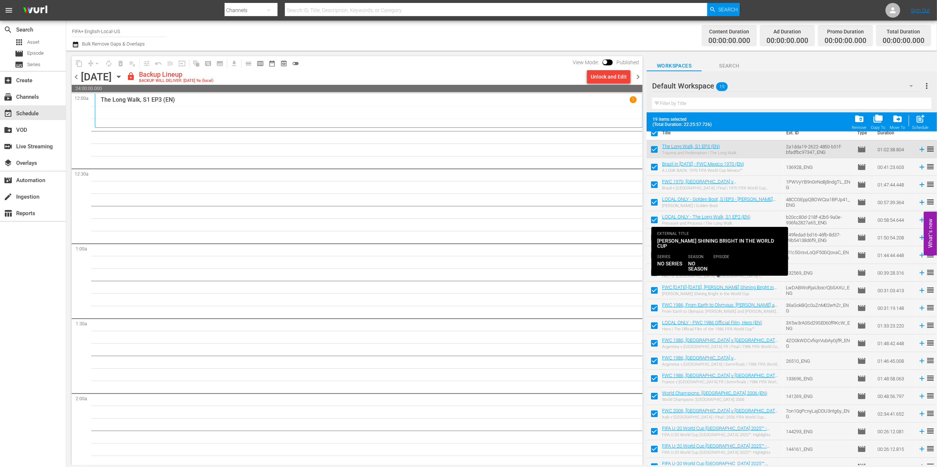
scroll to position [18, 0]
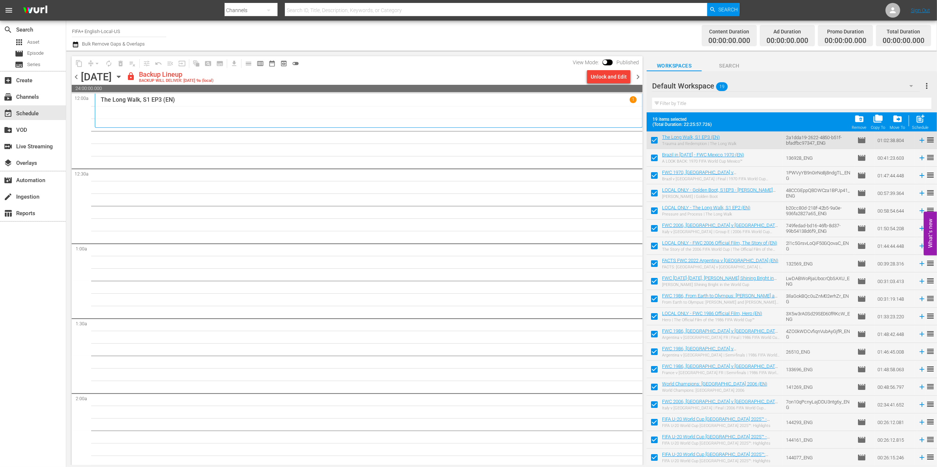
drag, startPoint x: 653, startPoint y: 425, endPoint x: 654, endPoint y: 429, distance: 4.2
click at [653, 361] on input "checkbox" at bounding box center [653, 423] width 15 height 15
checkbox input "false"
click at [657, 361] on input "checkbox" at bounding box center [653, 441] width 15 height 15
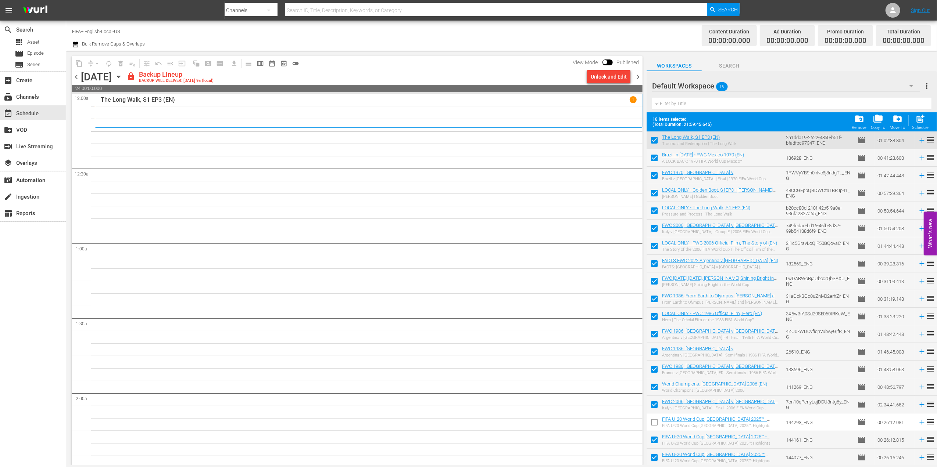
checkbox input "false"
click at [654, 361] on input "checkbox" at bounding box center [653, 459] width 15 height 15
checkbox input "false"
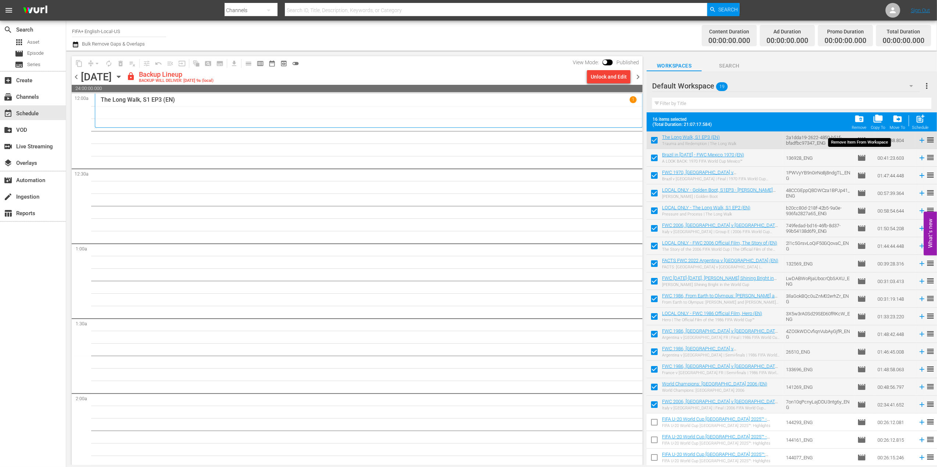
click at [748, 121] on span "folder_delete" at bounding box center [859, 119] width 10 height 10
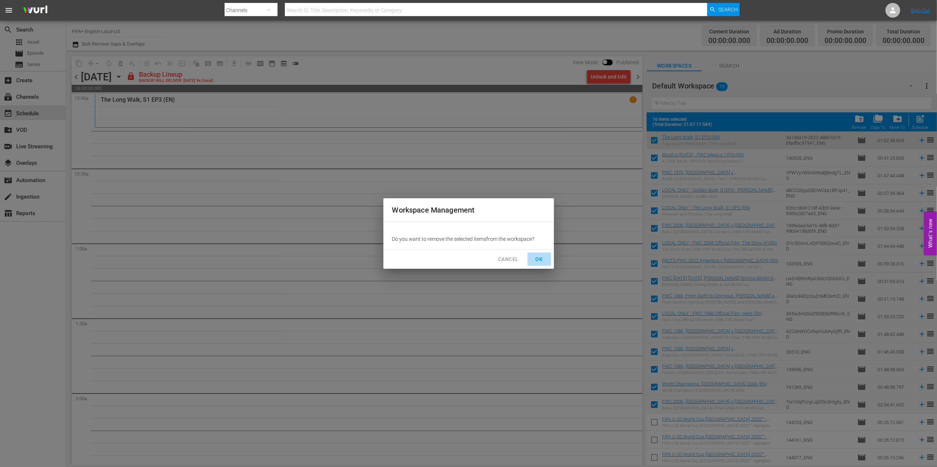
click at [543, 258] on span "OK" at bounding box center [539, 259] width 12 height 9
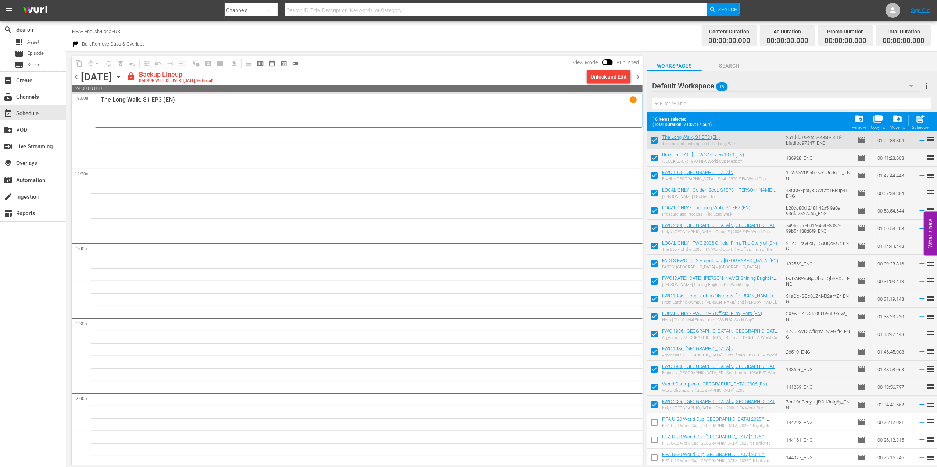
checkbox input "false"
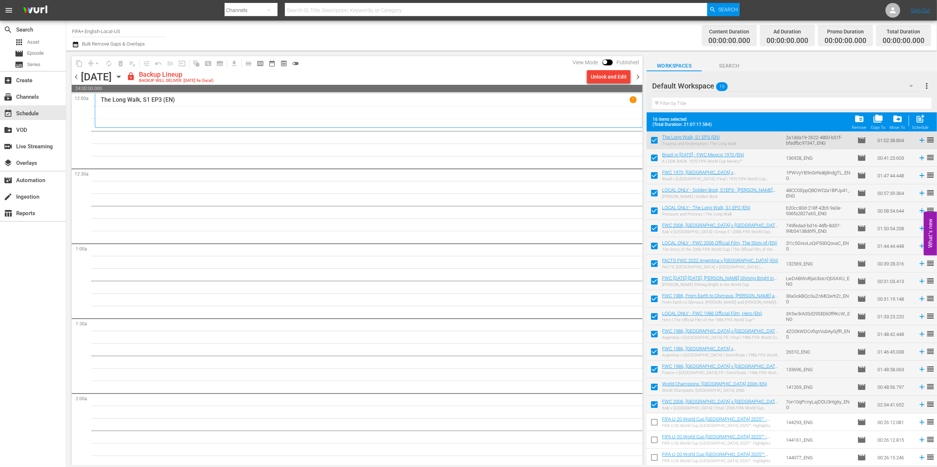
checkbox input "false"
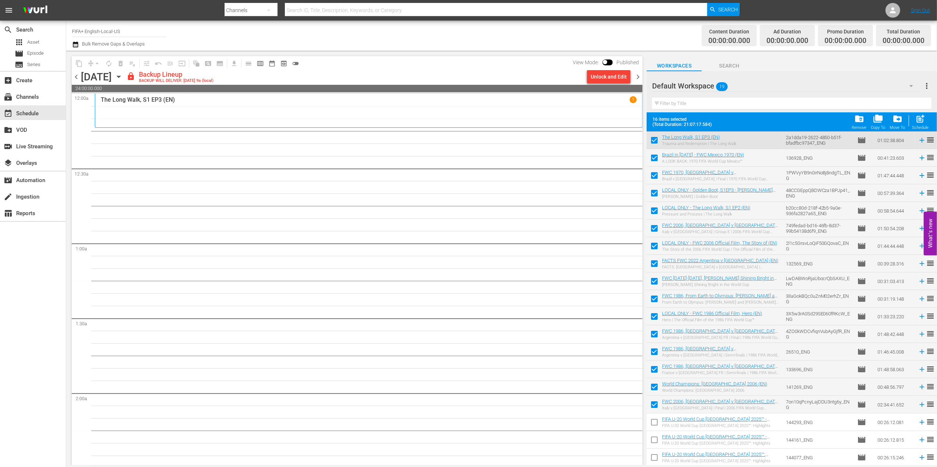
checkbox input "false"
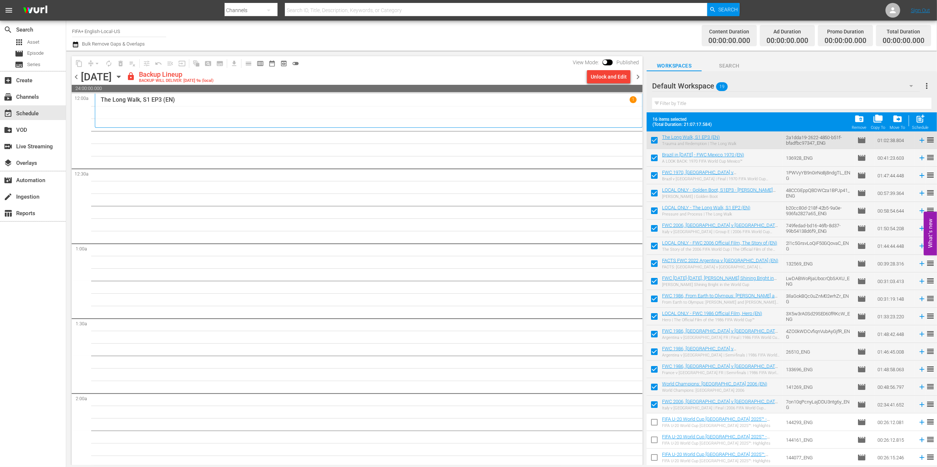
checkbox input "false"
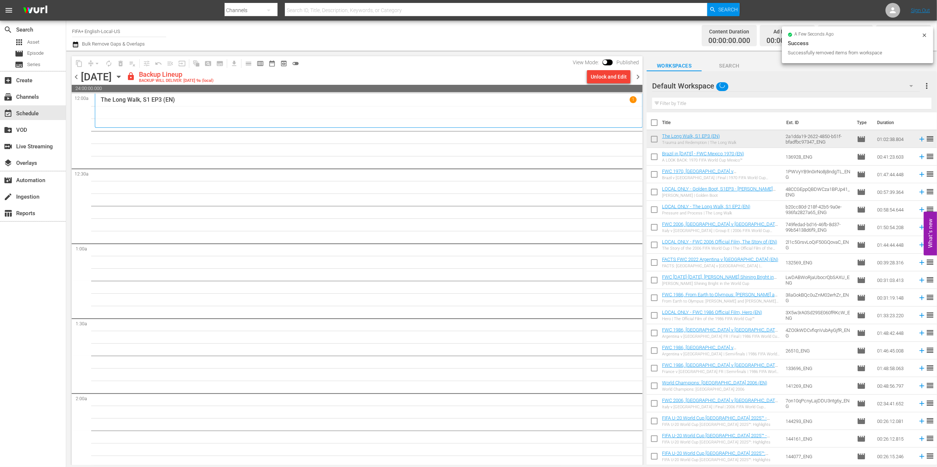
scroll to position [0, 0]
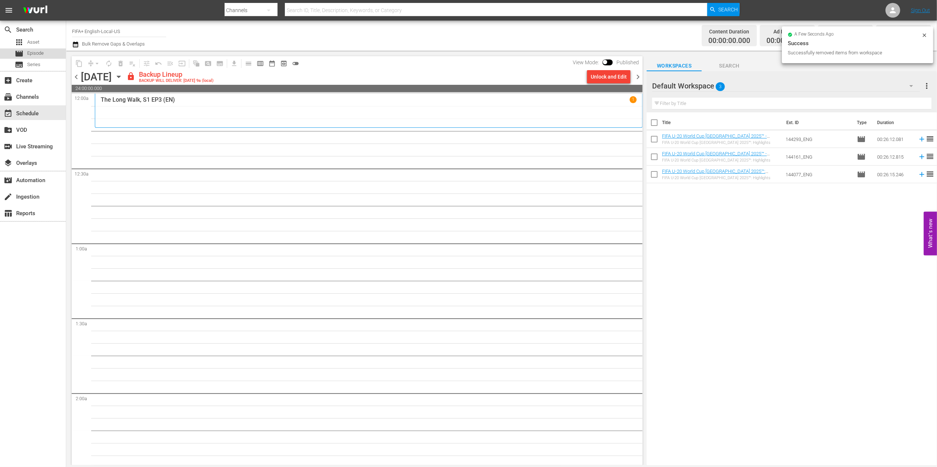
click at [53, 52] on div "movie Episode" at bounding box center [33, 54] width 66 height 10
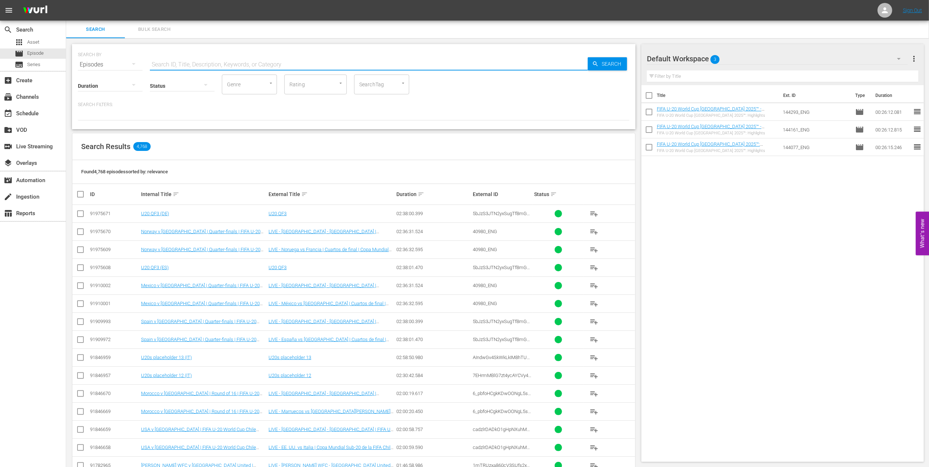
click at [281, 59] on input "text" at bounding box center [369, 65] width 438 height 18
paste input "FWC 2022 - Final - Argentina v France"
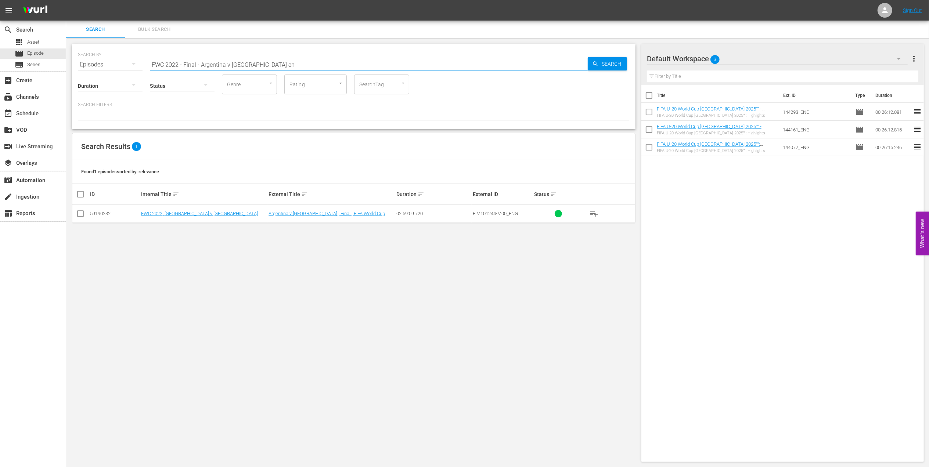
type input "FWC 2022 - Final - Argentina v France en"
drag, startPoint x: 80, startPoint y: 212, endPoint x: 90, endPoint y: 214, distance: 10.4
click at [80, 212] on input "checkbox" at bounding box center [80, 215] width 9 height 9
checkbox input "true"
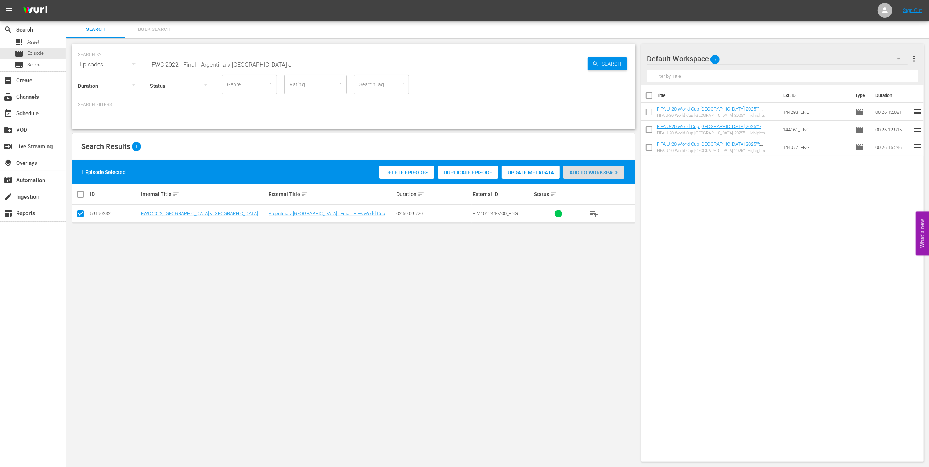
click at [589, 170] on span "Add to Workspace" at bounding box center [594, 173] width 61 height 6
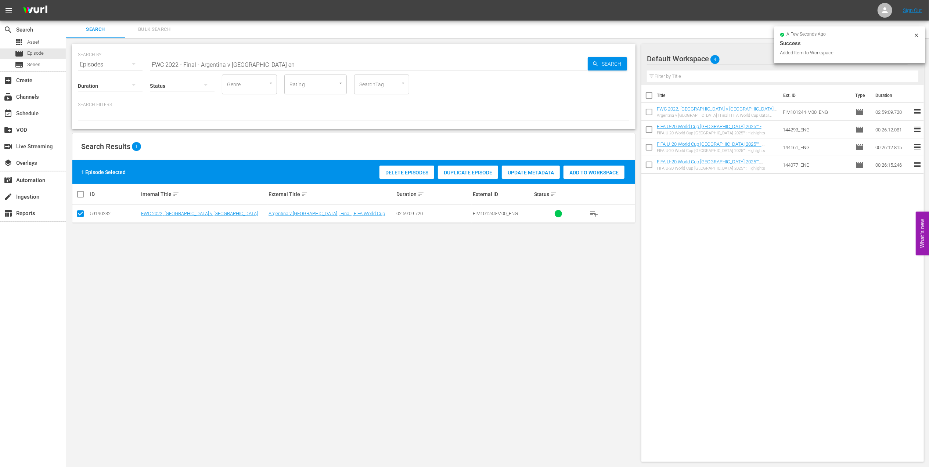
drag, startPoint x: 93, startPoint y: 65, endPoint x: 87, endPoint y: 65, distance: 5.5
click at [78, 65] on div "SEARCH BY Search By Episodes Search ID, Title, Description, Keywords, or Catego…" at bounding box center [354, 60] width 552 height 26
paste input "WC 2003 Sweden v Canada, Semifinals"
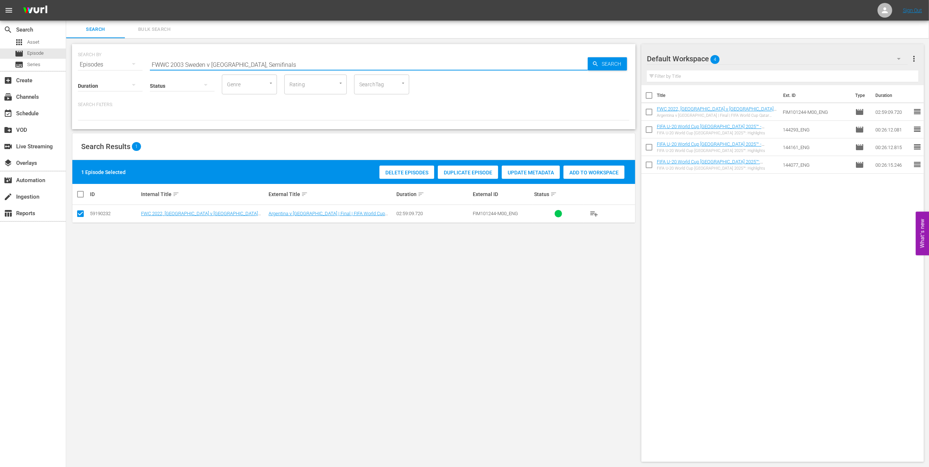
click at [292, 61] on input "FWWC 2003 Sweden v Canada, Semifinals" at bounding box center [369, 65] width 438 height 18
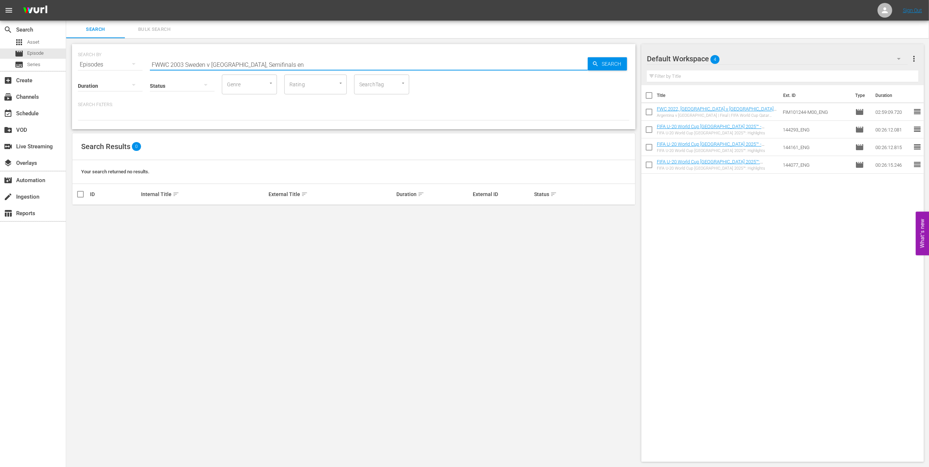
drag, startPoint x: 259, startPoint y: 64, endPoint x: 236, endPoint y: 64, distance: 23.9
click at [236, 64] on input "FWWC 2003 Sweden v Canada, Semifinals en" at bounding box center [369, 65] width 438 height 18
type input "FWWC 2003 Sweden v Canada en"
click at [81, 214] on input "checkbox" at bounding box center [80, 215] width 9 height 9
checkbox input "true"
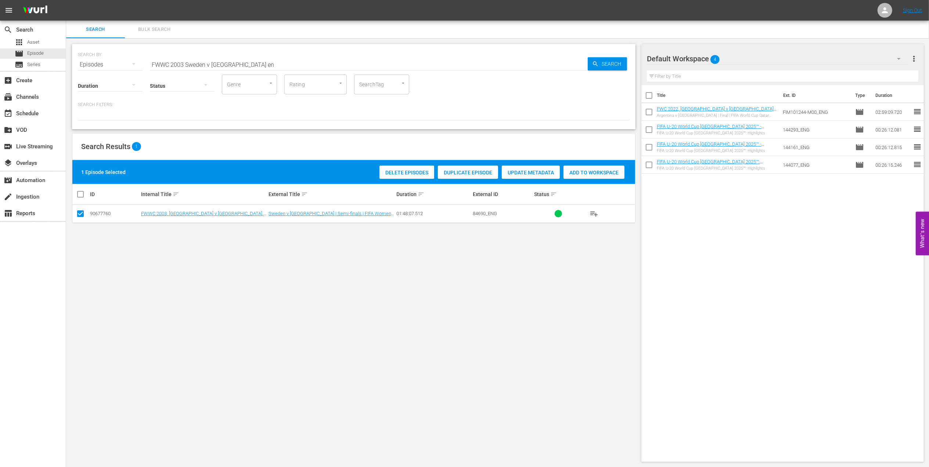
click at [590, 171] on span "Add to Workspace" at bounding box center [594, 173] width 61 height 6
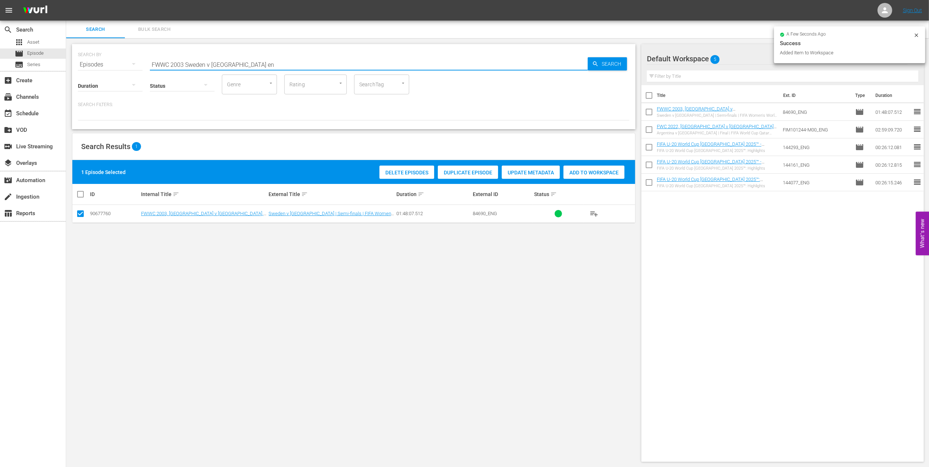
drag, startPoint x: 234, startPoint y: 62, endPoint x: 171, endPoint y: 62, distance: 62.8
click at [109, 62] on div "SEARCH BY Search By Episodes Search ID, Title, Description, Keywords, or Catego…" at bounding box center [354, 60] width 552 height 26
paste input "USA v Germany, Semifinals"
click at [263, 62] on input "FWWC 2003 USA v Germany, Semifinals" at bounding box center [369, 65] width 438 height 18
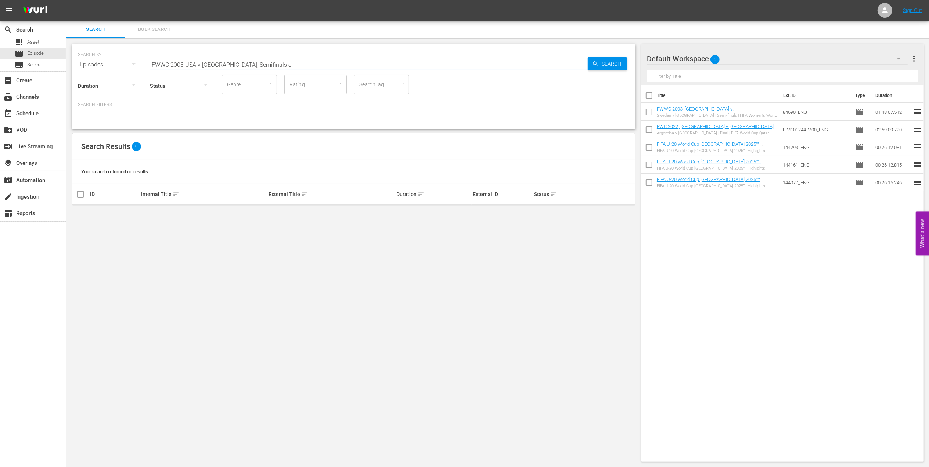
drag, startPoint x: 255, startPoint y: 63, endPoint x: 226, endPoint y: 65, distance: 28.7
click at [226, 65] on input "FWWC 2003 USA v Germany, Semifinals en" at bounding box center [369, 65] width 438 height 18
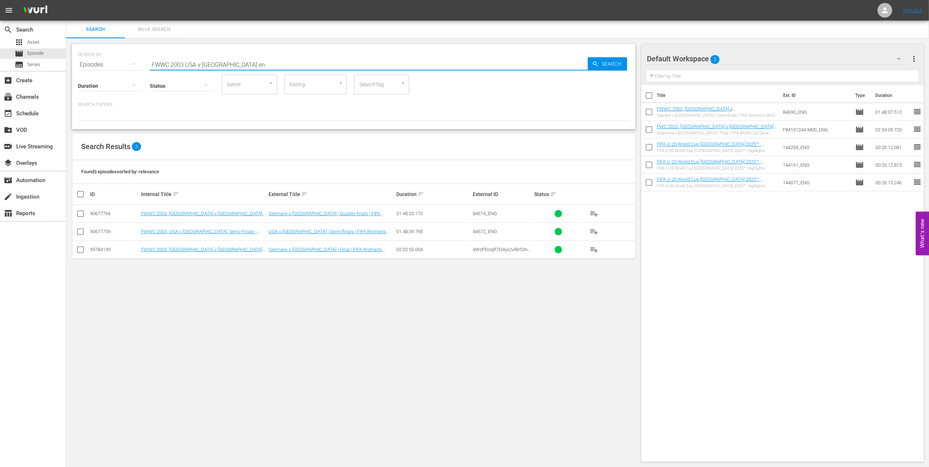
type input "FWWC 2003 USA v Germany en"
click at [83, 230] on input "checkbox" at bounding box center [80, 233] width 9 height 9
checkbox input "true"
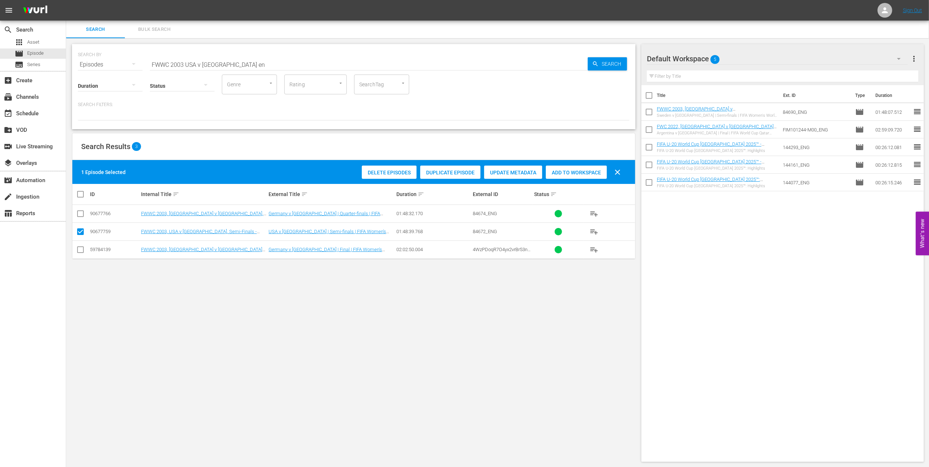
click at [581, 171] on span "Add to Workspace" at bounding box center [576, 173] width 61 height 6
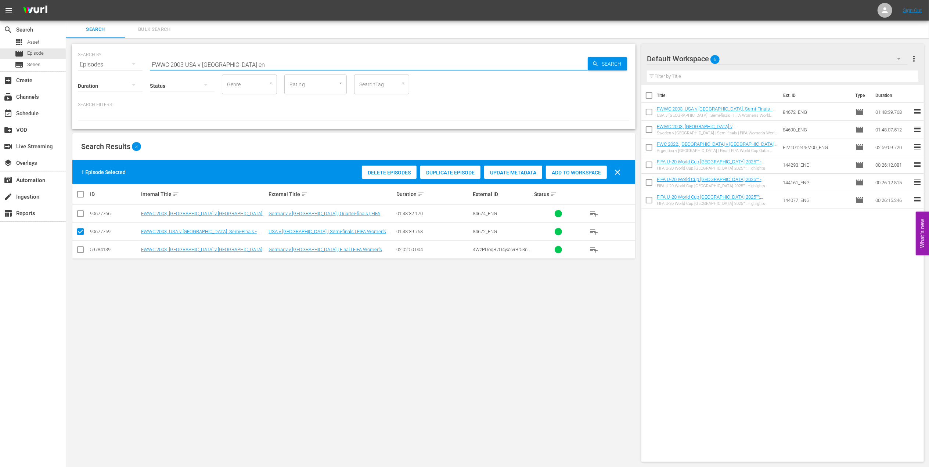
drag, startPoint x: 106, startPoint y: 65, endPoint x: 169, endPoint y: 59, distance: 63.5
click at [100, 65] on div "SEARCH BY Search By Episodes Search ID, Title, Description, Keywords, or Catego…" at bounding box center [354, 60] width 552 height 26
paste input "EP 4 - Carli Lloyd | Icons"
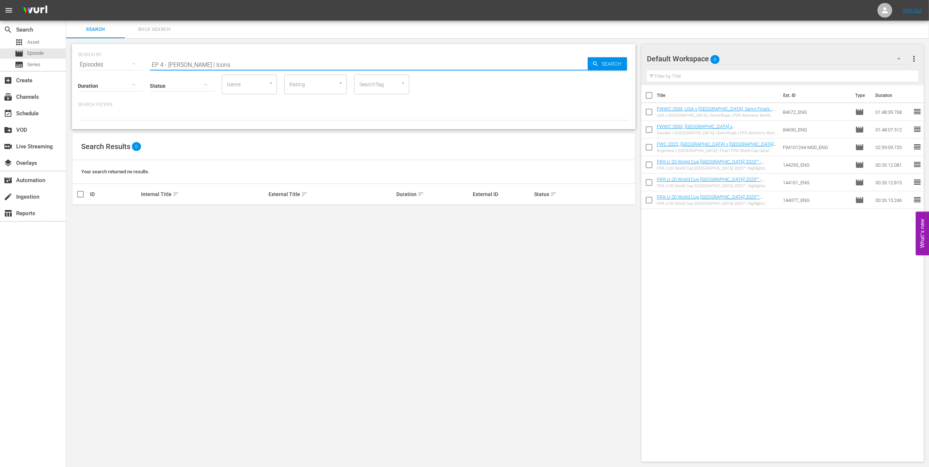
drag, startPoint x: 198, startPoint y: 64, endPoint x: 118, endPoint y: 69, distance: 81.0
click at [118, 69] on div "SEARCH BY Search By Episodes Search ID, Title, Description, Keywords, or Catego…" at bounding box center [354, 86] width 564 height 85
click at [212, 63] on input "Icons" at bounding box center [369, 65] width 438 height 18
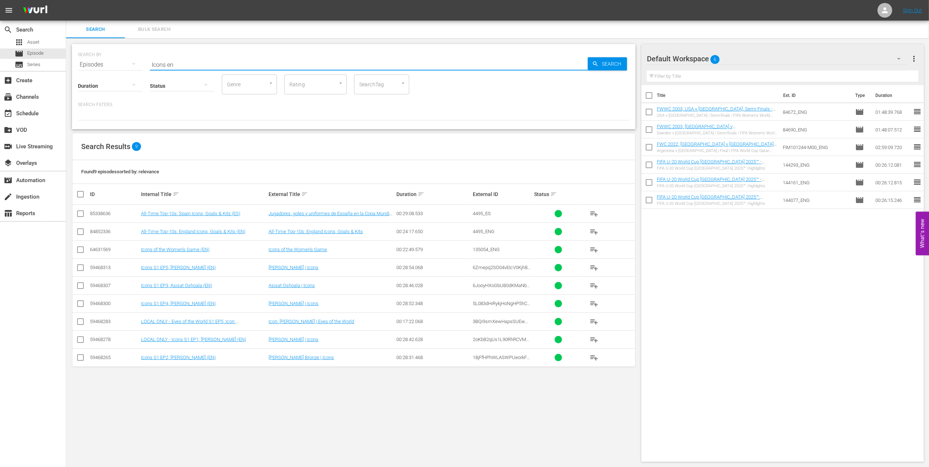
type input "Icons en"
click at [80, 304] on input "checkbox" at bounding box center [80, 305] width 9 height 9
checkbox input "true"
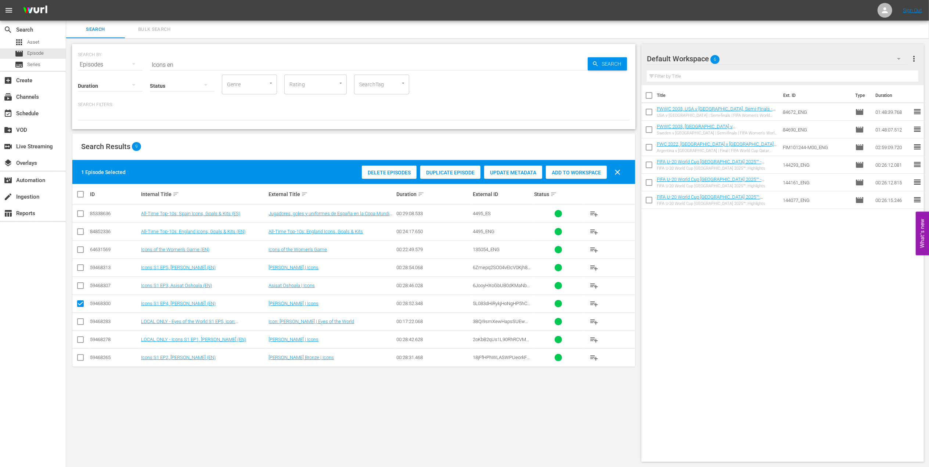
click at [572, 171] on span "Add to Workspace" at bounding box center [576, 173] width 61 height 6
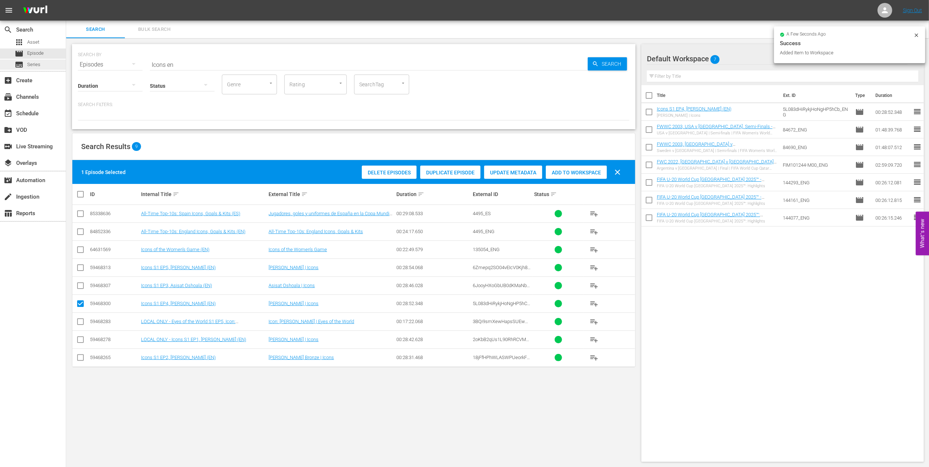
click at [66, 0] on div "search Search apps Asset movie Episode subtitles Series add_box Create subscrip…" at bounding box center [497, 0] width 863 height 0
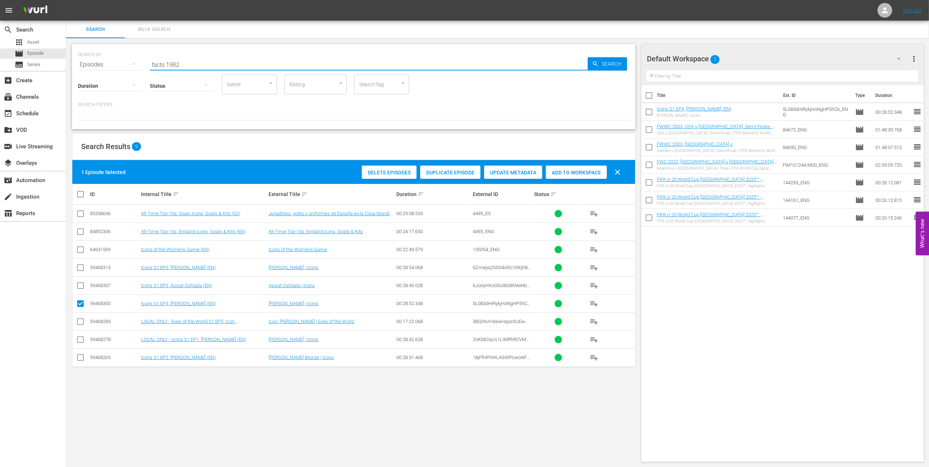
type input "facts 1982"
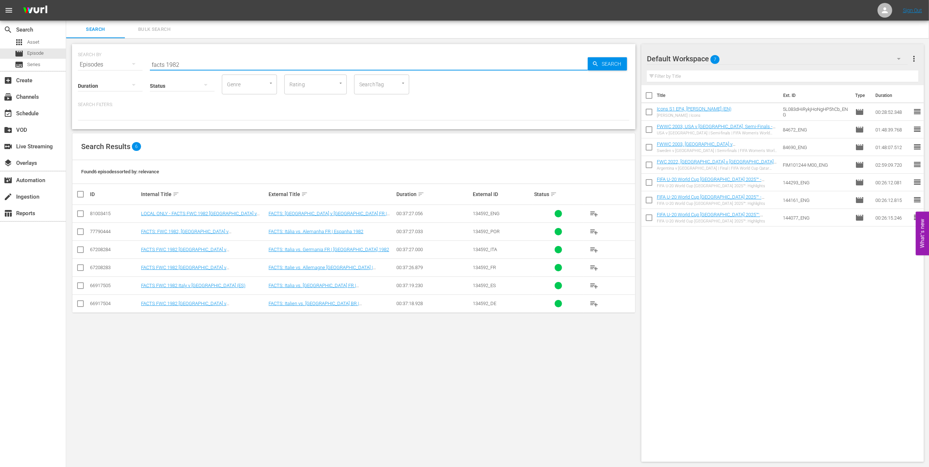
click at [82, 212] on input "checkbox" at bounding box center [80, 215] width 9 height 9
checkbox input "true"
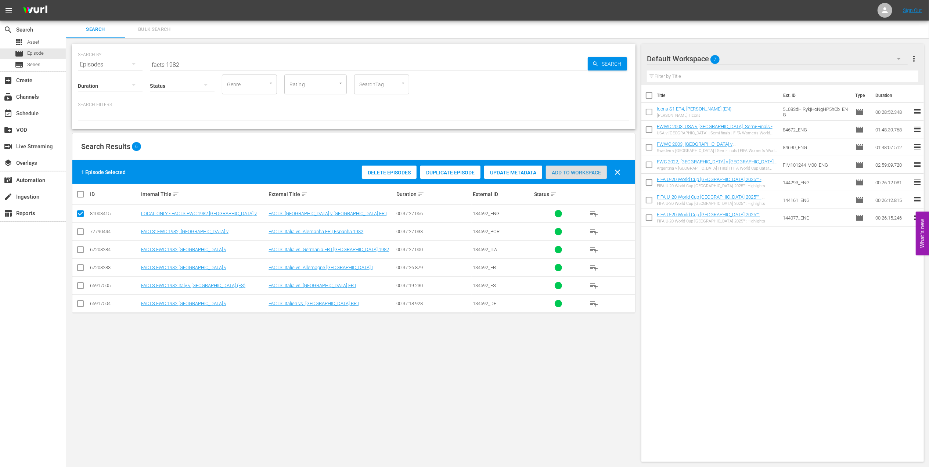
click at [575, 171] on span "Add to Workspace" at bounding box center [576, 173] width 61 height 6
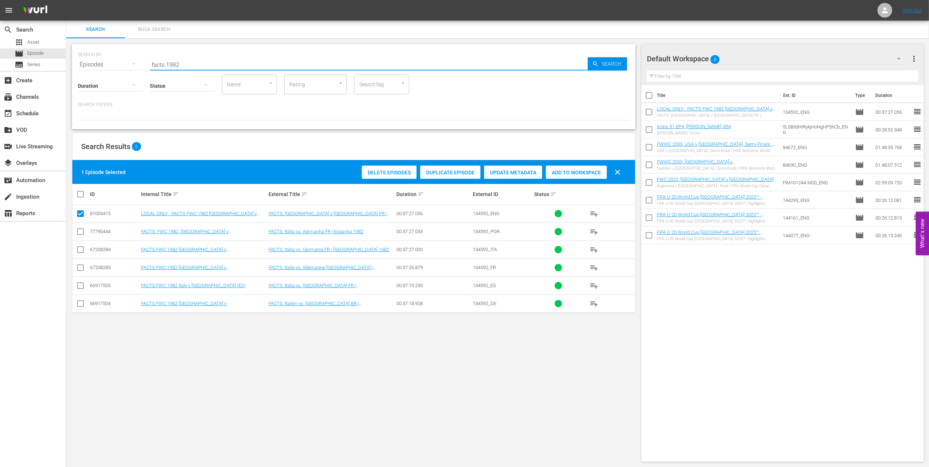
drag, startPoint x: 159, startPoint y: 64, endPoint x: 115, endPoint y: 65, distance: 44.1
click at [104, 64] on div "SEARCH BY Search By Episodes Search ID, Title, Description, Keywords, or Catego…" at bounding box center [354, 60] width 552 height 26
paste input "Germany FR v France | Semi-finals | 1982 FIFA World Cup Spain™ | Full Match Rep…"
click at [384, 57] on input "Germany FR v France | Semi-finals | 1982 FIFA World Cup Spain™ | Full Match Rep…" at bounding box center [369, 65] width 438 height 18
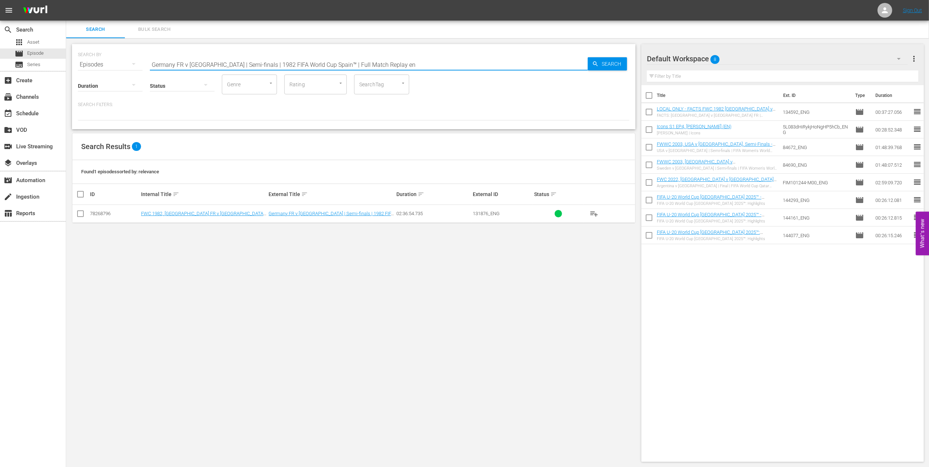
type input "Germany FR v France | Semi-finals | 1982 FIFA World Cup Spain™ | Full Match Rep…"
click at [82, 215] on input "checkbox" at bounding box center [80, 215] width 9 height 9
checkbox input "true"
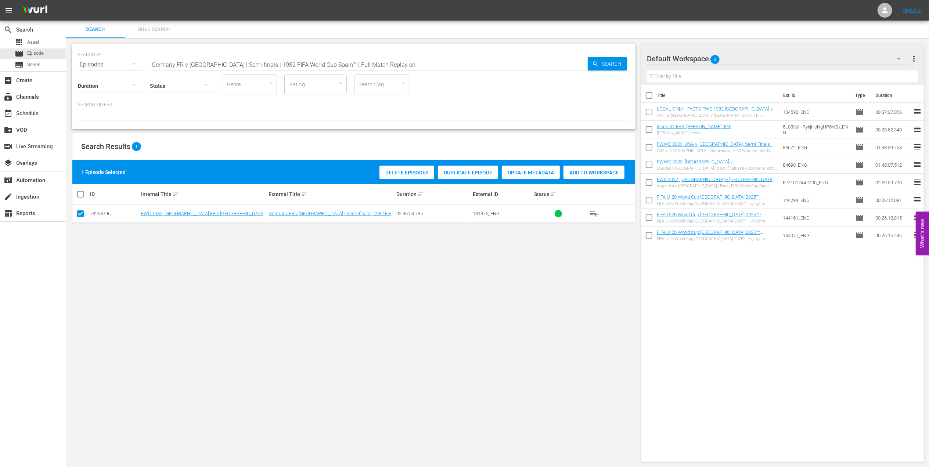
click at [573, 171] on span "Add to Workspace" at bounding box center [594, 173] width 61 height 6
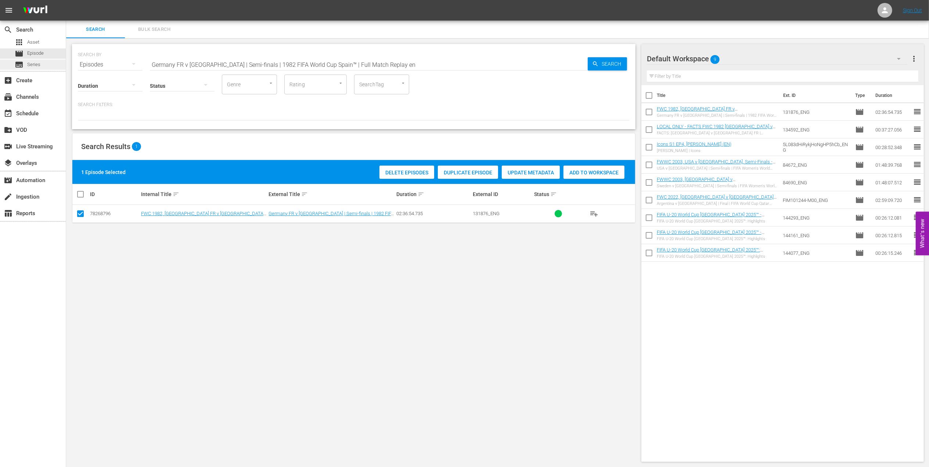
drag, startPoint x: 381, startPoint y: 65, endPoint x: 31, endPoint y: 67, distance: 349.5
click at [66, 0] on div "search Search apps Asset movie Episode subtitles Series add_box Create subscrip…" at bounding box center [497, 0] width 863 height 0
paste input "World Champions: [GEOGRAPHIC_DATA] 1982"
click at [243, 62] on input "World Champions: [GEOGRAPHIC_DATA] 1982" at bounding box center [369, 65] width 438 height 18
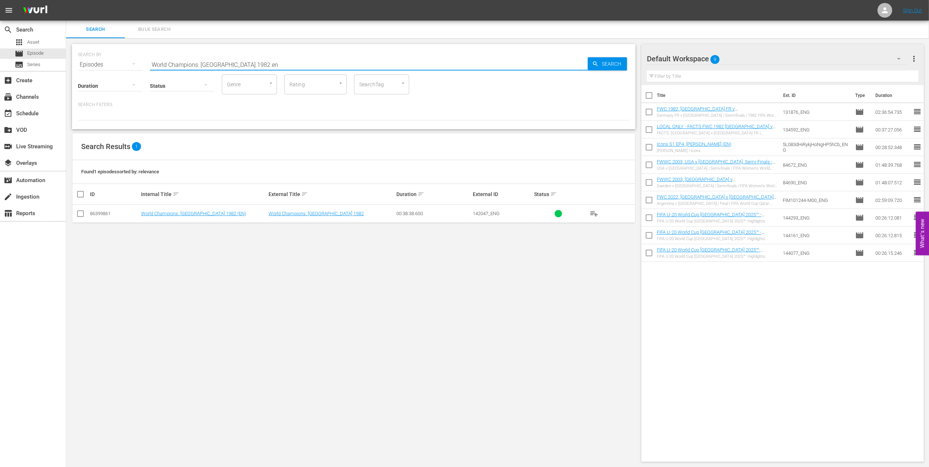
type input "World Champions: Italy 1982 en"
click at [83, 214] on input "checkbox" at bounding box center [80, 215] width 9 height 9
checkbox input "true"
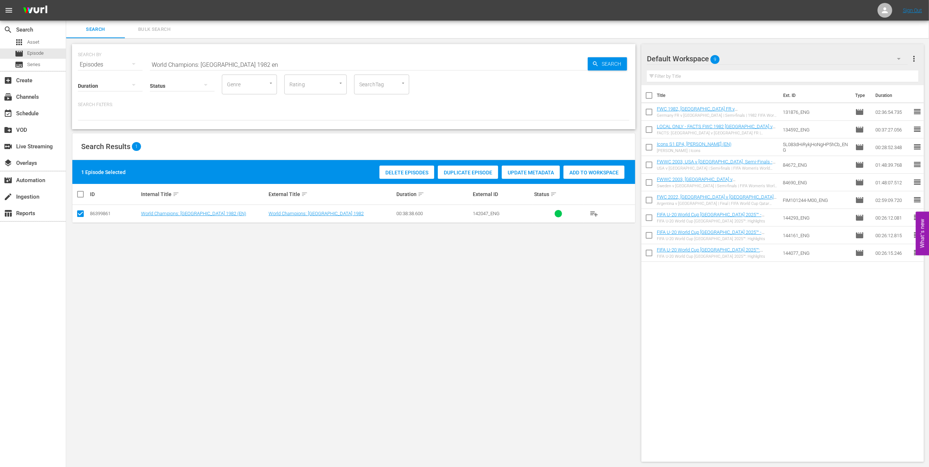
click at [588, 168] on div "Add to Workspace" at bounding box center [594, 173] width 61 height 14
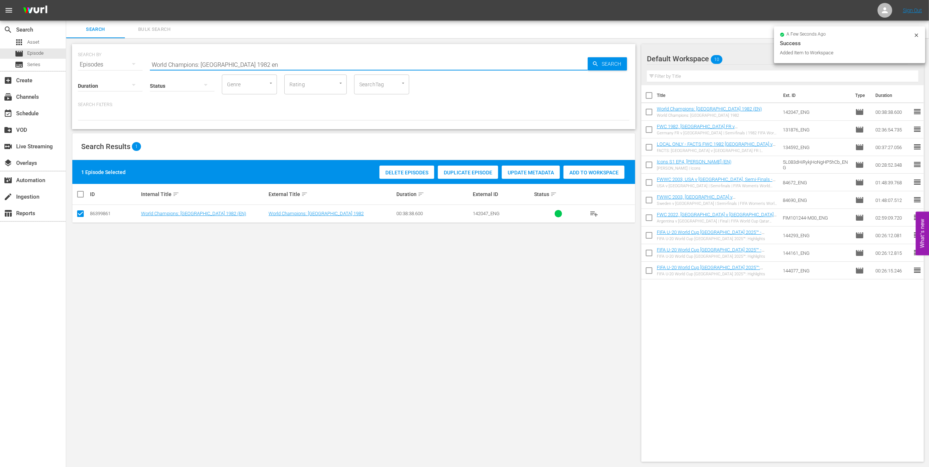
drag, startPoint x: 252, startPoint y: 62, endPoint x: 128, endPoint y: 61, distance: 124.2
click at [92, 64] on div "SEARCH BY Search By Episodes Search ID, Title, Description, Keywords, or Catego…" at bounding box center [354, 60] width 552 height 26
paste input "FWC 1982 - Final - Italy v Germany"
click at [276, 61] on input "FWC 1982 - Final - Italy v Germany" at bounding box center [369, 65] width 438 height 18
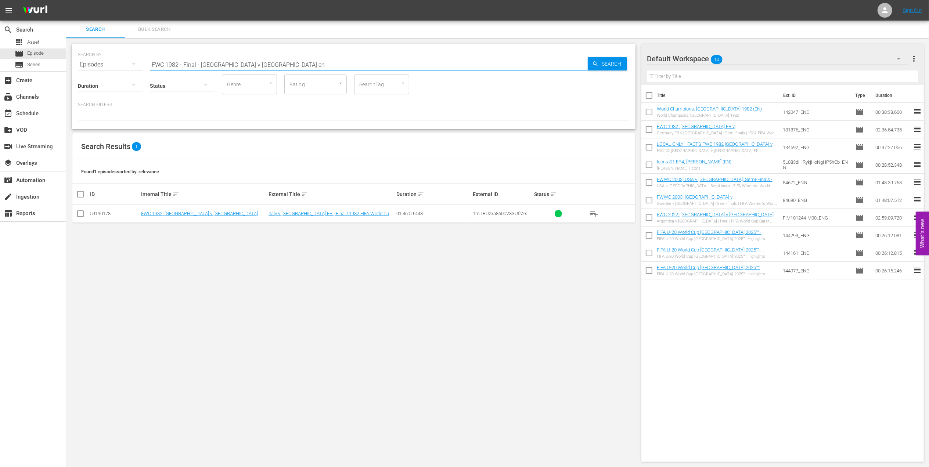
type input "FWC 1982 - Final - Italy v Germany en"
click at [78, 214] on input "checkbox" at bounding box center [80, 215] width 9 height 9
checkbox input "true"
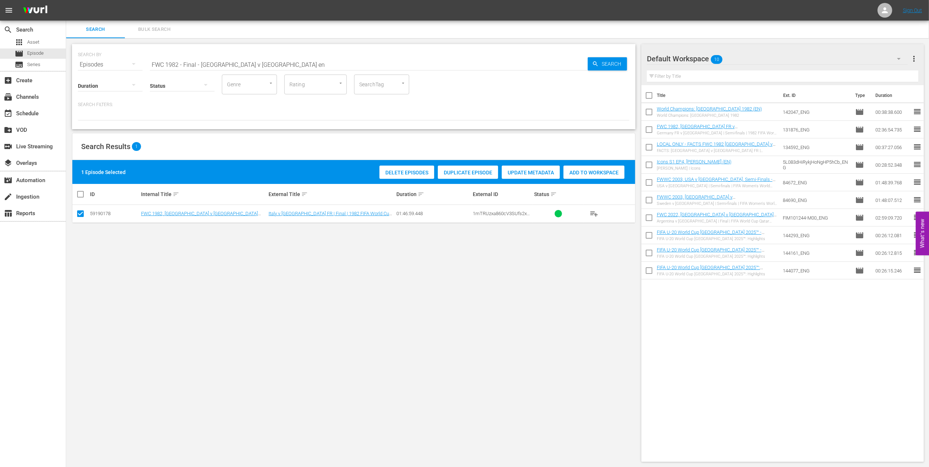
click at [580, 172] on span "Add to Workspace" at bounding box center [594, 173] width 61 height 6
drag, startPoint x: 262, startPoint y: 63, endPoint x: 97, endPoint y: 63, distance: 164.3
click at [97, 63] on div "SEARCH BY Search By Episodes Search ID, Title, Description, Keywords, or Catego…" at bounding box center [354, 60] width 552 height 26
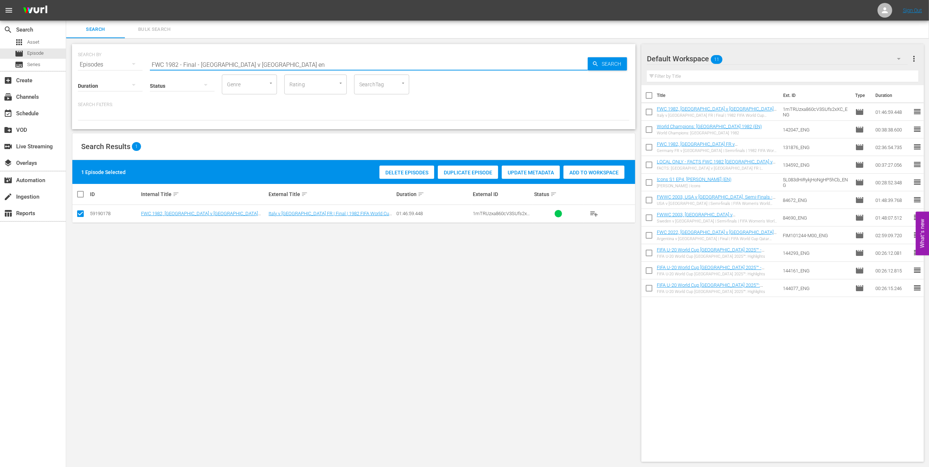
paste input "6 - Final - Argentina v Germany"
click at [271, 61] on input "FWC 1986 - Final - [GEOGRAPHIC_DATA] v [GEOGRAPHIC_DATA]" at bounding box center [369, 65] width 438 height 18
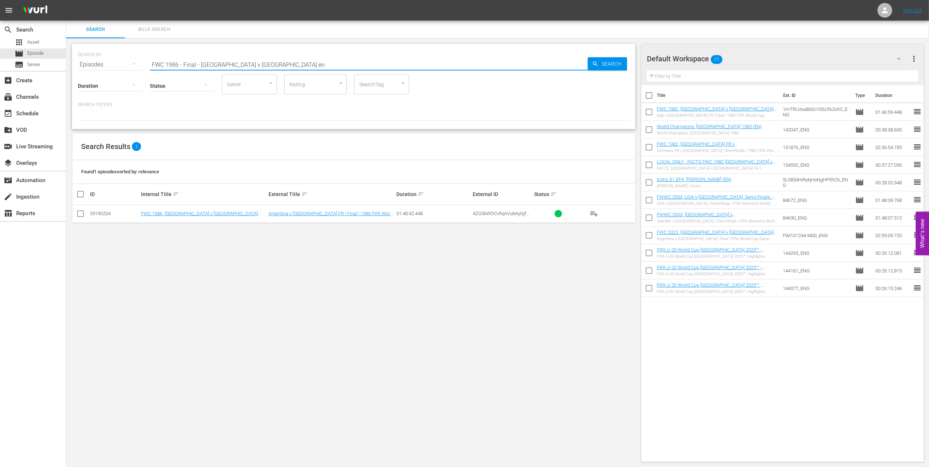
type input "FWC 1986 - Final - [GEOGRAPHIC_DATA] v [GEOGRAPHIC_DATA] en"
click at [85, 214] on input "checkbox" at bounding box center [80, 215] width 9 height 9
checkbox input "true"
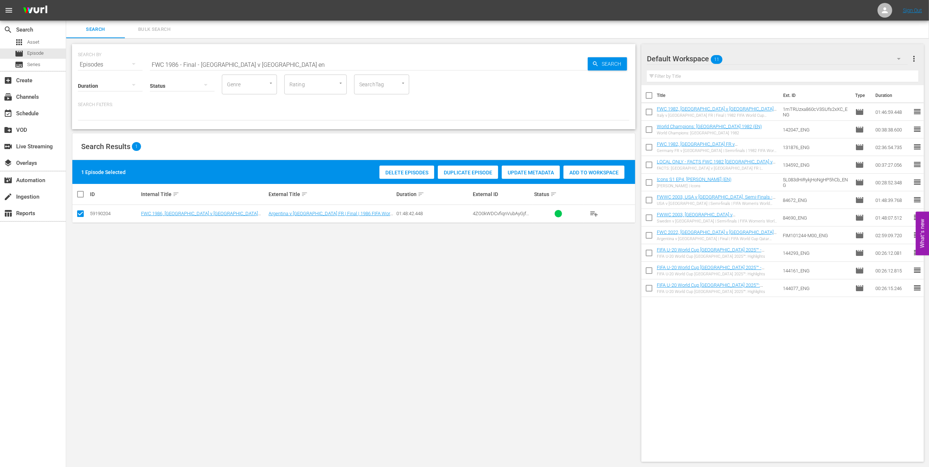
click at [585, 173] on span "Add to Workspace" at bounding box center [594, 173] width 61 height 6
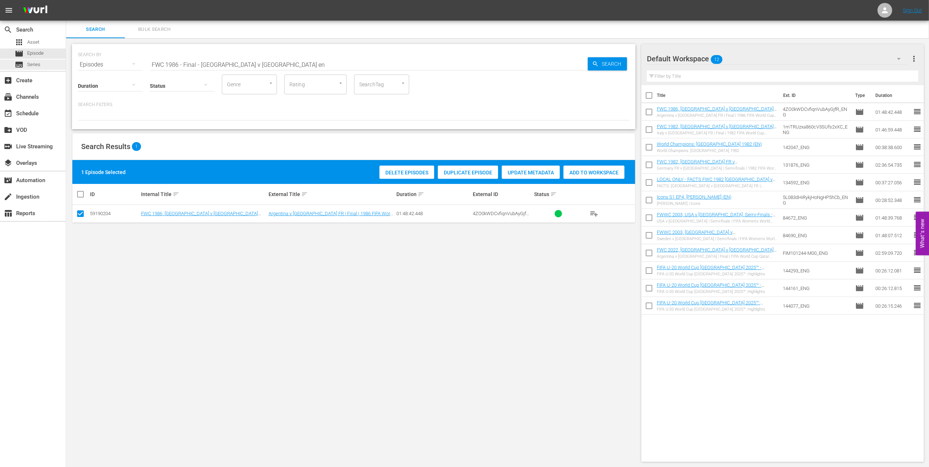
drag, startPoint x: 62, startPoint y: 67, endPoint x: 52, endPoint y: 65, distance: 10.0
click at [66, 0] on div "search Search apps Asset movie Episode subtitles Series add_box Create subscrip…" at bounding box center [497, 0] width 863 height 0
paste input "EP 3 | The Long Walk"
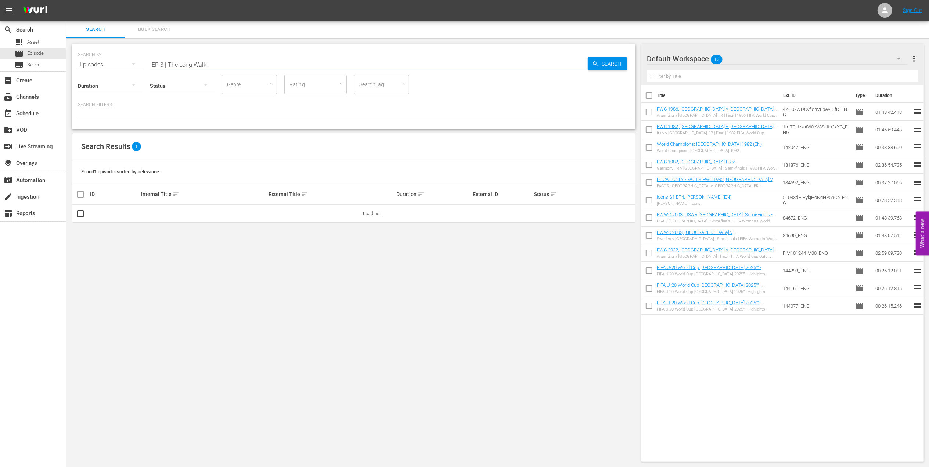
drag, startPoint x: 168, startPoint y: 65, endPoint x: 74, endPoint y: 71, distance: 93.5
click at [66, 0] on div "search Search apps Asset movie Episode subtitles Series add_box Create subscrip…" at bounding box center [497, 0] width 863 height 0
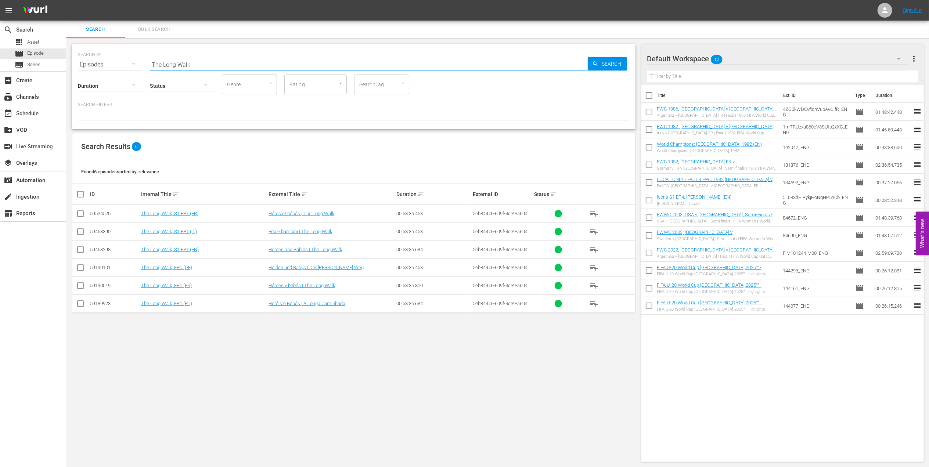
click at [220, 64] on input "The Long Walk" at bounding box center [369, 65] width 438 height 18
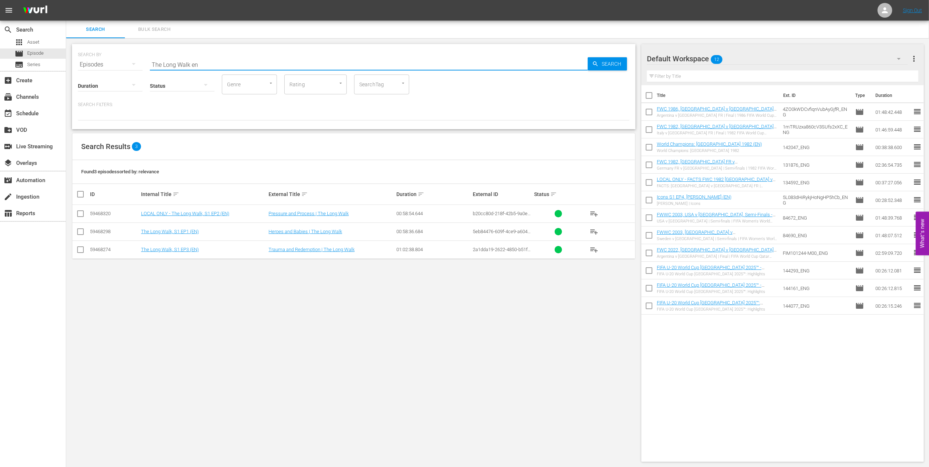
type input "The Long Walk en"
click at [82, 249] on input "checkbox" at bounding box center [80, 251] width 9 height 9
checkbox input "true"
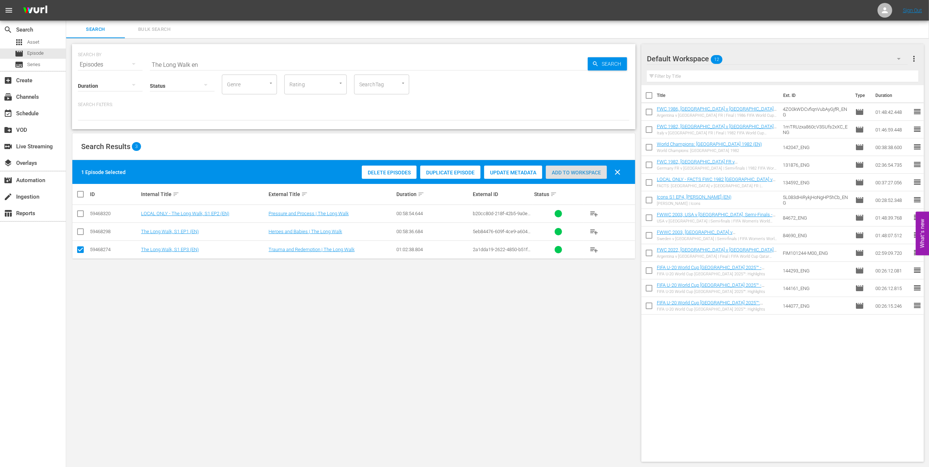
click at [558, 172] on span "Add to Workspace" at bounding box center [576, 173] width 61 height 6
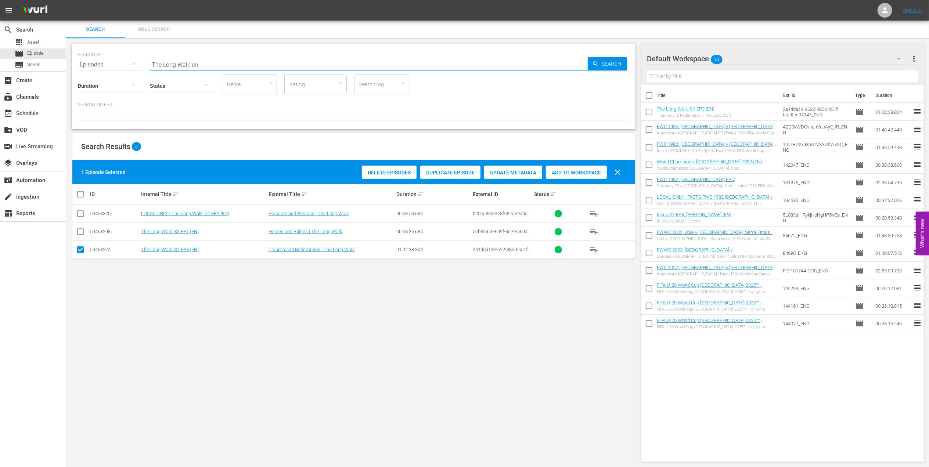
drag, startPoint x: 133, startPoint y: 65, endPoint x: 121, endPoint y: 65, distance: 11.8
click at [94, 65] on div "SEARCH BY Search By Episodes Search ID, Title, Description, Keywords, or Catego…" at bounding box center [354, 60] width 552 height 26
paste input "FWC 2022 - Final - Argentina v France"
click at [301, 65] on input "FWC 2022 - Final - Argentina v France" at bounding box center [369, 65] width 438 height 18
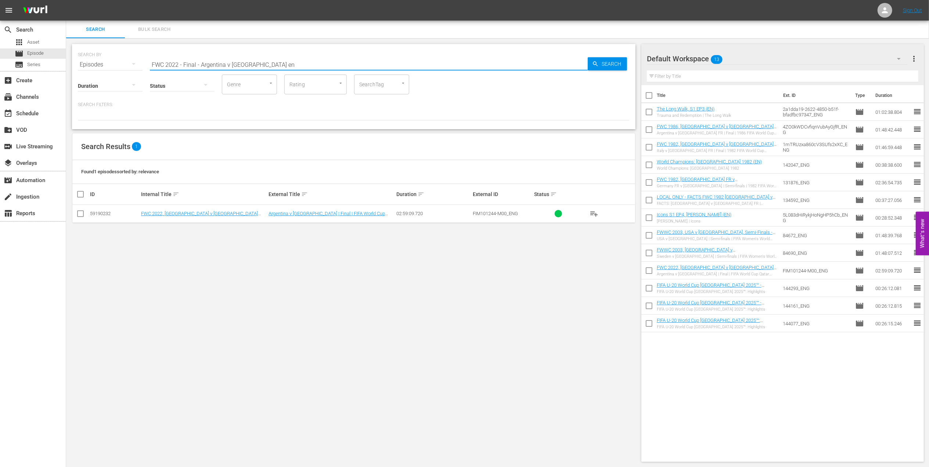
type input "FWC 2022 - Final - Argentina v France en"
click at [79, 214] on input "checkbox" at bounding box center [80, 215] width 9 height 9
checkbox input "true"
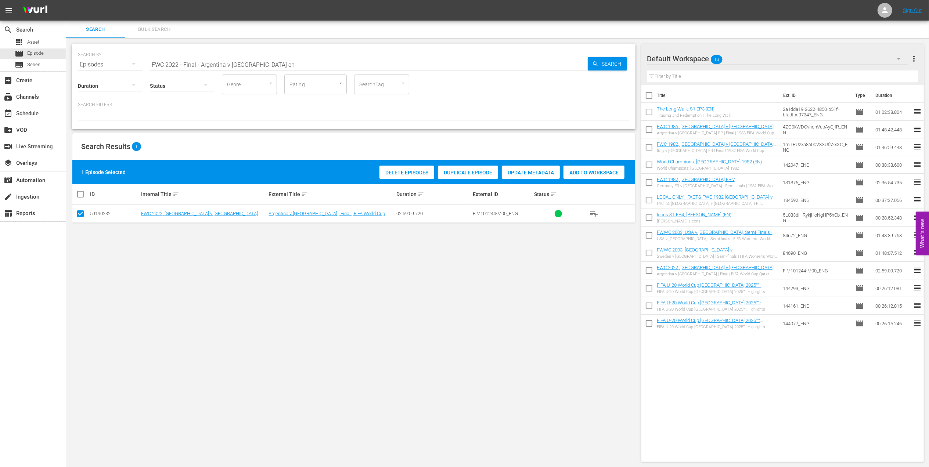
drag, startPoint x: 601, startPoint y: 173, endPoint x: 587, endPoint y: 203, distance: 33.9
click at [601, 173] on span "Add to Workspace" at bounding box center [594, 173] width 61 height 6
drag, startPoint x: 221, startPoint y: 65, endPoint x: 121, endPoint y: 65, distance: 100.3
click at [108, 65] on div "SEARCH BY Search By Episodes Search ID, Title, Description, Keywords, or Catego…" at bounding box center [354, 60] width 552 height 26
paste input "02 USA vs Portugal, Group Stage"
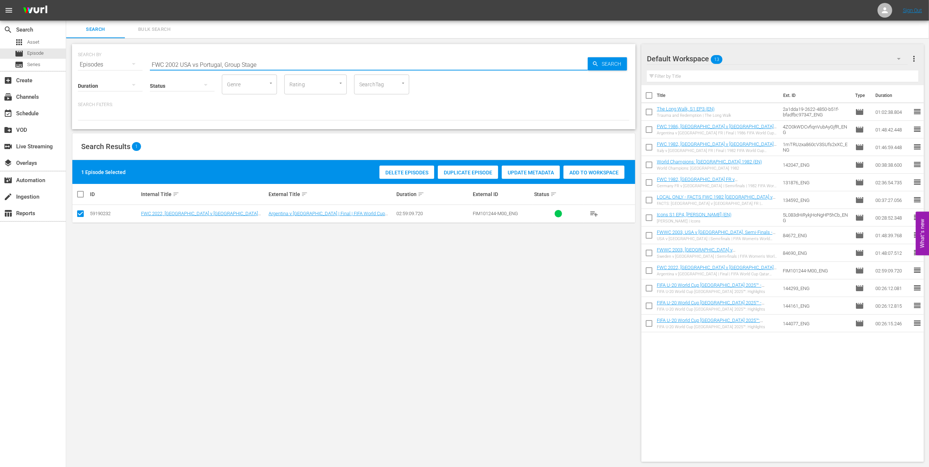
click at [272, 64] on input "FWC 2002 USA vs Portugal, Group Stage" at bounding box center [369, 65] width 438 height 18
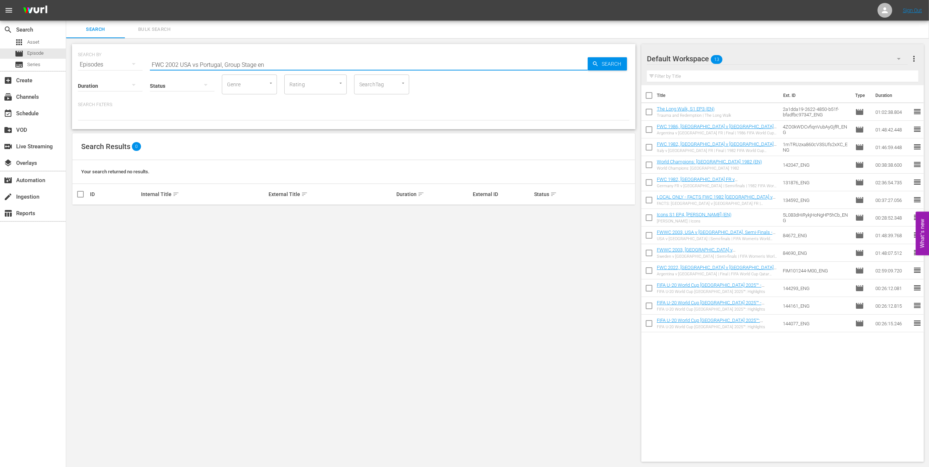
drag, startPoint x: 256, startPoint y: 62, endPoint x: 224, endPoint y: 64, distance: 32.0
click at [224, 64] on input "FWC 2002 USA vs Portugal, Group Stage en" at bounding box center [369, 65] width 438 height 18
click at [199, 64] on input "FWC 2002 USA vs Portugal en" at bounding box center [369, 65] width 438 height 18
type input "FWC 2002 USA v Portugal en"
click at [82, 215] on input "checkbox" at bounding box center [80, 215] width 9 height 9
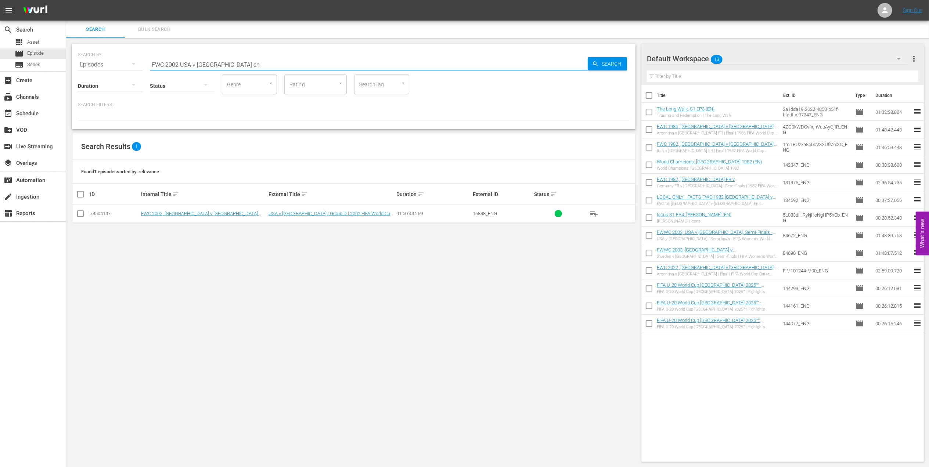
checkbox input "true"
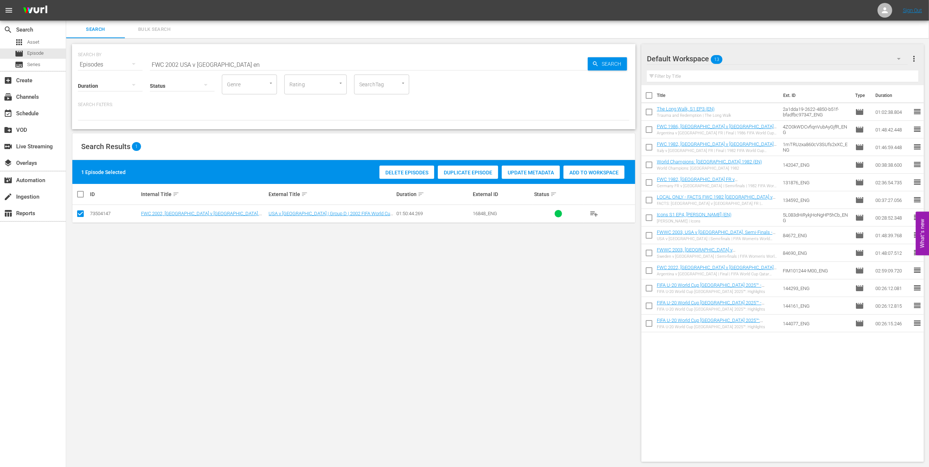
click at [594, 171] on span "Add to Workspace" at bounding box center [594, 173] width 61 height 6
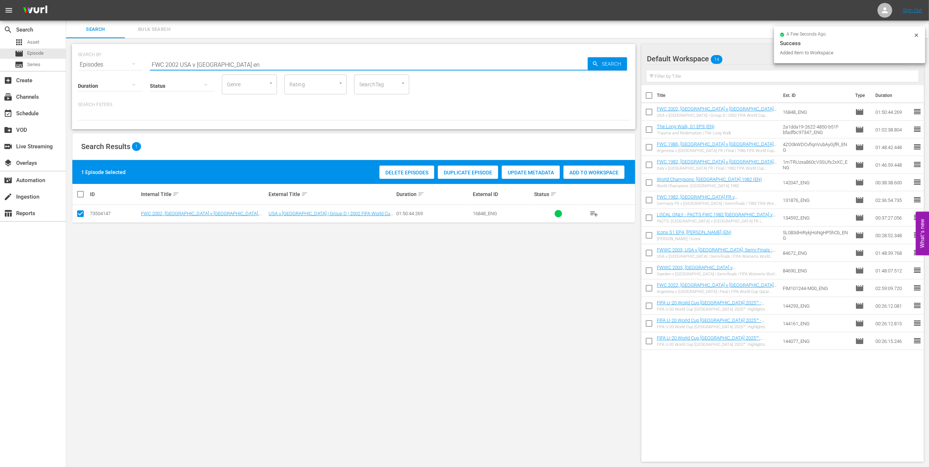
drag, startPoint x: 237, startPoint y: 60, endPoint x: 134, endPoint y: 62, distance: 102.9
click at [134, 62] on div "SEARCH BY Search By Episodes Search ID, Title, Description, Keywords, or Catego…" at bounding box center [354, 60] width 552 height 26
paste input "s Mexico, Round of 16"
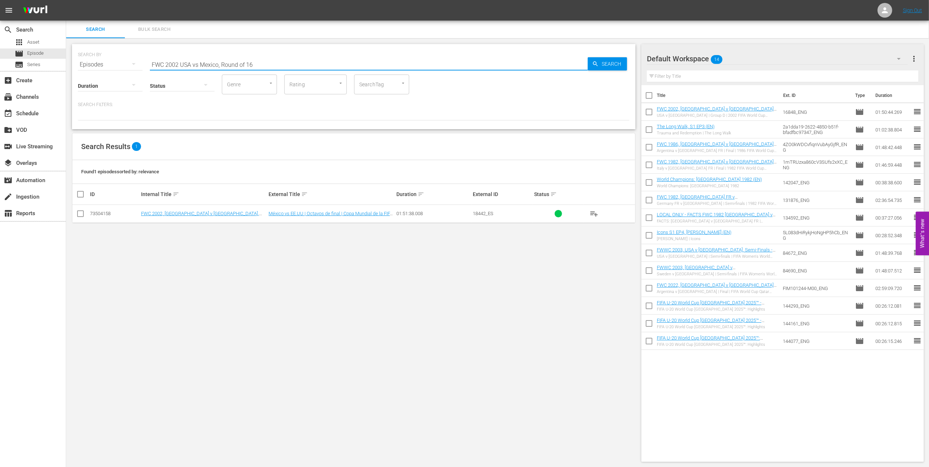
click at [198, 67] on input "FWC 2002 USA vs Mexico, Round of 16" at bounding box center [369, 65] width 438 height 18
click at [255, 64] on input "FWC 2002 USA v Mexico, Round of 16" at bounding box center [369, 65] width 438 height 18
type input "FWC 2002 USA v Mexico, Round of 16 en"
drag, startPoint x: 80, startPoint y: 214, endPoint x: 93, endPoint y: 214, distance: 13.6
click at [84, 214] on input "checkbox" at bounding box center [80, 215] width 9 height 9
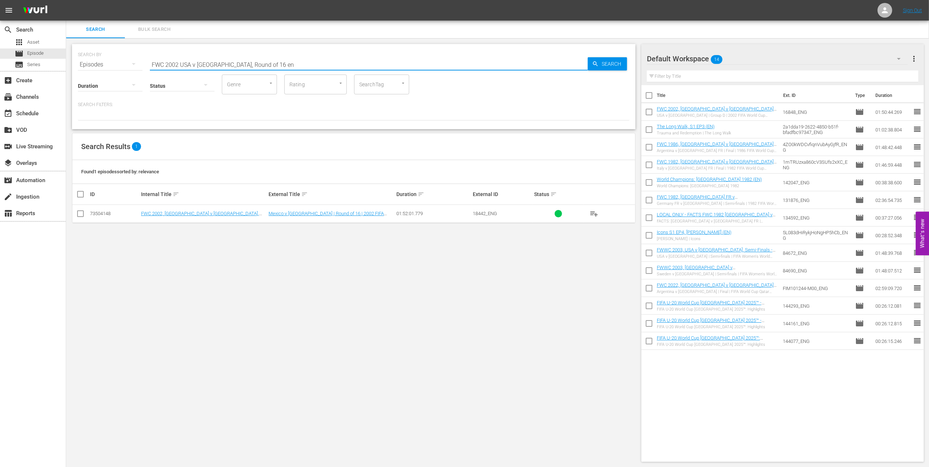
checkbox input "true"
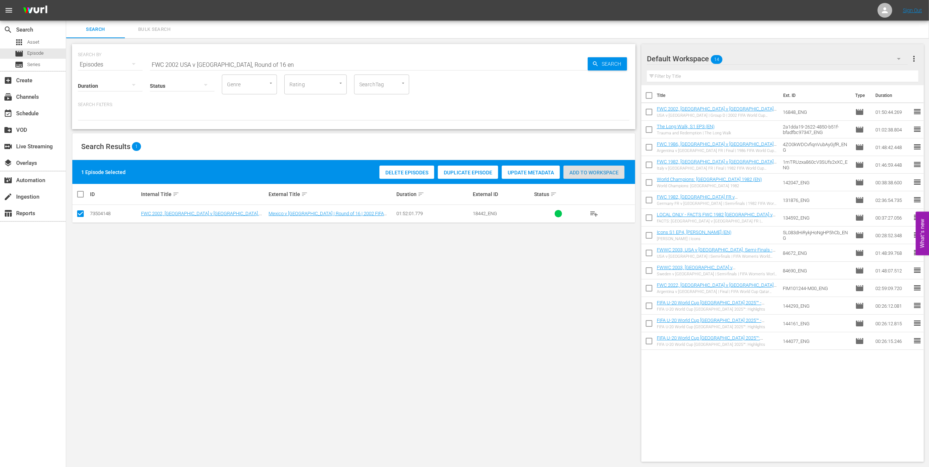
click at [588, 178] on div "Add to Workspace" at bounding box center [594, 173] width 61 height 14
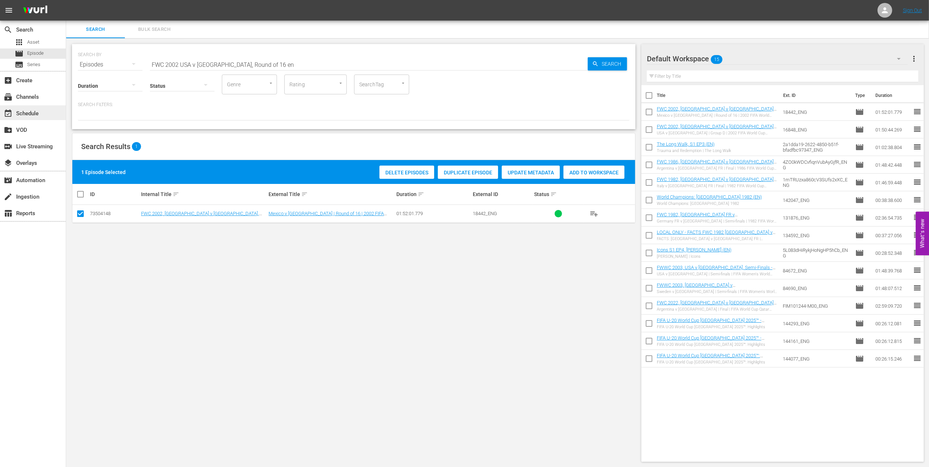
click at [33, 114] on div "event_available Schedule" at bounding box center [20, 112] width 41 height 7
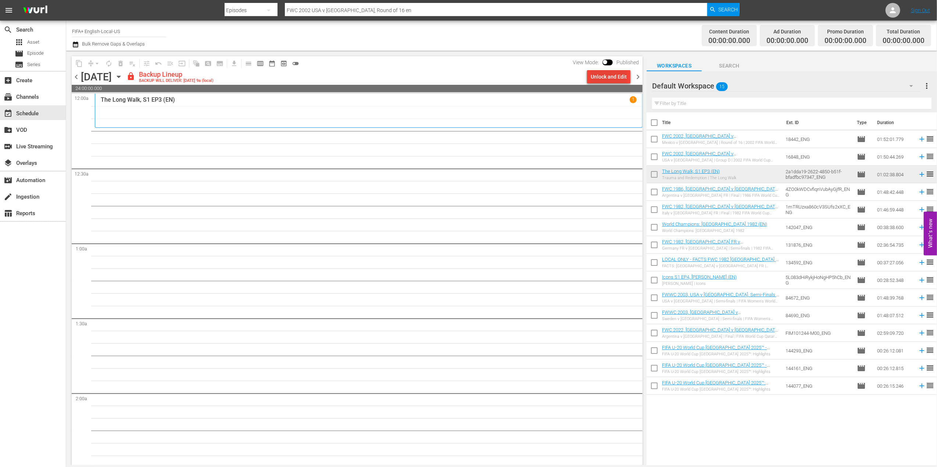
click at [613, 76] on div "Unlock and Edit" at bounding box center [609, 76] width 36 height 13
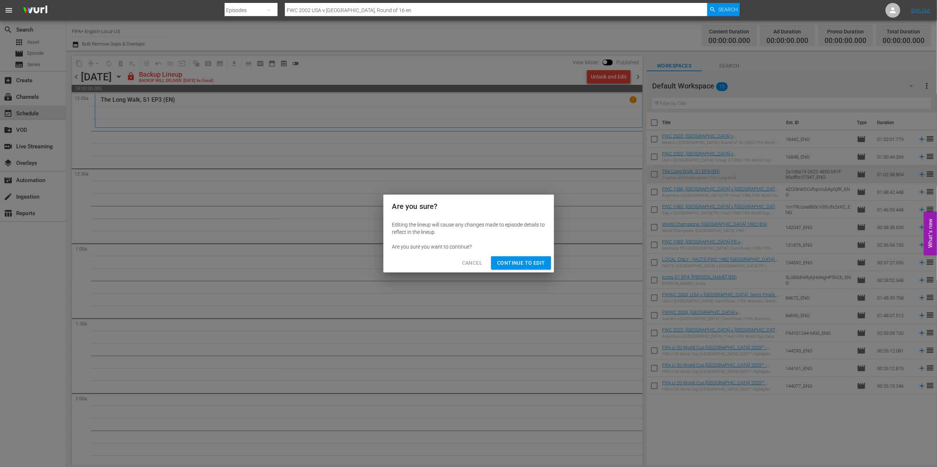
click at [520, 258] on button "Continue to Edit" at bounding box center [521, 264] width 60 height 14
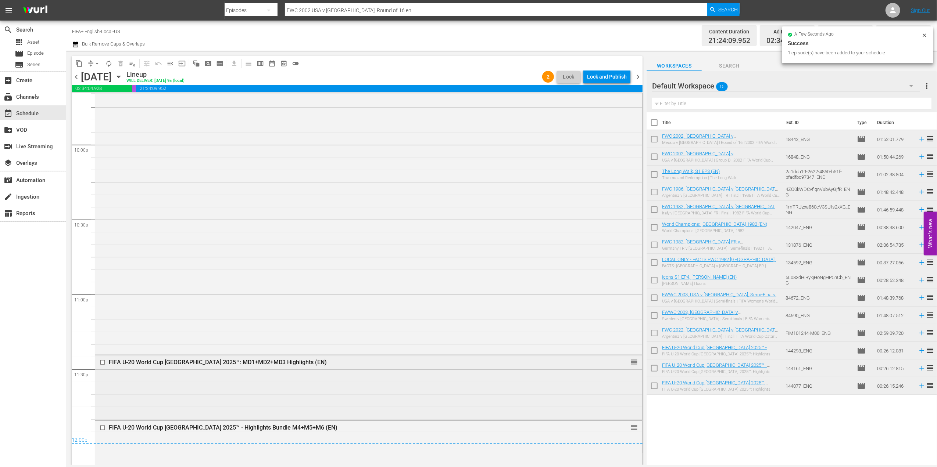
scroll to position [3268, 0]
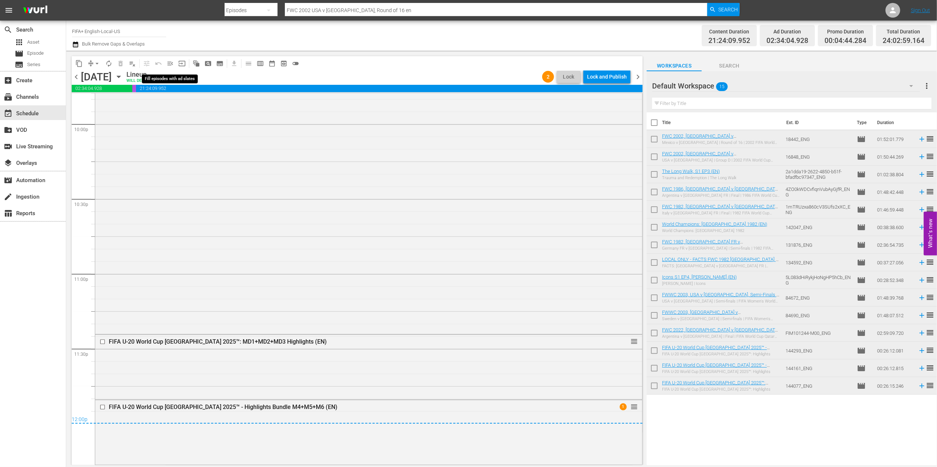
click at [171, 65] on span "menu_open" at bounding box center [169, 63] width 7 height 7
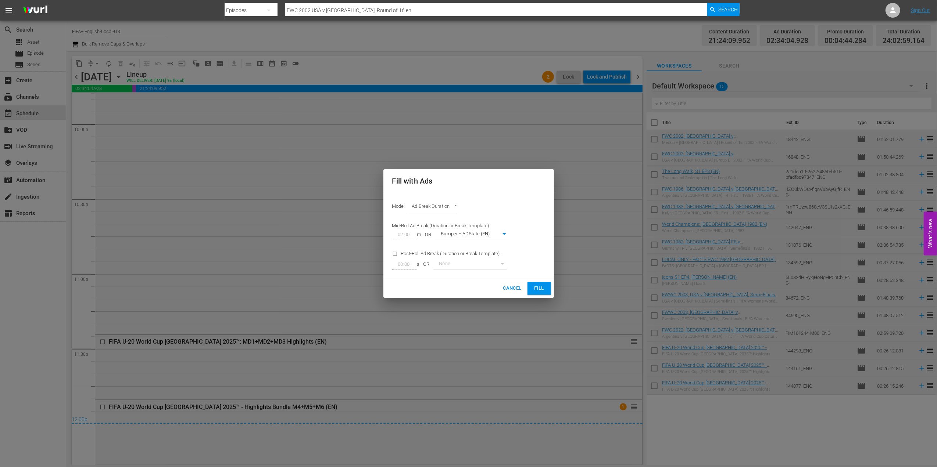
click at [541, 289] on span "Fill" at bounding box center [539, 288] width 12 height 8
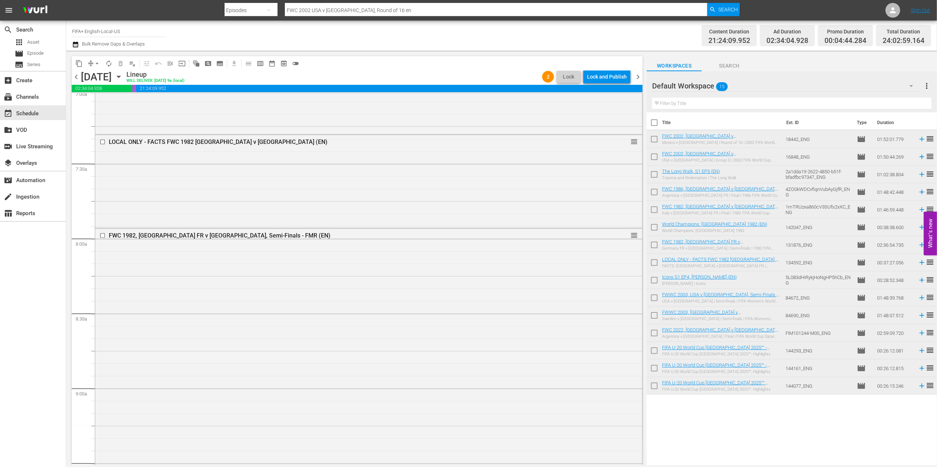
scroll to position [0, 0]
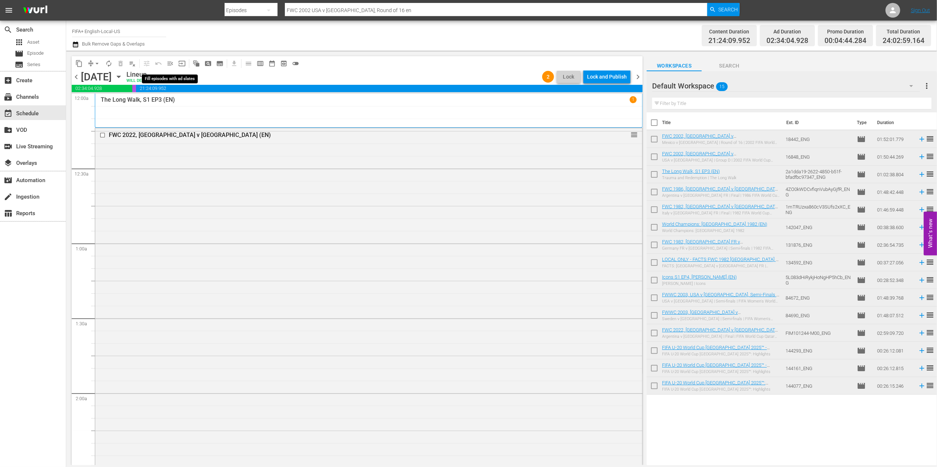
click at [171, 61] on span "menu_open" at bounding box center [169, 63] width 7 height 7
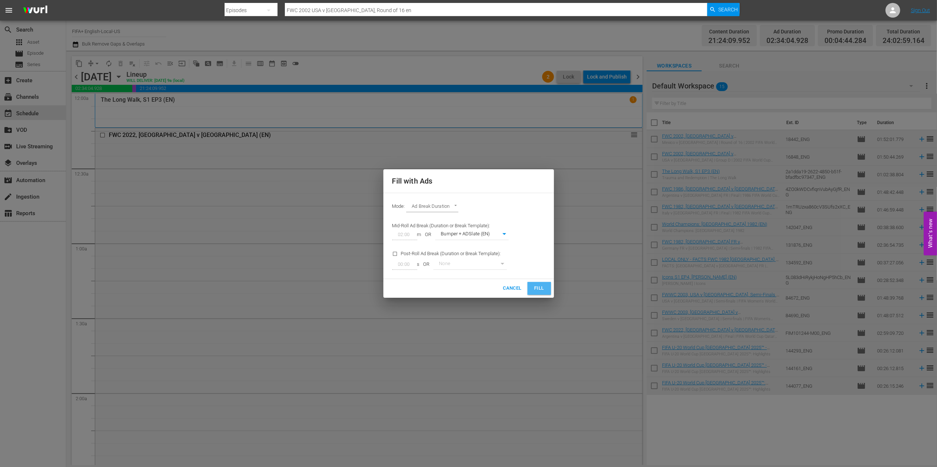
click at [535, 287] on span "Fill" at bounding box center [539, 288] width 12 height 8
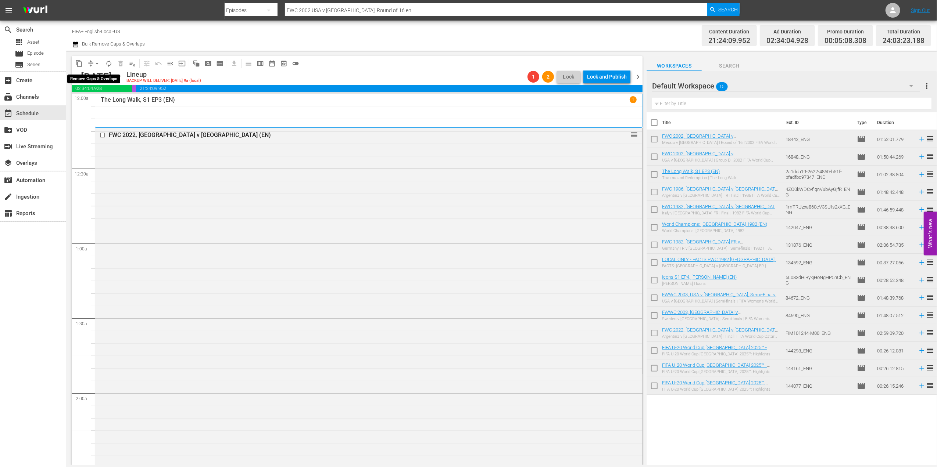
drag, startPoint x: 96, startPoint y: 60, endPoint x: 100, endPoint y: 63, distance: 4.7
click at [96, 60] on span "arrow_drop_down" at bounding box center [96, 63] width 7 height 7
click at [99, 105] on li "Align to End of Previous Day" at bounding box center [97, 103] width 77 height 12
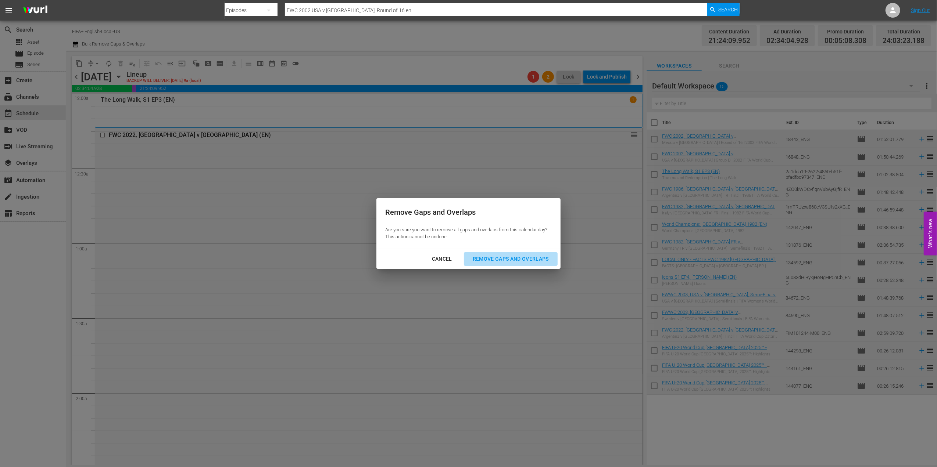
click at [496, 261] on div "Remove Gaps and Overlaps" at bounding box center [511, 259] width 88 height 9
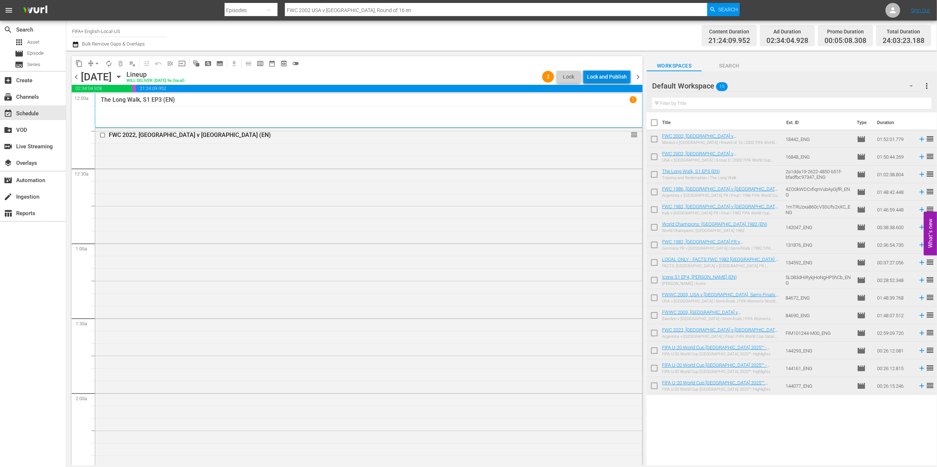
click at [596, 72] on div "Lock and Publish" at bounding box center [607, 76] width 40 height 13
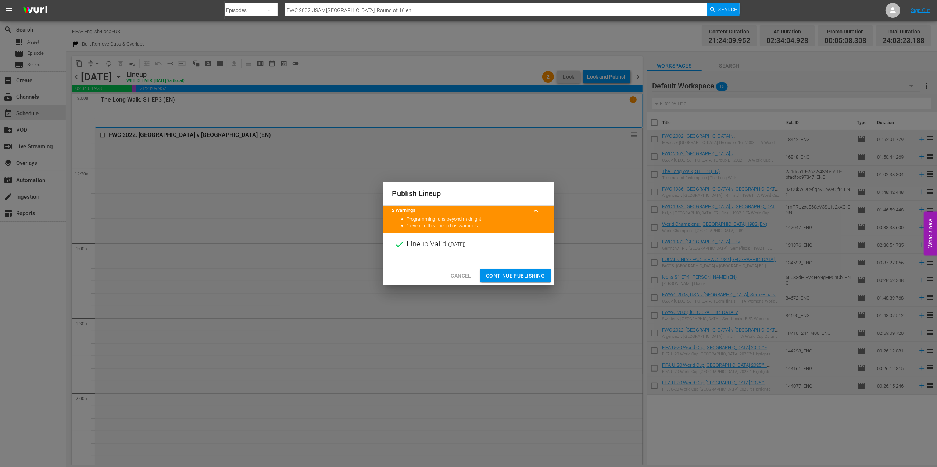
click at [522, 276] on span "Continue Publishing" at bounding box center [515, 276] width 59 height 9
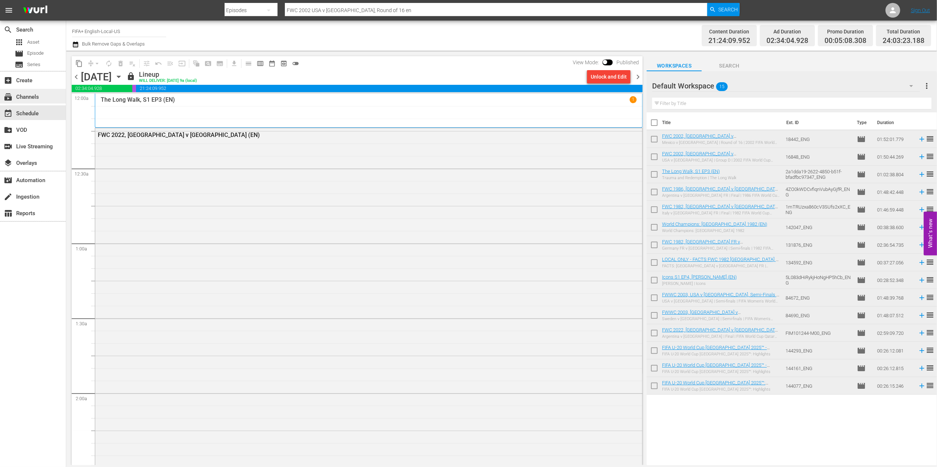
click at [33, 99] on div "subscriptions Channels" at bounding box center [20, 96] width 41 height 7
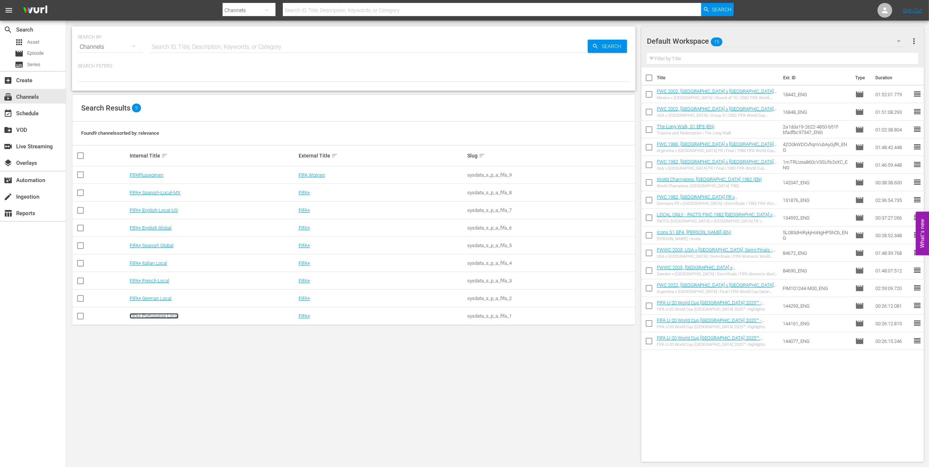
click at [164, 315] on link "FIFA+ Portuguese Local" at bounding box center [154, 316] width 49 height 6
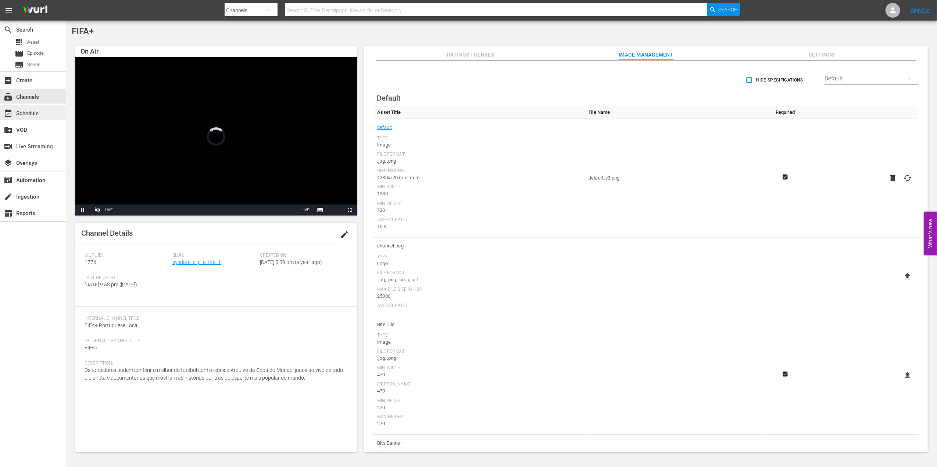
click at [39, 115] on div "event_available Schedule" at bounding box center [20, 112] width 41 height 7
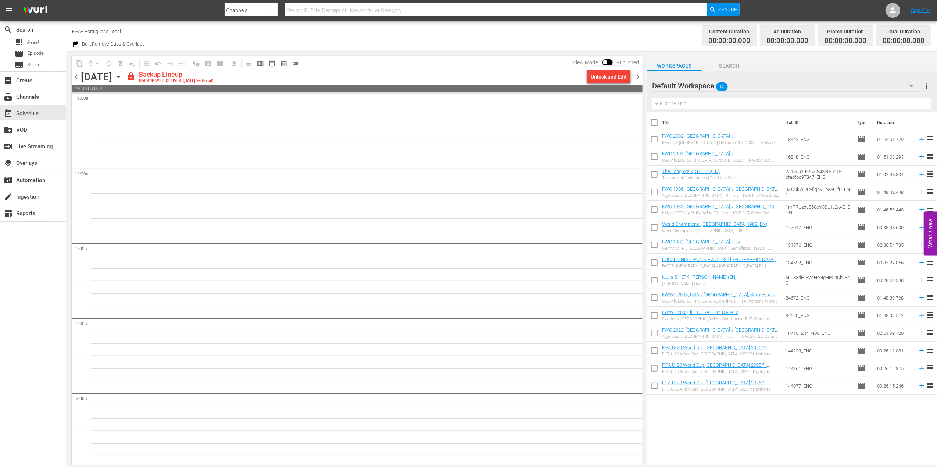
click at [74, 76] on span "chevron_left" at bounding box center [76, 76] width 9 height 9
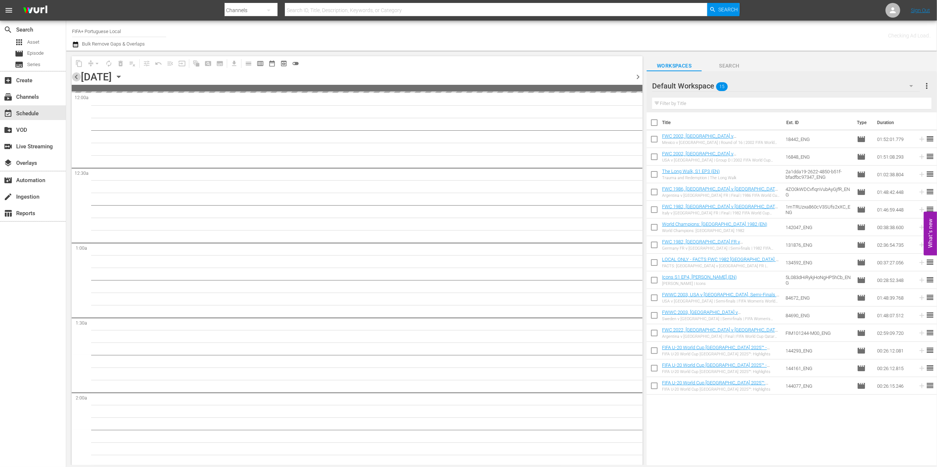
click at [74, 76] on span "chevron_left" at bounding box center [76, 76] width 9 height 9
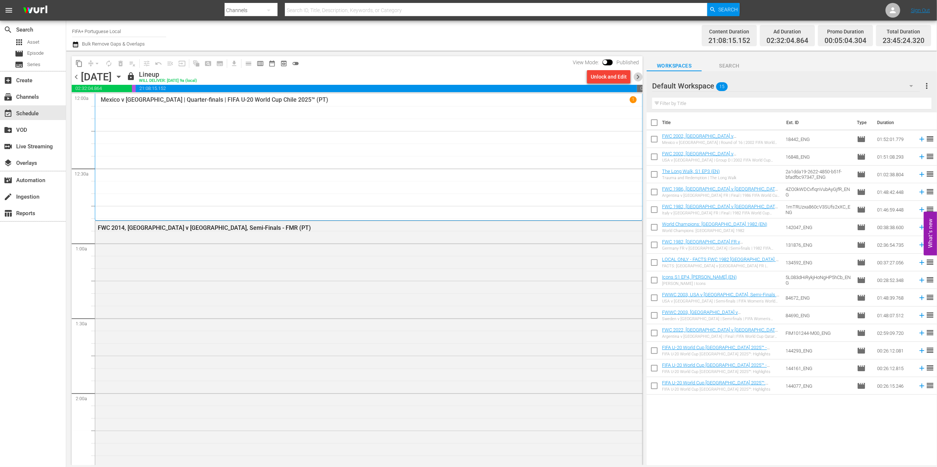
click at [637, 76] on span "chevron_right" at bounding box center [637, 76] width 9 height 9
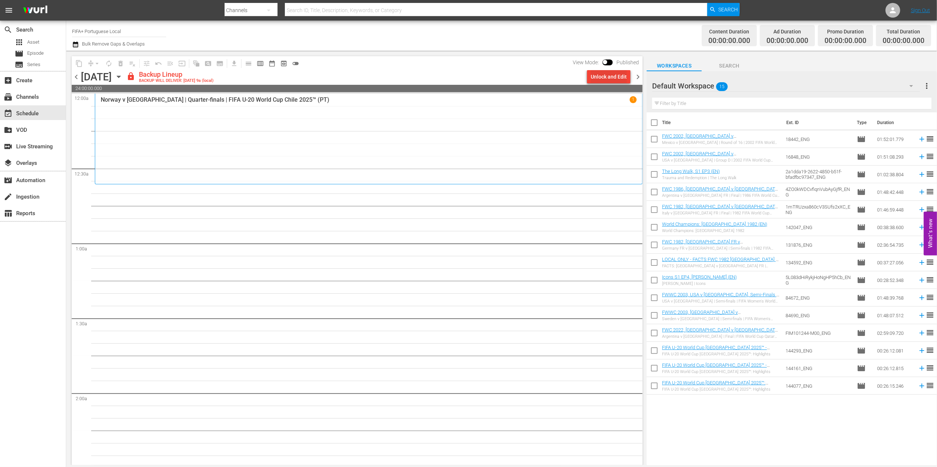
click at [609, 75] on div "Unlock and Edit" at bounding box center [609, 76] width 36 height 13
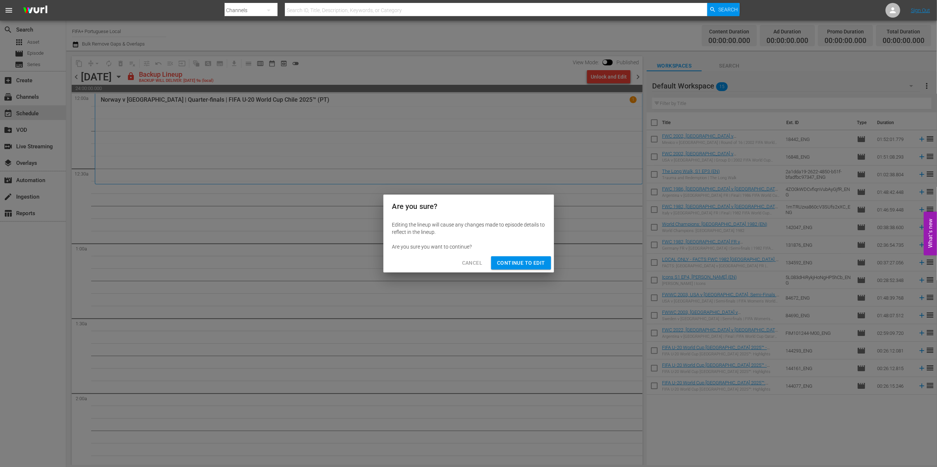
click at [515, 261] on span "Continue to Edit" at bounding box center [521, 263] width 48 height 9
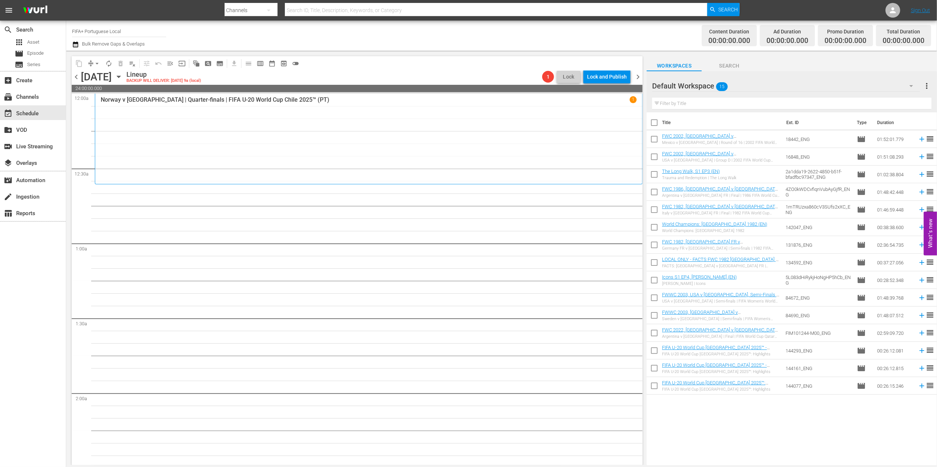
click at [655, 123] on input "checkbox" at bounding box center [653, 123] width 15 height 15
checkbox input "true"
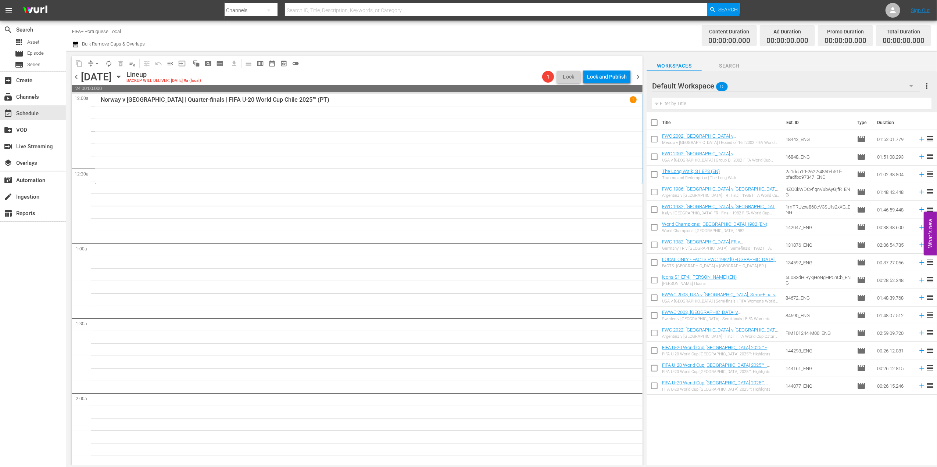
checkbox input "true"
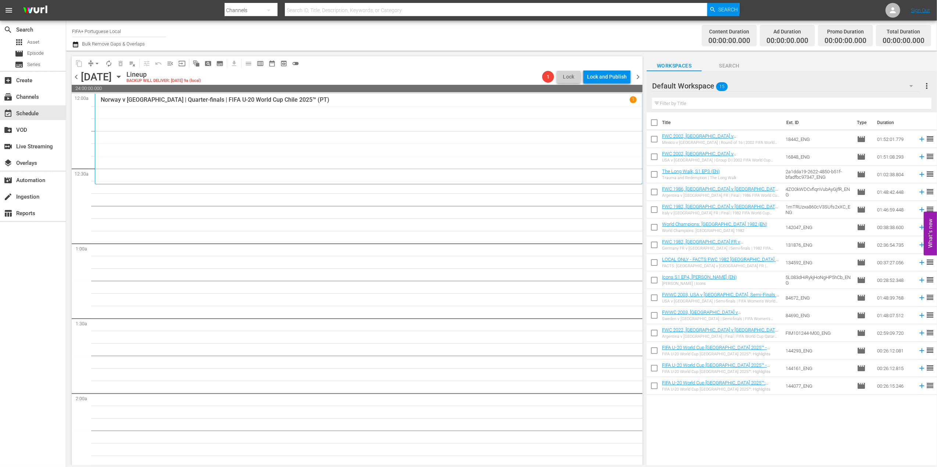
checkbox input "true"
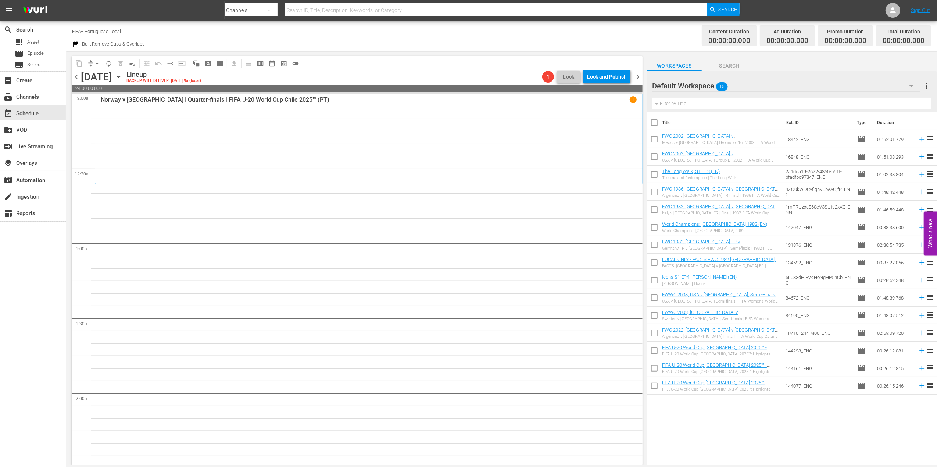
checkbox input "true"
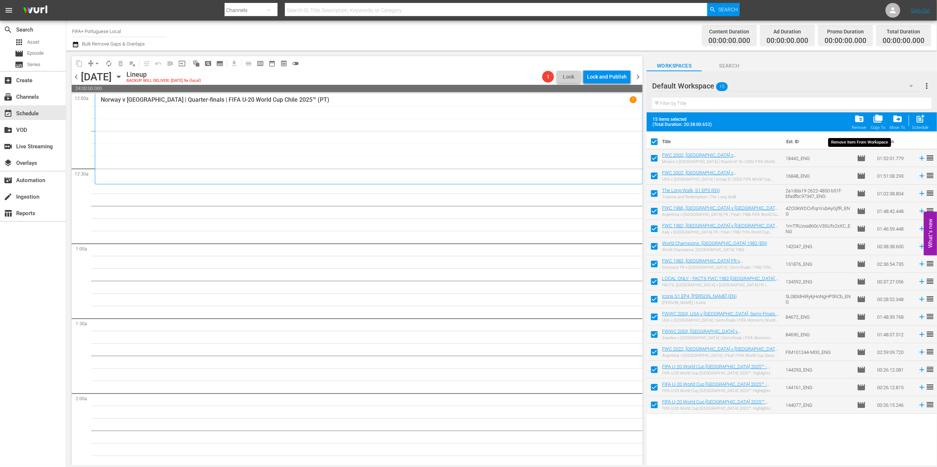
click at [748, 121] on span "folder_delete" at bounding box center [859, 119] width 10 height 10
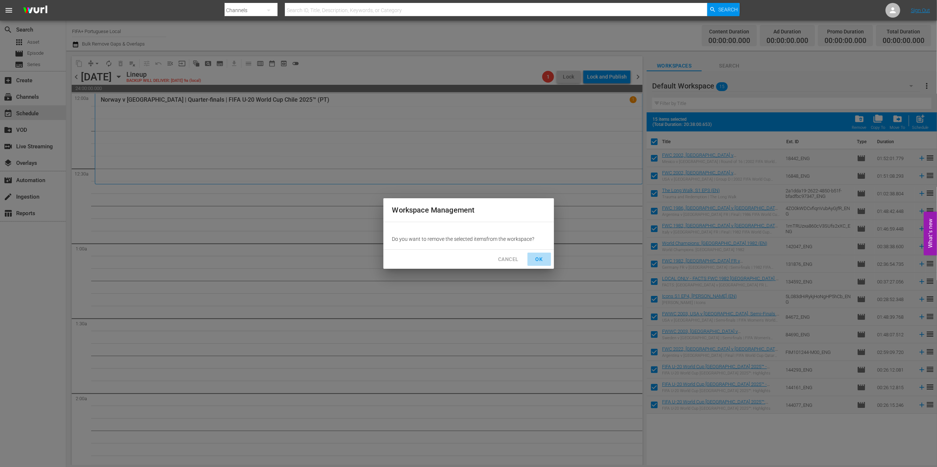
click at [535, 255] on span "OK" at bounding box center [539, 259] width 12 height 9
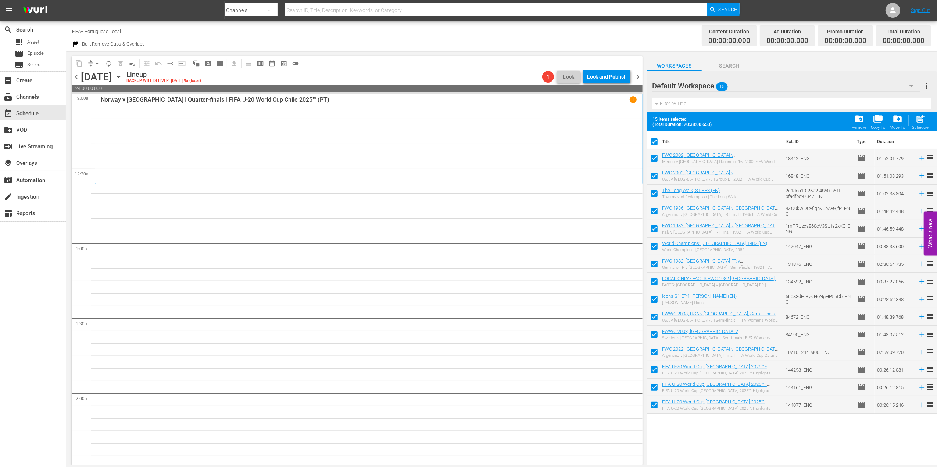
checkbox input "false"
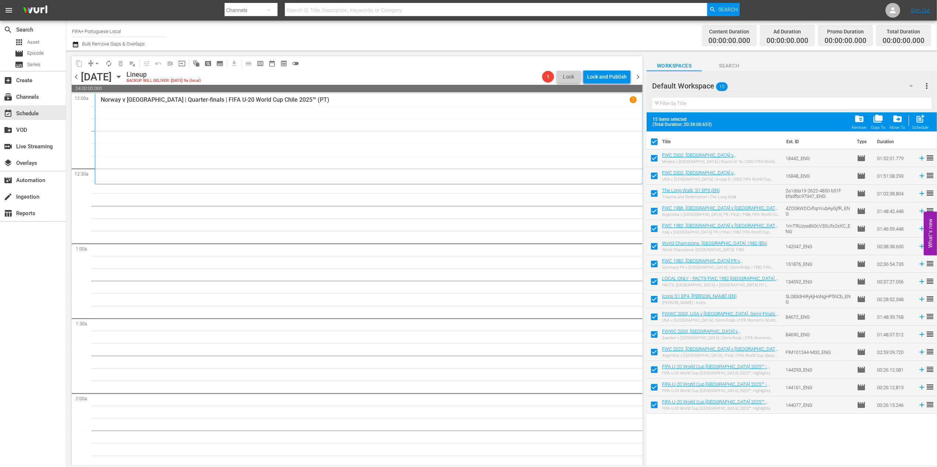
checkbox input "false"
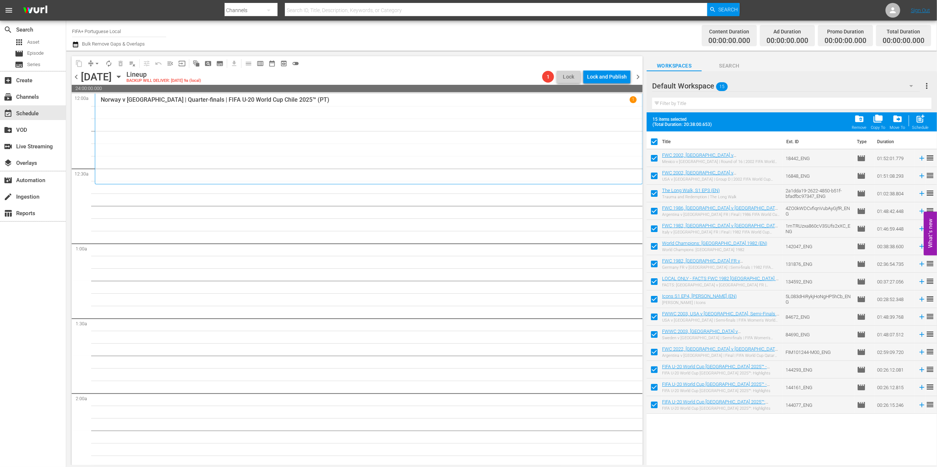
checkbox input "false"
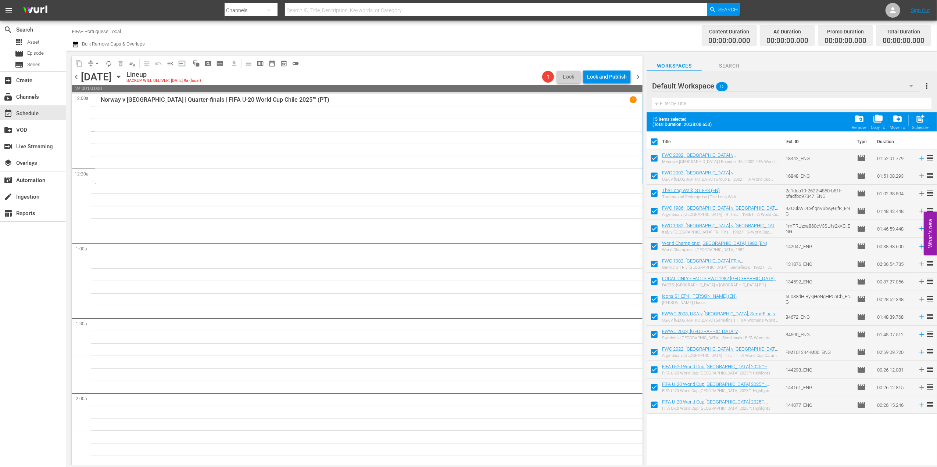
checkbox input "false"
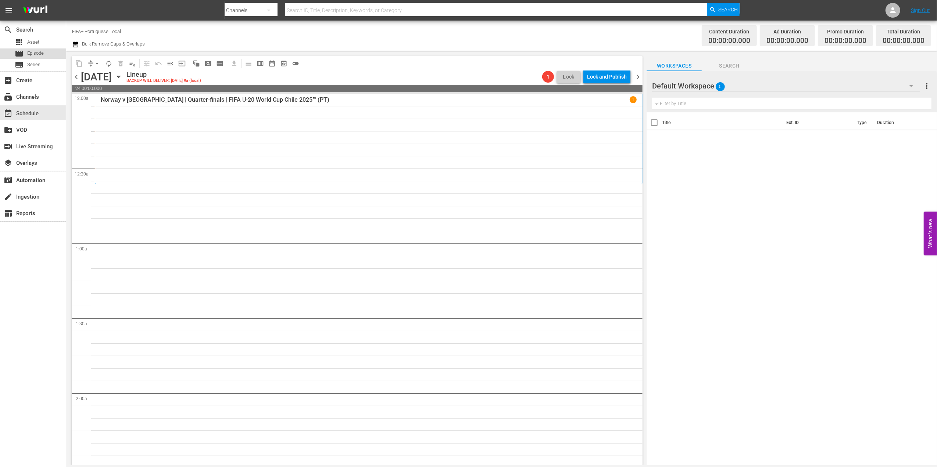
click at [34, 51] on span "Episode" at bounding box center [35, 53] width 17 height 7
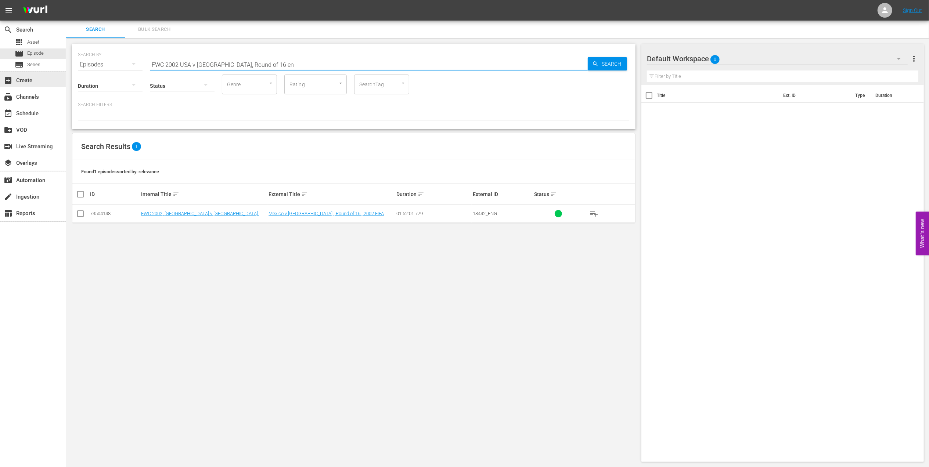
drag, startPoint x: 273, startPoint y: 65, endPoint x: 21, endPoint y: 70, distance: 252.9
click at [66, 0] on div "search Search apps Asset movie Episode subtitles Series add_box Create subscrip…" at bounding box center [497, 0] width 863 height 0
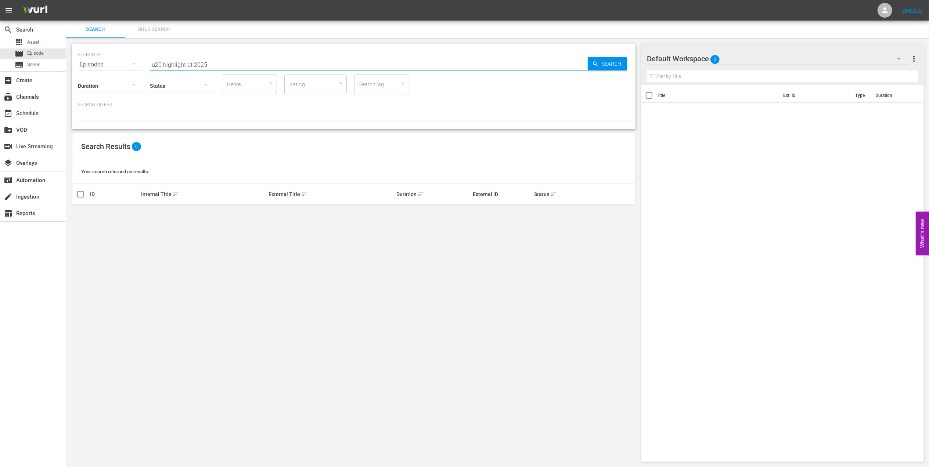
drag, startPoint x: 214, startPoint y: 63, endPoint x: 200, endPoint y: 65, distance: 14.0
click at [200, 65] on input "u20 highlight pt 2025" at bounding box center [369, 65] width 438 height 18
click at [49, 53] on div "movie Episode" at bounding box center [33, 54] width 66 height 10
drag, startPoint x: 210, startPoint y: 64, endPoint x: 118, endPoint y: 64, distance: 92.2
click at [118, 64] on div "SEARCH BY Search By Episodes Search ID, Title, Description, Keywords, or Catego…" at bounding box center [354, 60] width 552 height 26
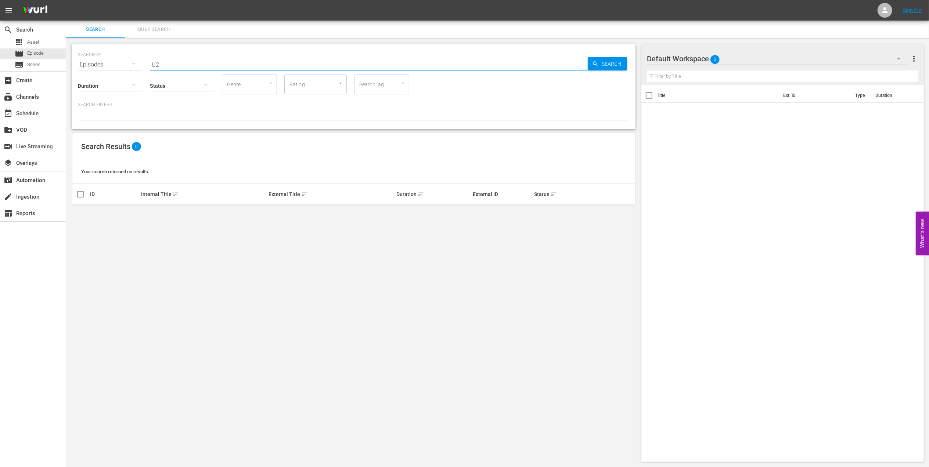
type input "U"
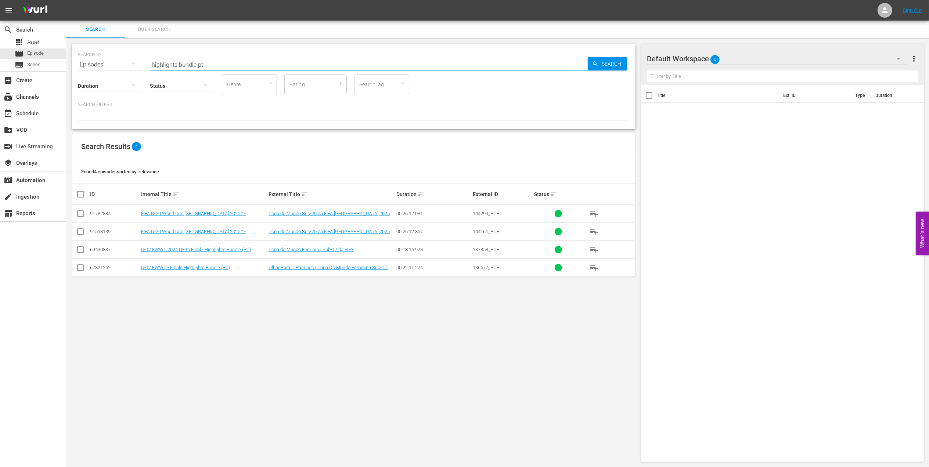
click at [206, 62] on input "highlights bundle pt" at bounding box center [369, 65] width 438 height 18
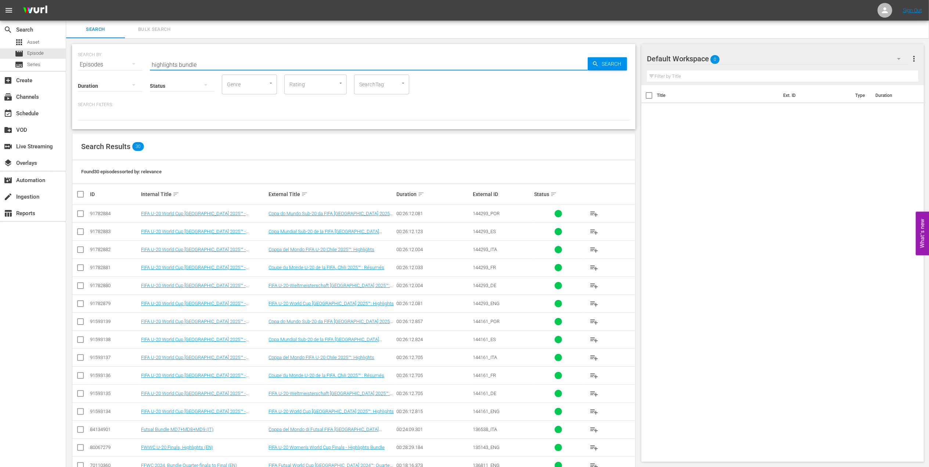
type input "highlights bundle"
click at [78, 212] on input "checkbox" at bounding box center [80, 215] width 9 height 9
checkbox input "true"
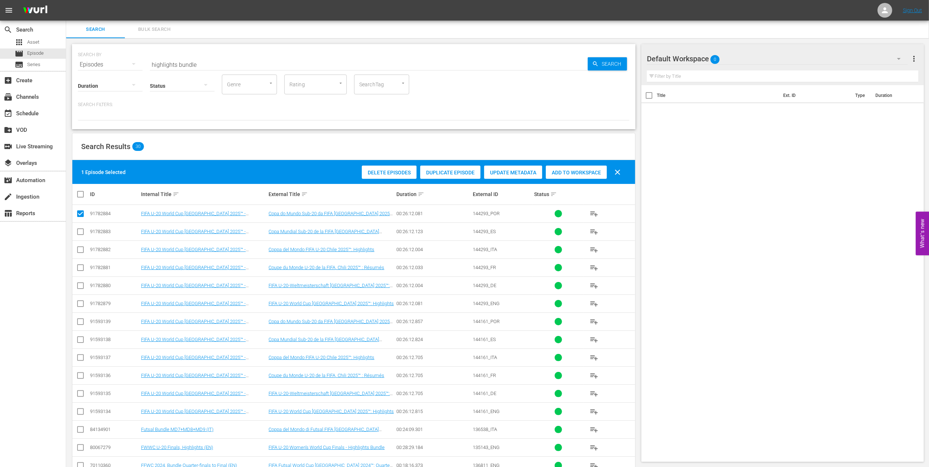
click at [78, 321] on input "checkbox" at bounding box center [80, 323] width 9 height 9
checkbox input "true"
click at [211, 61] on input "highlights bundle" at bounding box center [369, 65] width 438 height 18
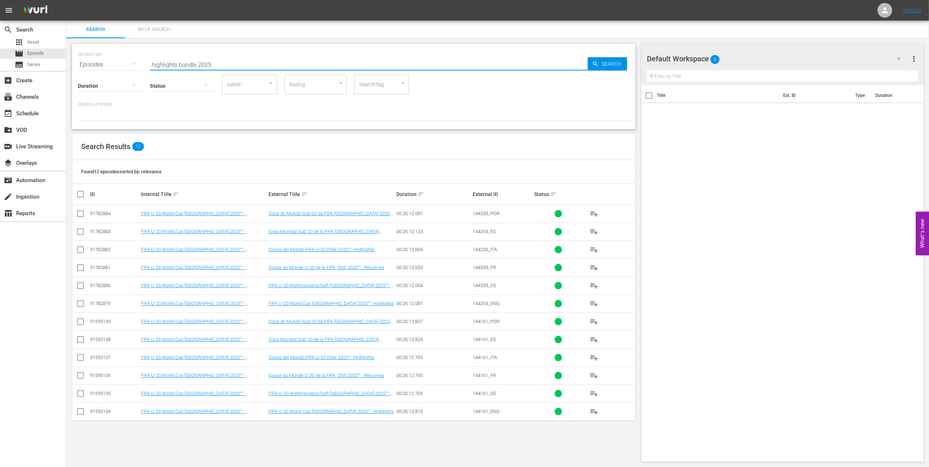
type input "highlights bundle 2025"
click at [79, 215] on input "checkbox" at bounding box center [80, 215] width 9 height 9
checkbox input "true"
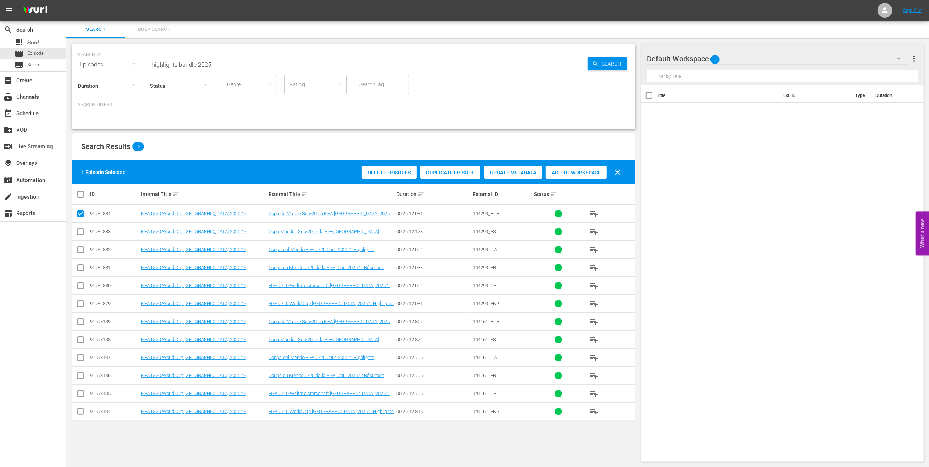
click at [80, 320] on input "checkbox" at bounding box center [80, 323] width 9 height 9
checkbox input "true"
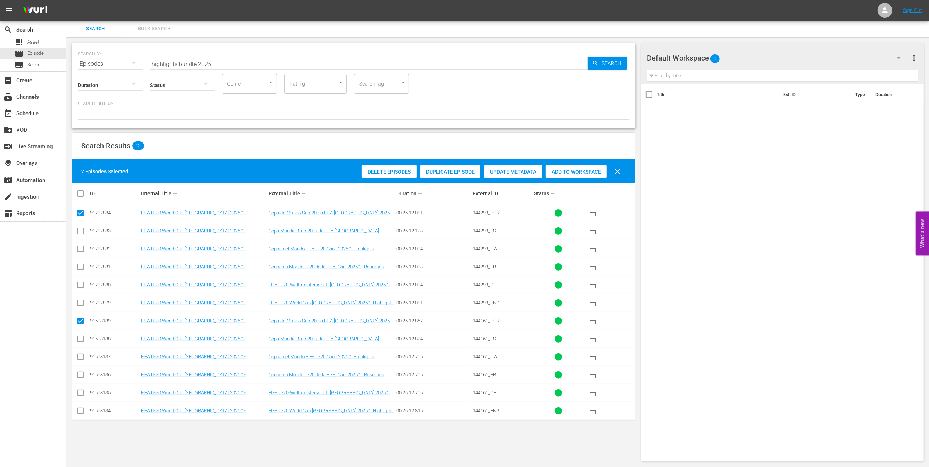
click at [580, 168] on div "Add to Workspace" at bounding box center [576, 172] width 61 height 14
click at [47, 52] on div "movie Episode" at bounding box center [33, 54] width 66 height 10
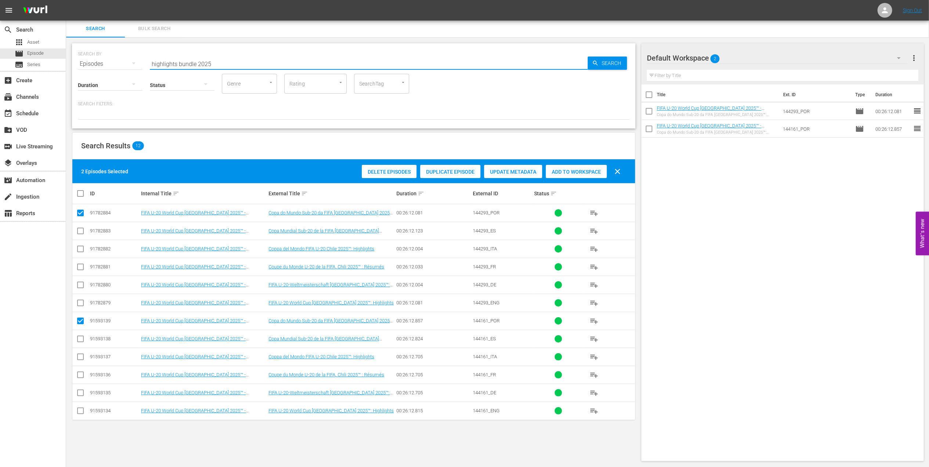
drag, startPoint x: 224, startPoint y: 60, endPoint x: 91, endPoint y: 62, distance: 133.0
click at [92, 62] on div "SEARCH BY Search By Episodes Search ID, Title, Description, Keywords, or Catego…" at bounding box center [354, 59] width 552 height 26
paste input "Futebol Arte"
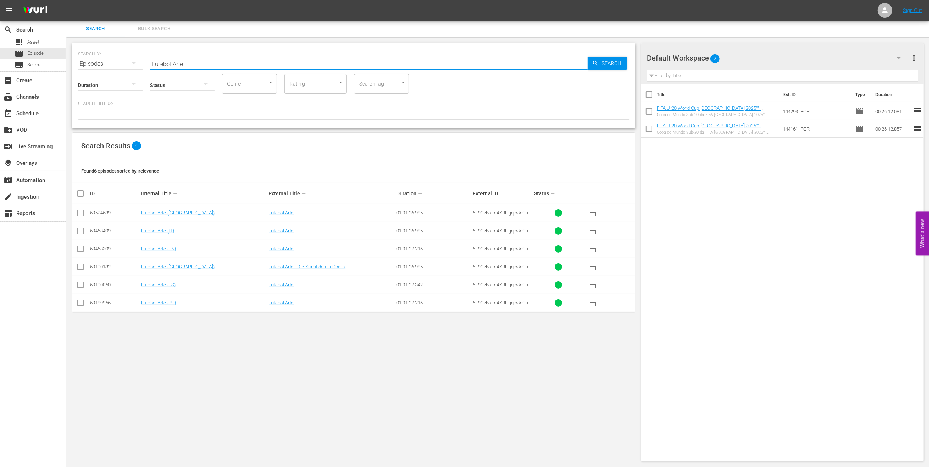
type input "Futebol Arte"
click at [82, 302] on input "checkbox" at bounding box center [80, 304] width 9 height 9
checkbox input "true"
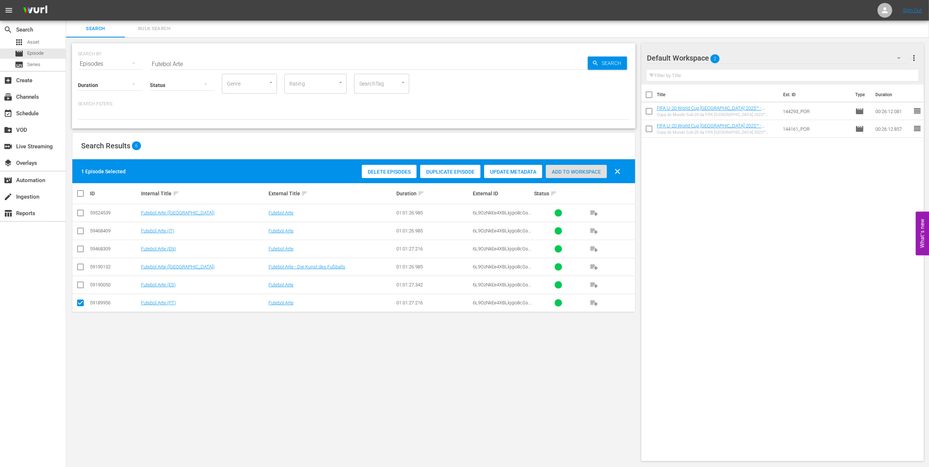
click at [590, 170] on span "Add to Workspace" at bounding box center [576, 172] width 61 height 6
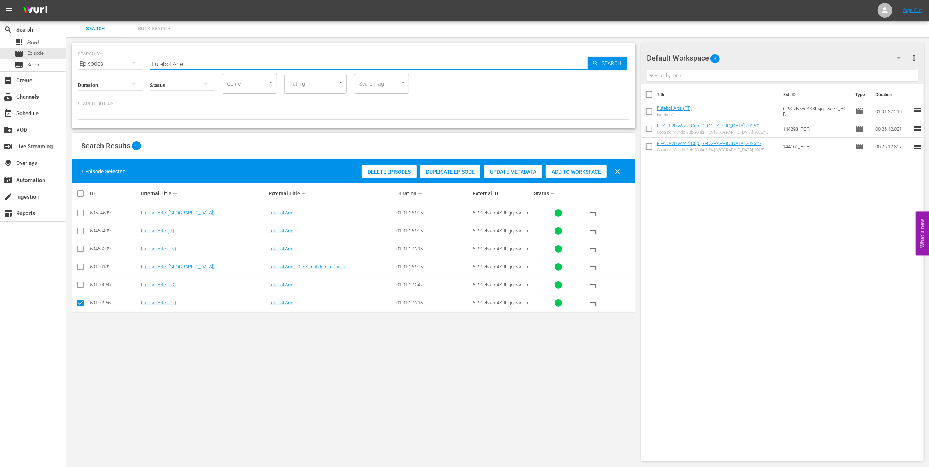
drag, startPoint x: 202, startPoint y: 64, endPoint x: 166, endPoint y: 65, distance: 35.7
click at [104, 65] on div "SEARCH BY Search By Episodes Search ID, Title, Description, Keywords, or Catego…" at bounding box center [354, 59] width 552 height 26
paste input "WC 1970 Brazil v Italy, Final"
click at [244, 65] on input "FWC 1970 Brazil v Italy, Final" at bounding box center [369, 64] width 438 height 18
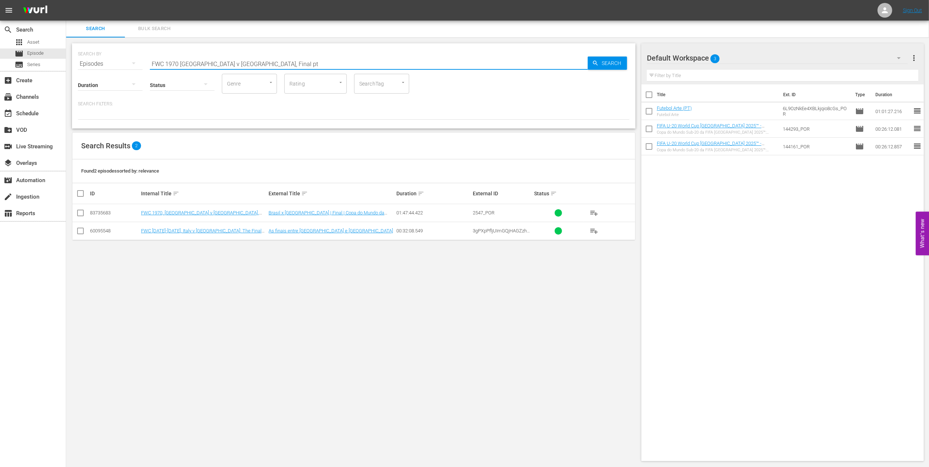
type input "FWC 1970 Brazil v Italy, Final pt"
click at [82, 213] on input "checkbox" at bounding box center [80, 214] width 9 height 9
checkbox input "true"
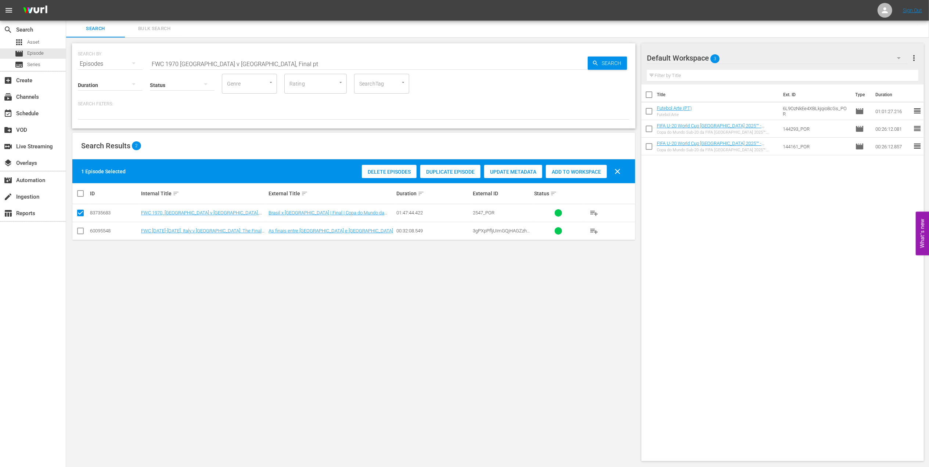
click at [572, 169] on span "Add to Workspace" at bounding box center [576, 172] width 61 height 6
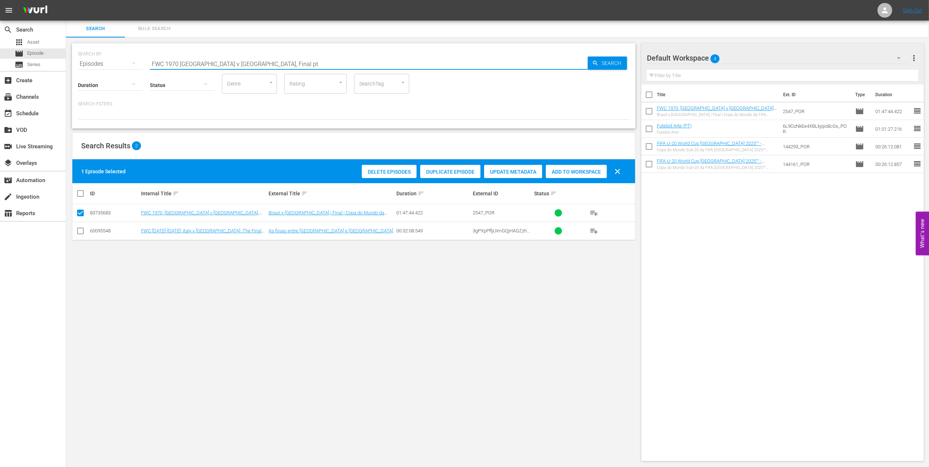
drag, startPoint x: 154, startPoint y: 63, endPoint x: 96, endPoint y: 64, distance: 58.1
click at [96, 63] on div "SEARCH BY Search By Episodes Search ID, Title, Description, Keywords, or Catego…" at bounding box center [354, 59] width 552 height 26
paste input "LOCAL ONLY - Sissi"
click at [213, 61] on input "LOCAL ONLY - Sissi" at bounding box center [369, 64] width 438 height 18
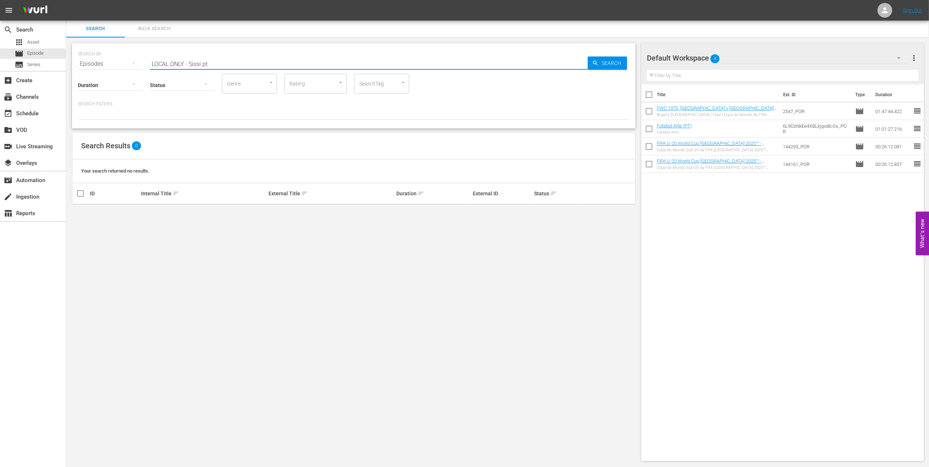
drag, startPoint x: 189, startPoint y: 62, endPoint x: 52, endPoint y: 71, distance: 137.0
type input "Sissi pt"
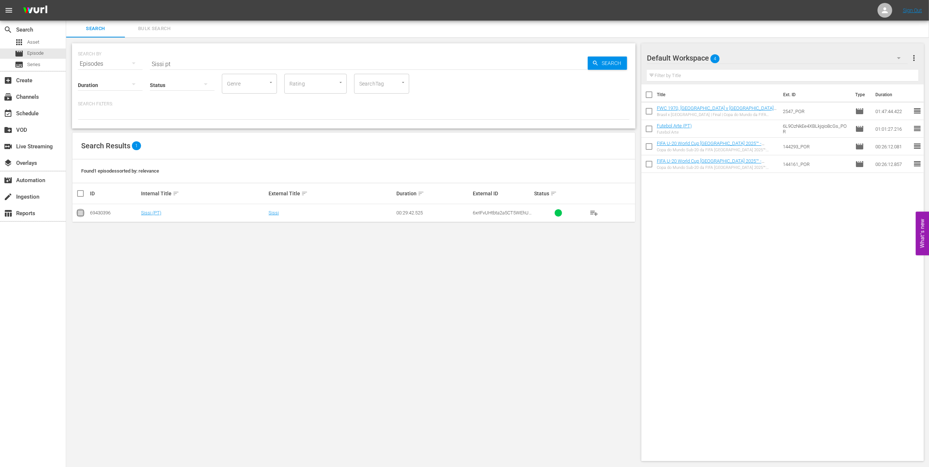
drag, startPoint x: 81, startPoint y: 212, endPoint x: 203, endPoint y: 212, distance: 122.4
click at [81, 212] on input "checkbox" at bounding box center [80, 214] width 9 height 9
checkbox input "true"
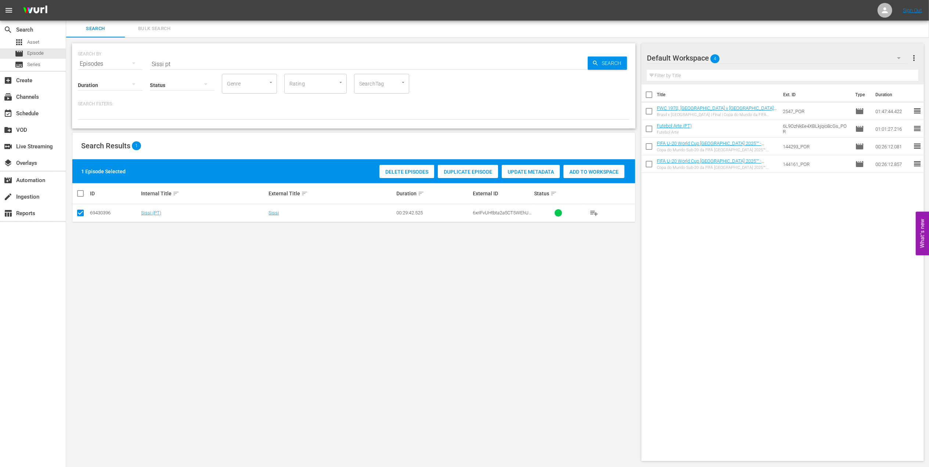
click at [578, 174] on span "Add to Workspace" at bounding box center [594, 172] width 61 height 6
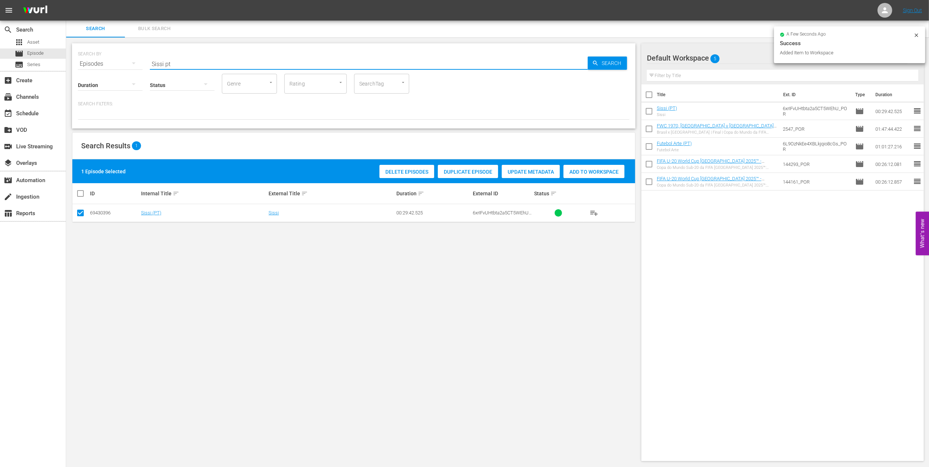
drag, startPoint x: 186, startPoint y: 64, endPoint x: 120, endPoint y: 64, distance: 65.8
click at [120, 64] on div "SEARCH BY Search By Episodes Search ID, Title, Description, Keywords, or Catego…" at bounding box center [354, 59] width 552 height 26
paste input "EP 10 - Record Breaker: Marta | Eyes of the World + UP Trailer"
click at [334, 61] on input "EP 10 - Record Breaker: Marta | Eyes of the World + UP Trailer" at bounding box center [369, 64] width 438 height 18
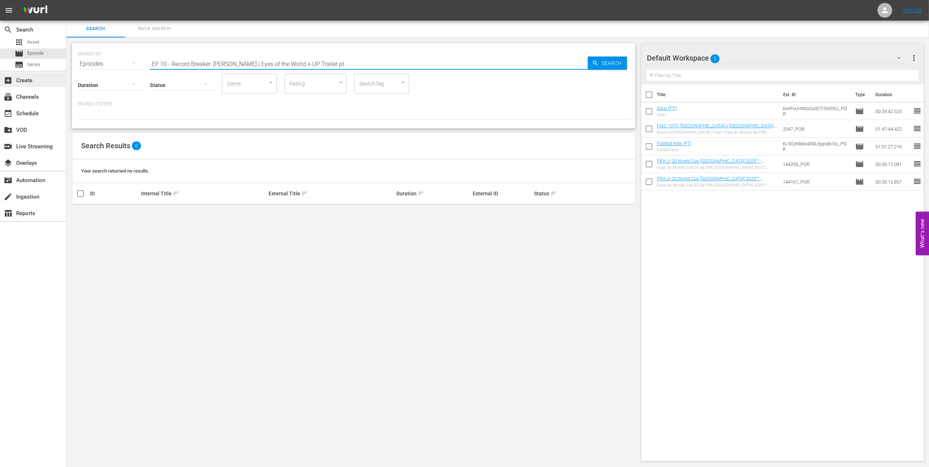
drag, startPoint x: 154, startPoint y: 62, endPoint x: 16, endPoint y: 74, distance: 137.9
type input "Record Breaker: Marta | Eyes of the World + UP Trailer pt"
click at [80, 214] on input "checkbox" at bounding box center [80, 214] width 9 height 9
checkbox input "true"
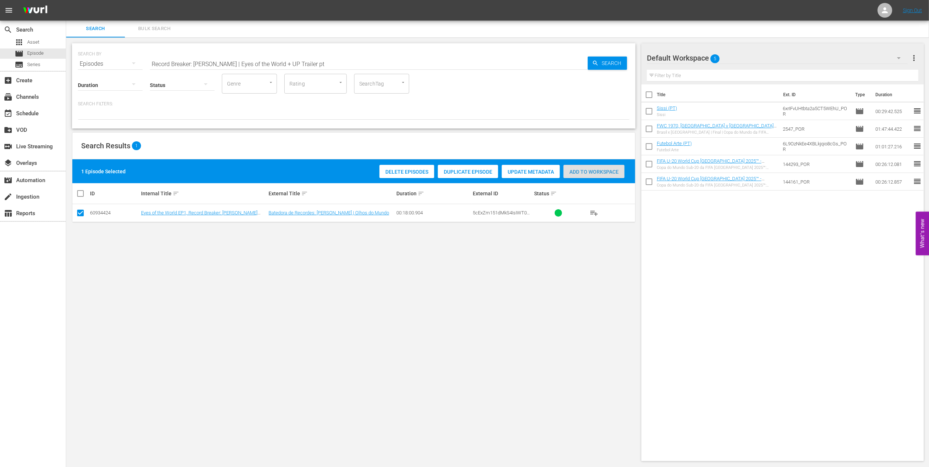
click at [580, 175] on div "Add to Workspace" at bounding box center [594, 172] width 61 height 14
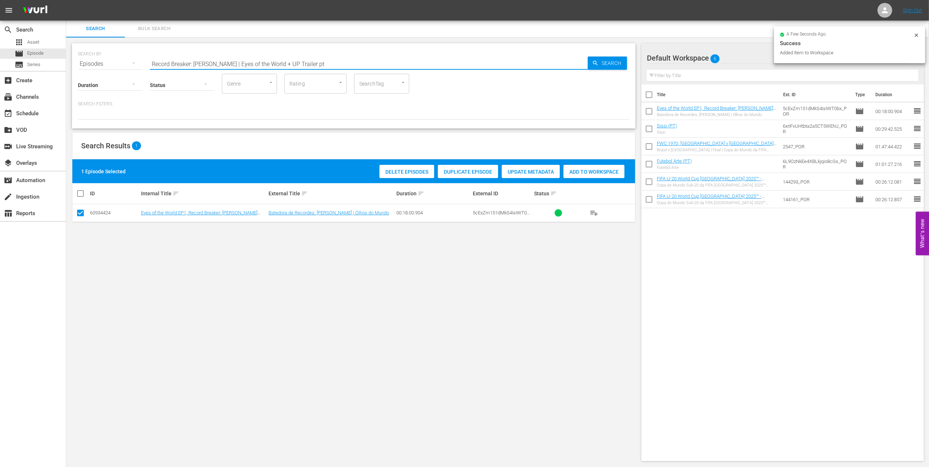
drag, startPoint x: 161, startPoint y: 65, endPoint x: 96, endPoint y: 65, distance: 65.0
click at [92, 65] on div "SEARCH BY Search By Episodes Search ID, Title, Description, Keywords, or Catego…" at bounding box center [354, 59] width 552 height 26
paste input "FWC 1998 Brazil v France, FInal"
click at [295, 61] on input "FWC 1998 Brazil v France, FInal" at bounding box center [369, 64] width 438 height 18
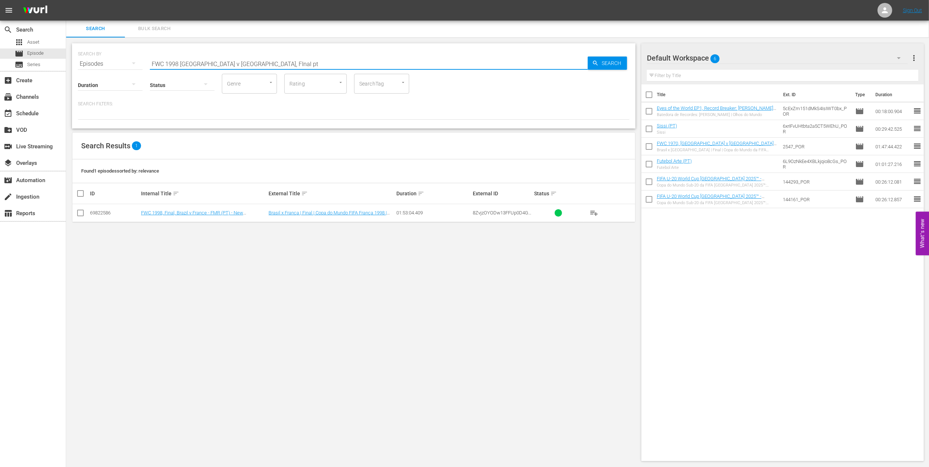
type input "FWC 1998 Brazil v France, FInal pt"
click at [83, 211] on input "checkbox" at bounding box center [80, 214] width 9 height 9
checkbox input "true"
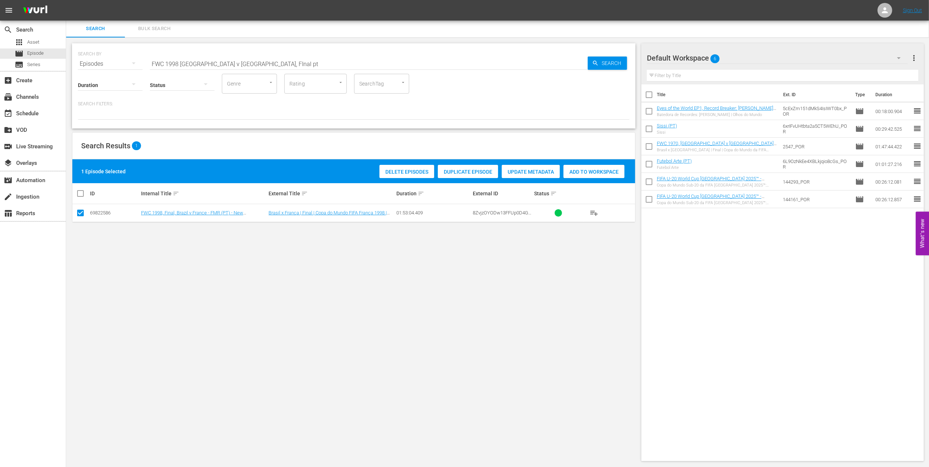
click at [598, 170] on span "Add to Workspace" at bounding box center [594, 172] width 61 height 6
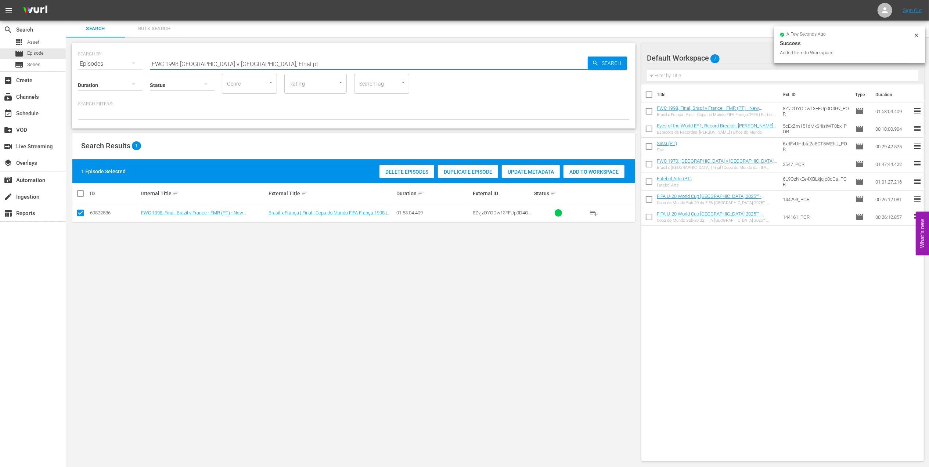
drag, startPoint x: 232, startPoint y: 65, endPoint x: 138, endPoint y: 62, distance: 94.1
click at [99, 67] on div "SEARCH BY Search By Episodes Search ID, Title, Description, Keywords, or Catego…" at bounding box center [354, 85] width 564 height 85
paste input "EP 3 - Ronaldo | Golden Boo"
drag, startPoint x: 194, startPoint y: 64, endPoint x: 83, endPoint y: 71, distance: 111.6
click at [83, 71] on div "SEARCH BY Search By Episodes Search ID, Title, Description, Keywords, or Catego…" at bounding box center [354, 85] width 564 height 85
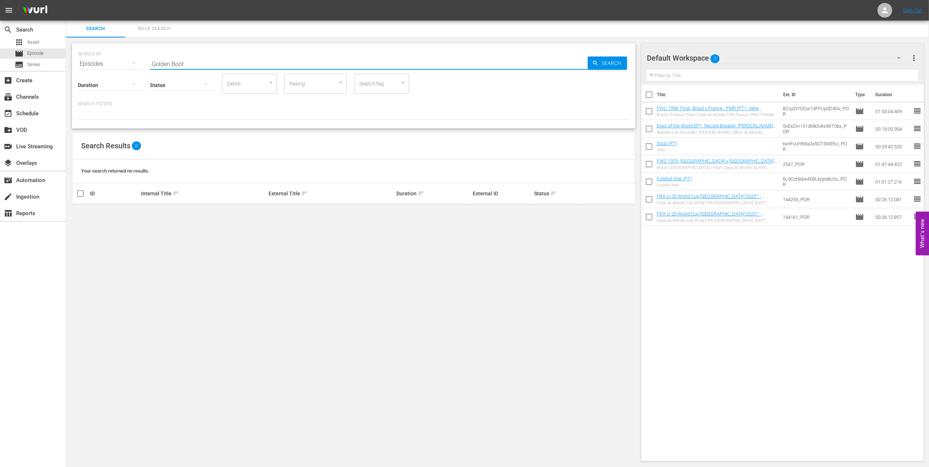
click at [197, 60] on input "Golden Boot" at bounding box center [369, 64] width 438 height 18
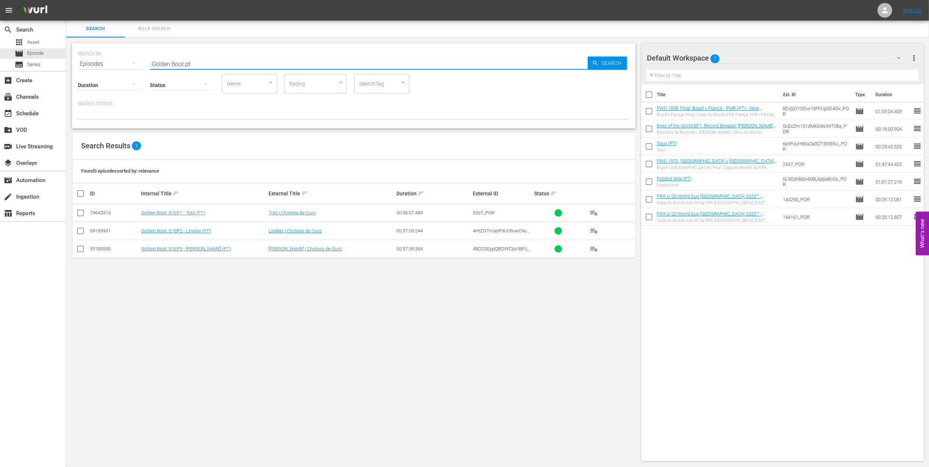
type input "Golden Boot pt"
drag, startPoint x: 79, startPoint y: 250, endPoint x: 354, endPoint y: 214, distance: 277.3
click at [80, 251] on input "checkbox" at bounding box center [80, 250] width 9 height 9
checkbox input "true"
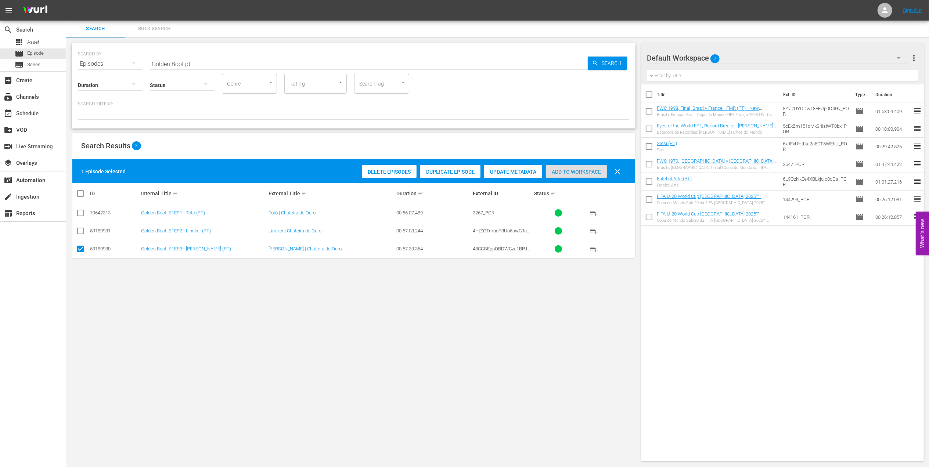
click at [562, 167] on div "Add to Workspace" at bounding box center [576, 172] width 61 height 14
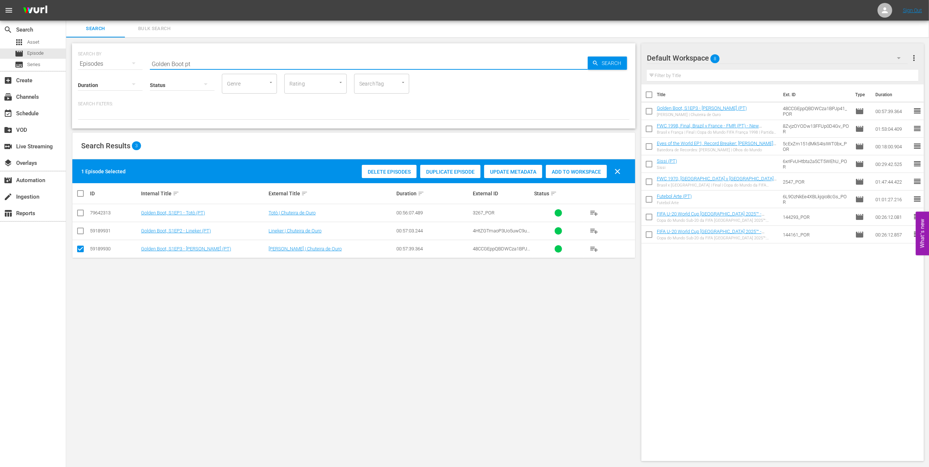
drag, startPoint x: 131, startPoint y: 71, endPoint x: 105, endPoint y: 73, distance: 26.6
click at [105, 72] on div "SEARCH BY Search By Episodes Search ID, Title, Description, Keywords, or Catego…" at bounding box center [354, 85] width 564 height 85
paste input "FWC 2002 Brazil v Germany, Final"
click at [258, 62] on input "FWC 2002 Brazil v Germany, Final" at bounding box center [369, 64] width 438 height 18
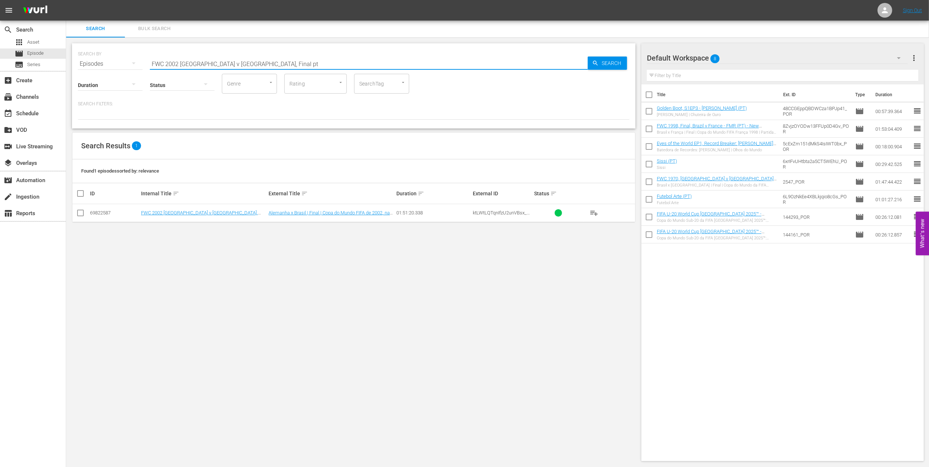
type input "FWC 2002 Brazil v Germany, Final pt"
click at [83, 214] on input "checkbox" at bounding box center [80, 214] width 9 height 9
checkbox input "true"
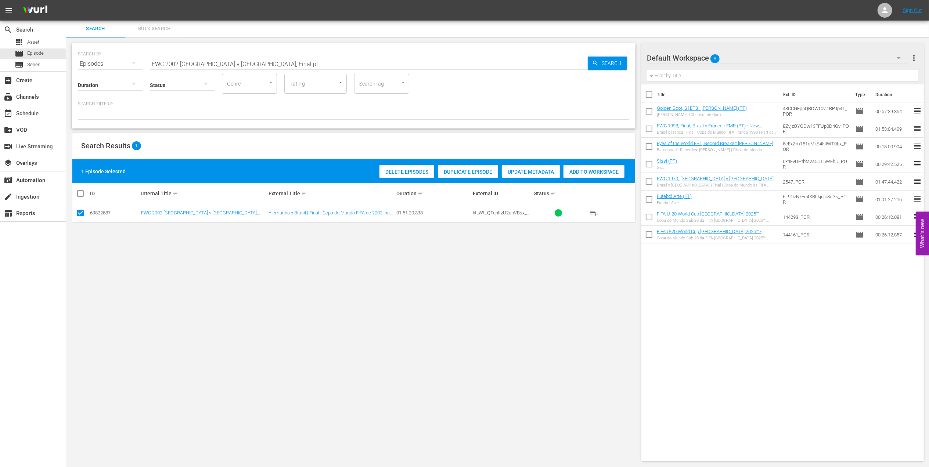
click at [578, 173] on span "Add to Workspace" at bounding box center [594, 172] width 61 height 6
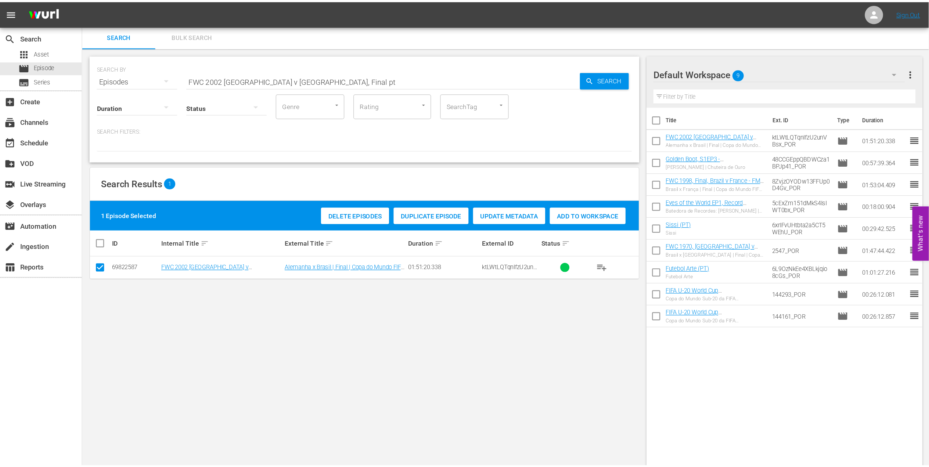
scroll to position [0, 0]
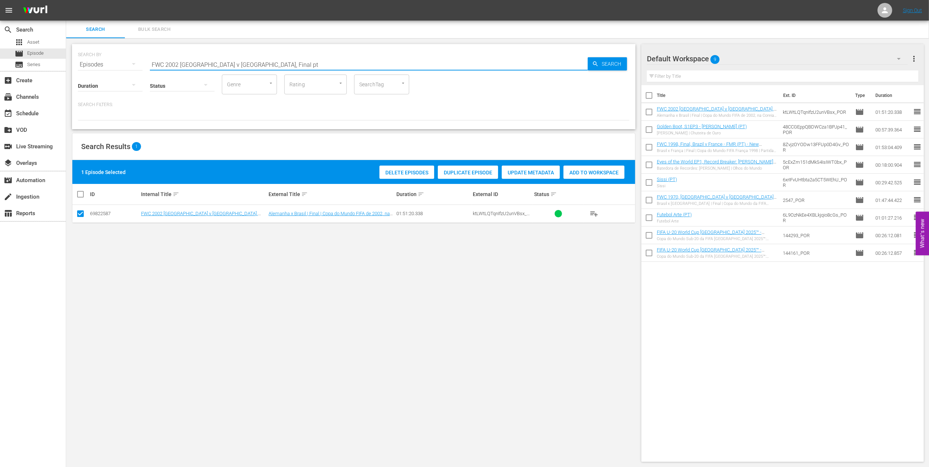
drag, startPoint x: 209, startPoint y: 62, endPoint x: 124, endPoint y: 62, distance: 84.5
click at [116, 62] on div "SEARCH BY Search By Episodes Search ID, Title, Description, Keywords, or Catego…" at bounding box center [354, 60] width 552 height 26
paste input "2002 Official Film - Seven Games from Glory"
click at [273, 62] on input "2002 Official Film - Seven Games from Glory" at bounding box center [369, 65] width 438 height 18
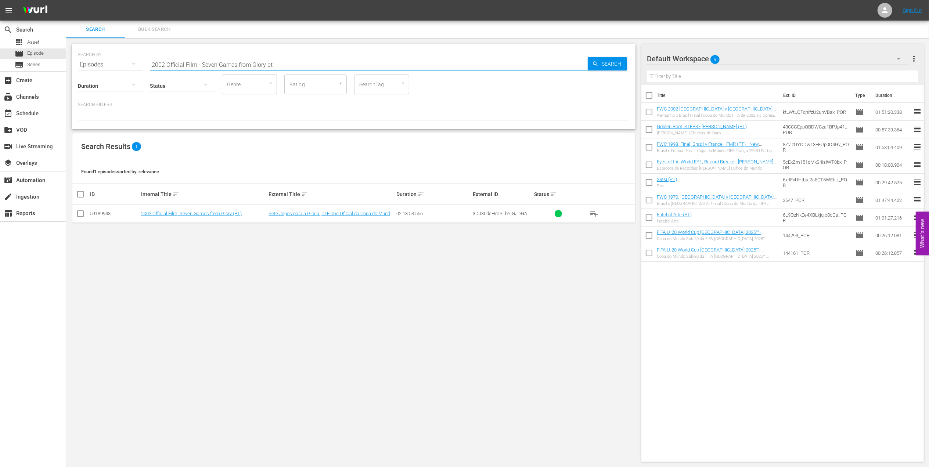
type input "2002 Official Film - Seven Games from Glory pt"
click at [80, 215] on input "checkbox" at bounding box center [80, 215] width 9 height 9
checkbox input "true"
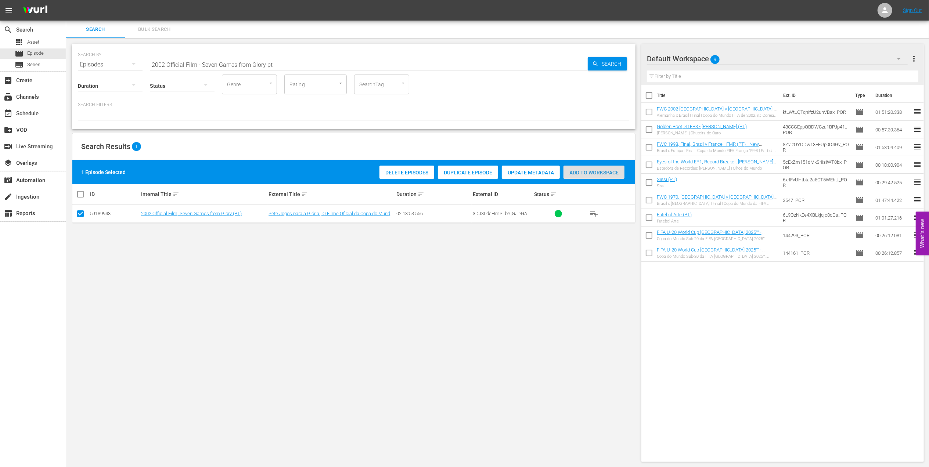
click at [581, 173] on span "Add to Workspace" at bounding box center [594, 173] width 61 height 6
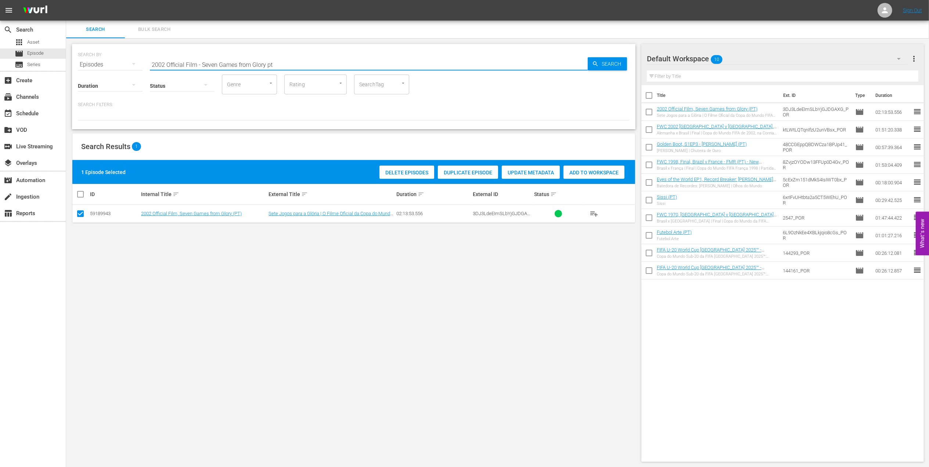
drag, startPoint x: 215, startPoint y: 62, endPoint x: 145, endPoint y: 62, distance: 69.8
click at [146, 62] on div "SEARCH BY Search By Episodes Search ID, Title, Description, Keywords, or Catego…" at bounding box center [354, 60] width 552 height 26
paste input "One to Eleven"
click at [248, 67] on input "One to Eleven" at bounding box center [369, 65] width 438 height 18
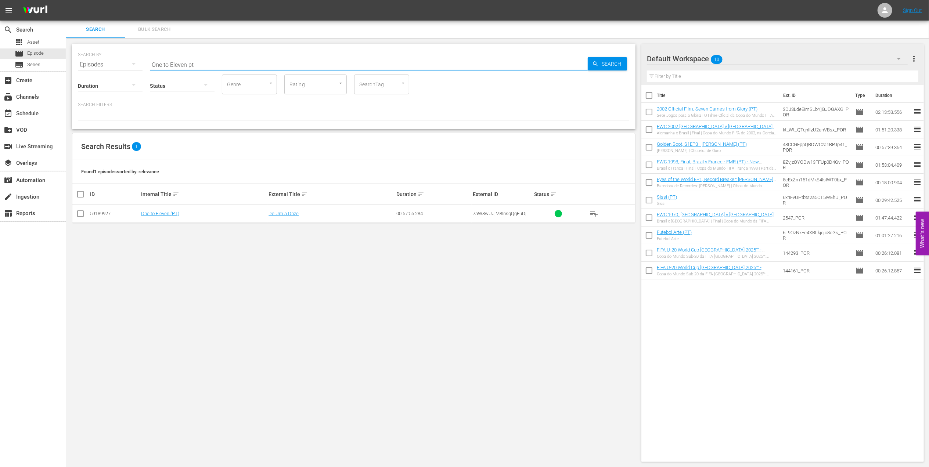
type input "One to Eleven pt"
click at [79, 214] on input "checkbox" at bounding box center [80, 215] width 9 height 9
checkbox input "true"
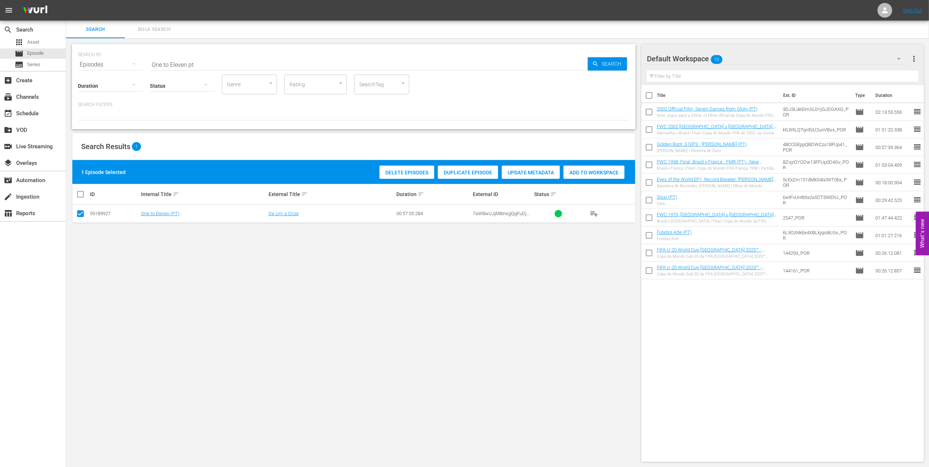
click at [587, 171] on span "Add to Workspace" at bounding box center [594, 173] width 61 height 6
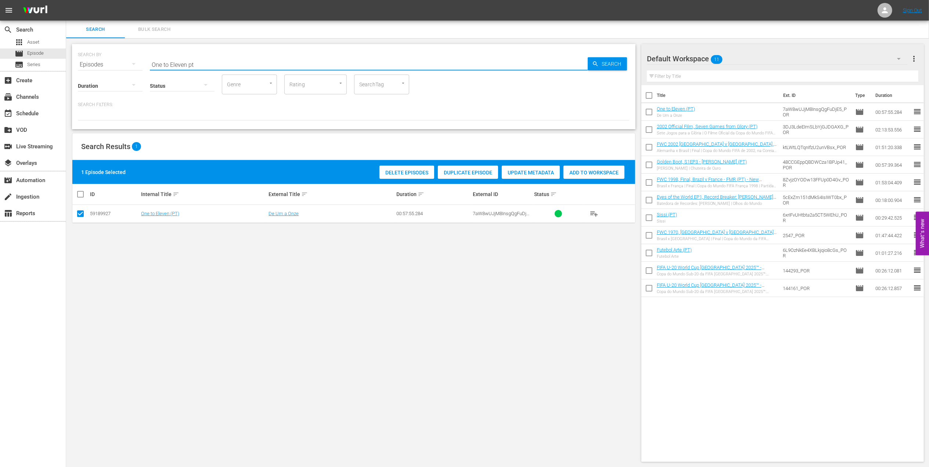
drag, startPoint x: 168, startPoint y: 62, endPoint x: 124, endPoint y: 62, distance: 44.1
click at [124, 62] on div "SEARCH BY Search By Episodes Search ID, Title, Description, Keywords, or Catego…" at bounding box center [354, 60] width 552 height 26
paste input "EP 5 - Icon: Diego Maradona | Eyes of the World"
click at [279, 62] on input "EP 5 - Icon: Diego Maradona | Eyes of the World" at bounding box center [369, 65] width 438 height 18
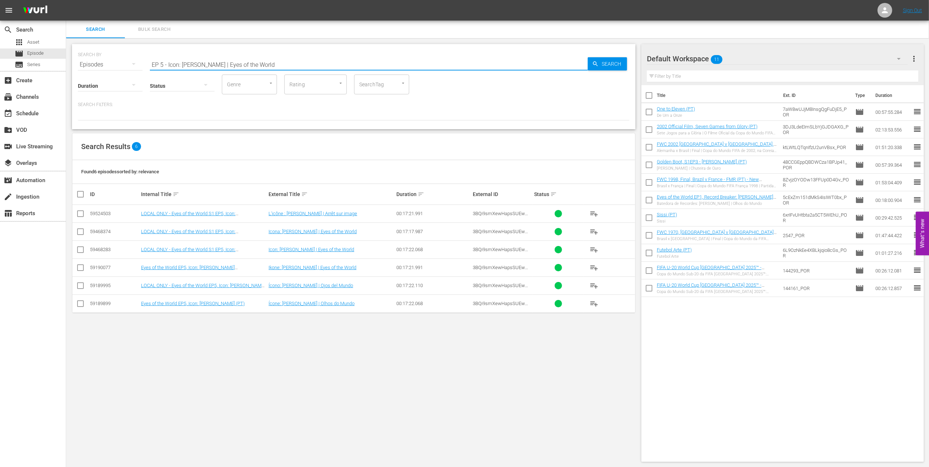
type input "EP 5 - Icon: Diego Maradona | Eyes of the World"
click at [81, 305] on input "checkbox" at bounding box center [80, 305] width 9 height 9
checkbox input "true"
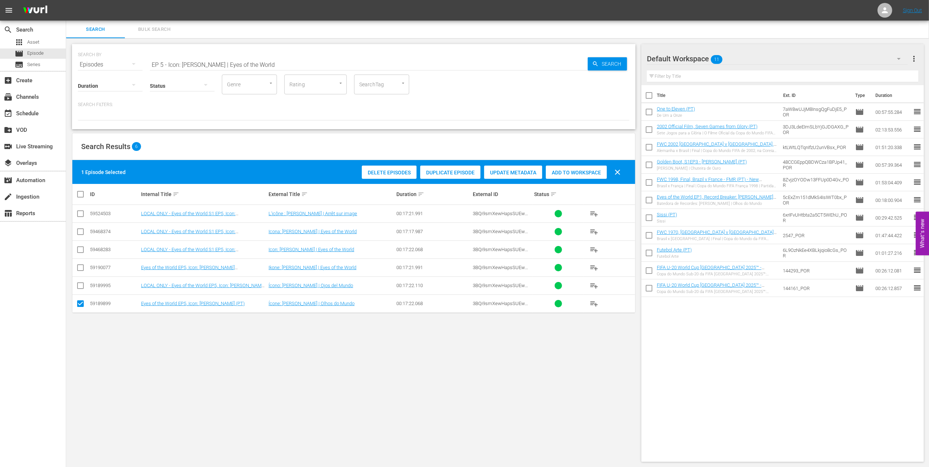
click at [578, 174] on span "Add to Workspace" at bounding box center [576, 173] width 61 height 6
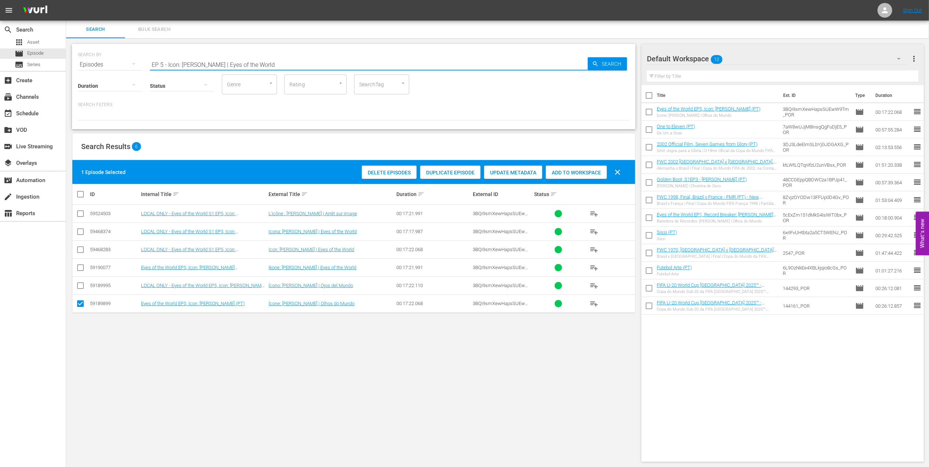
drag, startPoint x: 283, startPoint y: 65, endPoint x: 106, endPoint y: 64, distance: 176.4
click at [106, 64] on div "SEARCH BY Search By Episodes Search ID, Title, Description, Keywords, or Catego…" at bounding box center [354, 60] width 552 height 26
paste input "FWC 1978 Brazil v Italy, 3rd place play-off (PT)"
click at [281, 63] on input "FWC 1978 Brazil v Italy, 3rd place play-off (PT)" at bounding box center [369, 65] width 438 height 18
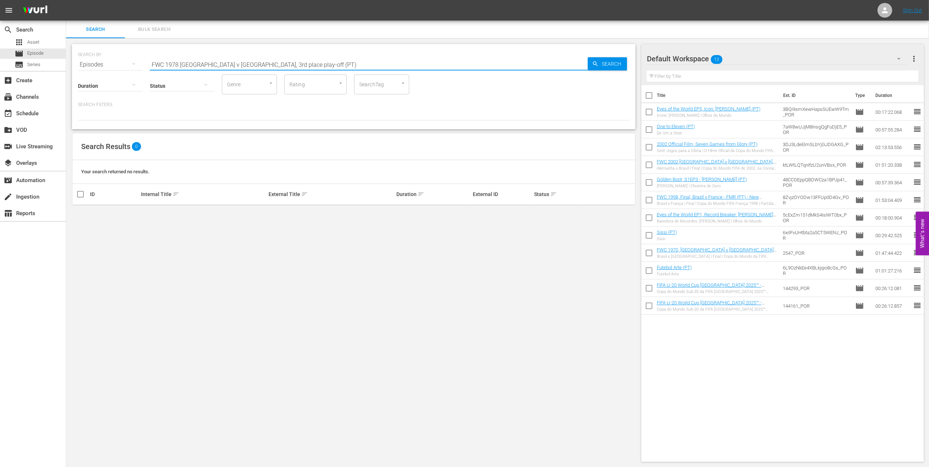
drag, startPoint x: 262, startPoint y: 65, endPoint x: 215, endPoint y: 66, distance: 47.4
click at [215, 66] on input "FWC 1978 Brazil v Italy, 3rd place play-off (PT)" at bounding box center [369, 65] width 438 height 18
type input "FWC 1978 Brazil v Italy pt"
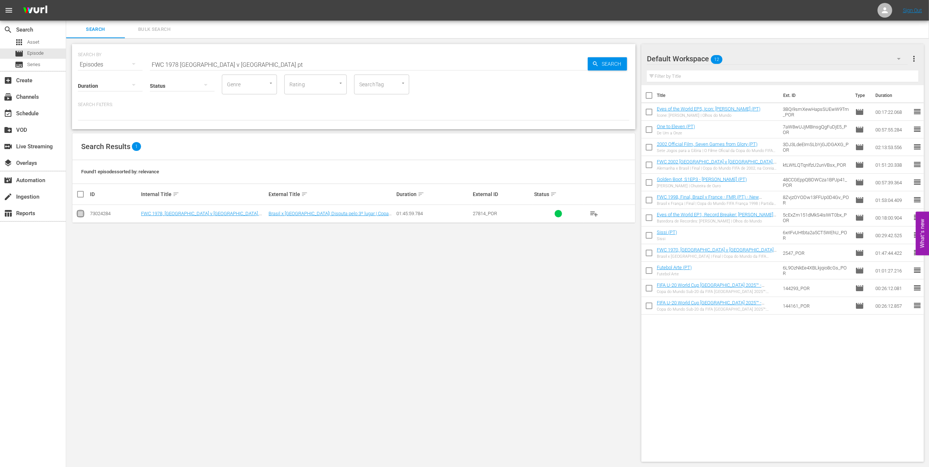
click at [82, 215] on input "checkbox" at bounding box center [80, 215] width 9 height 9
checkbox input "true"
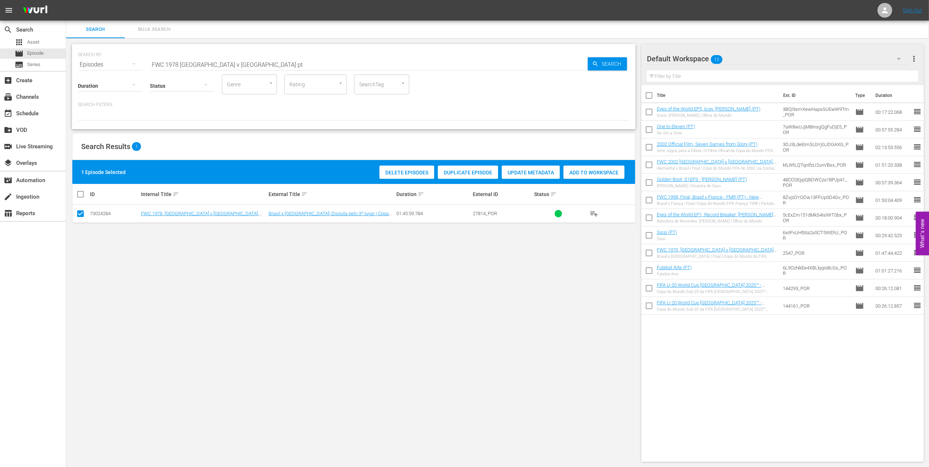
click at [584, 174] on span "Add to Workspace" at bounding box center [594, 173] width 61 height 6
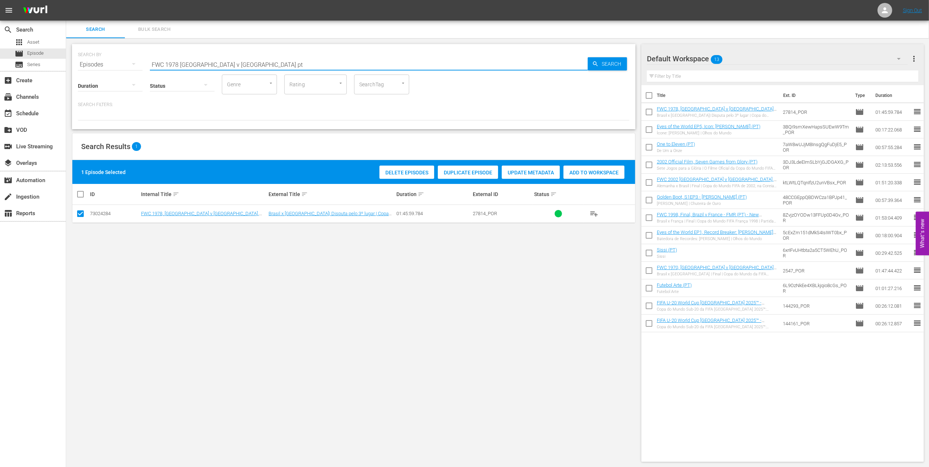
drag, startPoint x: 230, startPoint y: 64, endPoint x: 122, endPoint y: 65, distance: 107.7
click at [122, 65] on div "SEARCH BY Search By Episodes Search ID, Title, Description, Keywords, or Catego…" at bounding box center [354, 60] width 552 height 26
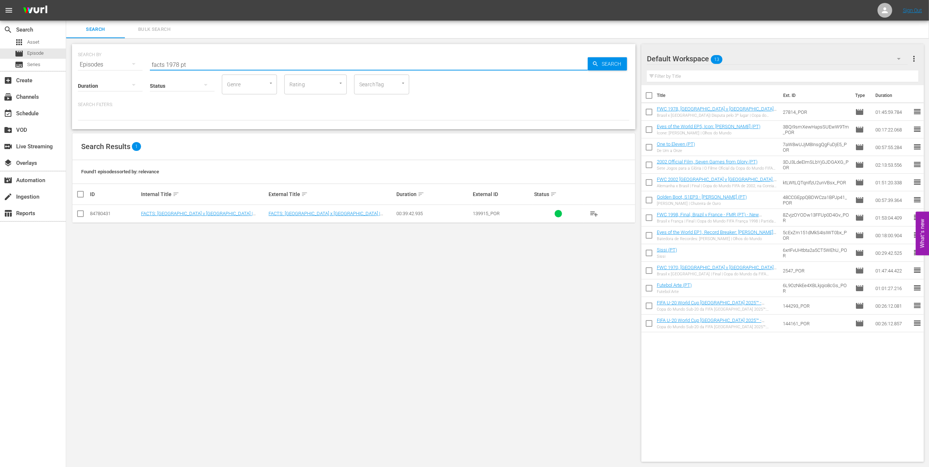
type input "facts 1978 pt"
click at [83, 212] on input "checkbox" at bounding box center [80, 215] width 9 height 9
checkbox input "true"
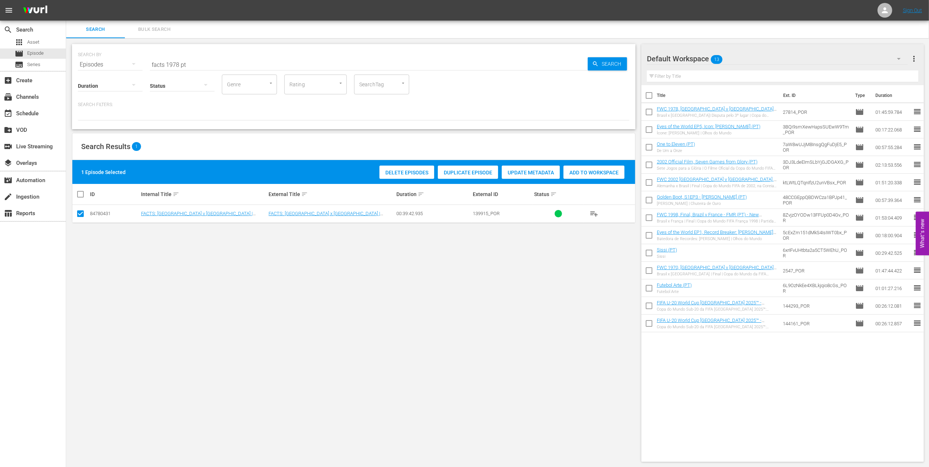
click at [584, 173] on span "Add to Workspace" at bounding box center [594, 173] width 61 height 6
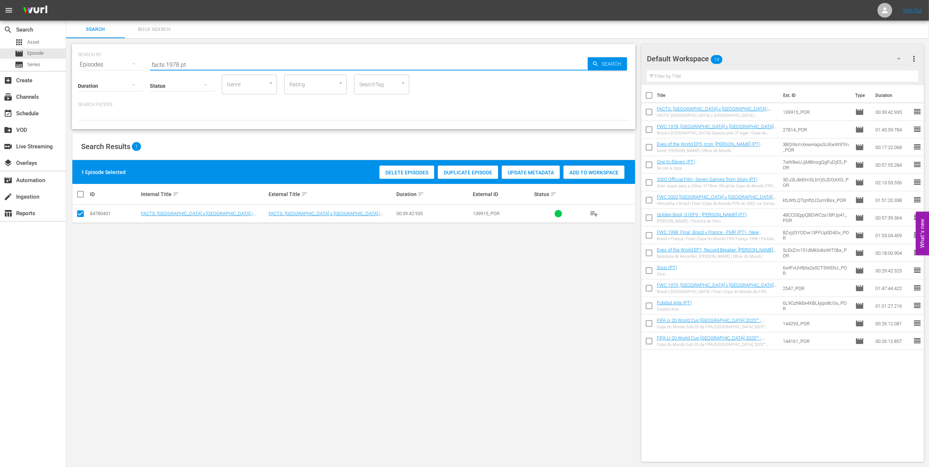
drag, startPoint x: 183, startPoint y: 64, endPoint x: 109, endPoint y: 64, distance: 74.2
click at [109, 64] on div "SEARCH BY Search By Episodes Search ID, Title, Description, Keywords, or Catego…" at bounding box center [354, 60] width 552 height 26
paste input "FWC 1978, Argentina v. Netherlands, Final"
click at [272, 62] on input "FWC 1978, Argentina v. Netherlands, Final" at bounding box center [369, 65] width 438 height 18
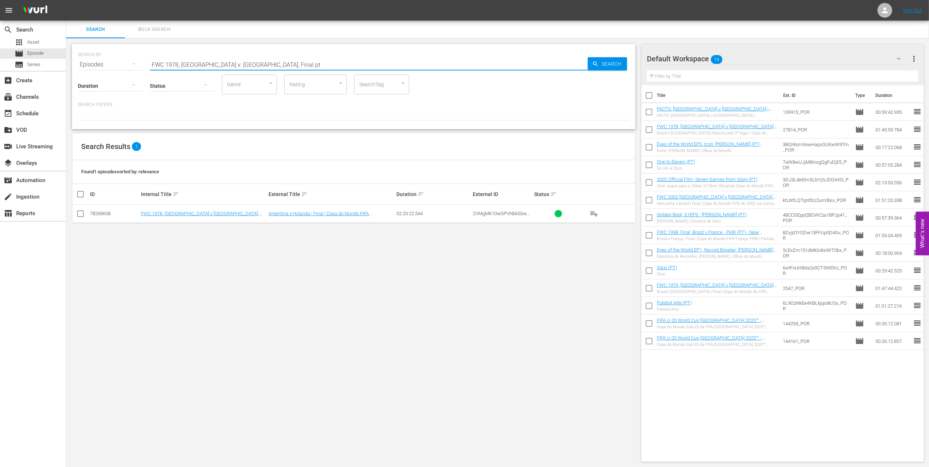
type input "FWC 1978, Argentina v. Netherlands, Final pt"
click at [78, 215] on input "checkbox" at bounding box center [80, 215] width 9 height 9
checkbox input "true"
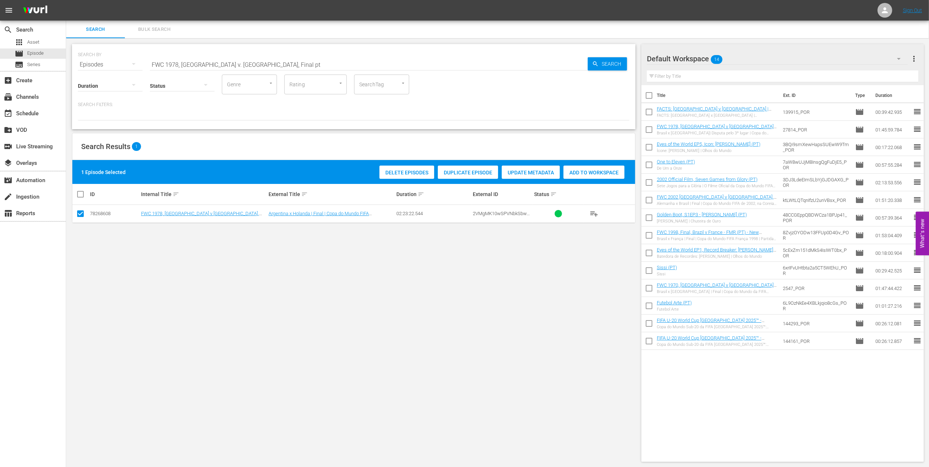
click at [610, 173] on span "Add to Workspace" at bounding box center [594, 173] width 61 height 6
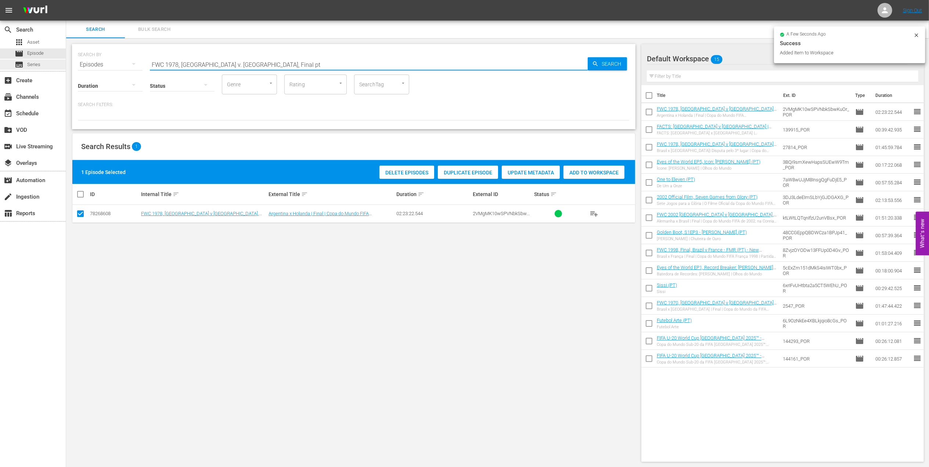
drag, startPoint x: 139, startPoint y: 63, endPoint x: 55, endPoint y: 65, distance: 83.4
click at [66, 0] on div "search Search apps Asset movie Episode subtitles Series add_box Create subscrip…" at bounding box center [497, 0] width 863 height 0
paste input "82, Italy vs Germany FR, Final (PT)"
click at [275, 60] on input "FWC 1982, Italy vs Germany FR, Final (PT)" at bounding box center [369, 65] width 438 height 18
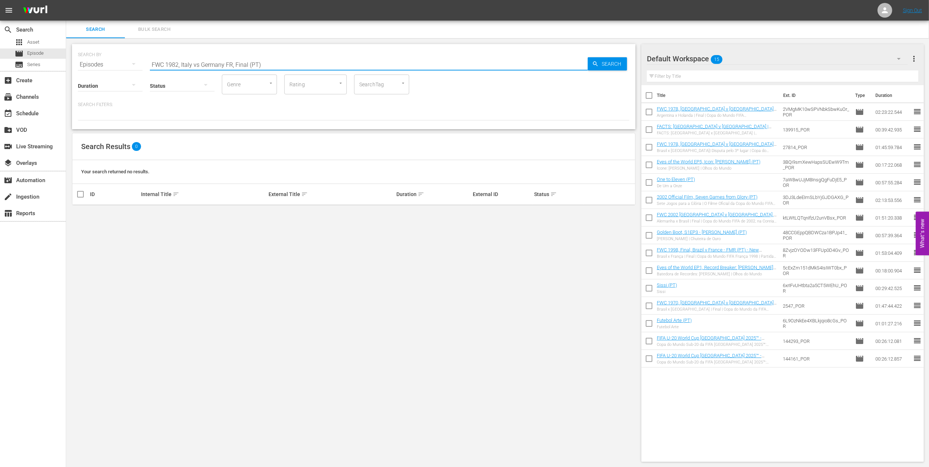
click at [199, 65] on input "FWC 1982, Italy vs Germany FR, Final (PT)" at bounding box center [369, 65] width 438 height 18
type input "FWC 1982, Italy v Germany FR, Final (PT)"
click at [80, 215] on input "checkbox" at bounding box center [80, 215] width 9 height 9
checkbox input "true"
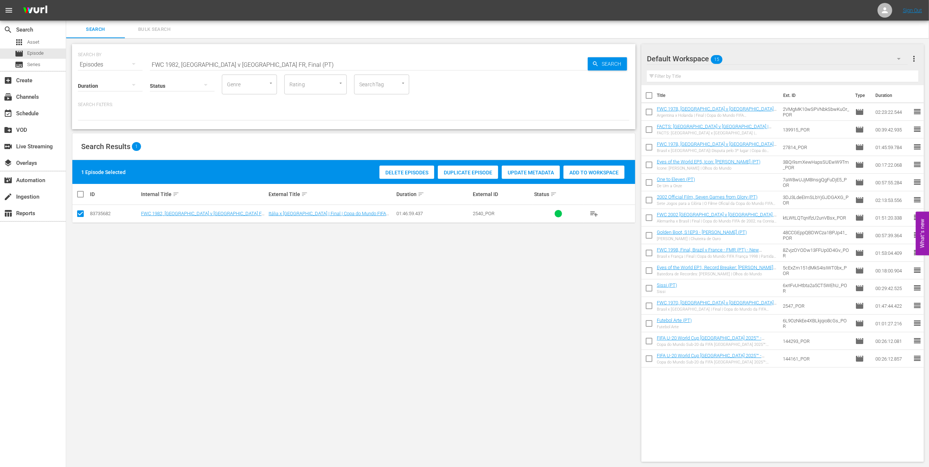
click at [600, 173] on span "Add to Workspace" at bounding box center [594, 173] width 61 height 6
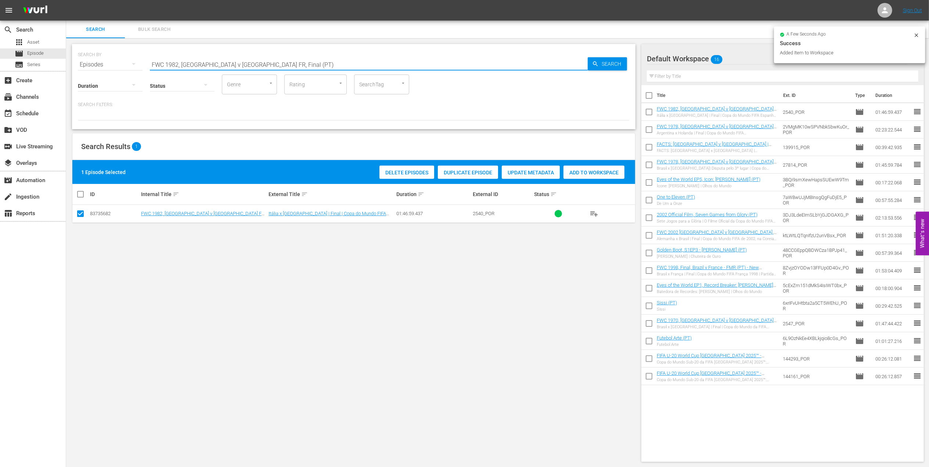
drag, startPoint x: 207, startPoint y: 65, endPoint x: 116, endPoint y: 65, distance: 90.4
click at [116, 65] on div "SEARCH BY Search By Episodes Search ID, Title, Description, Keywords, or Catego…" at bounding box center [354, 60] width 552 height 26
paste input "World Champions: [GEOGRAPHIC_DATA] 1982"
click at [293, 65] on input "World Champions: [GEOGRAPHIC_DATA] 1982" at bounding box center [369, 65] width 438 height 18
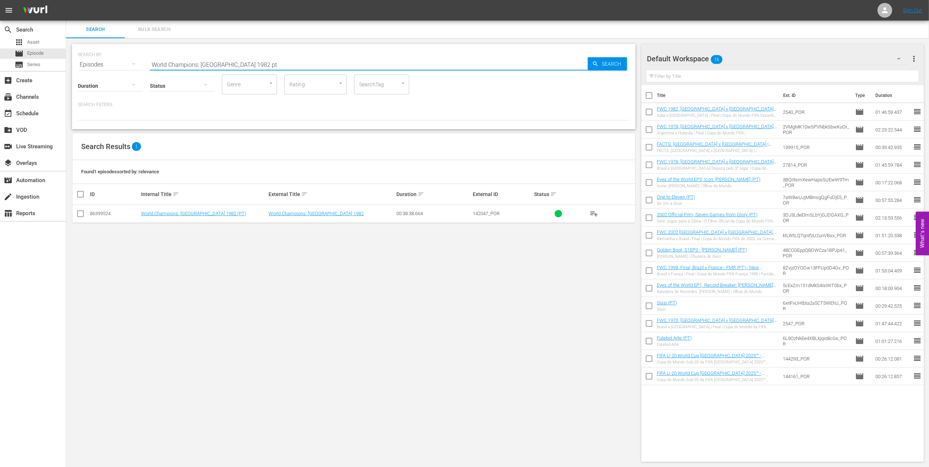
type input "World Champions: Italy 1982 pt"
drag, startPoint x: 82, startPoint y: 215, endPoint x: 310, endPoint y: 212, distance: 228.6
click at [82, 215] on input "checkbox" at bounding box center [80, 215] width 9 height 9
checkbox input "true"
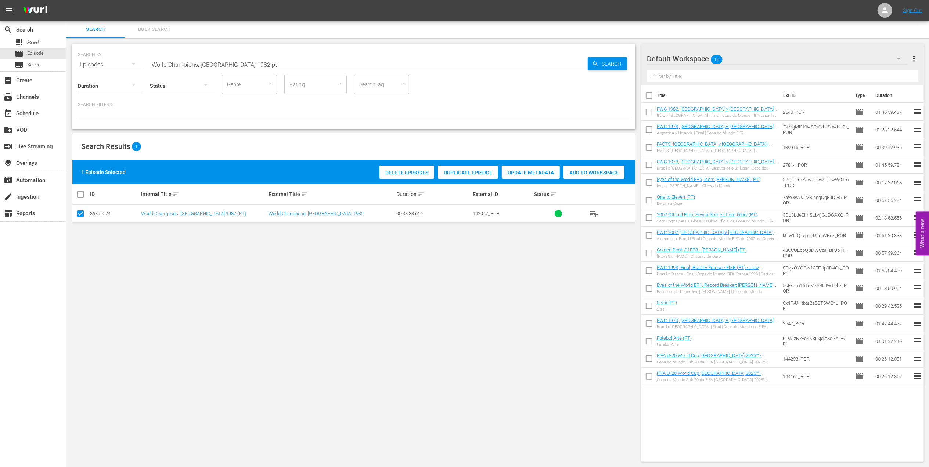
click at [587, 175] on span "Add to Workspace" at bounding box center [594, 173] width 61 height 6
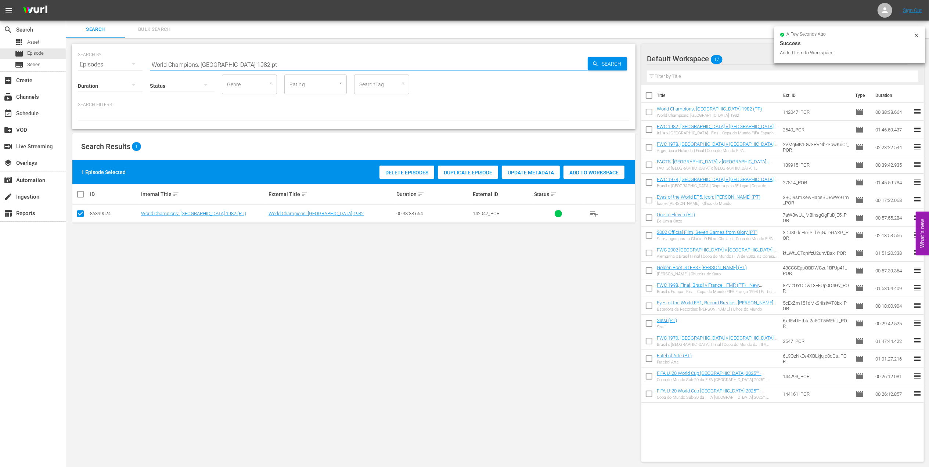
drag, startPoint x: 72, startPoint y: 72, endPoint x: 100, endPoint y: 73, distance: 28.3
click at [66, 0] on div "search Search apps Asset movie Episode subtitles Series add_box Create subscrip…" at bounding box center [497, 0] width 863 height 0
paste input "1986 Official Film - Hero"
click at [262, 60] on input "1986 Official Film - Hero" at bounding box center [369, 65] width 438 height 18
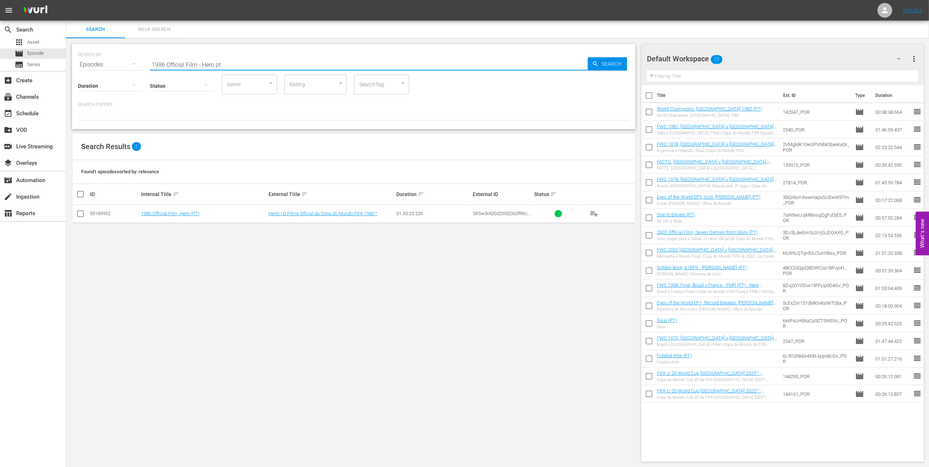
type input "1986 Official Film - Hero pt"
drag, startPoint x: 84, startPoint y: 215, endPoint x: 115, endPoint y: 215, distance: 31.6
click at [84, 215] on input "checkbox" at bounding box center [80, 215] width 9 height 9
checkbox input "true"
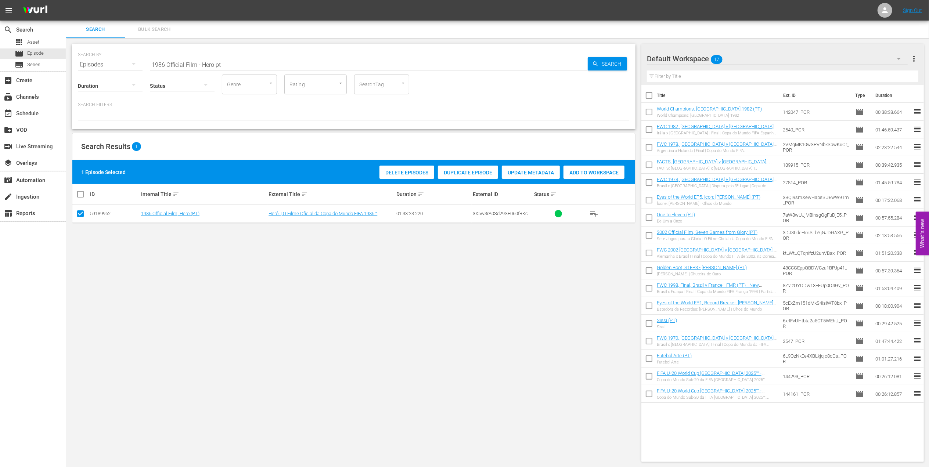
click at [578, 177] on div "Add to Workspace" at bounding box center [594, 173] width 61 height 14
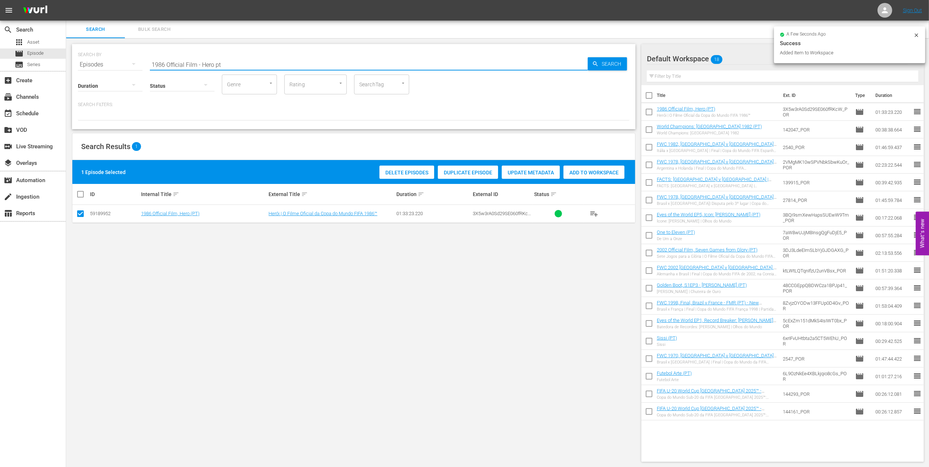
drag, startPoint x: 182, startPoint y: 63, endPoint x: 111, endPoint y: 63, distance: 71.7
click at [111, 63] on div "SEARCH BY Search By Episodes Search ID, Title, Description, Keywords, or Catego…" at bounding box center [354, 60] width 552 height 26
paste input "FWC 1986, Argentina vs Germany FR, Final (PT)"
click at [304, 60] on input "FWC 1986, Argentina vs Germany FR, Final (PT)" at bounding box center [369, 65] width 438 height 18
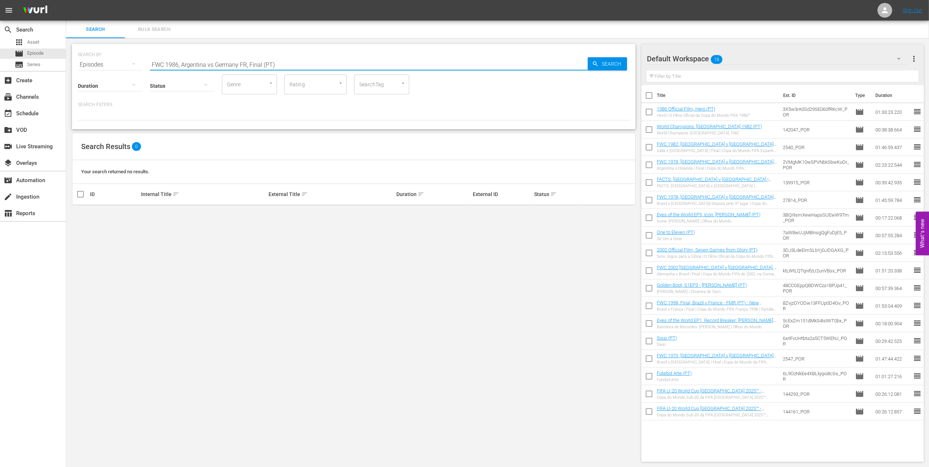
click at [215, 65] on input "FWC 1986, Argentina vs Germany FR, Final (PT)" at bounding box center [369, 65] width 438 height 18
drag, startPoint x: 275, startPoint y: 64, endPoint x: 246, endPoint y: 65, distance: 29.1
click at [246, 65] on input "FWC 1986, Argentina v Germany FR, Final (PT)" at bounding box center [369, 65] width 438 height 18
type input "FWC 1986, Argentina v Germany FR pt"
click at [83, 214] on input "checkbox" at bounding box center [80, 215] width 9 height 9
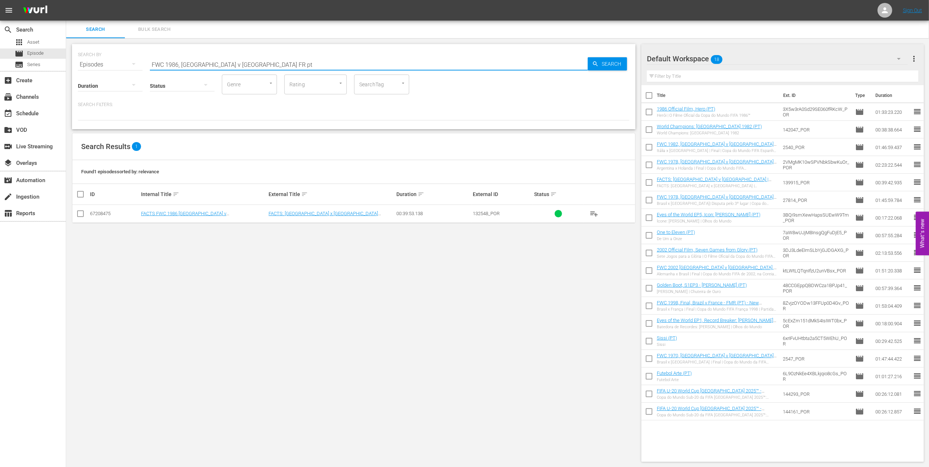
checkbox input "true"
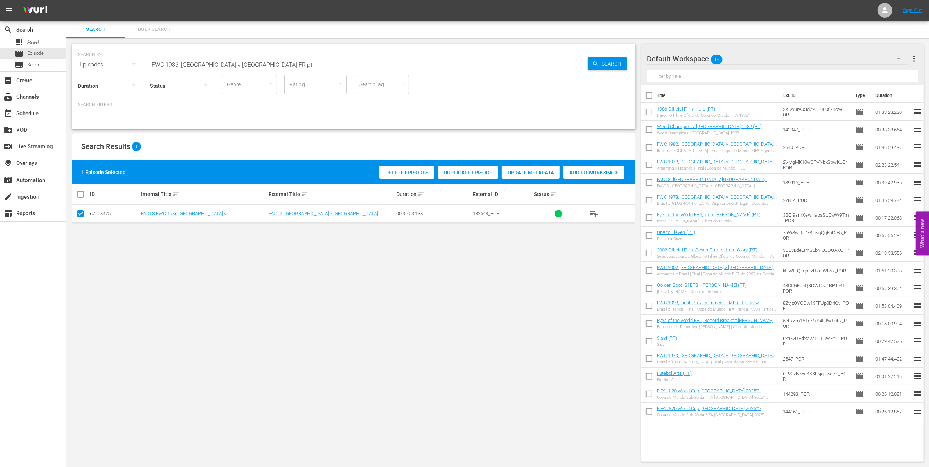
click at [582, 174] on span "Add to Workspace" at bounding box center [594, 173] width 61 height 6
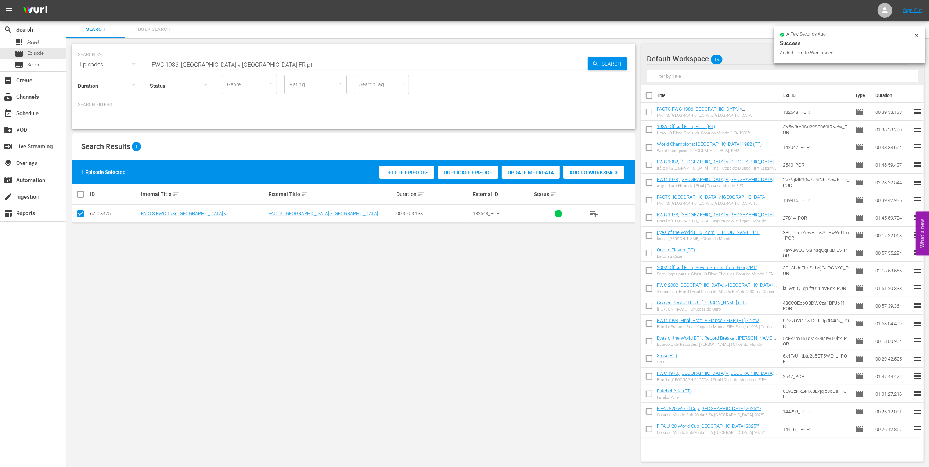
drag, startPoint x: 270, startPoint y: 65, endPoint x: 115, endPoint y: 65, distance: 154.7
click at [115, 65] on div "SEARCH BY Search By Episodes Search ID, Title, Description, Keywords, or Catego…" at bounding box center [354, 60] width 552 height 26
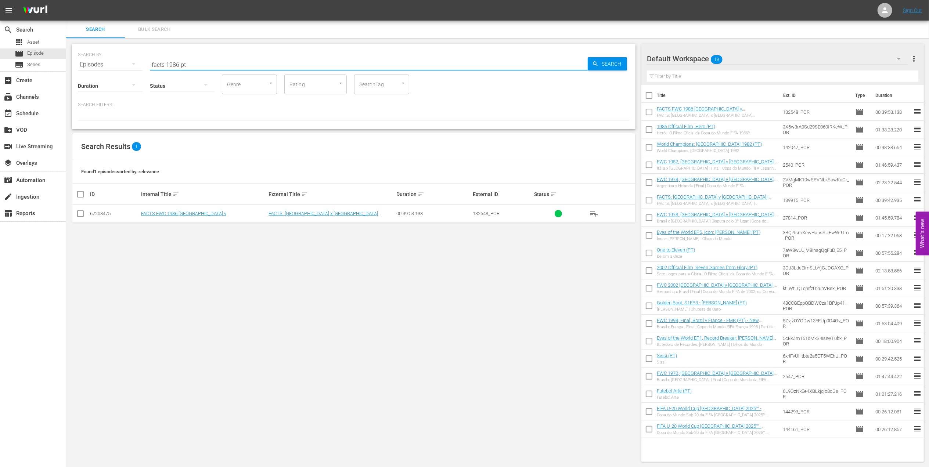
scroll to position [1, 0]
type input "facts 1986 pt"
click at [84, 214] on input "checkbox" at bounding box center [80, 214] width 9 height 9
checkbox input "true"
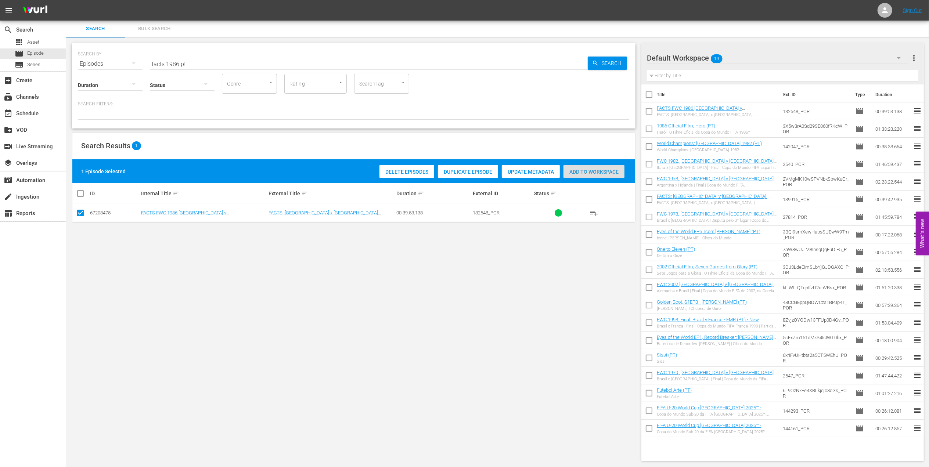
click at [603, 172] on span "Add to Workspace" at bounding box center [594, 172] width 61 height 6
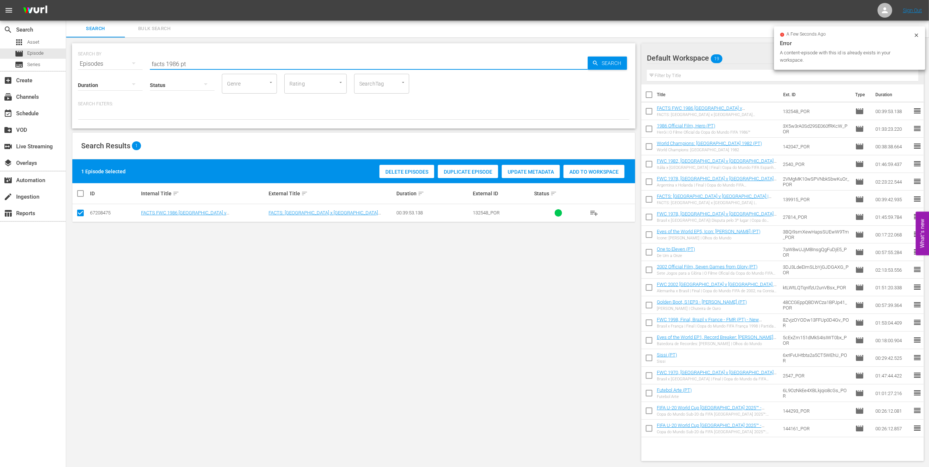
click at [178, 62] on input "facts 1986 pt" at bounding box center [369, 64] width 438 height 18
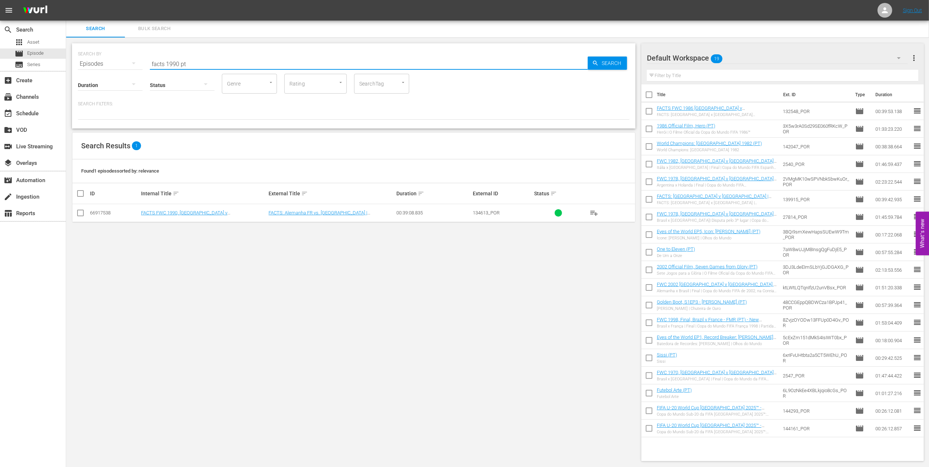
type input "facts 1990 pt"
click at [81, 212] on input "checkbox" at bounding box center [80, 214] width 9 height 9
checkbox input "true"
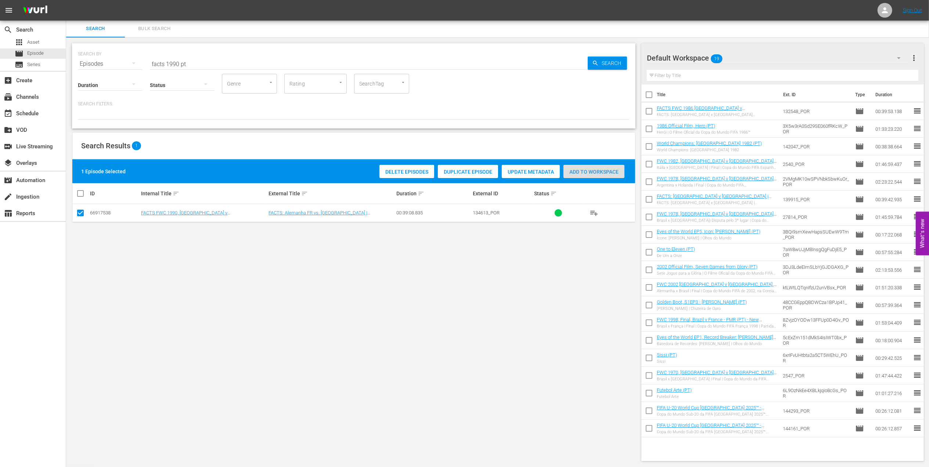
click at [587, 168] on div "Add to Workspace" at bounding box center [594, 172] width 61 height 14
